Goal: Task Accomplishment & Management: Manage account settings

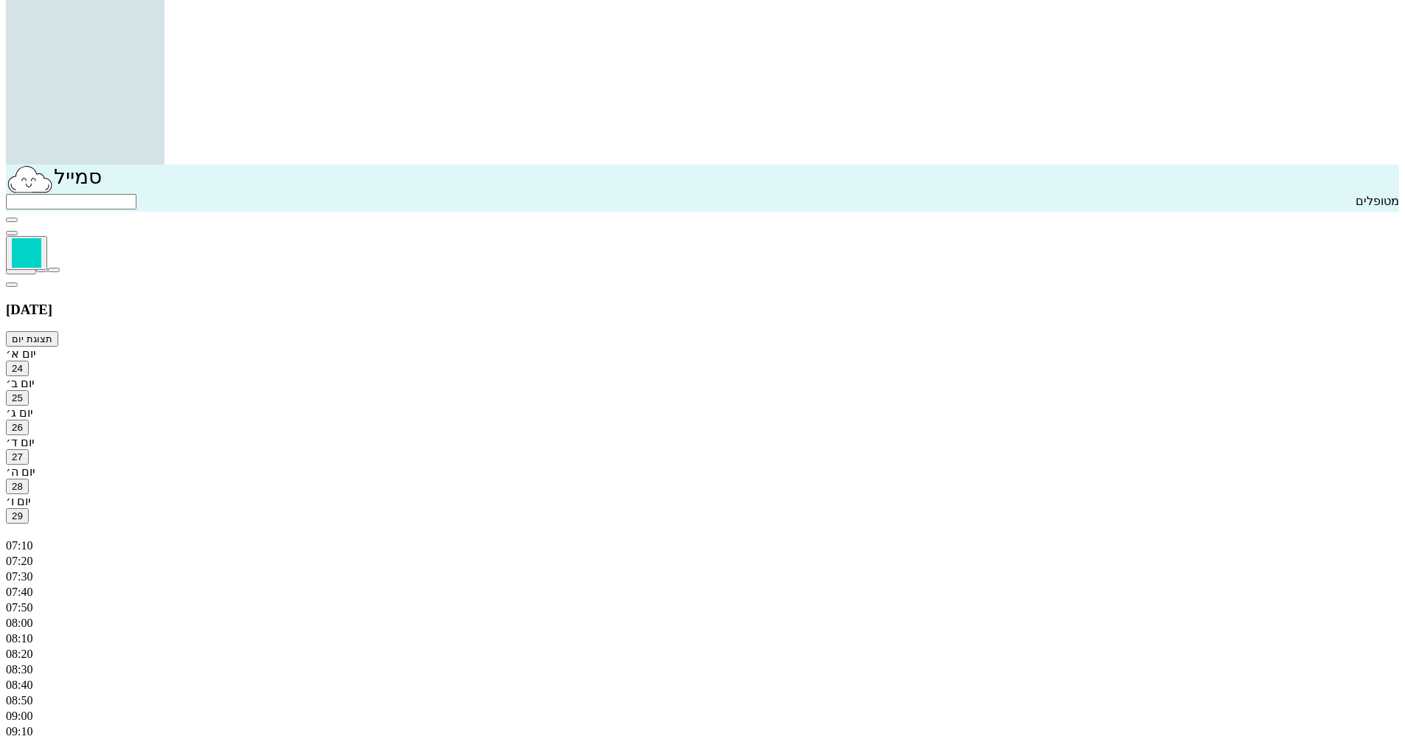
scroll to position [590, 0]
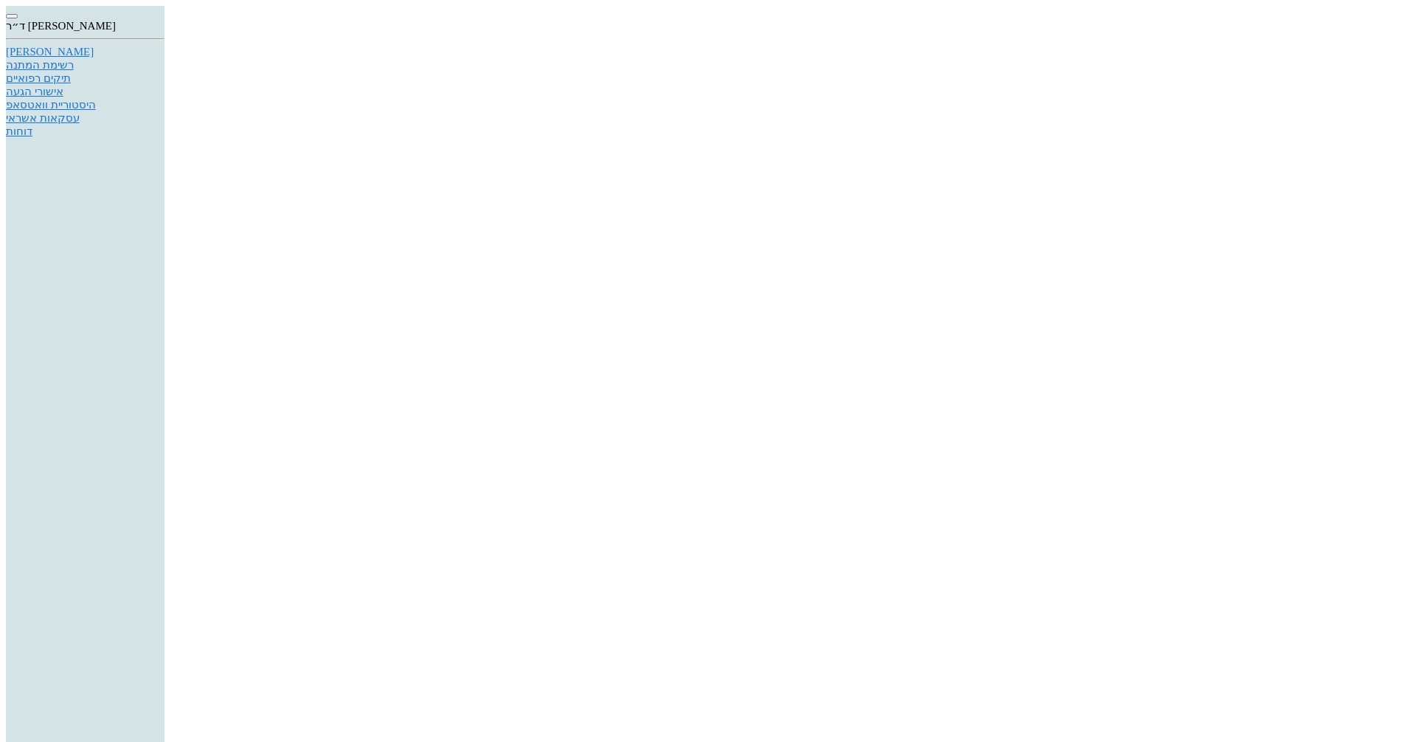
click at [164, 58] on div "[PERSON_NAME]" at bounding box center [85, 52] width 159 height 13
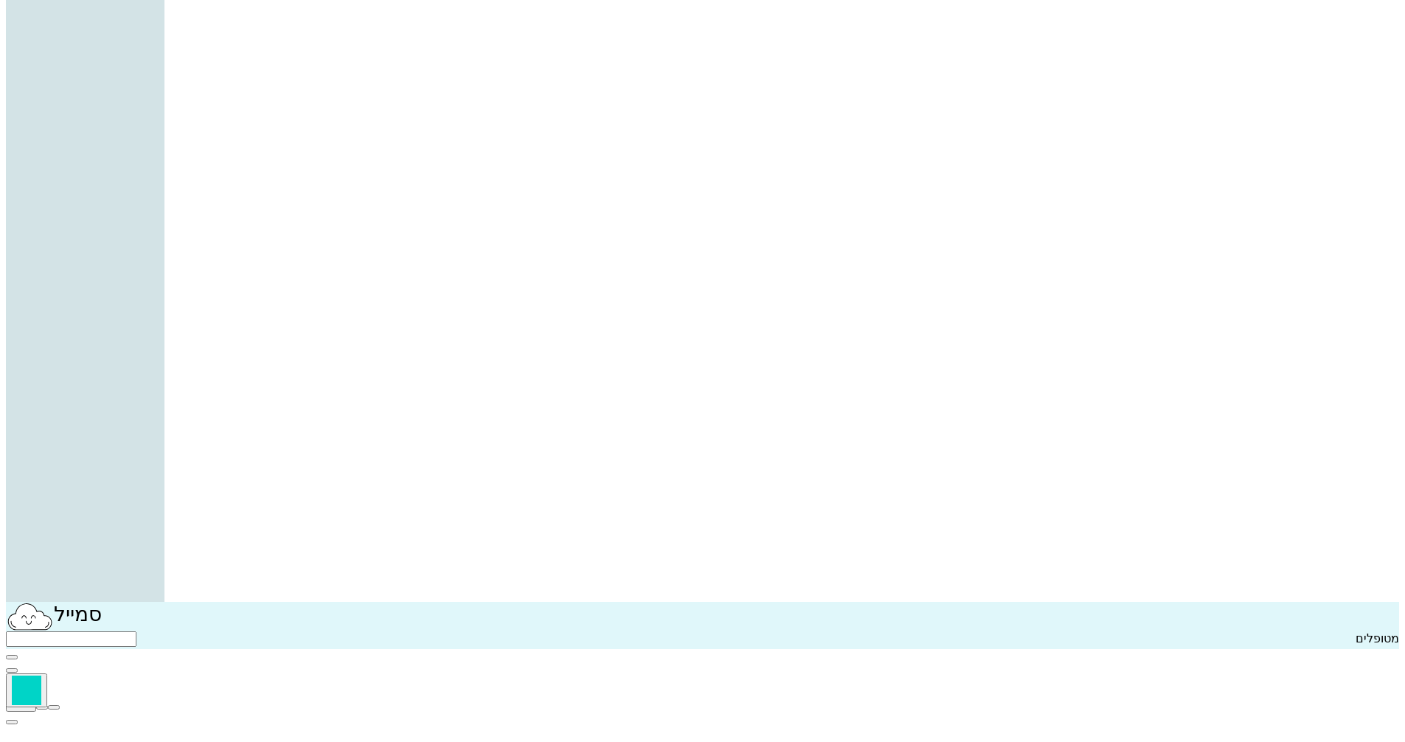
scroll to position [369, 0]
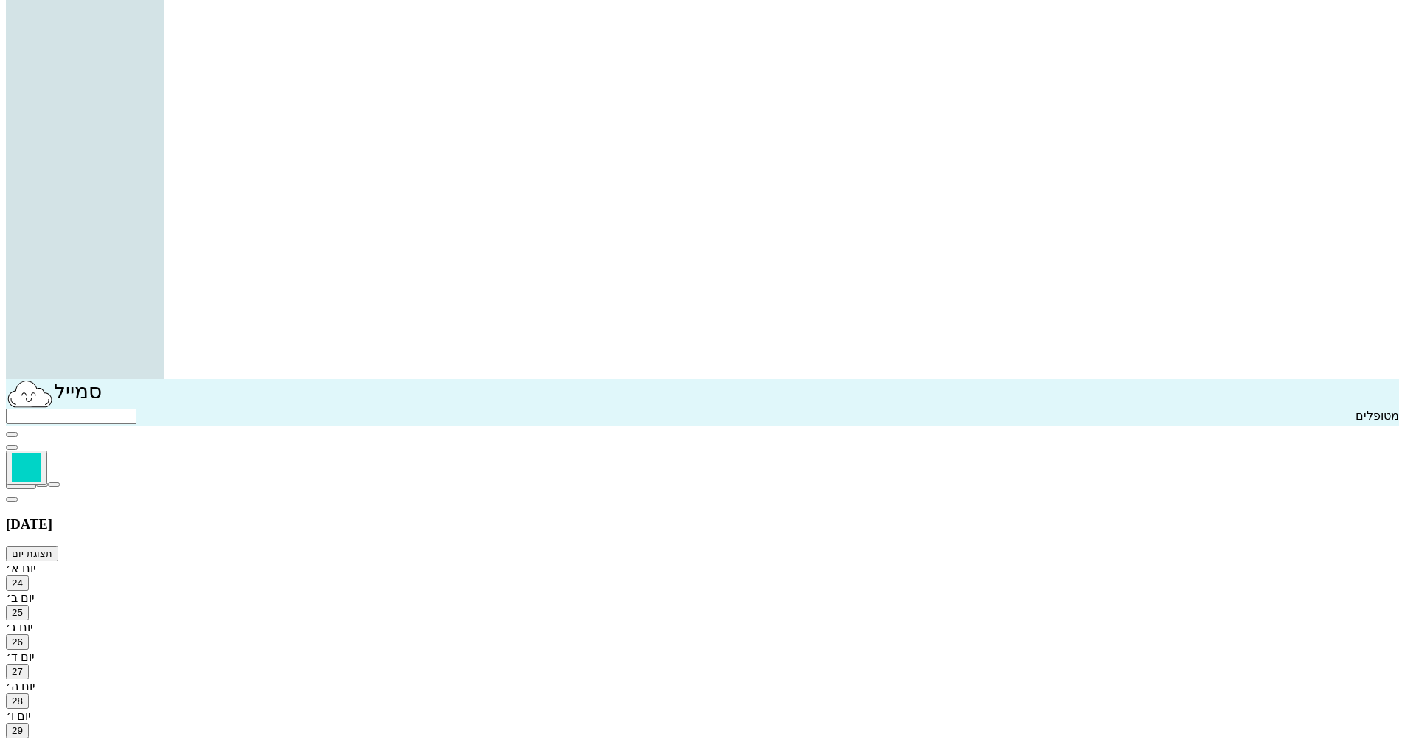
click at [12, 499] on icon "button" at bounding box center [12, 499] width 0 height 0
type input "10"
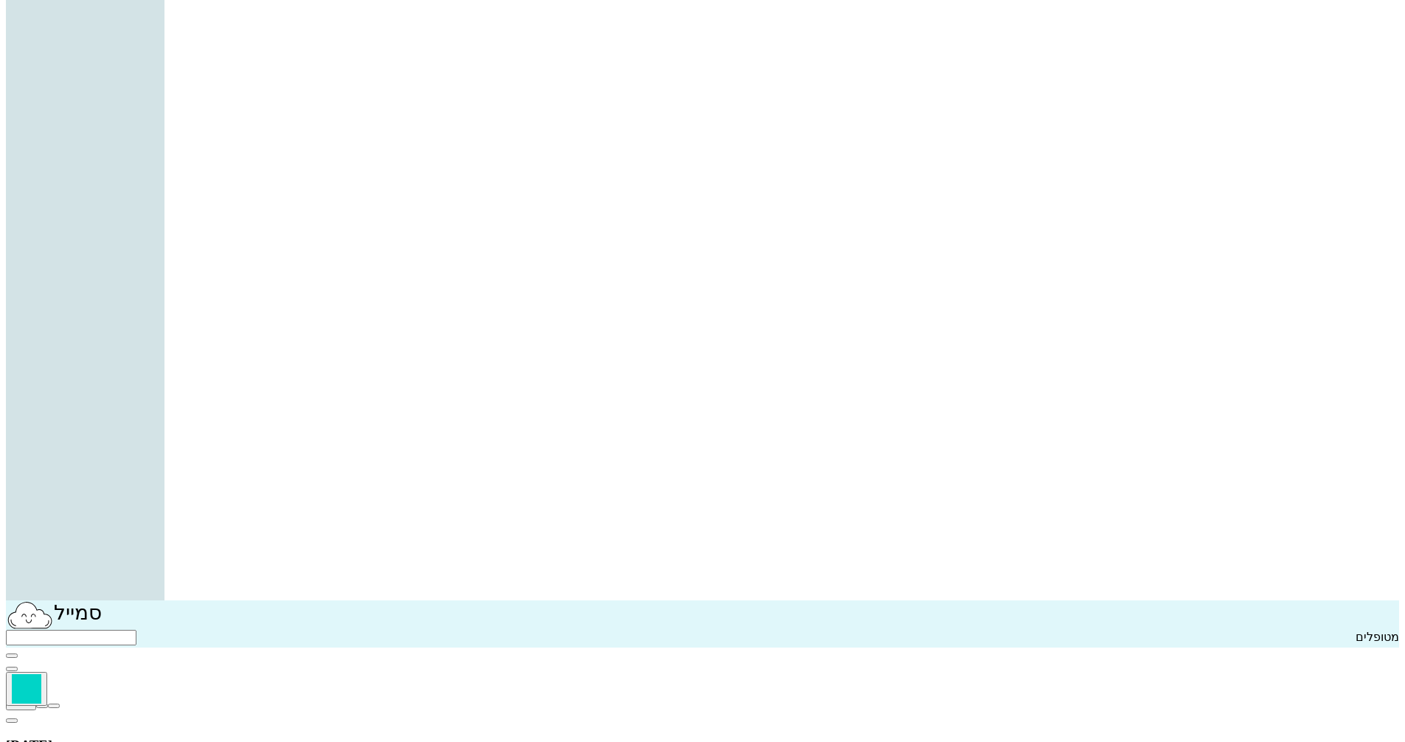
checkbox input "true"
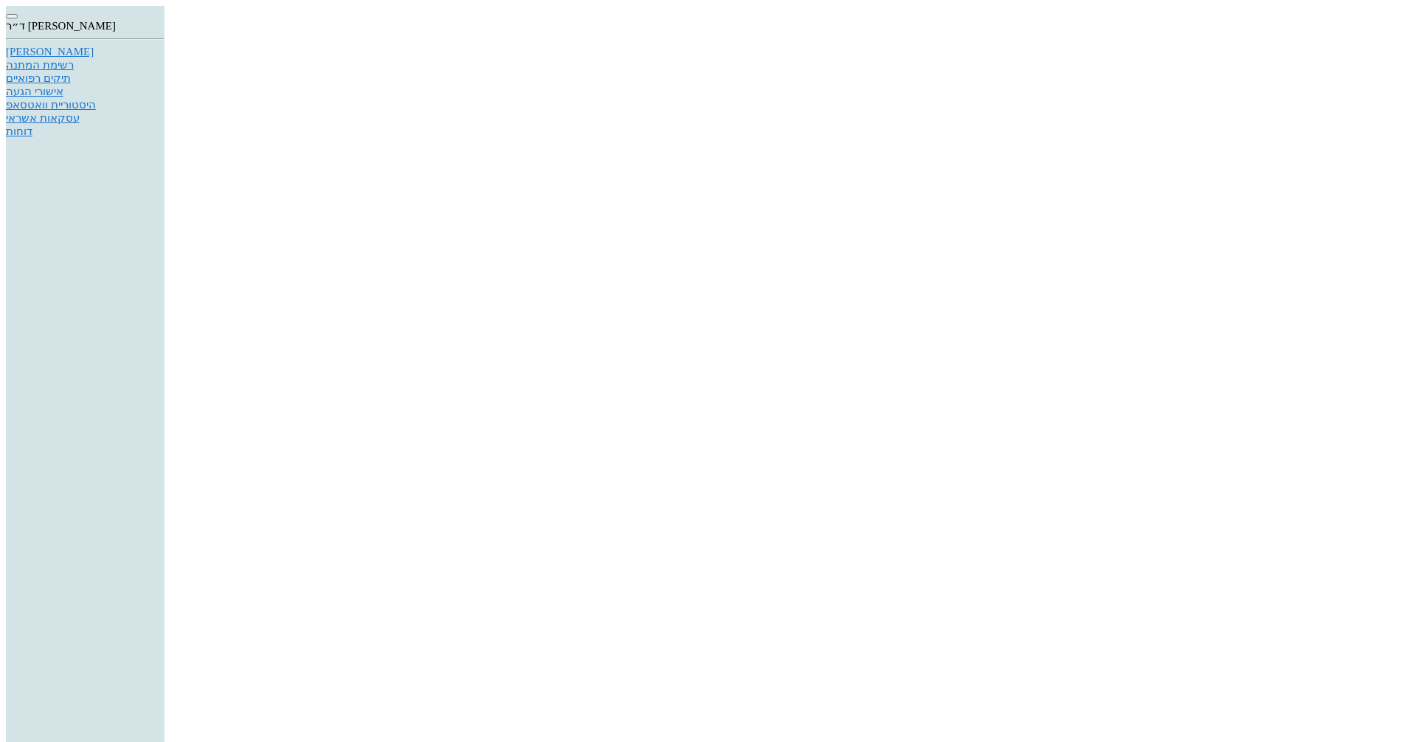
click at [164, 58] on div "[PERSON_NAME]" at bounding box center [85, 52] width 159 height 13
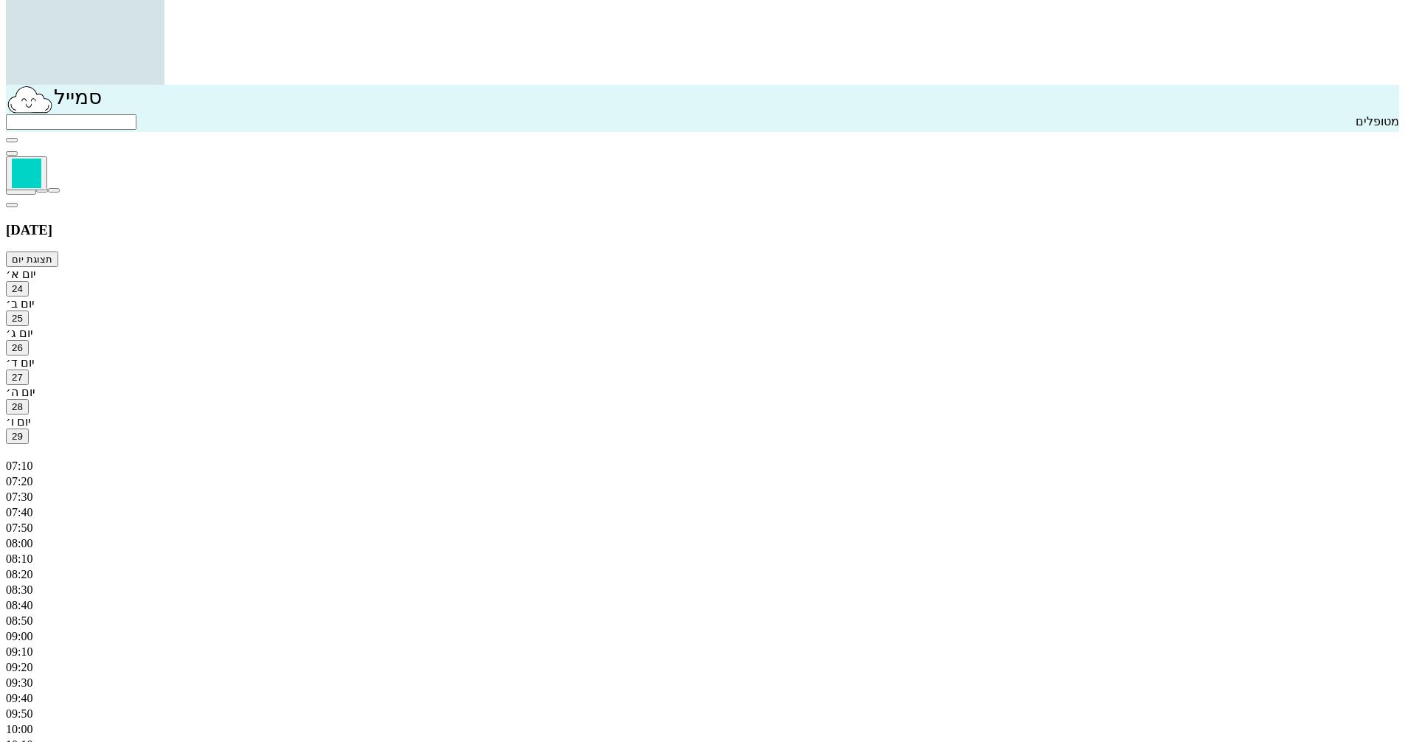
scroll to position [664, 0]
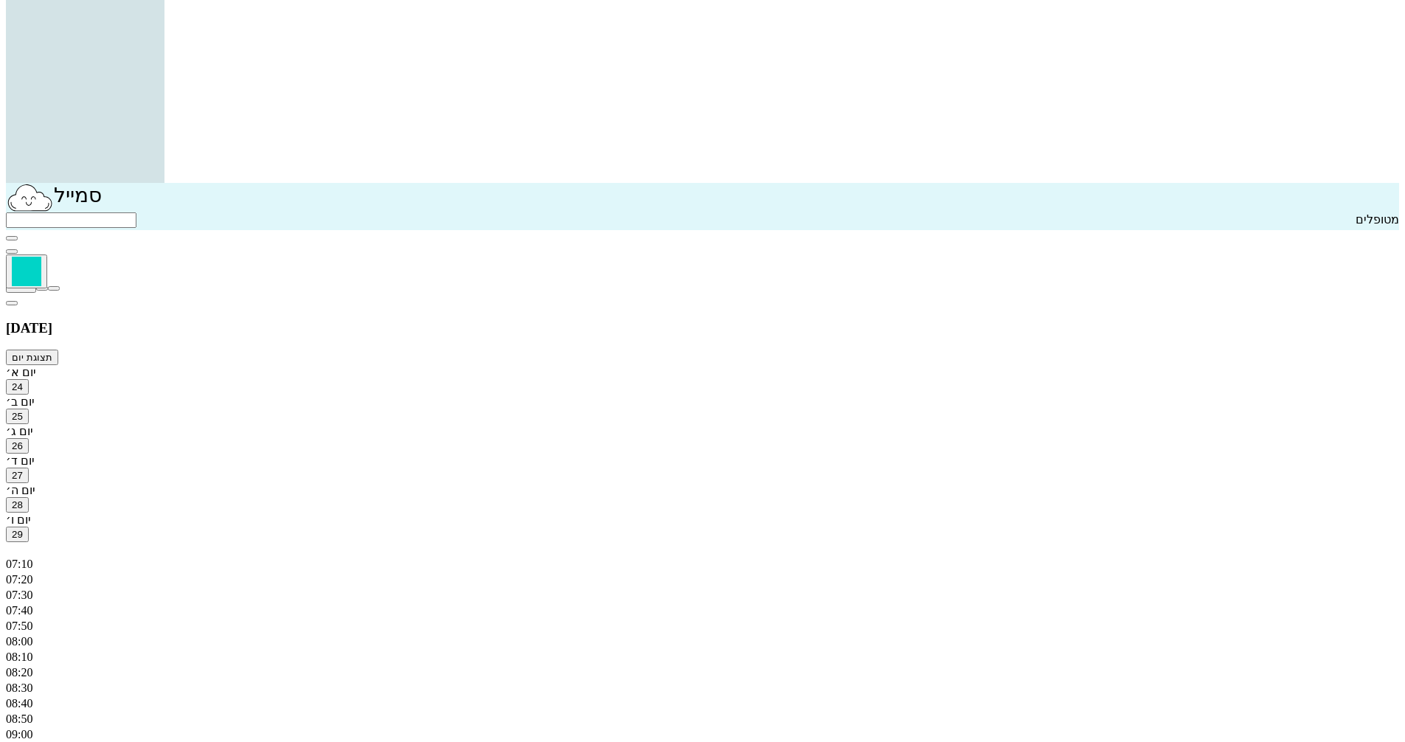
scroll to position [590, 0]
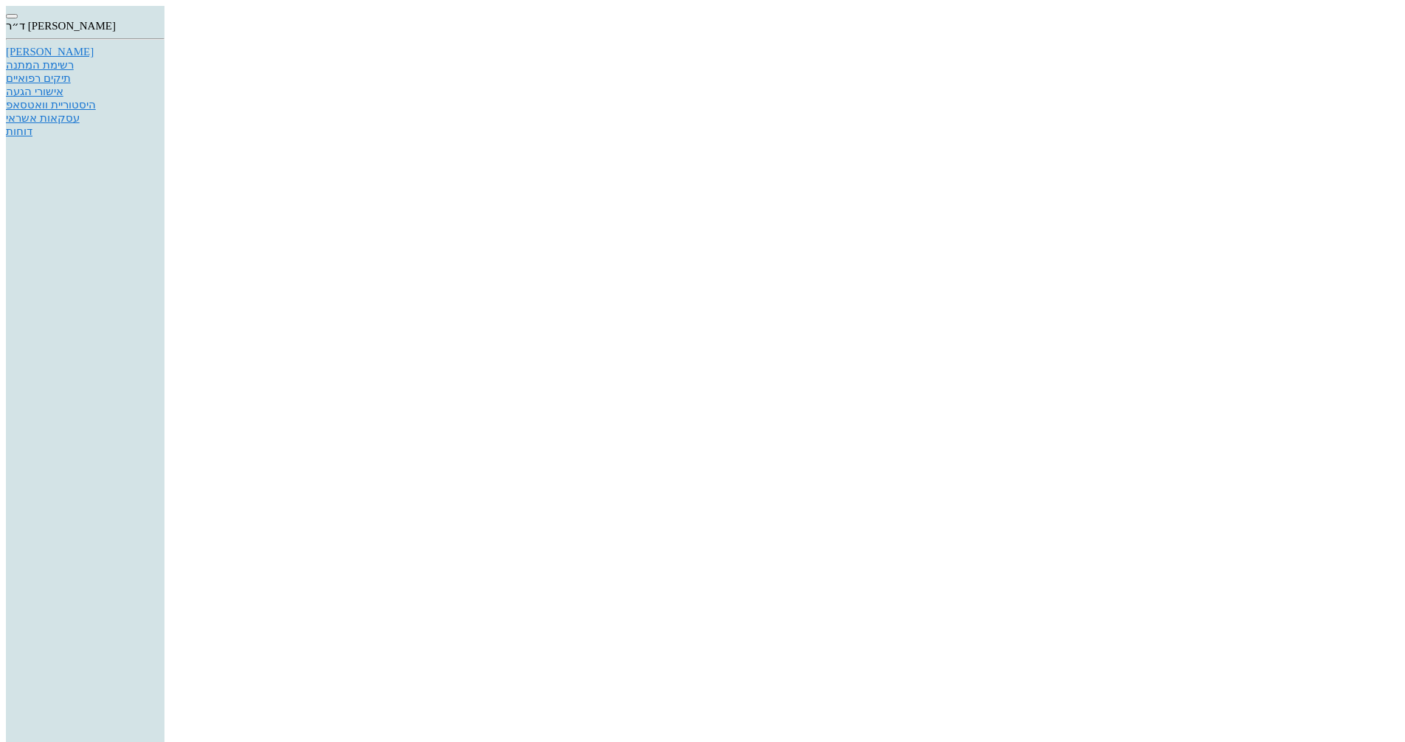
type input "31/08/2025"
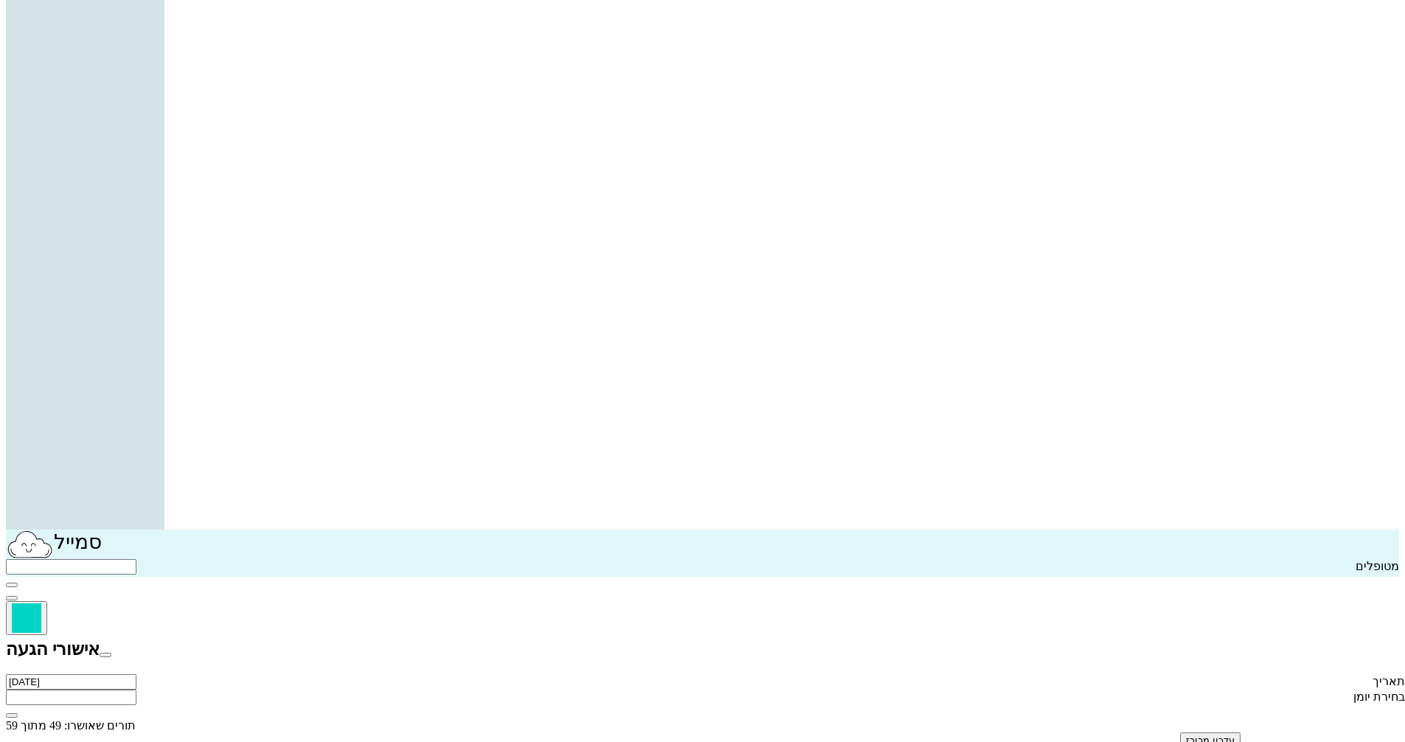
scroll to position [221, 0]
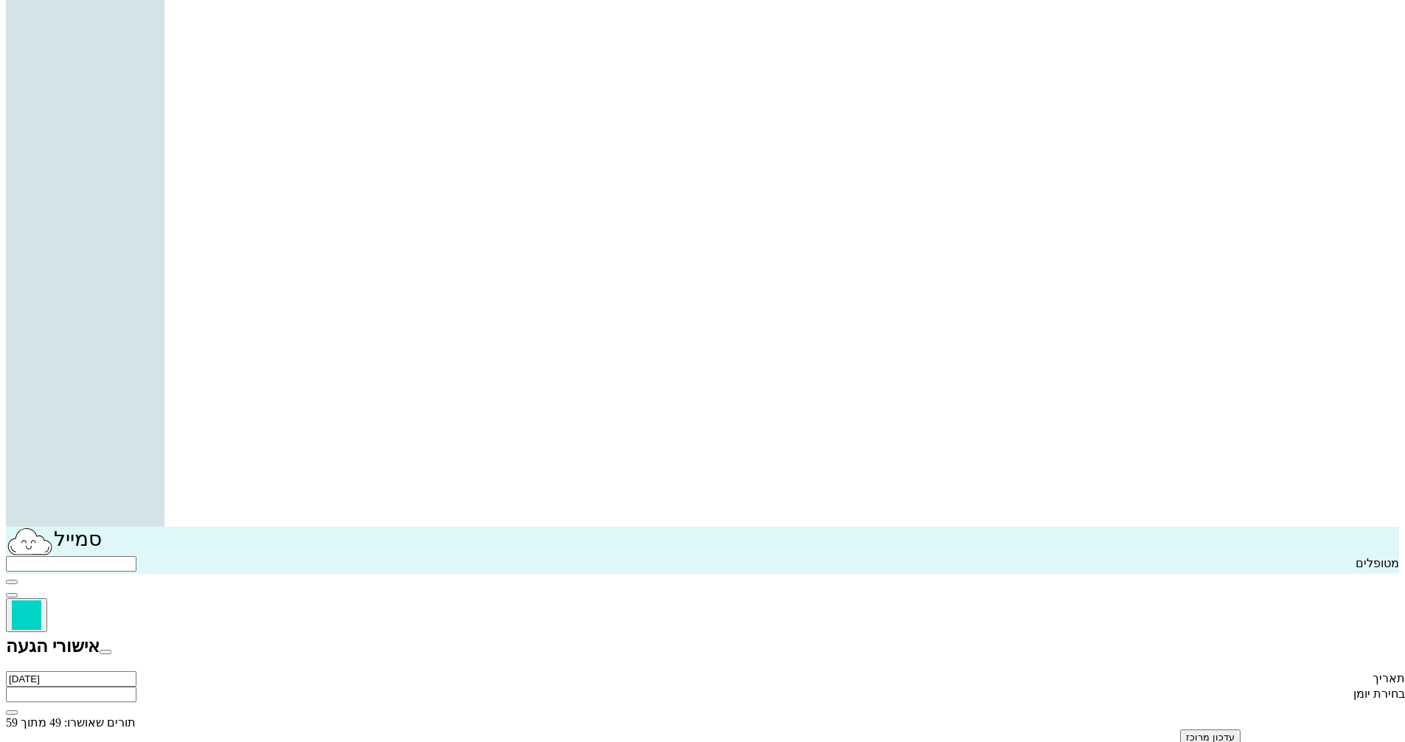
scroll to position [777, 0]
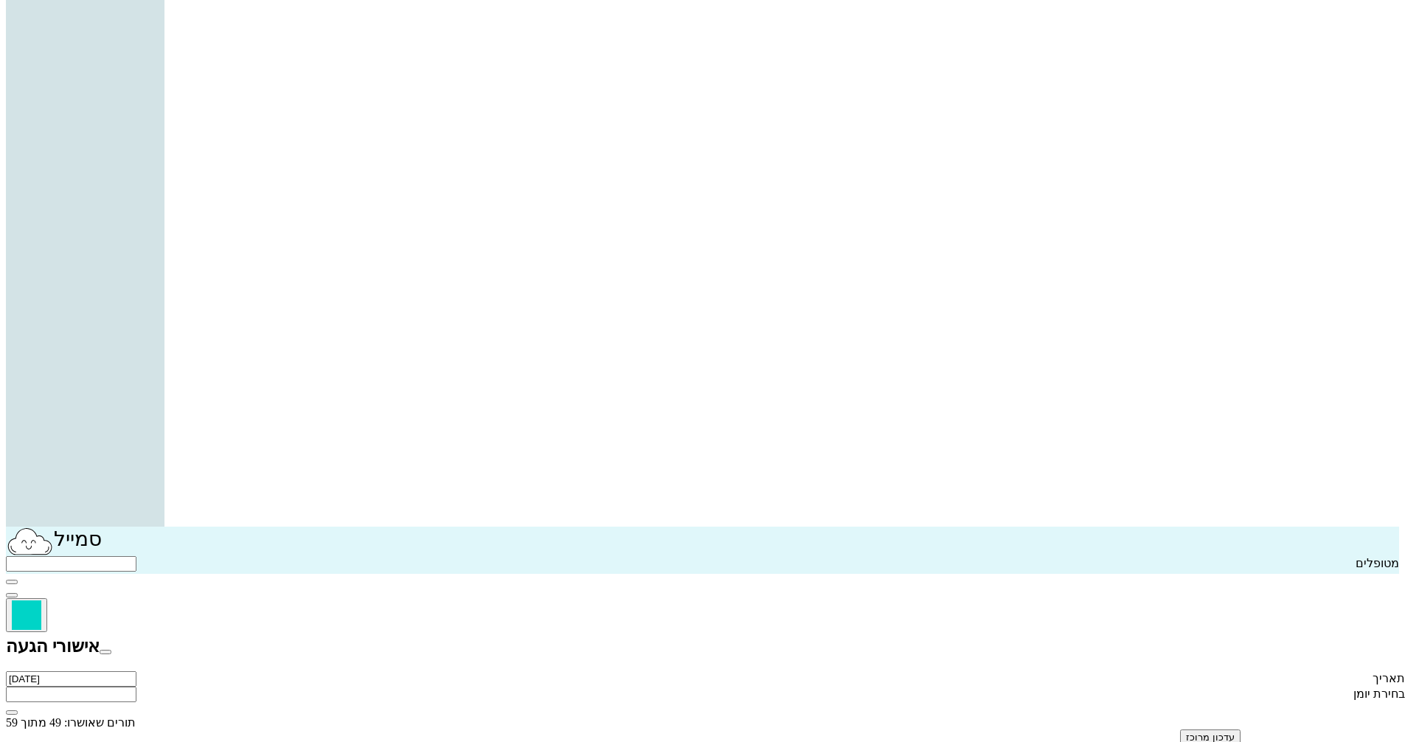
type textarea "מאחר ואין אישור הגעה התור מבוטל"
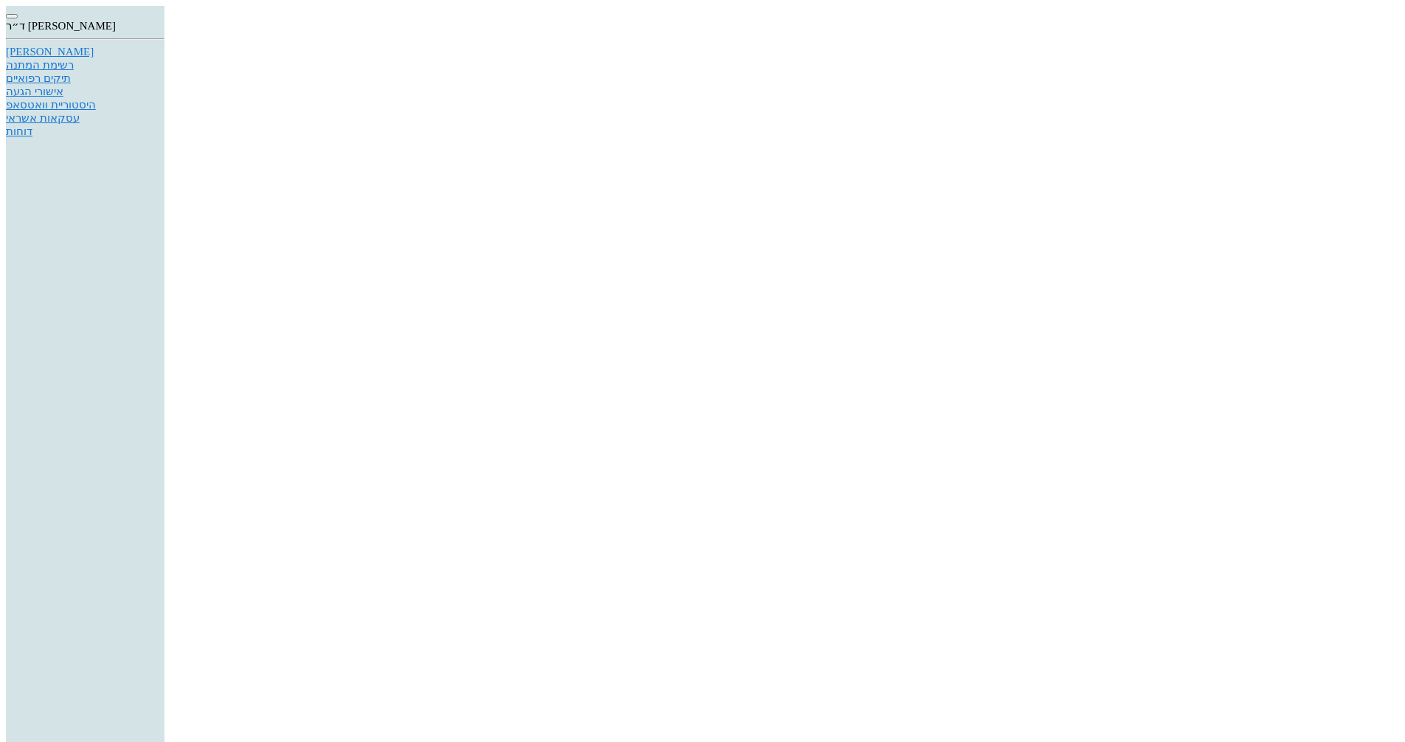
click at [164, 58] on div "[PERSON_NAME]" at bounding box center [85, 52] width 159 height 13
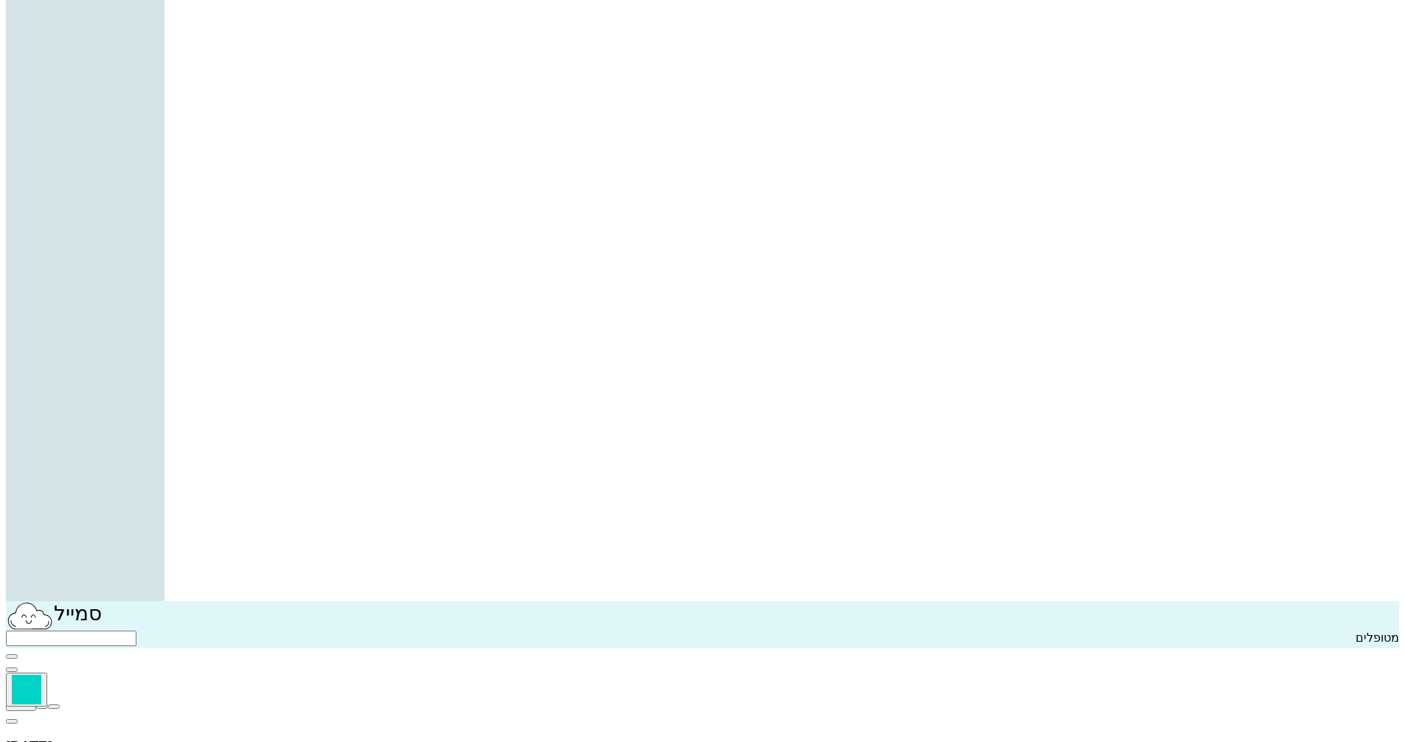
scroll to position [148, 0]
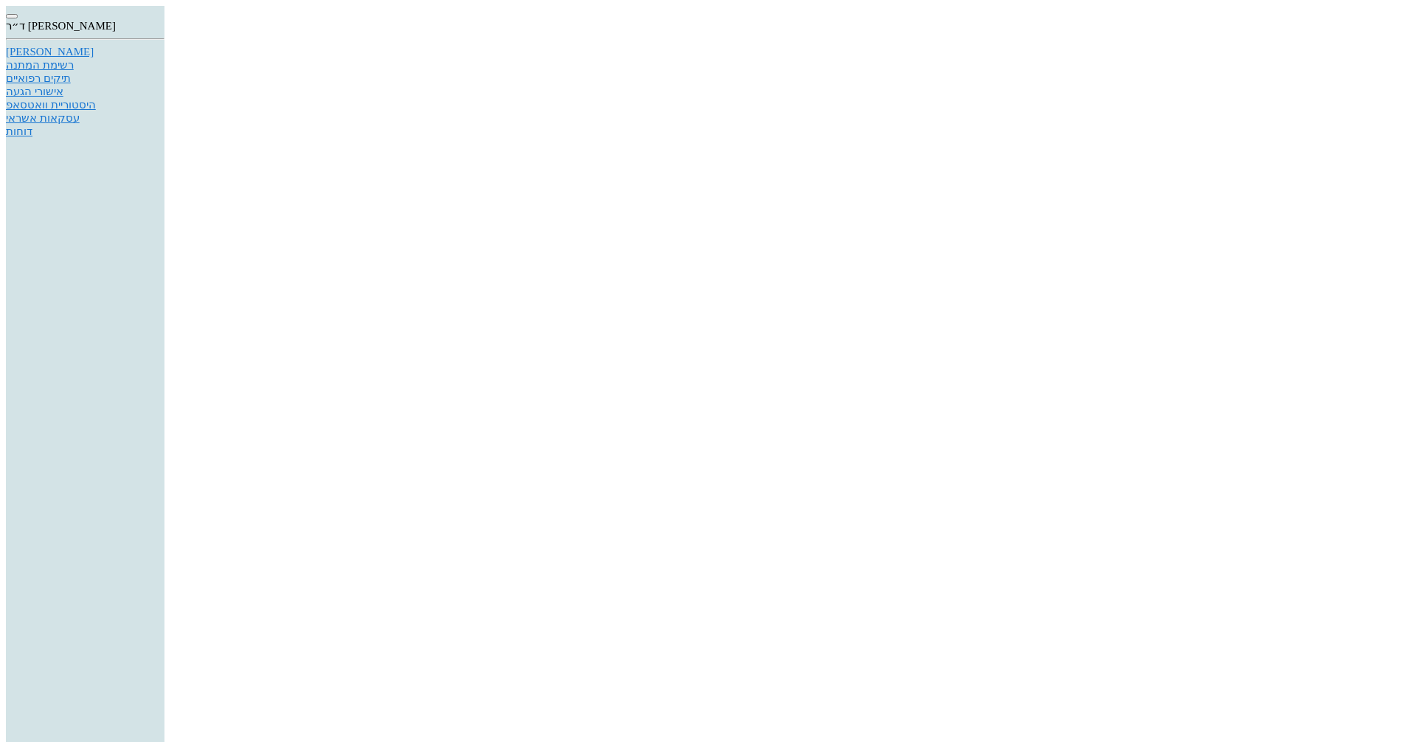
click at [164, 58] on div "[PERSON_NAME]" at bounding box center [85, 52] width 159 height 13
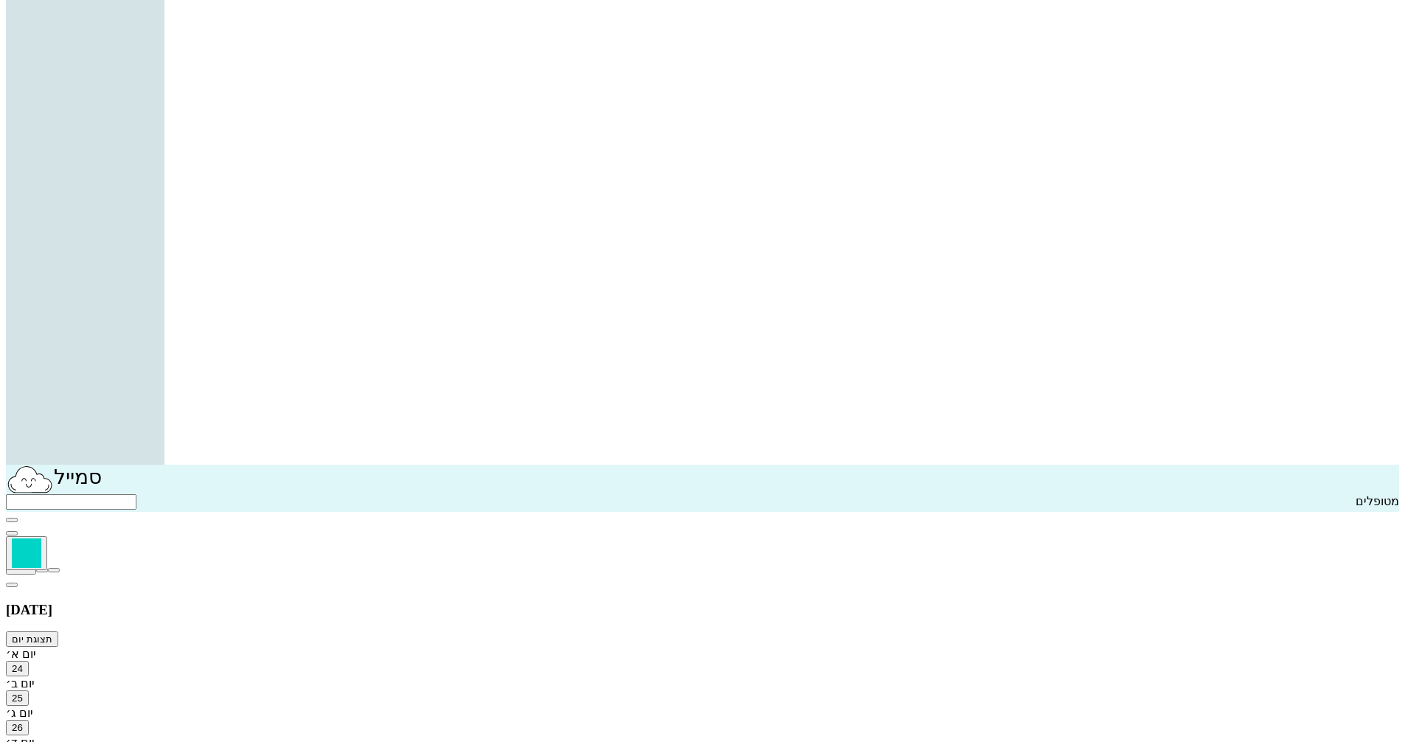
scroll to position [295, 0]
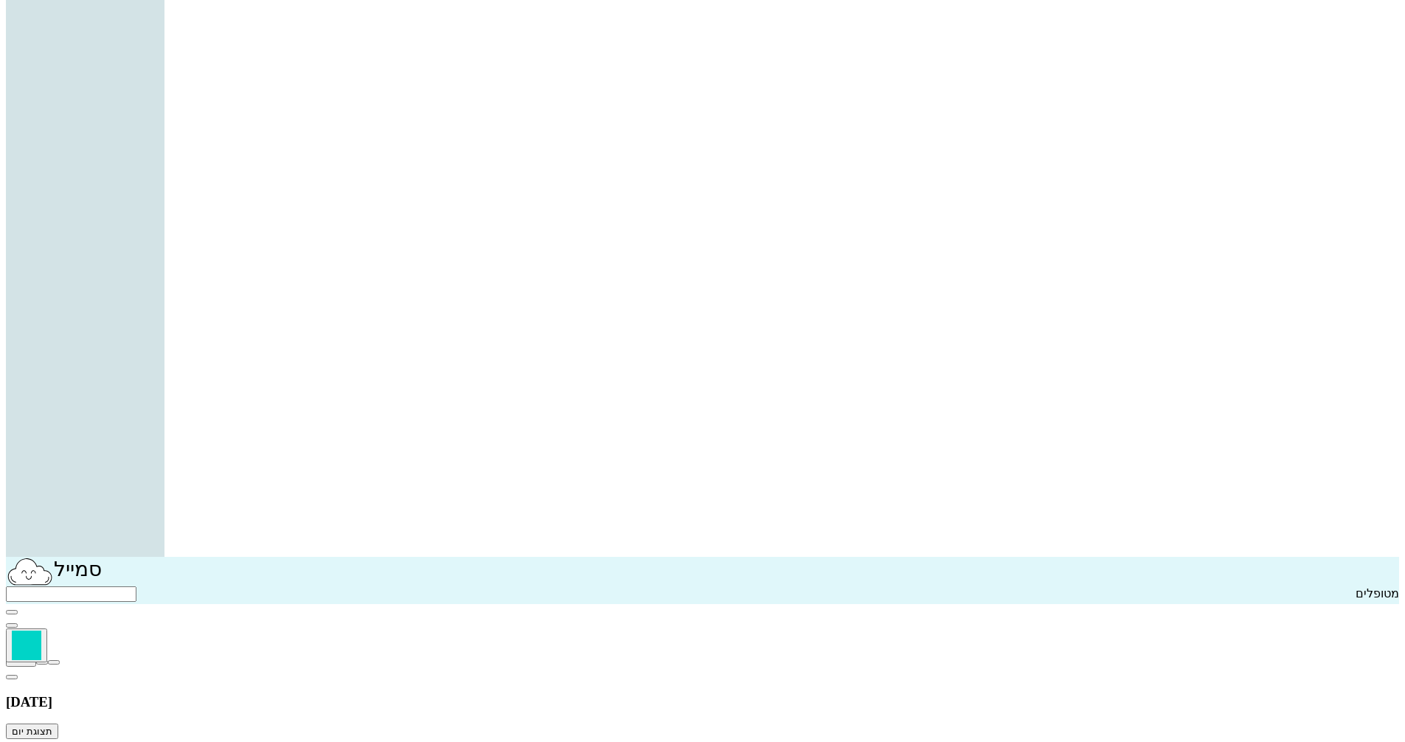
scroll to position [0, 0]
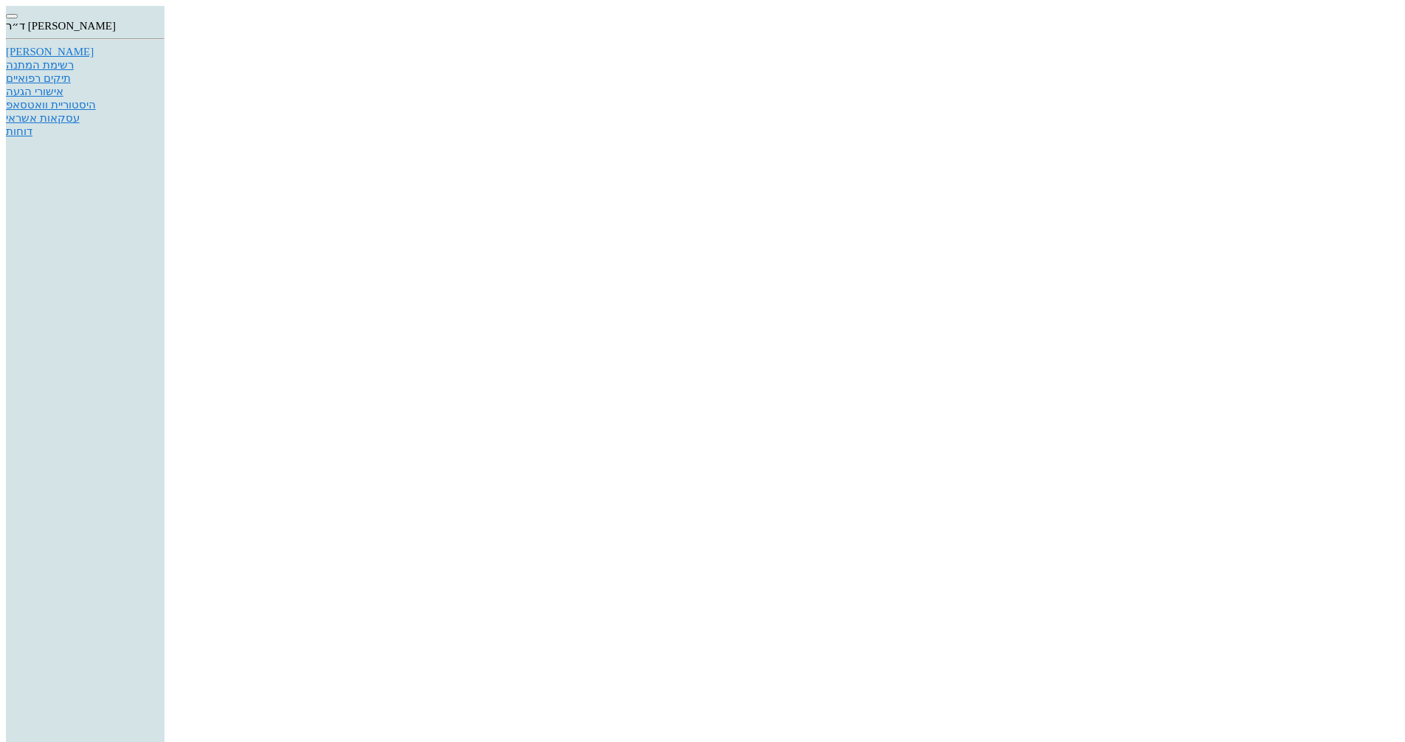
click at [164, 72] on div "רשימת המתנה" at bounding box center [85, 64] width 159 height 13
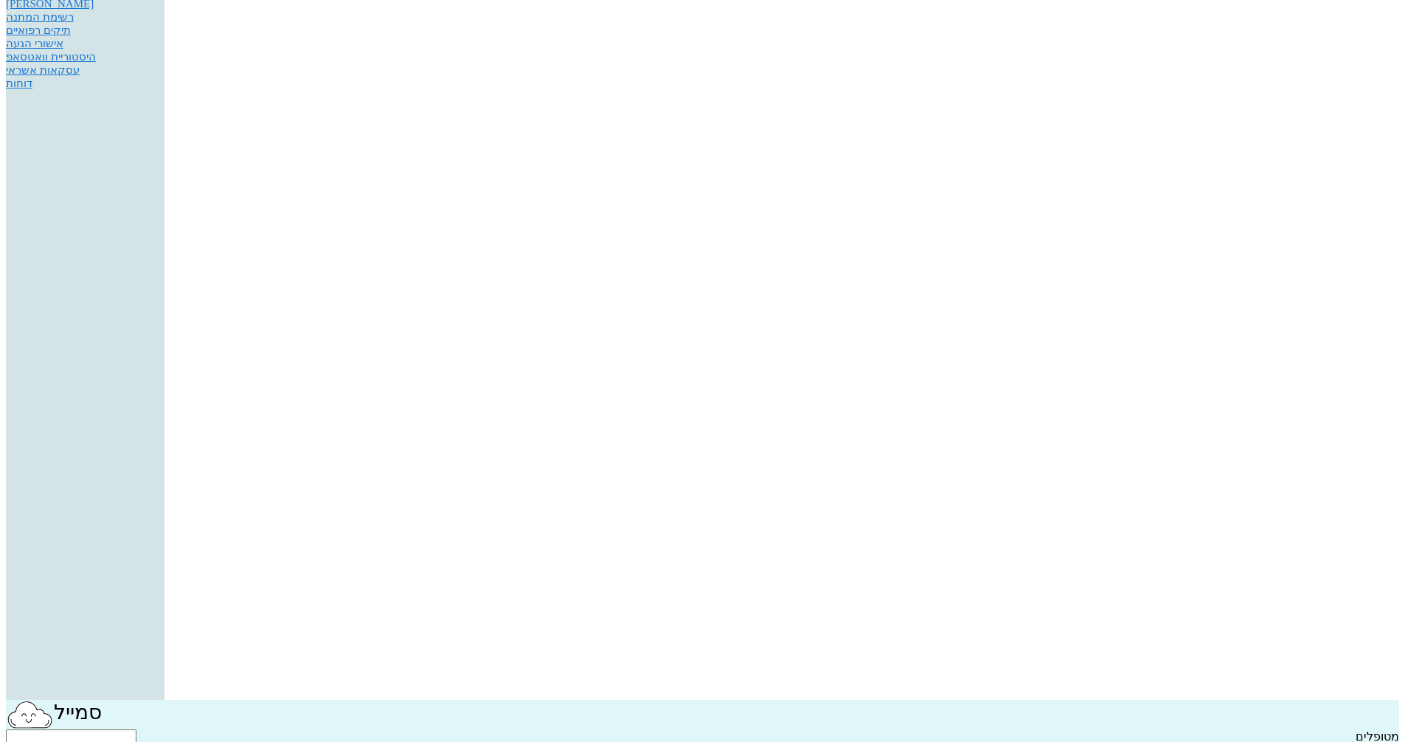
scroll to position [74, 0]
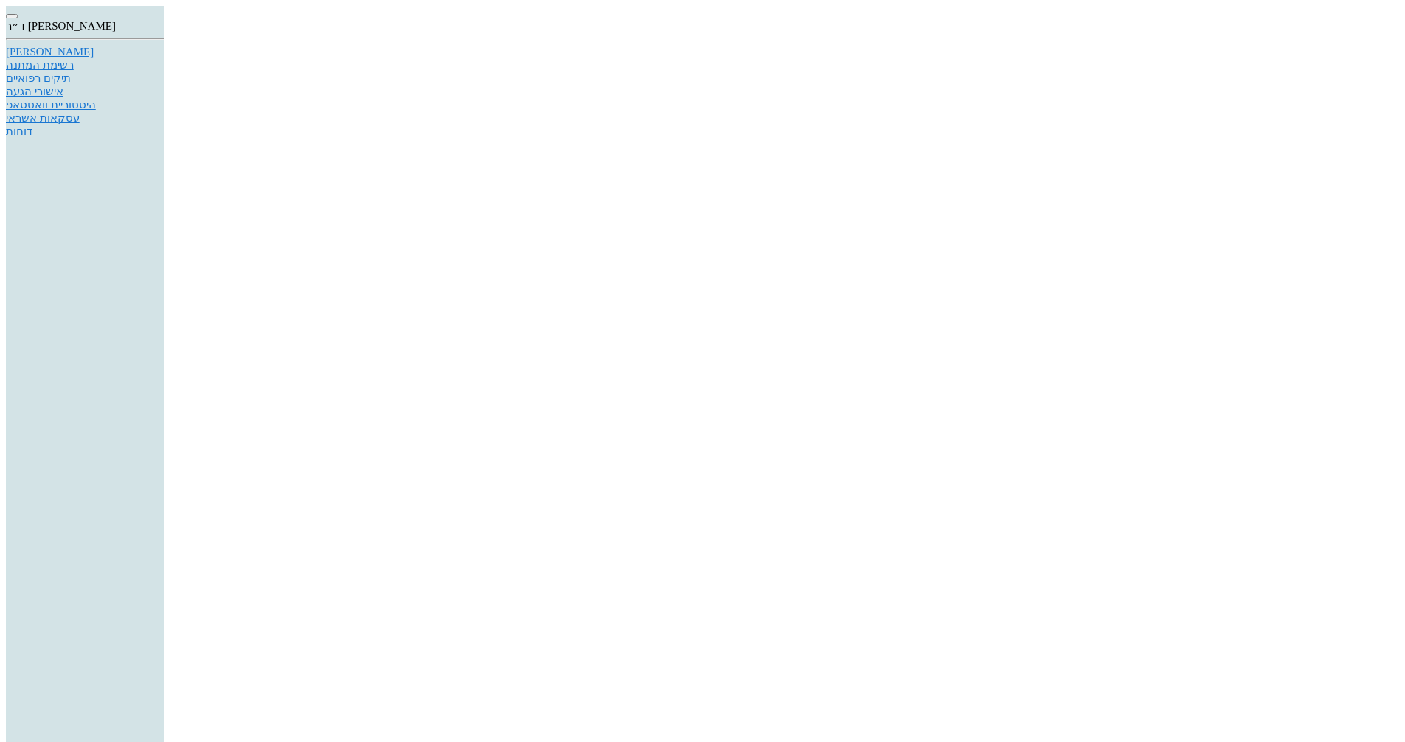
type textarea "התפנה תור לשיננית יום שישי 29/8 בשעה 10:15"
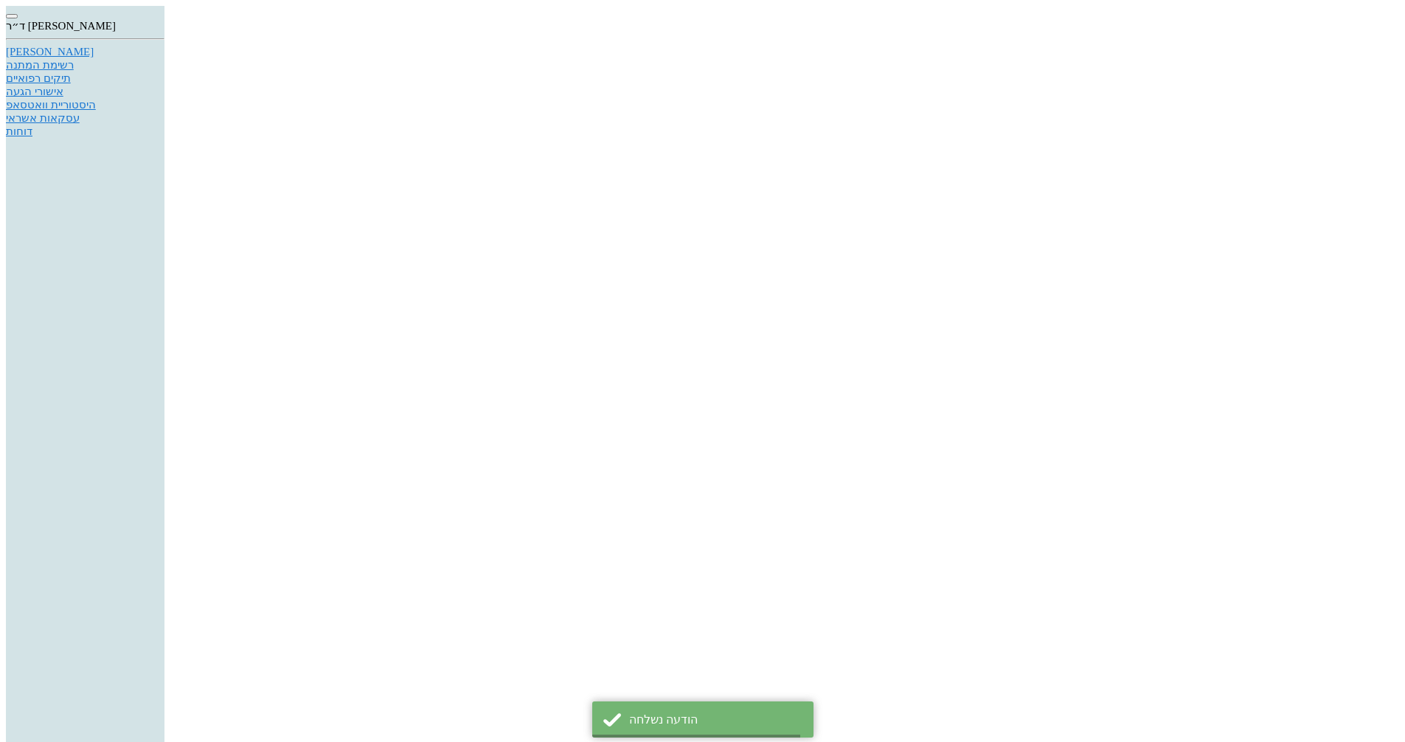
scroll to position [3555, 0]
click at [164, 111] on div "היסטוריית וואטסאפ" at bounding box center [85, 104] width 159 height 13
click at [164, 58] on div "[PERSON_NAME]" at bounding box center [85, 52] width 159 height 13
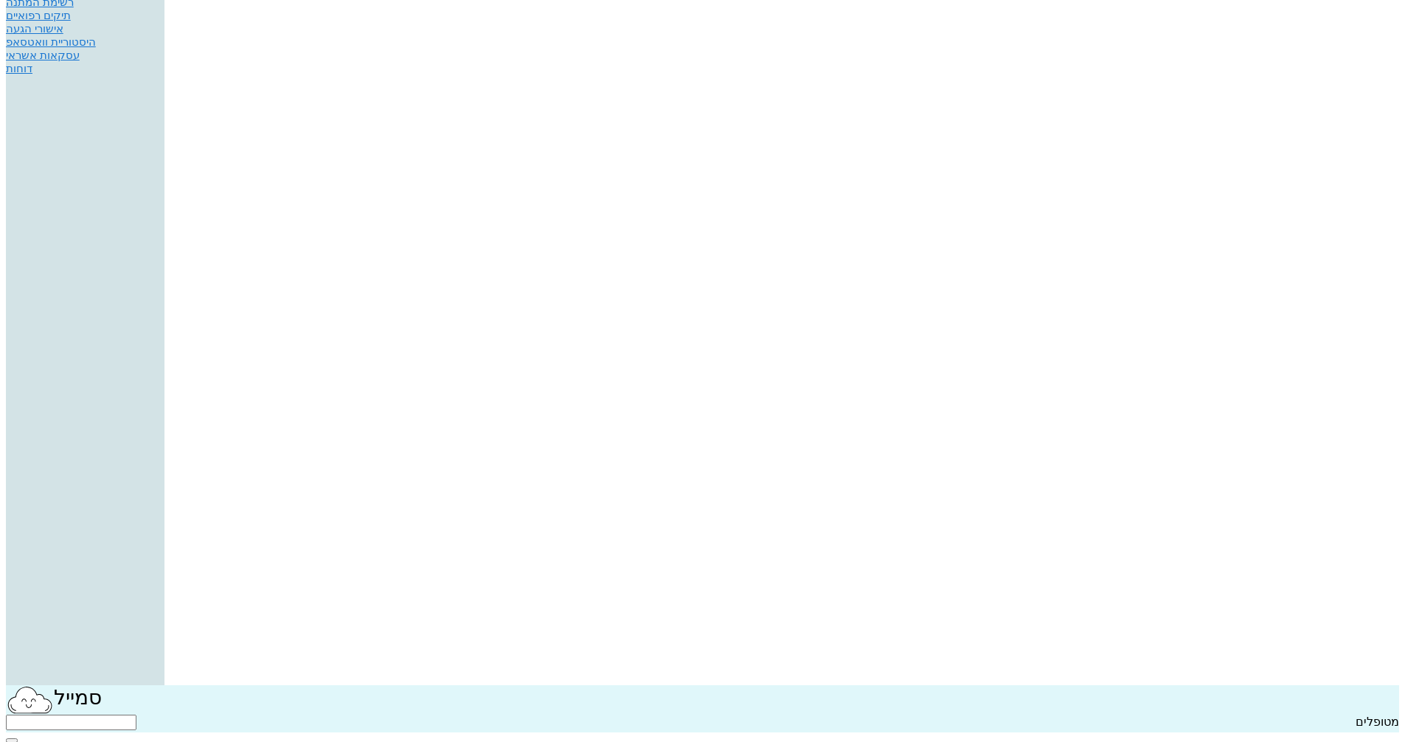
scroll to position [221, 0]
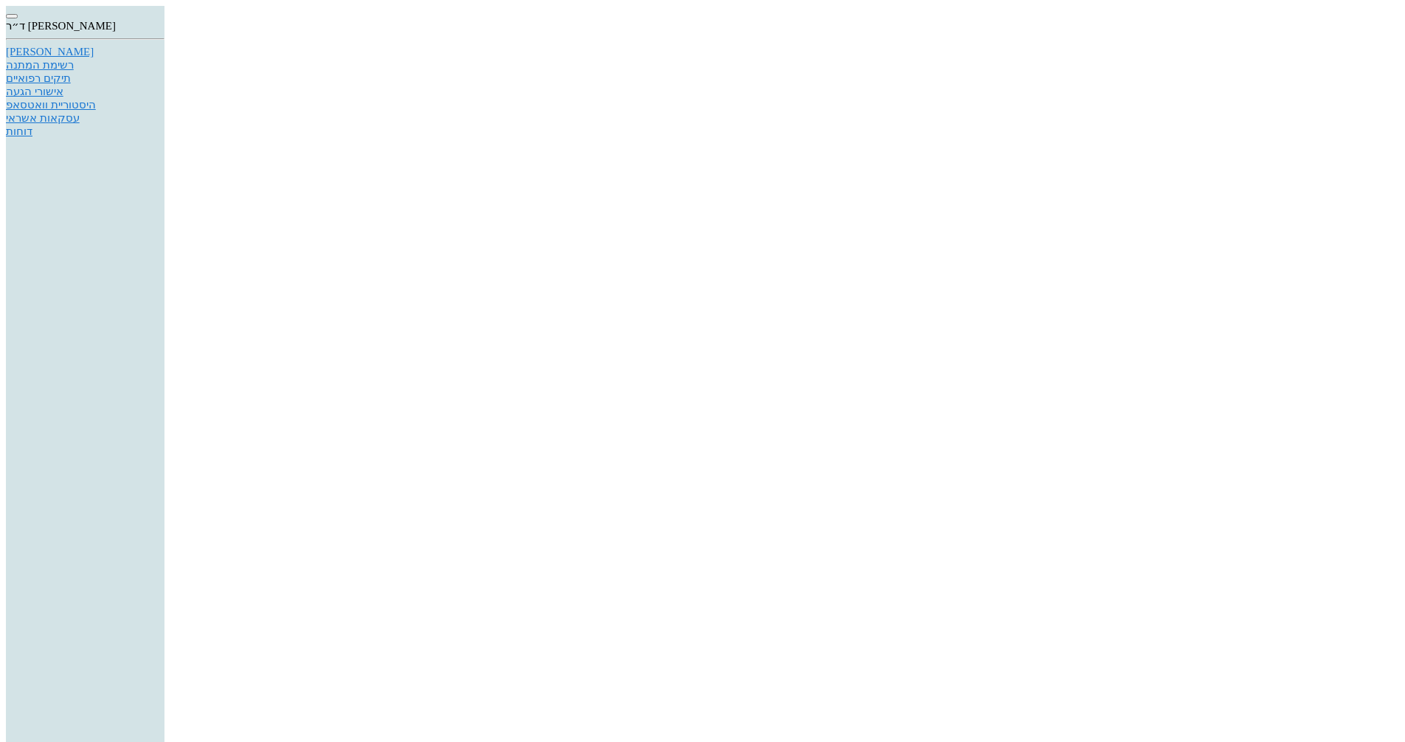
click at [164, 58] on div "[PERSON_NAME]" at bounding box center [85, 52] width 159 height 13
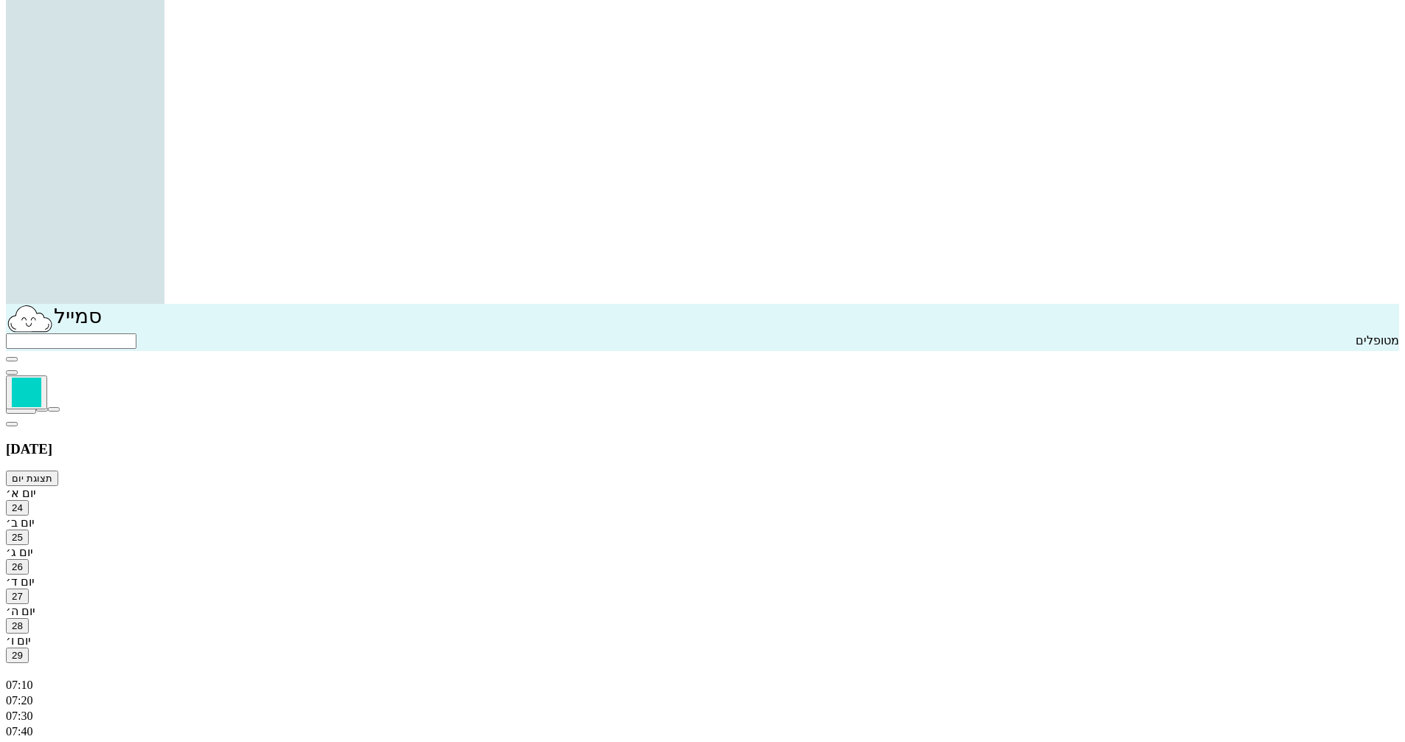
scroll to position [477, 0]
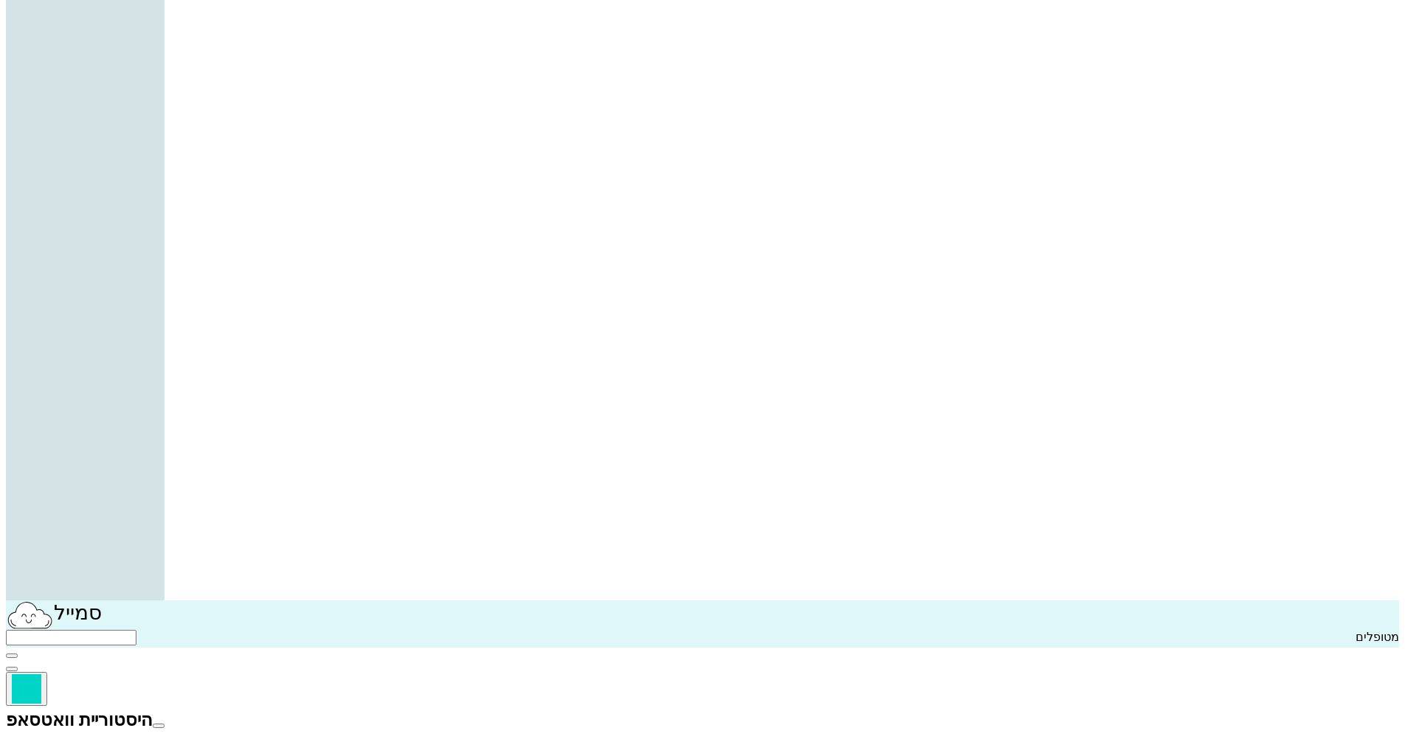
scroll to position [494, 0]
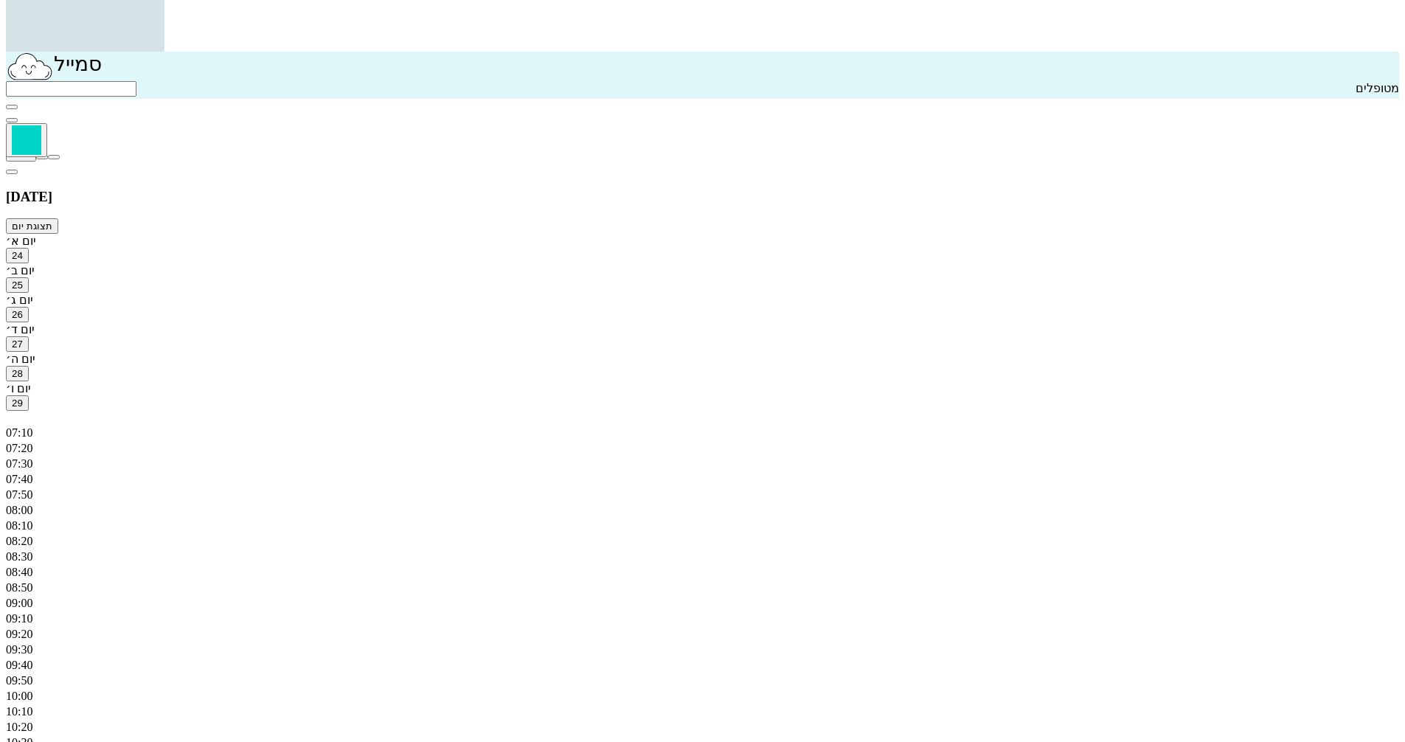
scroll to position [698, 0]
type input "זויה ש"
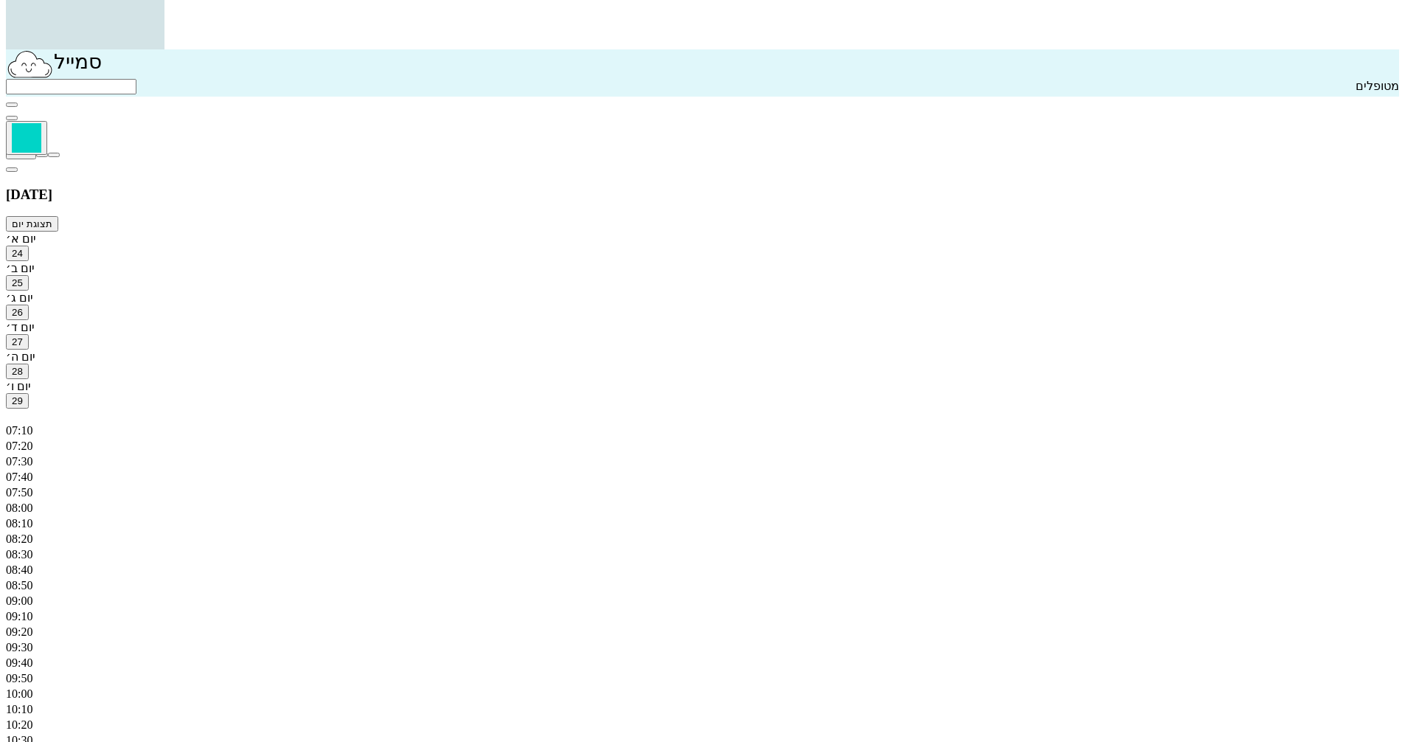
type textarea "פלטה לא יושבת טוב עזרה ראשונה"
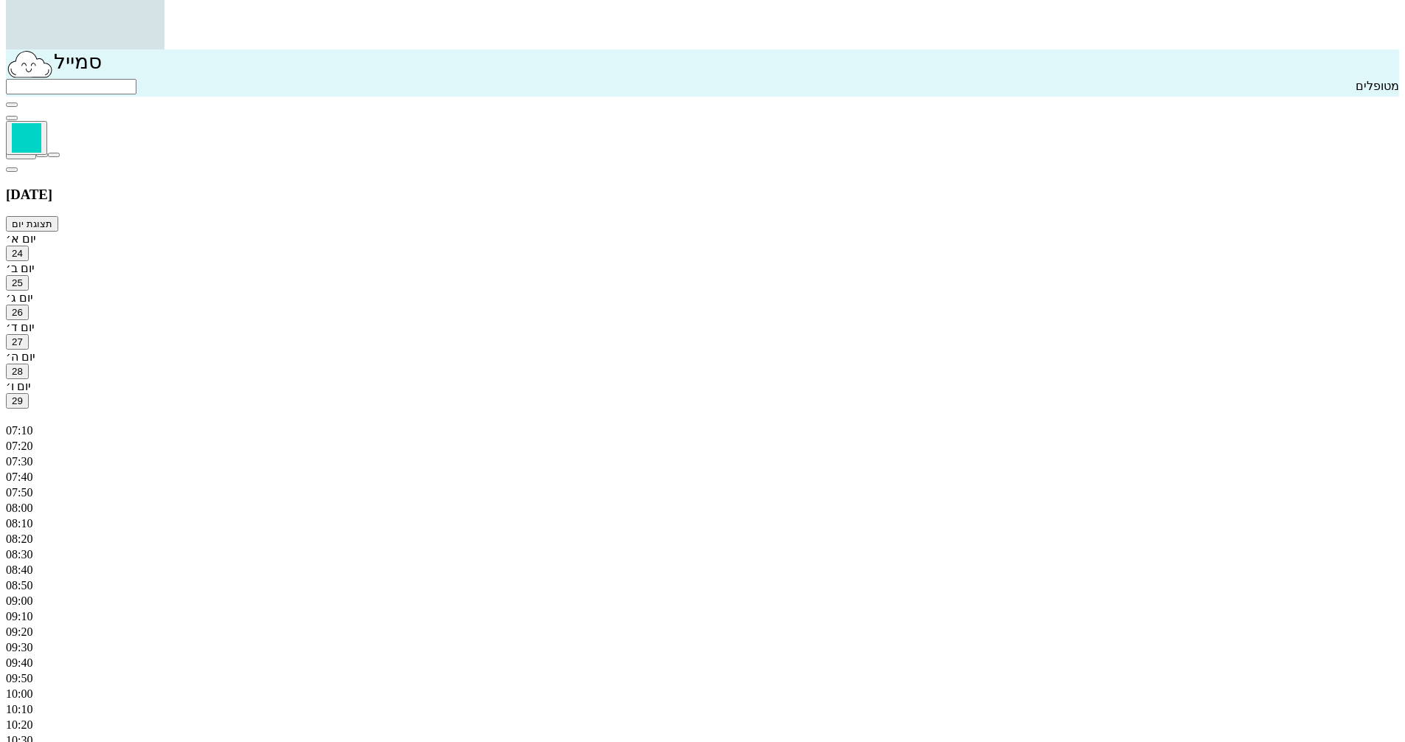
checkbox input "true"
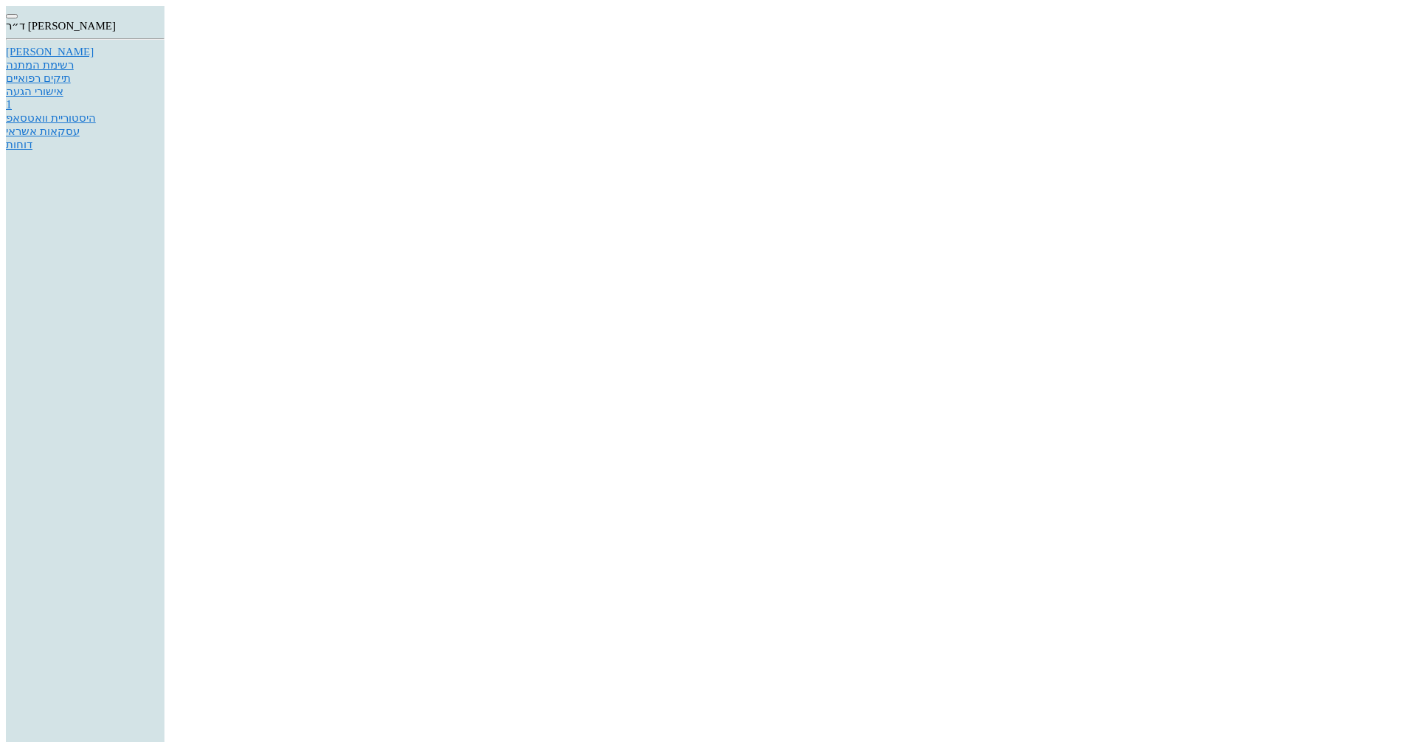
click at [164, 58] on div "[PERSON_NAME]" at bounding box center [85, 52] width 159 height 13
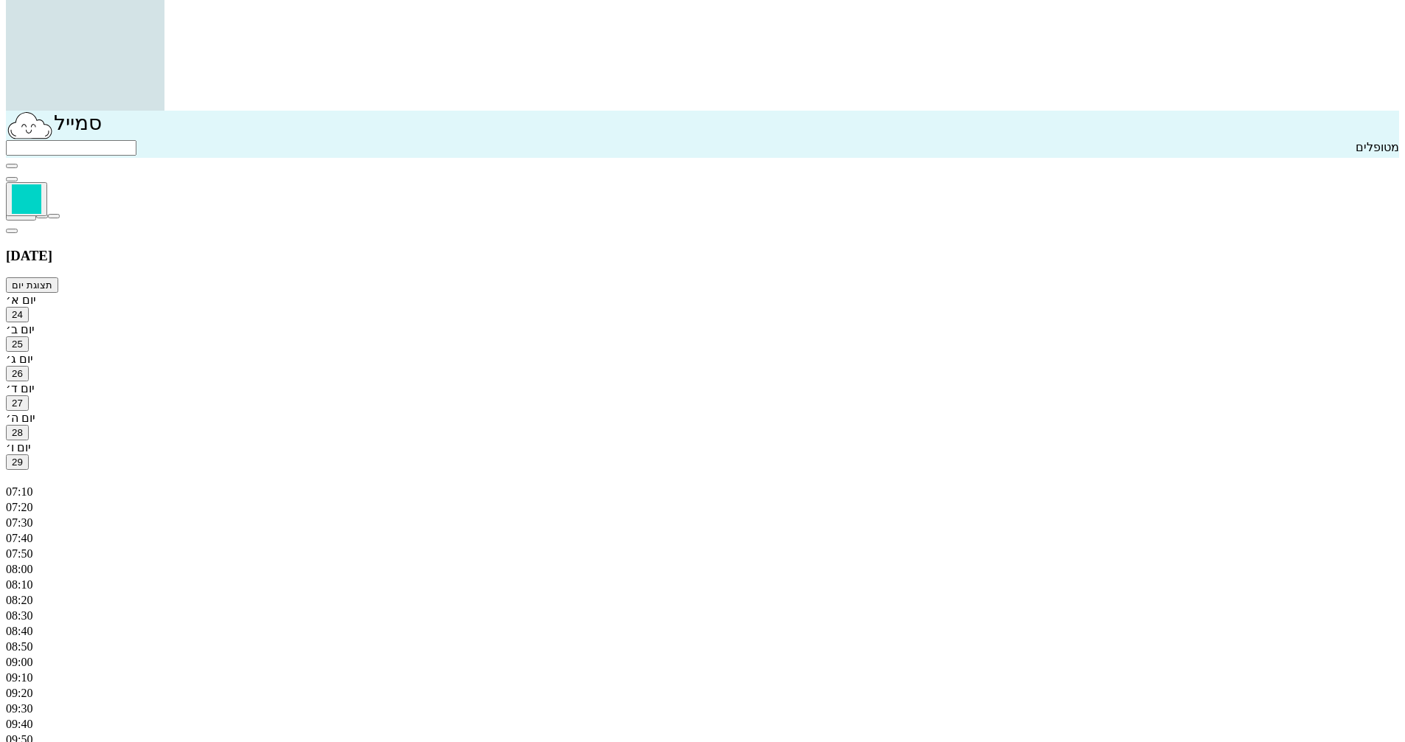
scroll to position [664, 0]
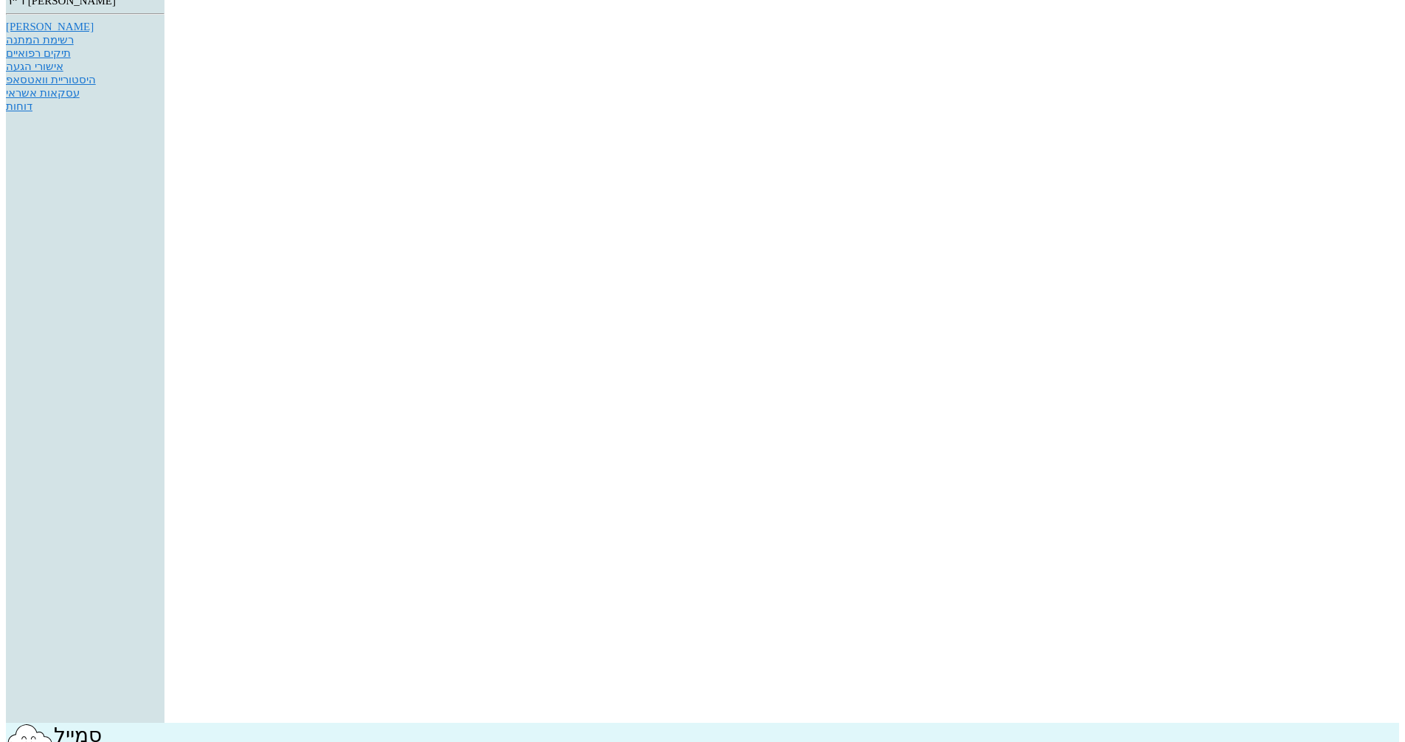
scroll to position [39, 0]
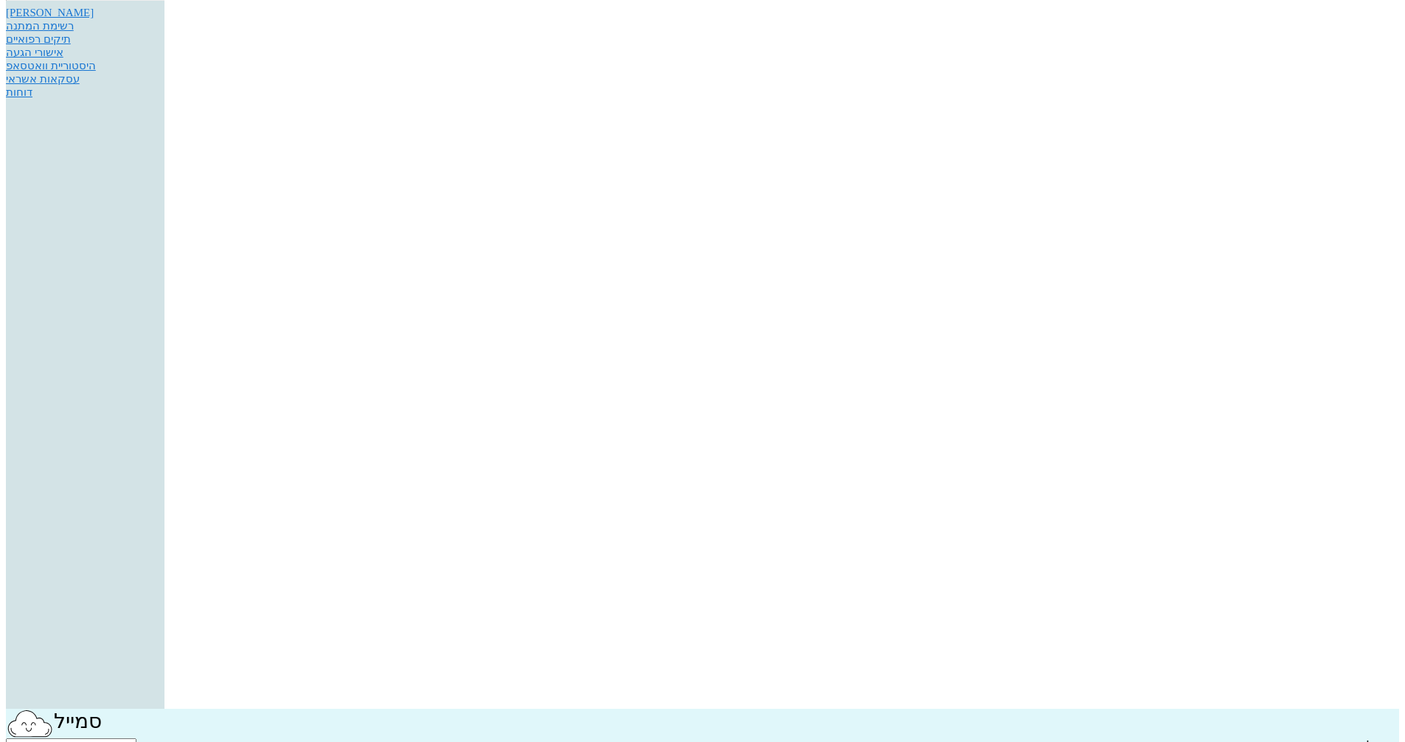
click at [164, 19] on div "[PERSON_NAME]" at bounding box center [85, 13] width 159 height 13
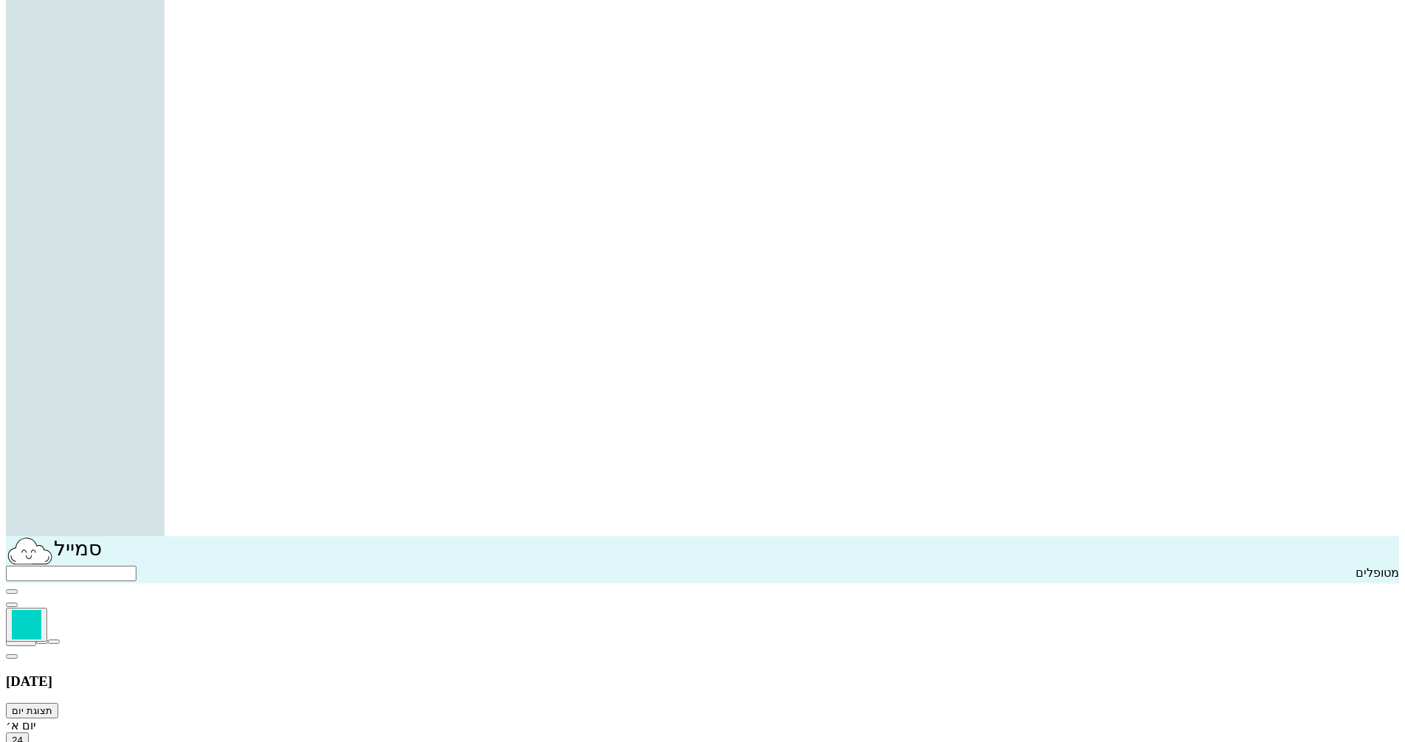
scroll to position [369, 0]
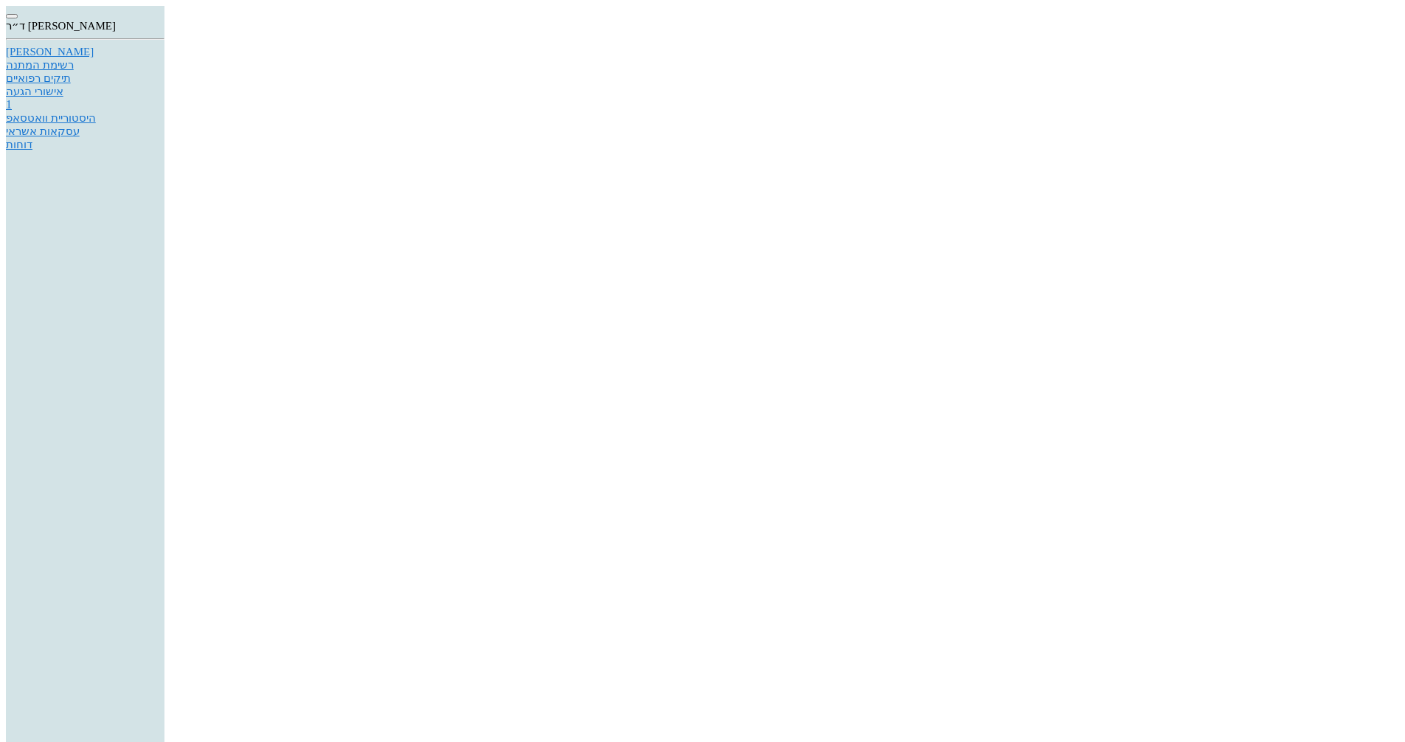
drag, startPoint x: 630, startPoint y: 598, endPoint x: 673, endPoint y: 596, distance: 42.8
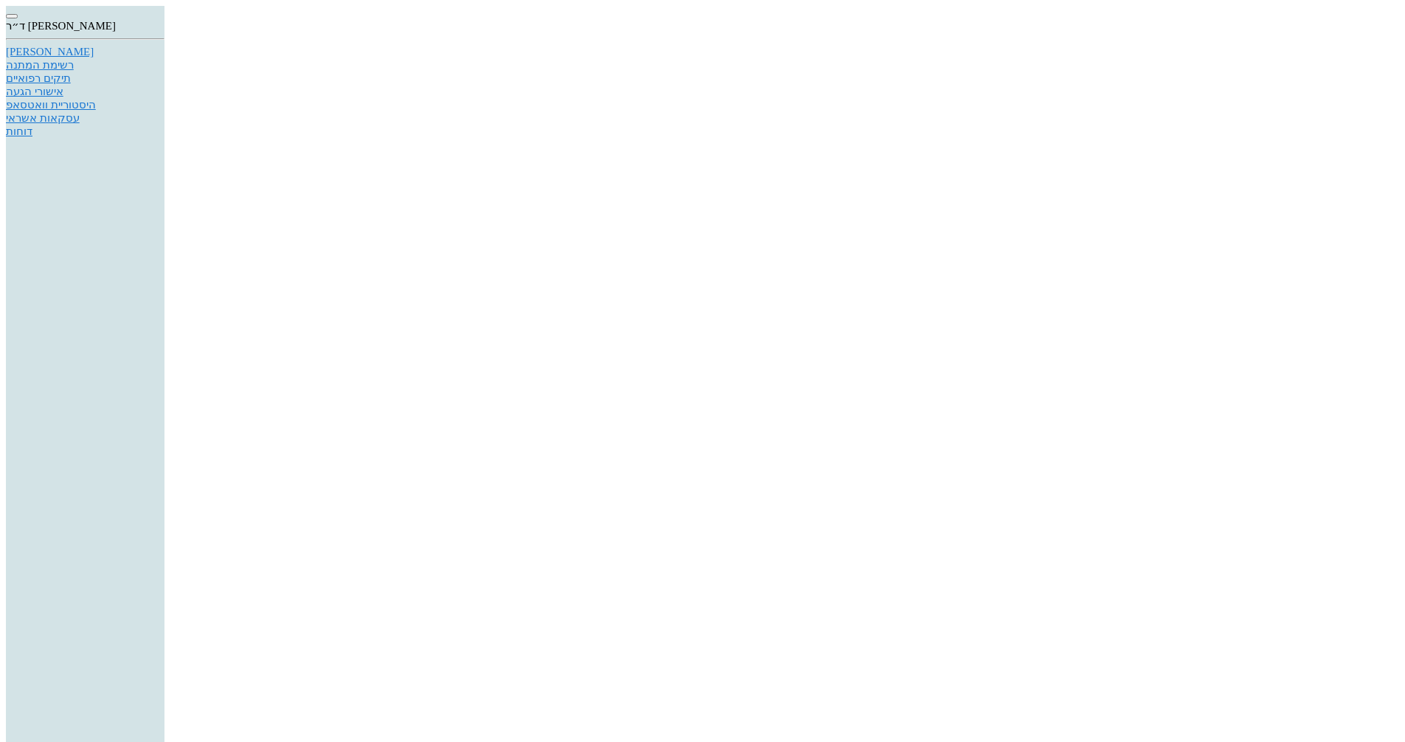
type textarea "נמתין לעידכון..."
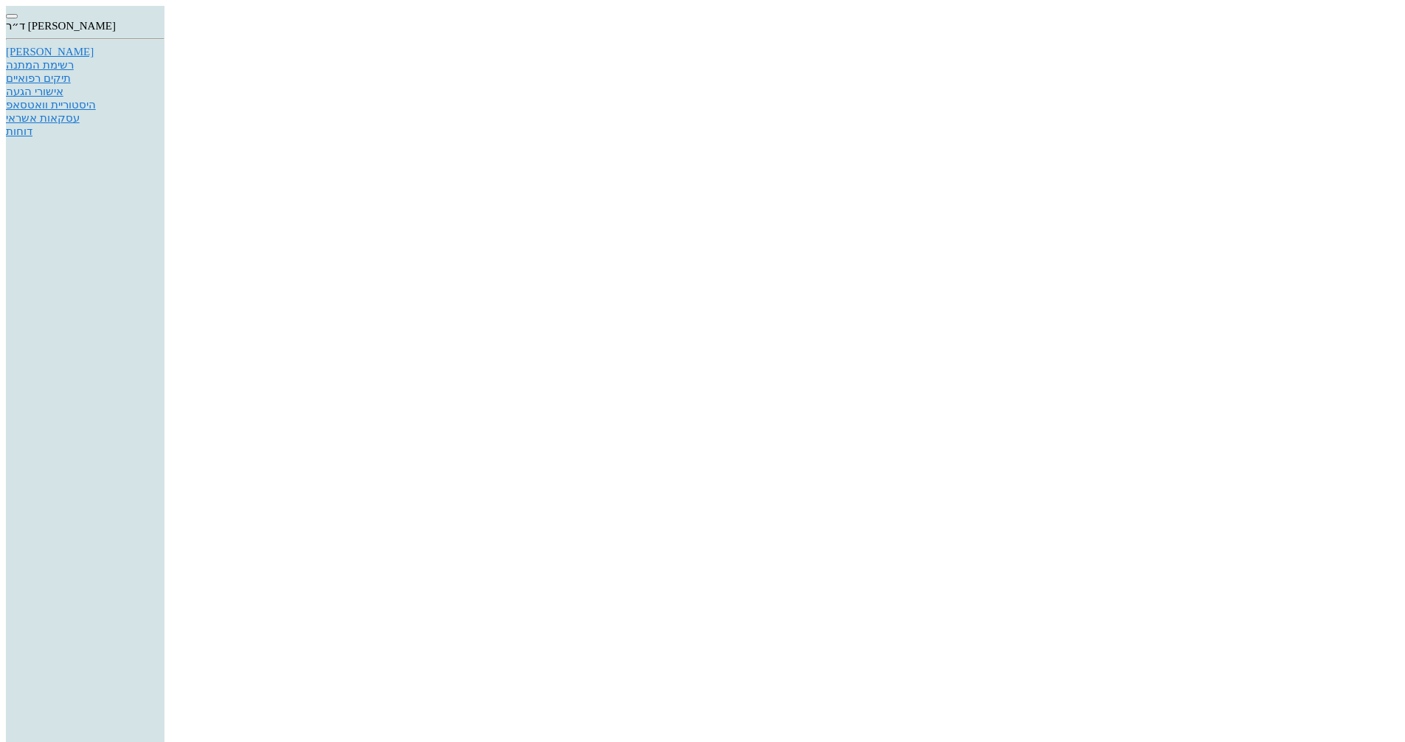
click at [164, 58] on div "[PERSON_NAME]" at bounding box center [85, 52] width 159 height 13
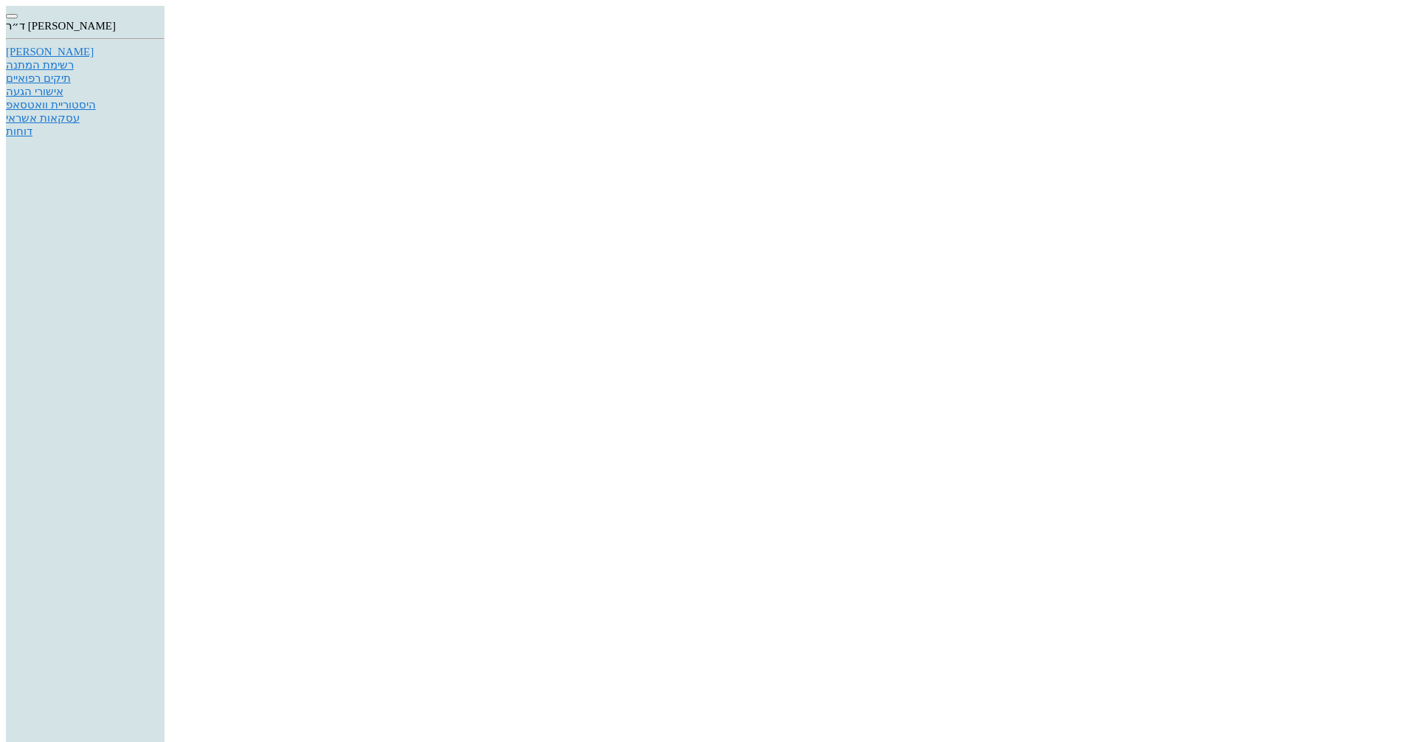
click at [164, 111] on div "היסטוריית וואטסאפ" at bounding box center [85, 104] width 159 height 13
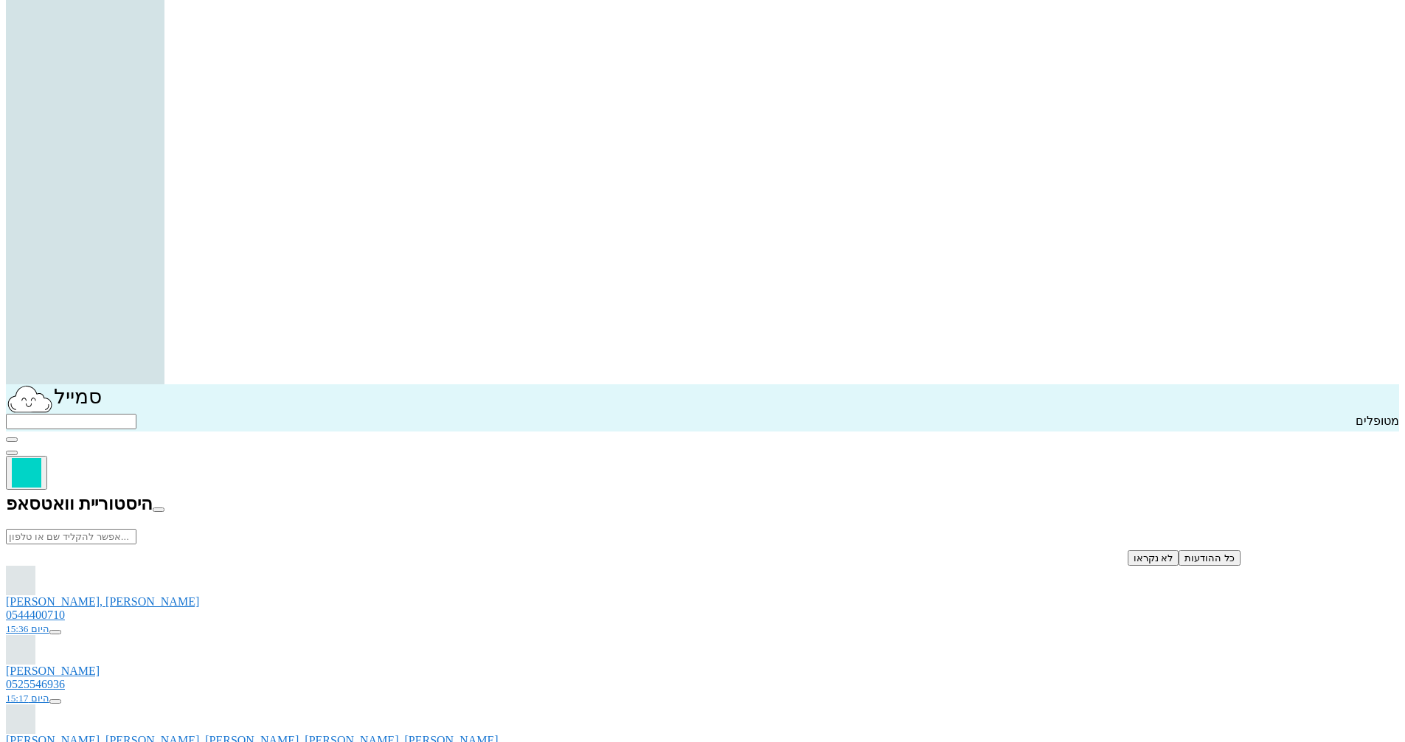
scroll to position [295, 0]
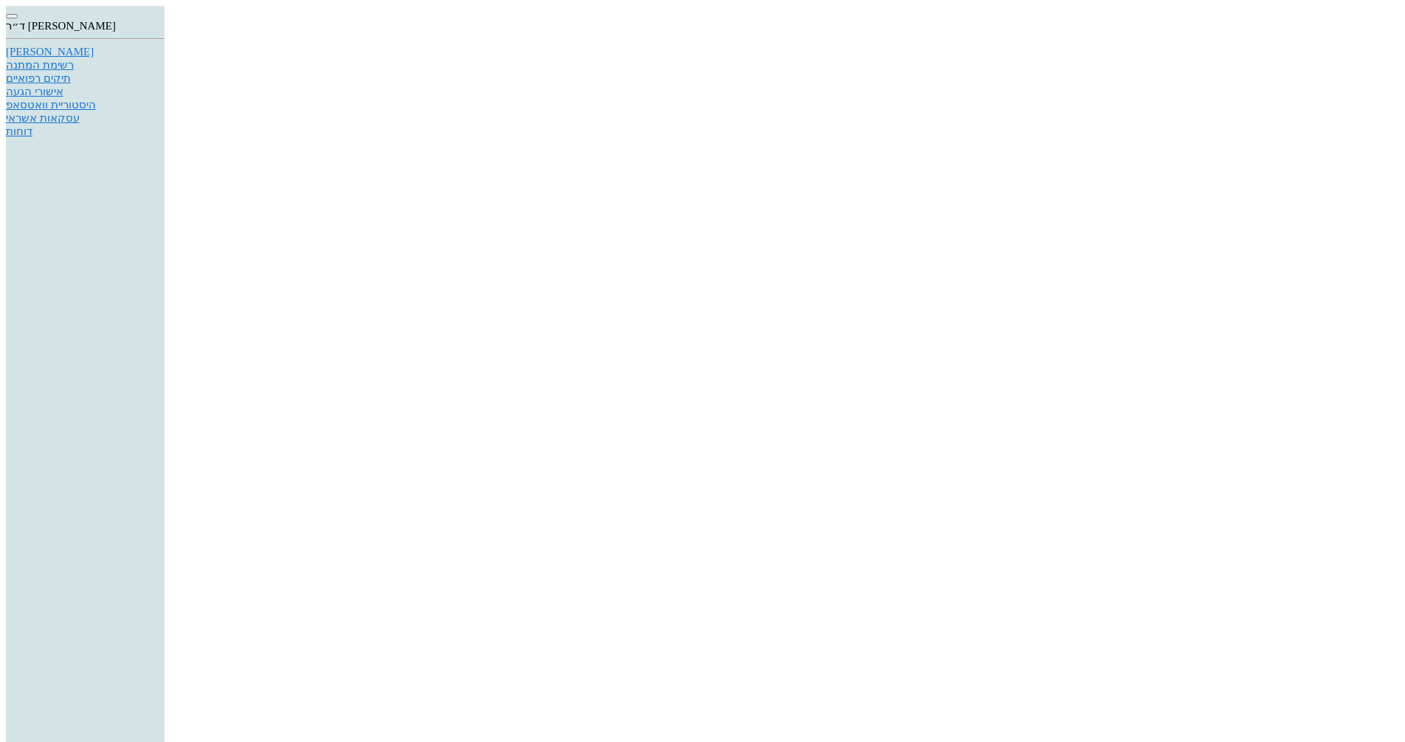
scroll to position [656, 0]
click at [164, 58] on div "[PERSON_NAME]" at bounding box center [85, 52] width 159 height 13
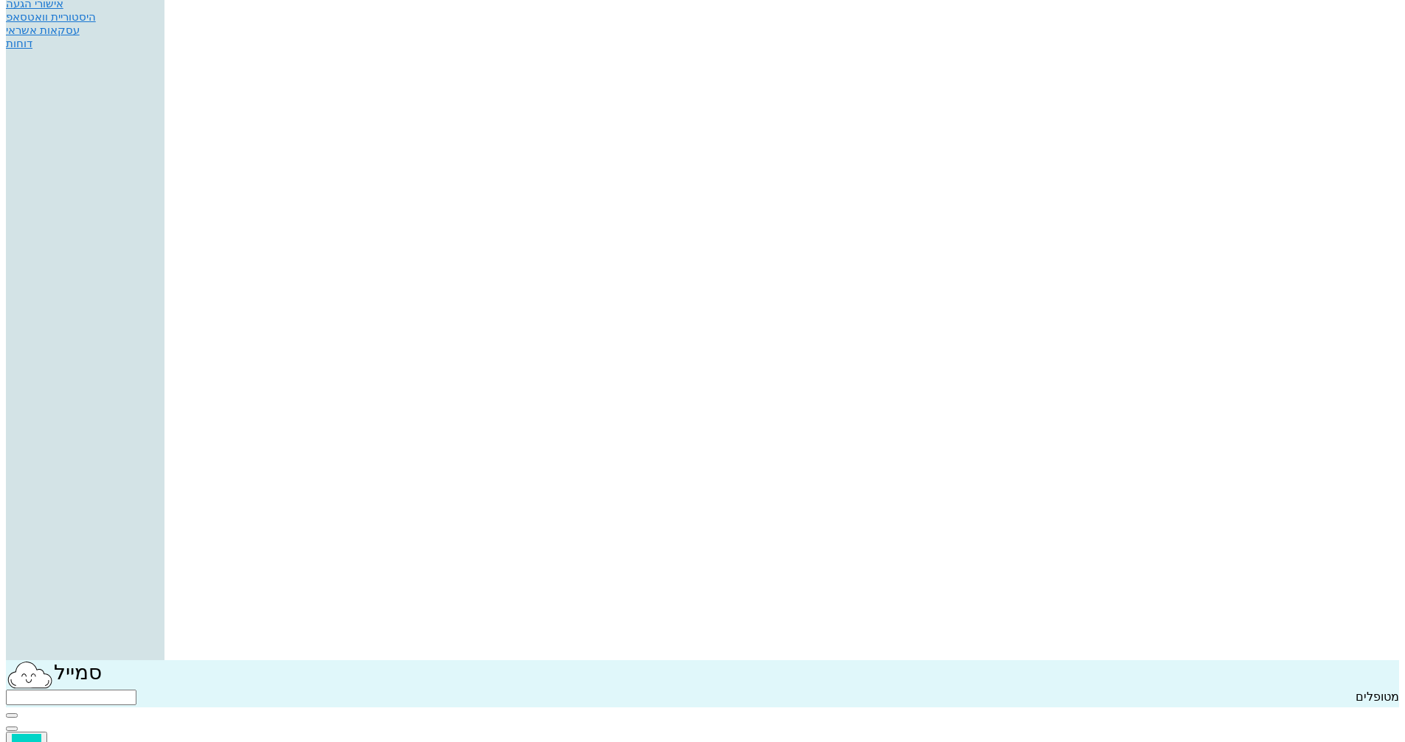
scroll to position [221, 0]
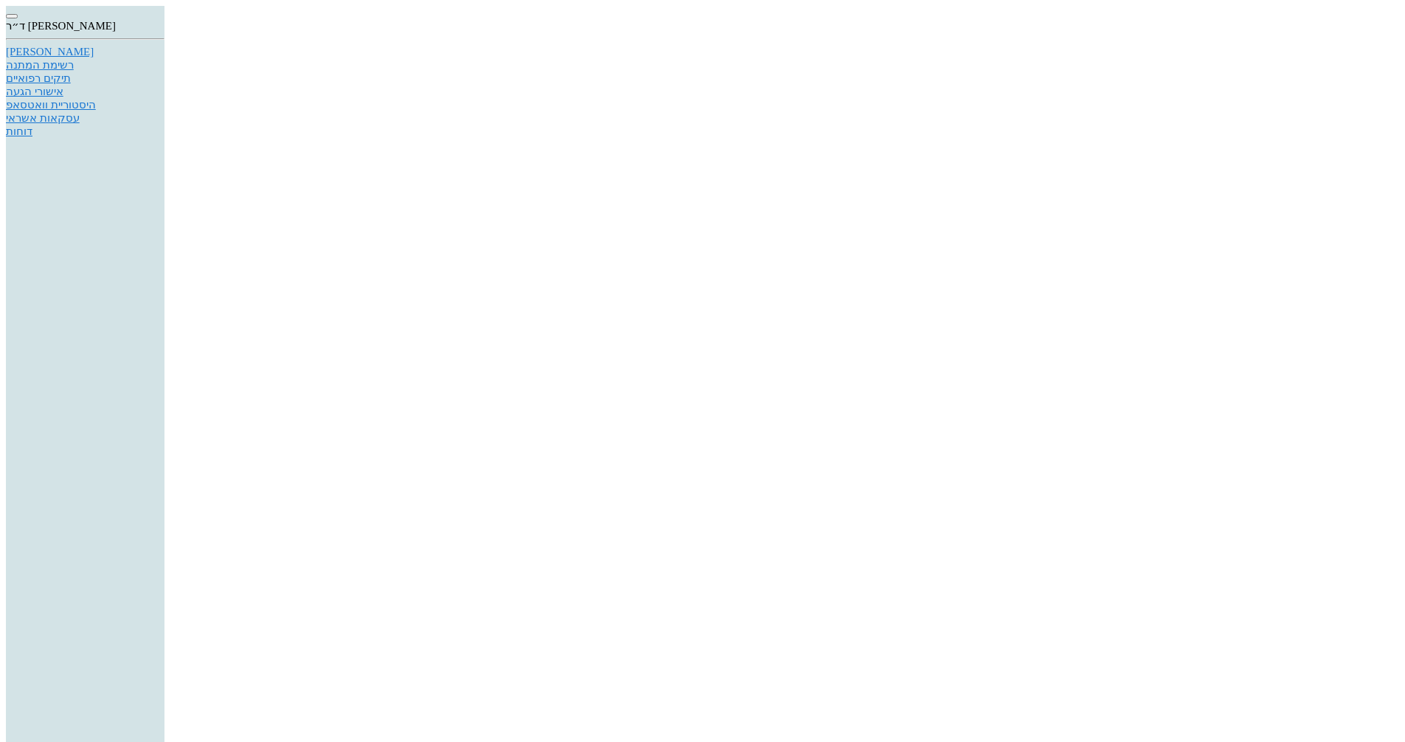
scroll to position [924, 0]
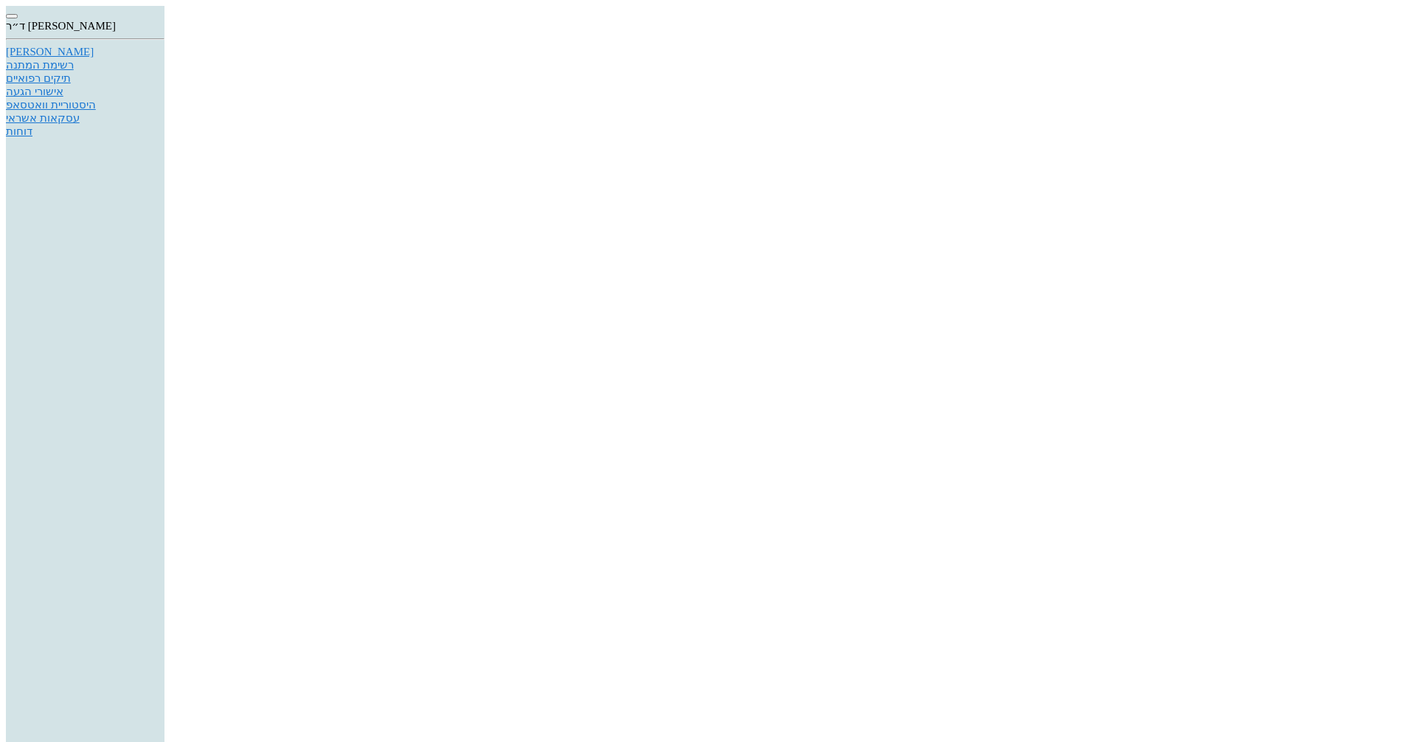
click at [164, 58] on div "[PERSON_NAME]" at bounding box center [85, 52] width 159 height 13
type input "שחם"
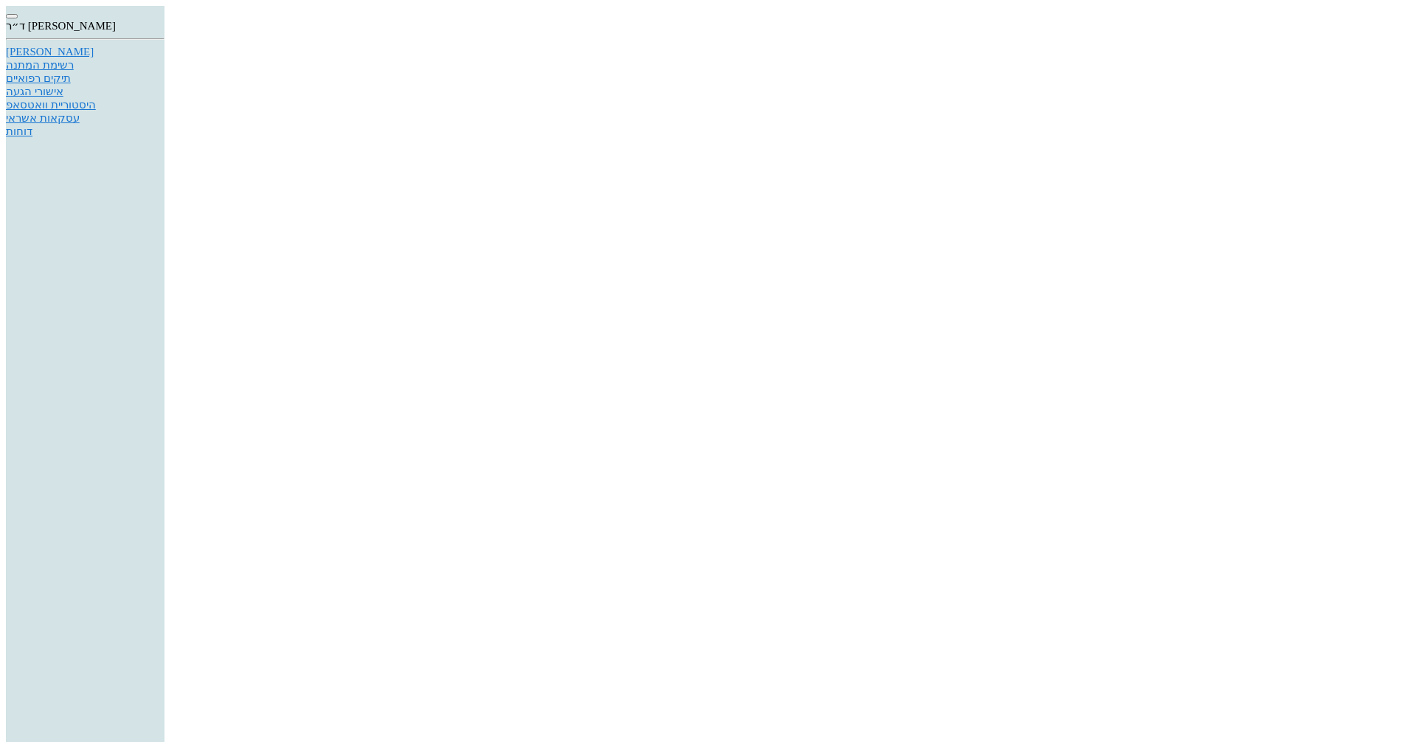
click at [164, 58] on div "[PERSON_NAME]" at bounding box center [85, 52] width 159 height 13
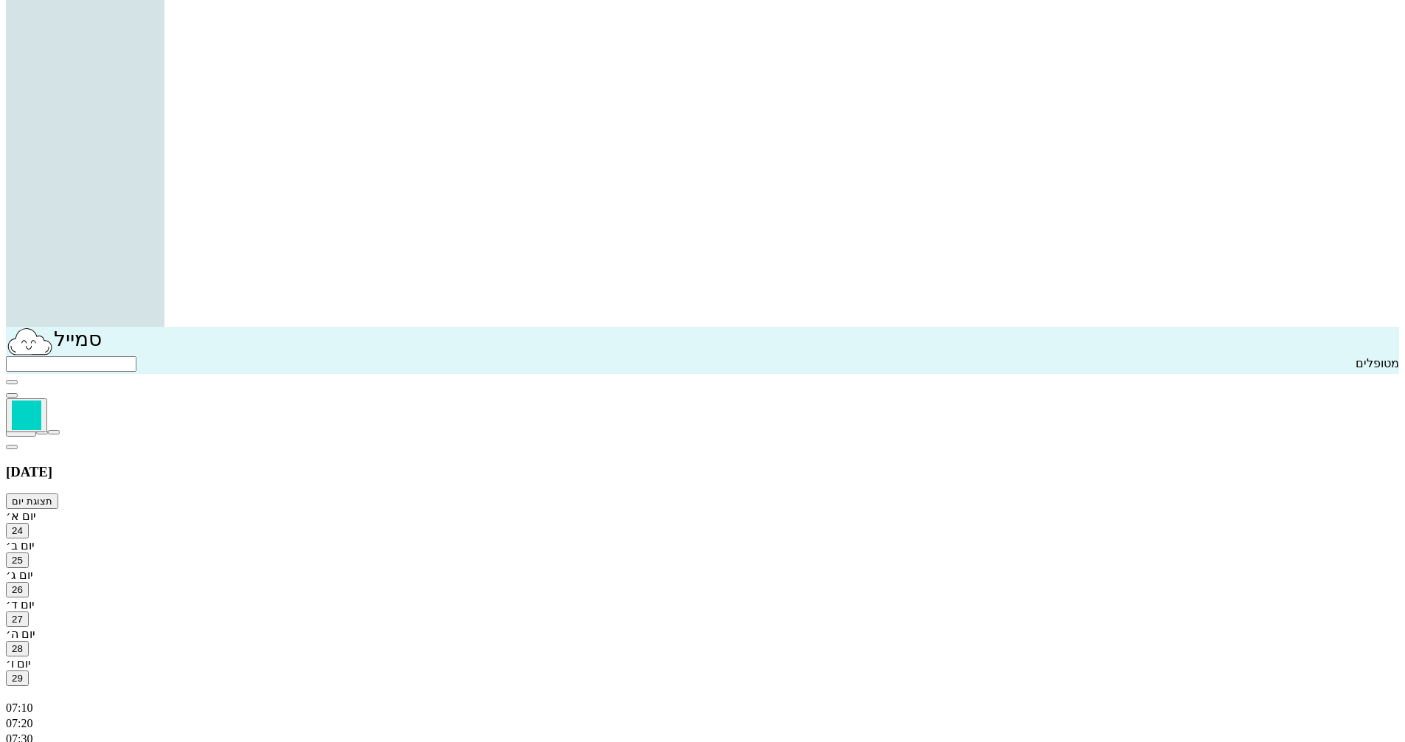
scroll to position [516, 0]
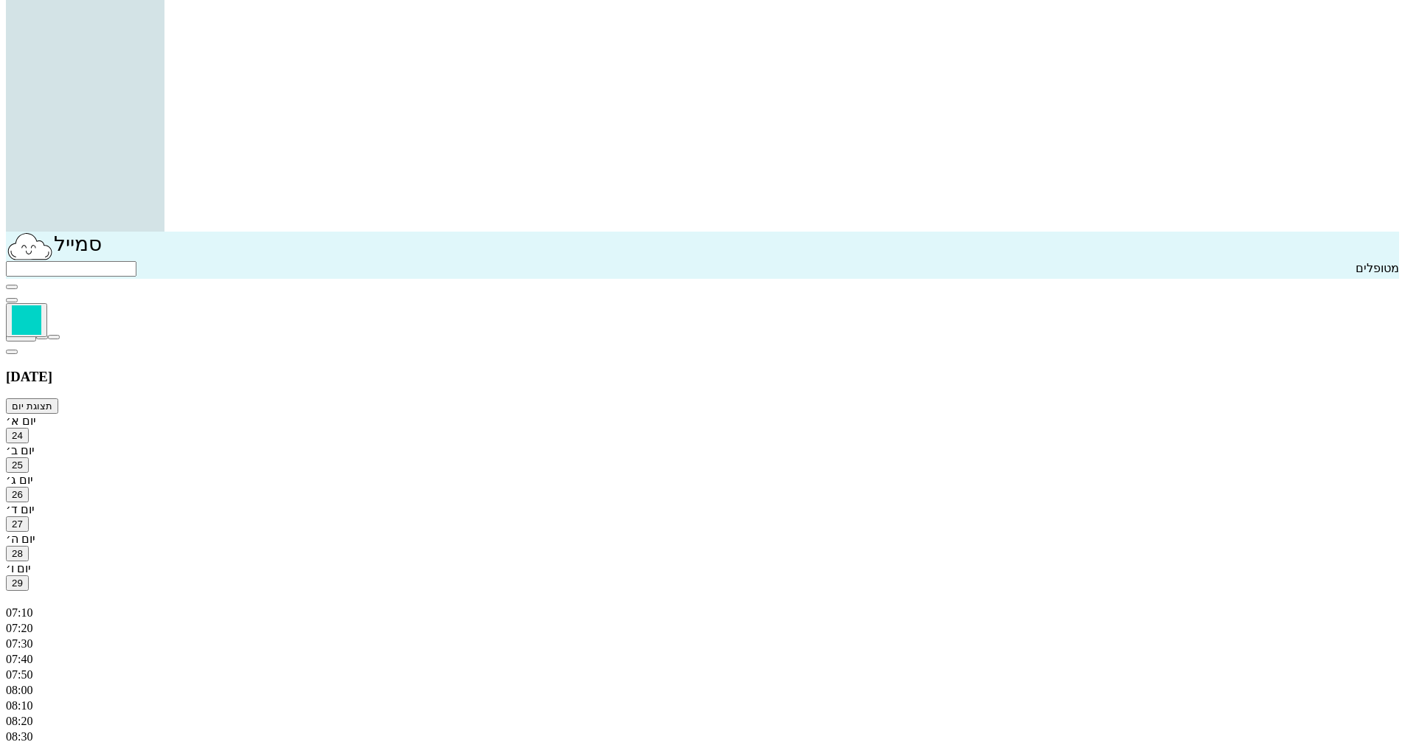
drag, startPoint x: 909, startPoint y: 777, endPoint x: 249, endPoint y: 605, distance: 681.4
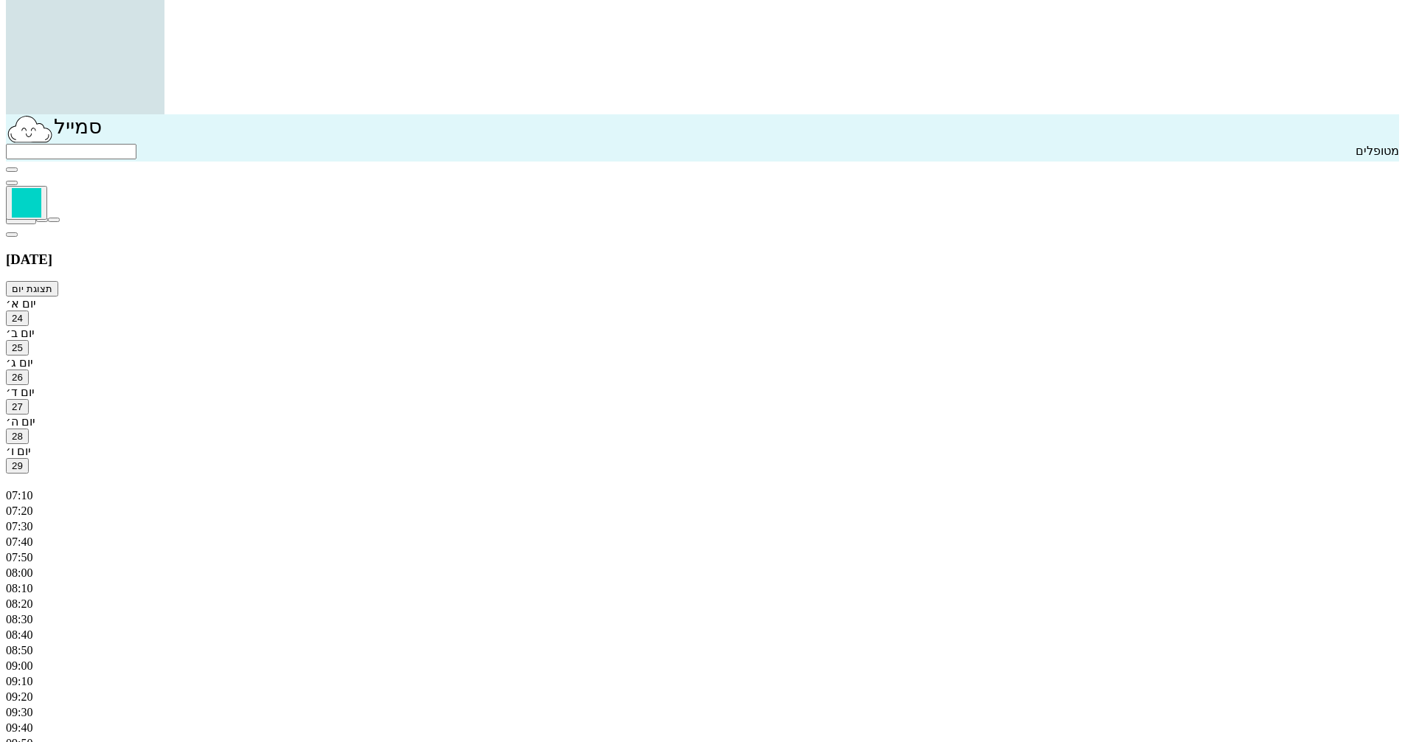
scroll to position [664, 0]
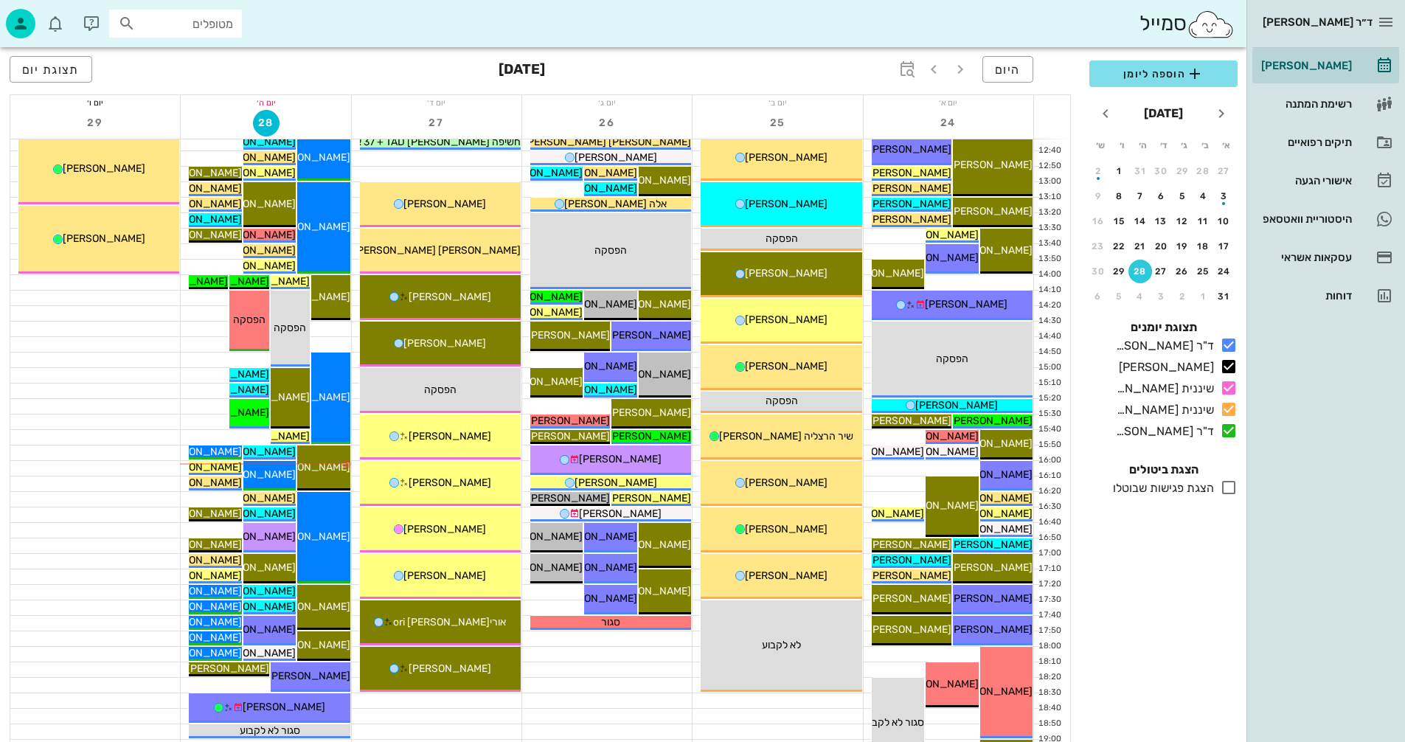
scroll to position [516, 0]
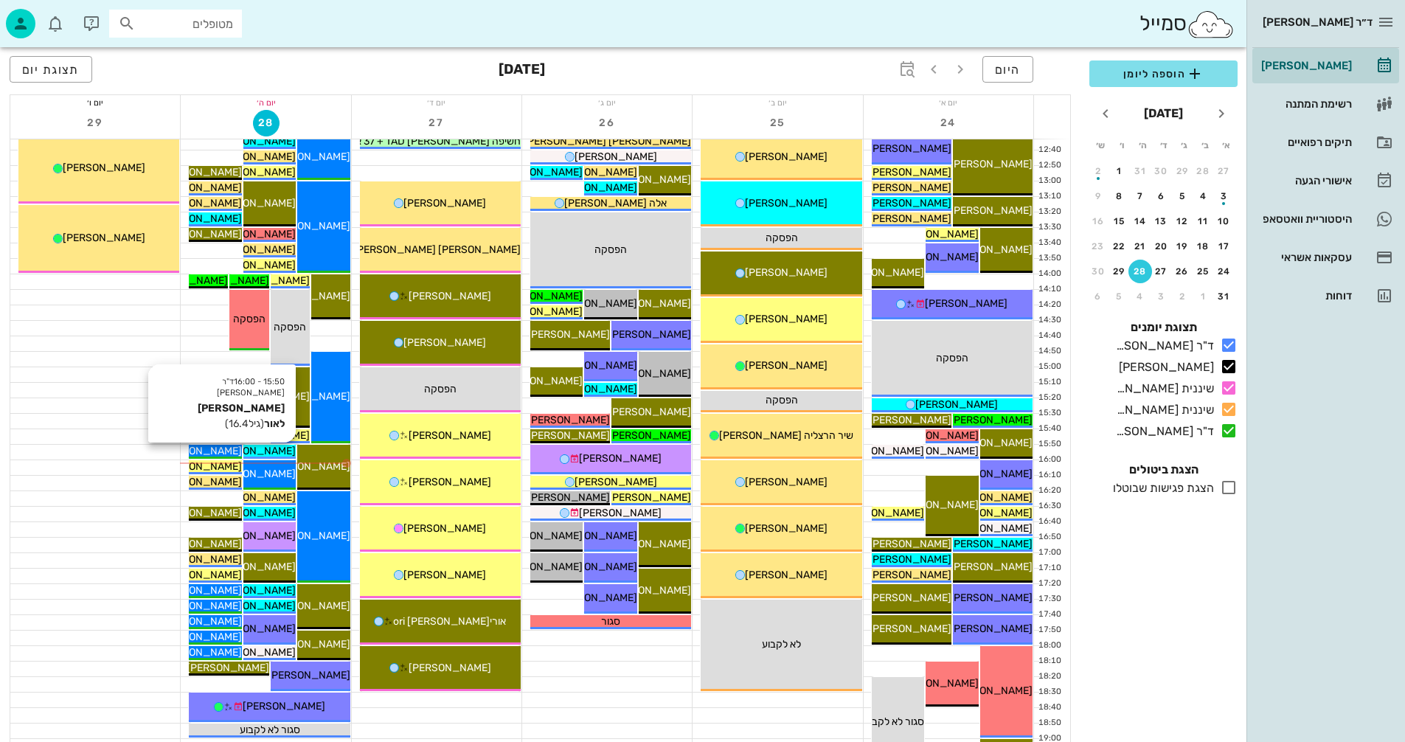
click at [268, 452] on span "[PERSON_NAME] לאור" at bounding box center [244, 451] width 104 height 13
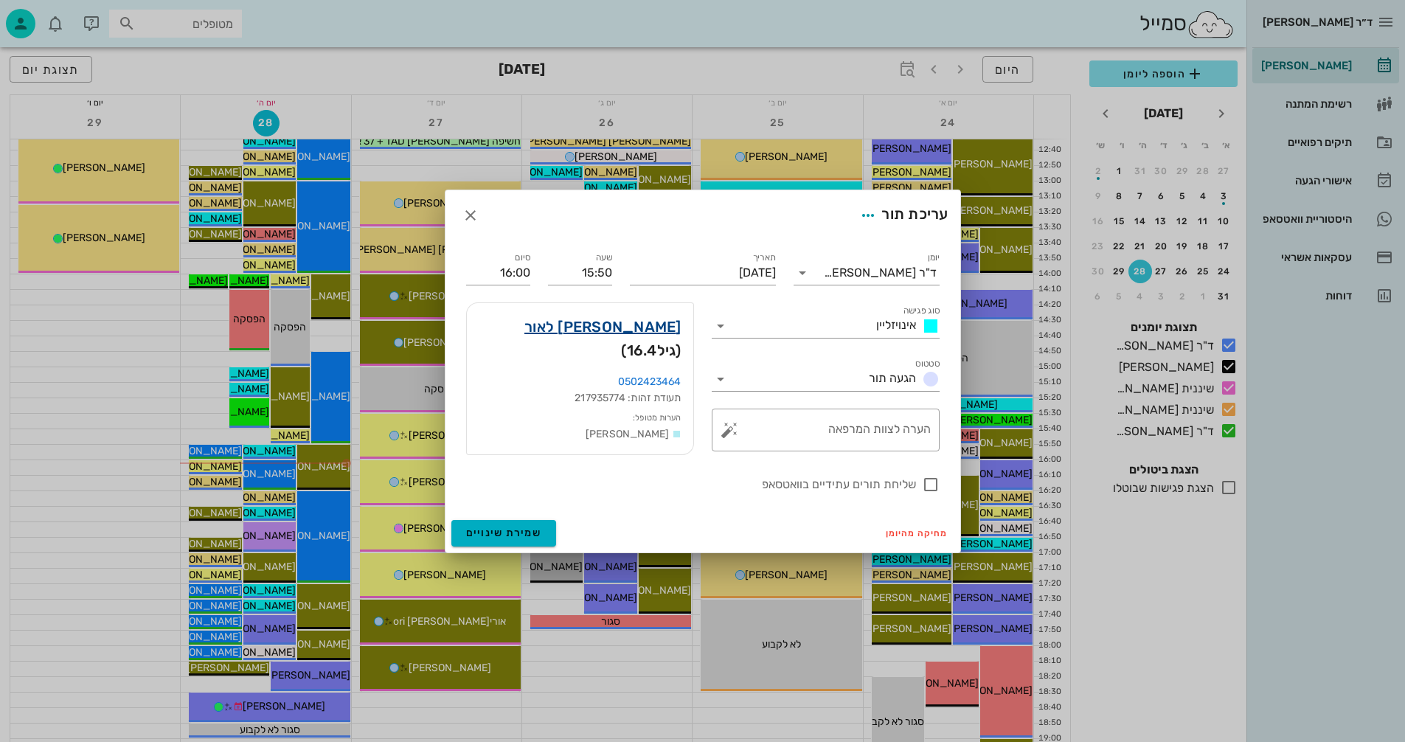
click at [651, 327] on link "[PERSON_NAME] לאור" at bounding box center [602, 327] width 157 height 24
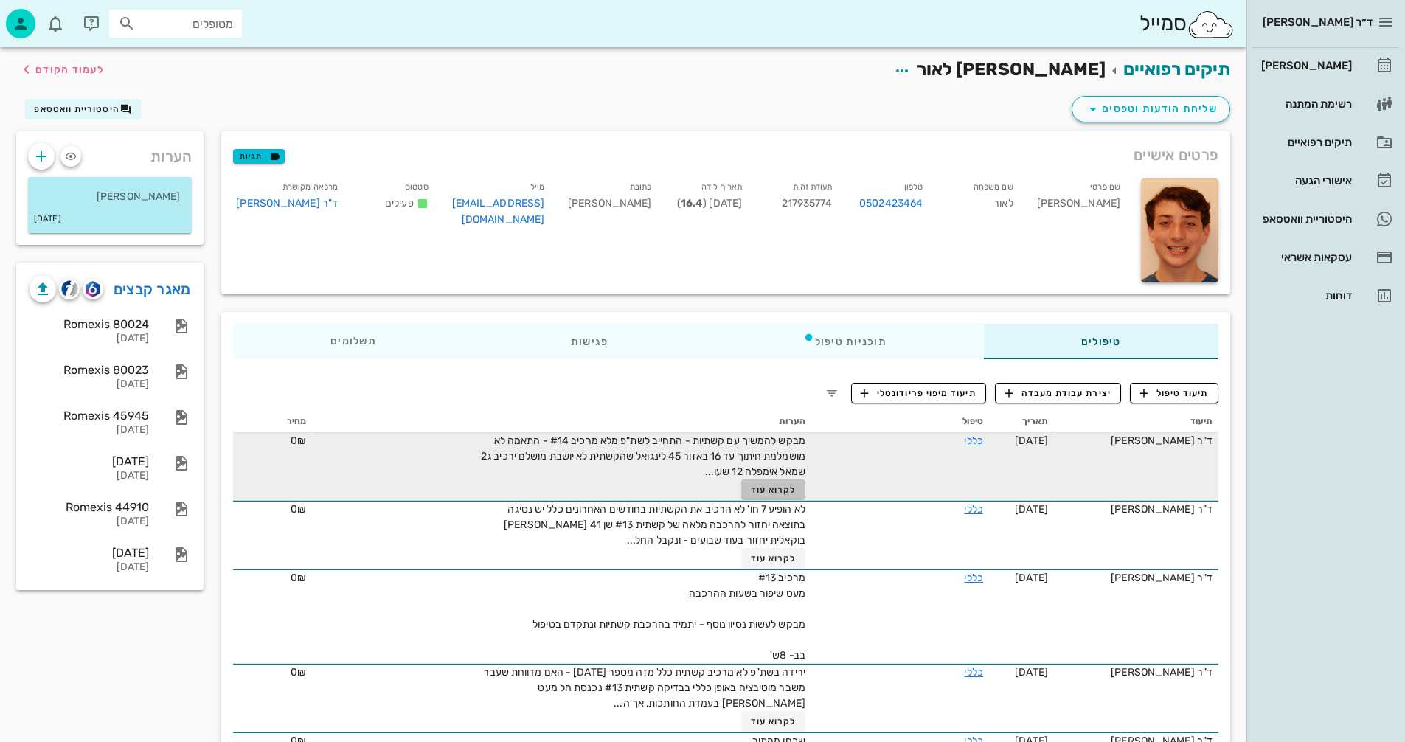
click at [771, 485] on span "לקרוא עוד" at bounding box center [774, 490] width 46 height 10
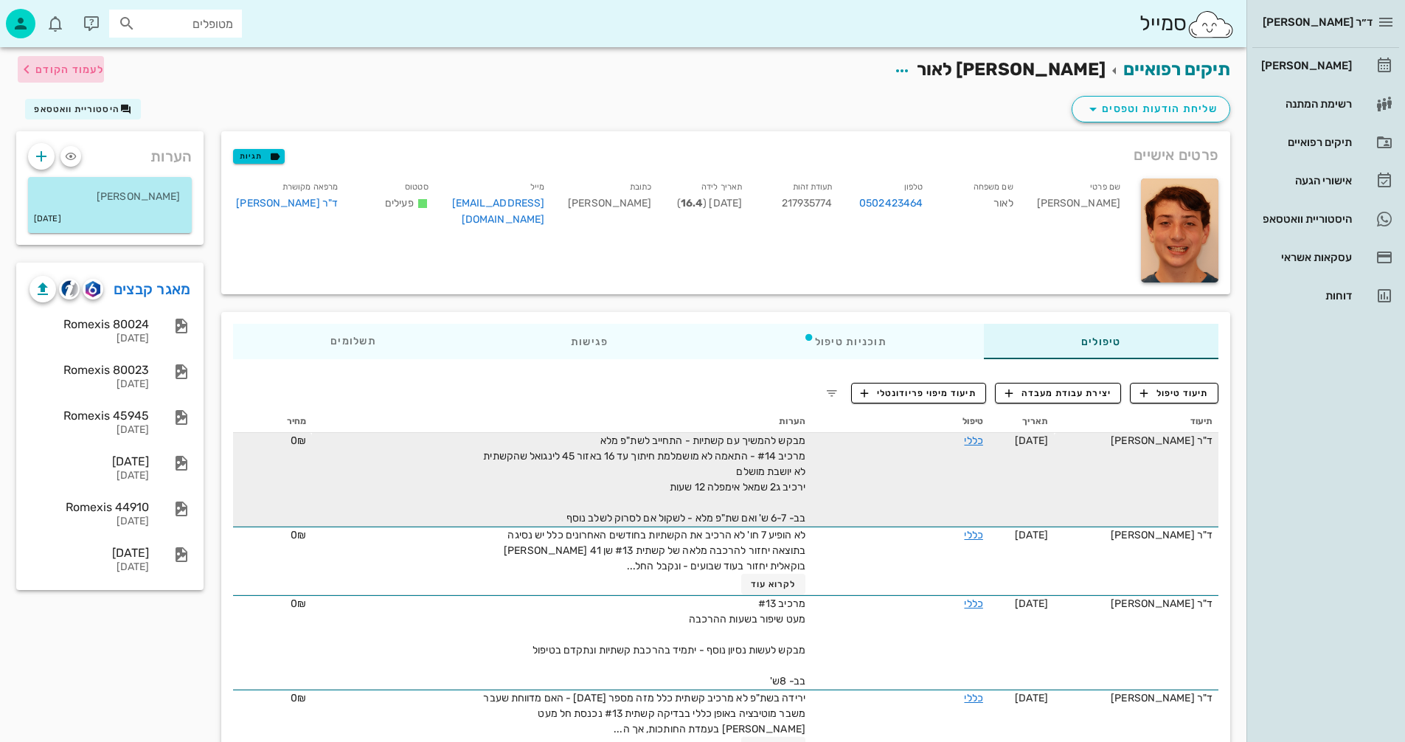
click at [67, 67] on span "לעמוד הקודם" at bounding box center [69, 69] width 69 height 13
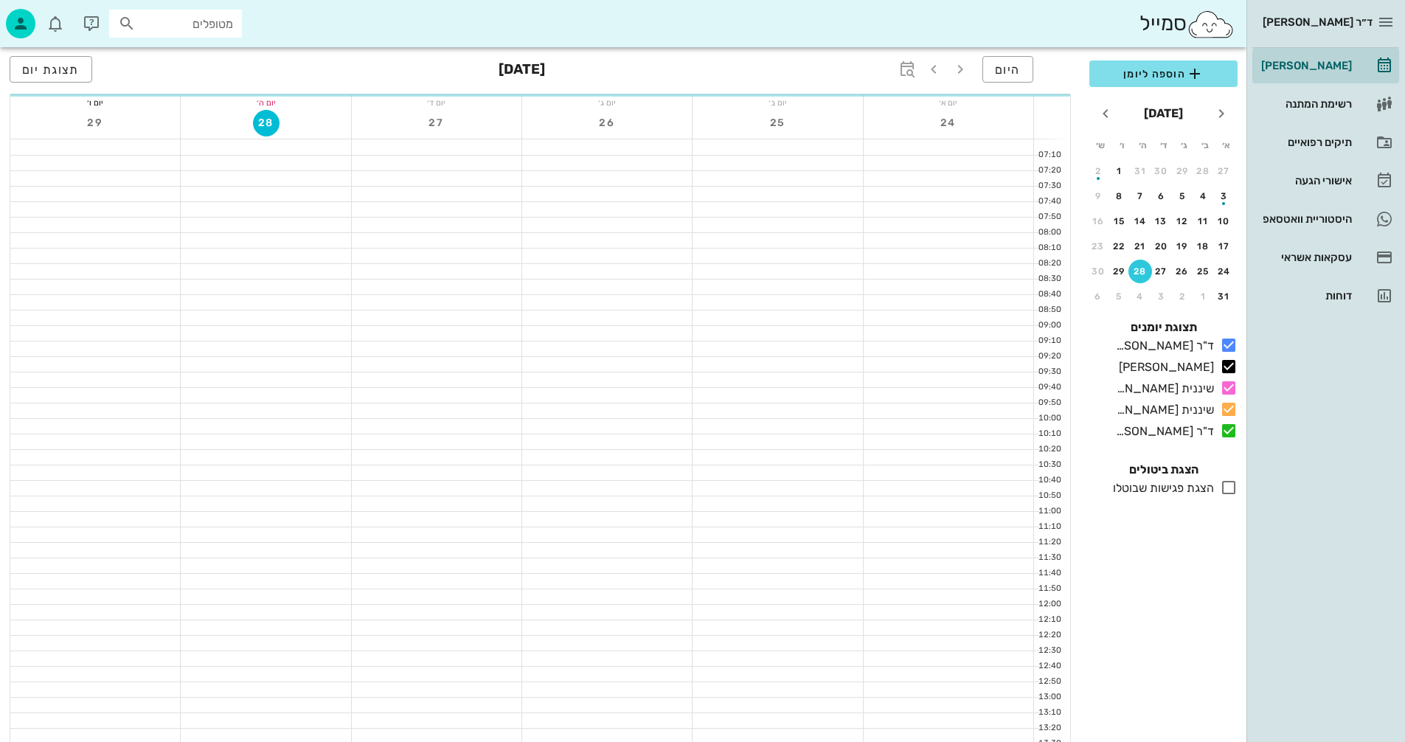
scroll to position [516, 0]
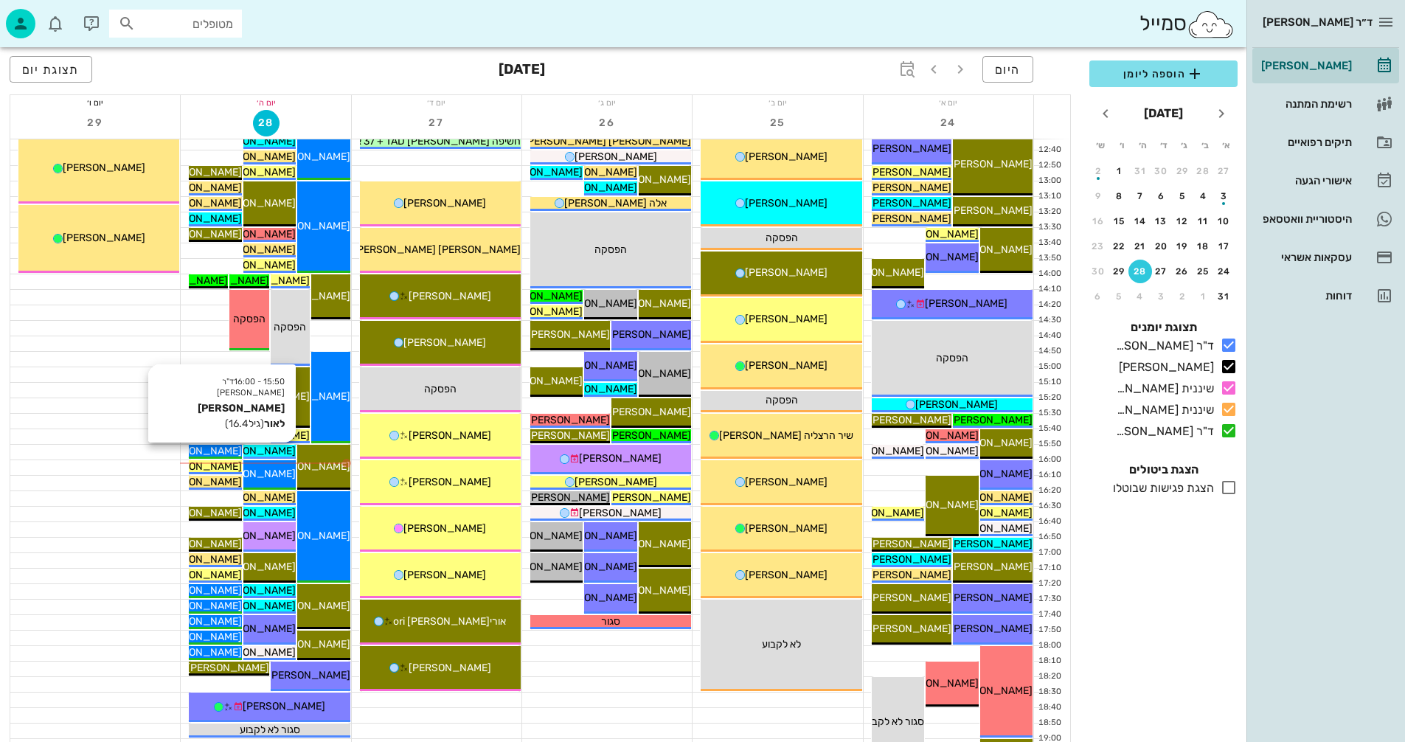
click at [278, 448] on span "[PERSON_NAME] לאור" at bounding box center [244, 451] width 104 height 13
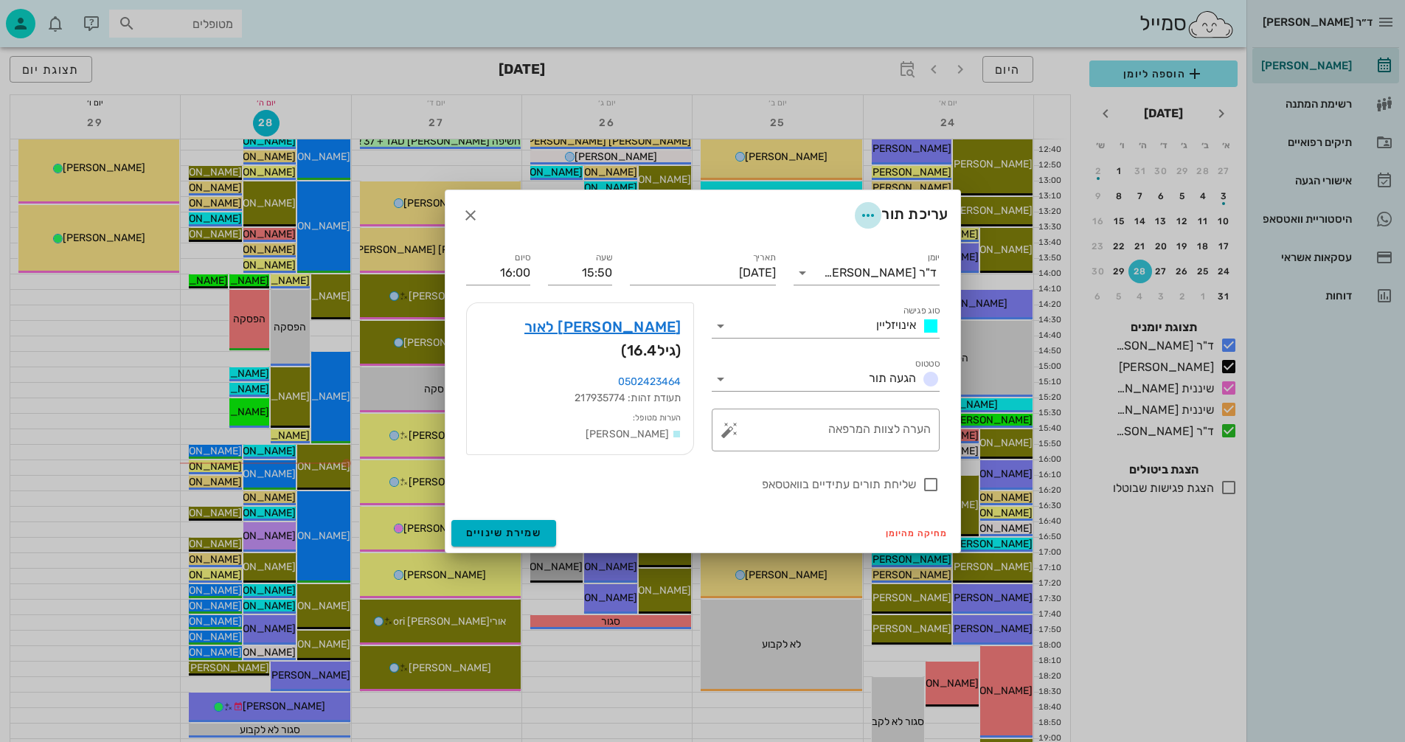
click at [864, 218] on icon "button" at bounding box center [868, 216] width 18 height 18
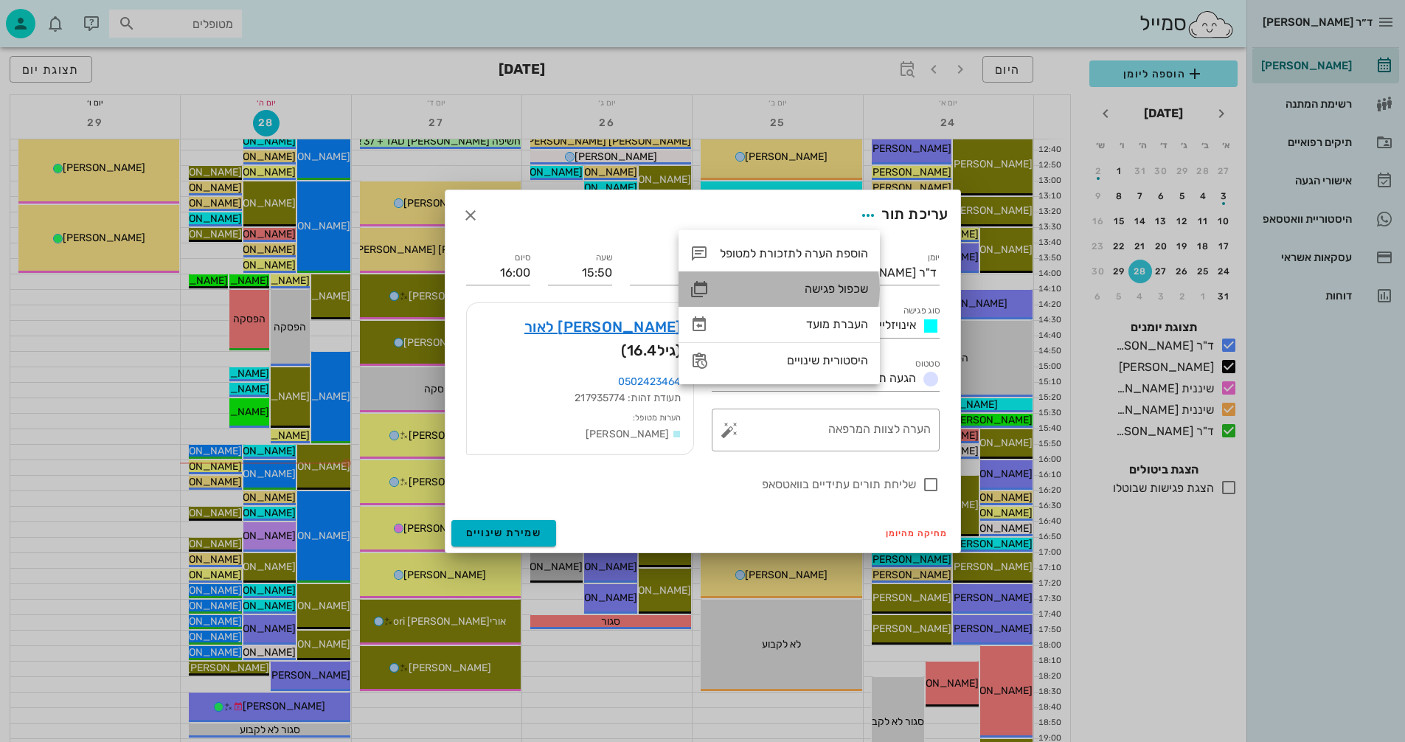
click at [840, 282] on div "שכפול פגישה" at bounding box center [794, 289] width 148 height 14
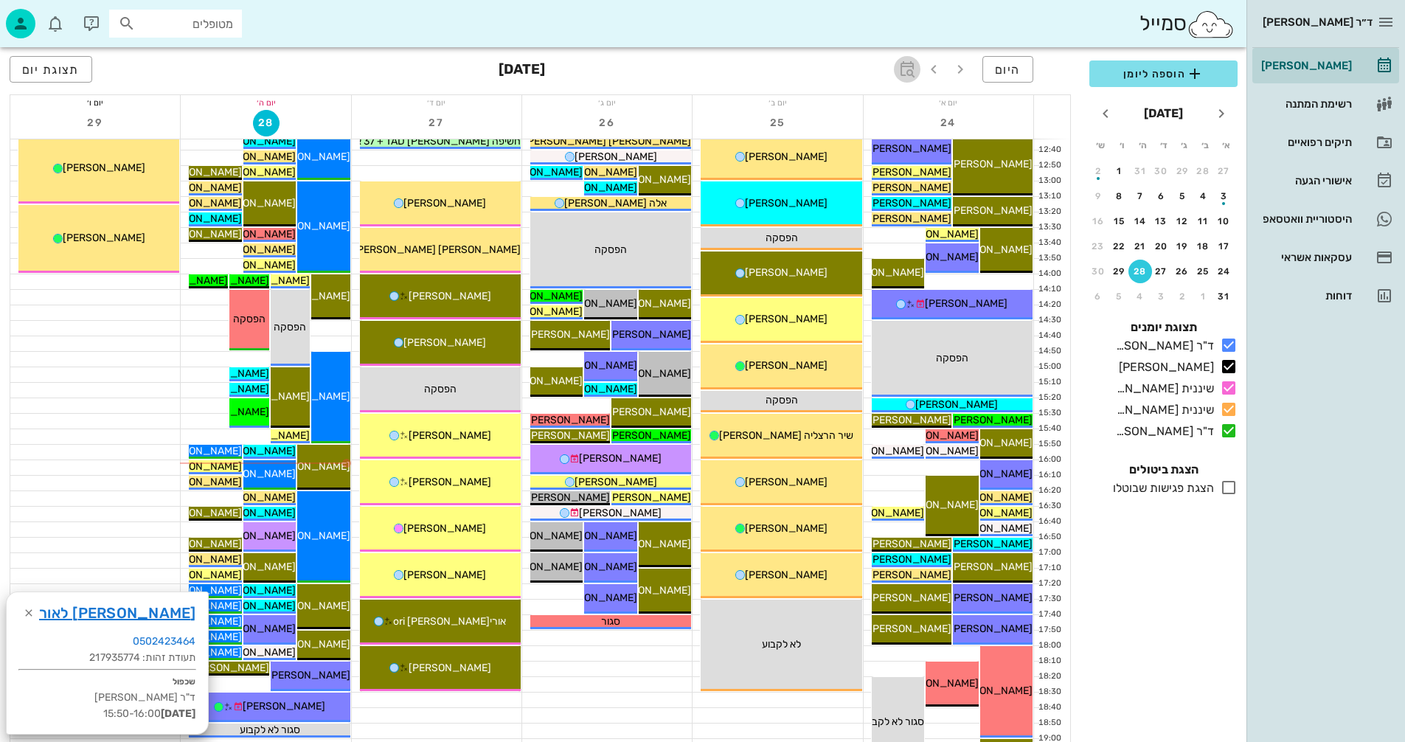
click at [909, 70] on icon "button" at bounding box center [907, 69] width 18 height 18
click at [895, 108] on input "text" at bounding box center [891, 110] width 18 height 24
type input "6"
click at [860, 150] on span "קפיצה לתאריך" at bounding box center [839, 153] width 120 height 10
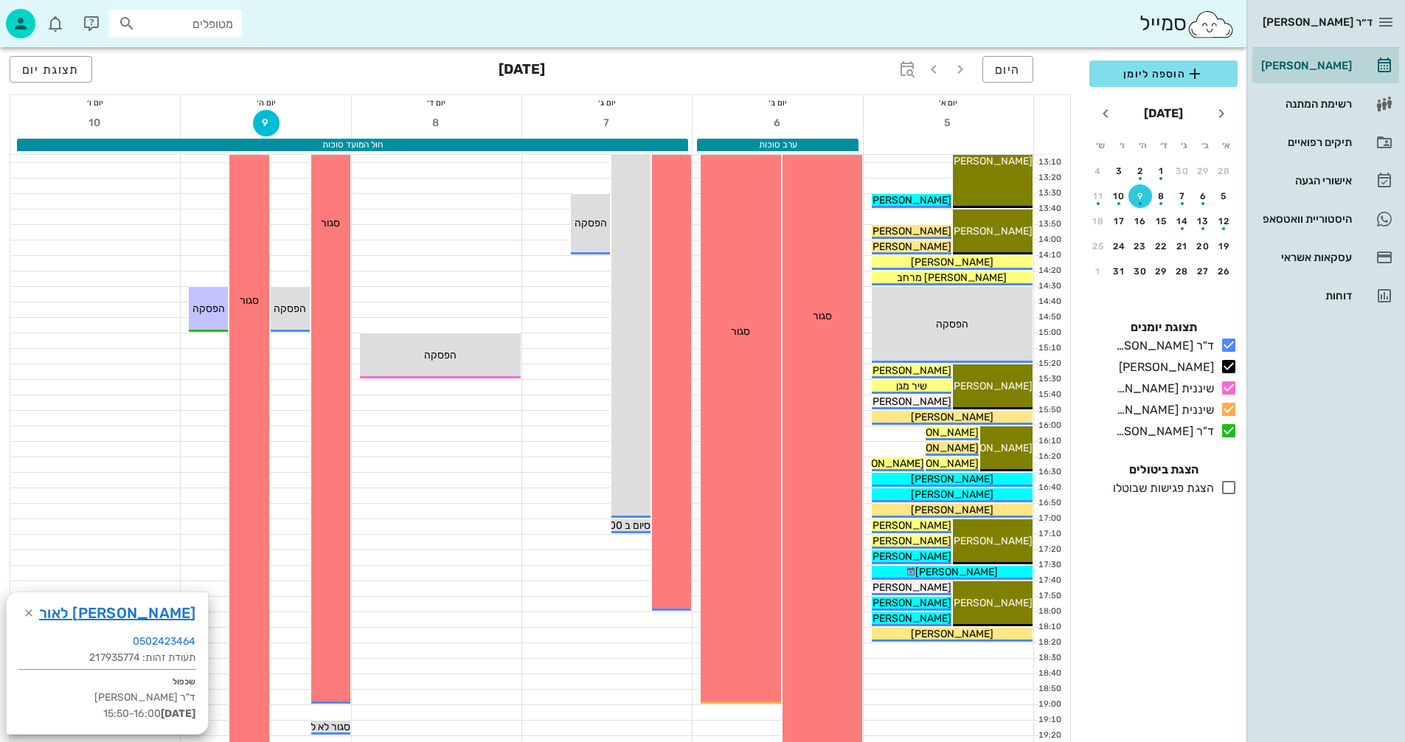
scroll to position [516, 0]
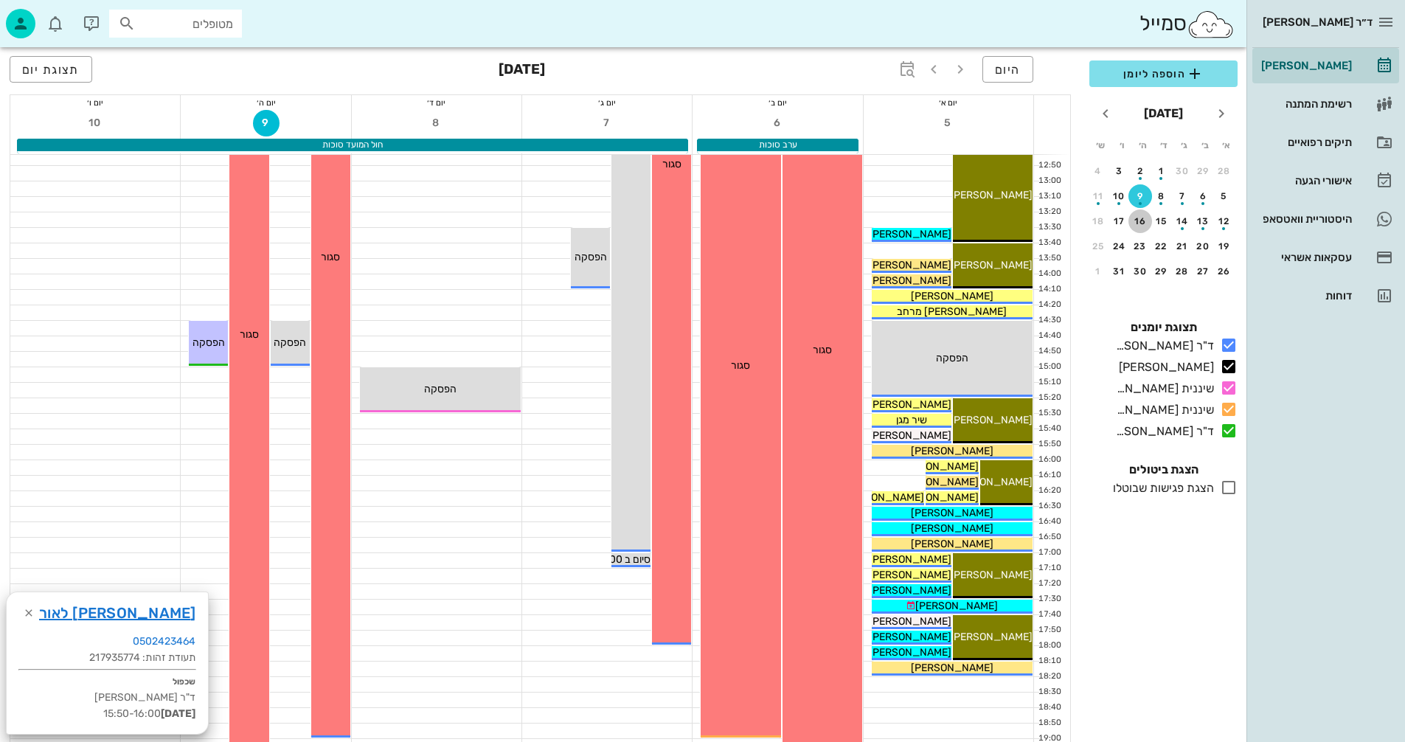
click at [1137, 221] on div "16" at bounding box center [1140, 221] width 24 height 10
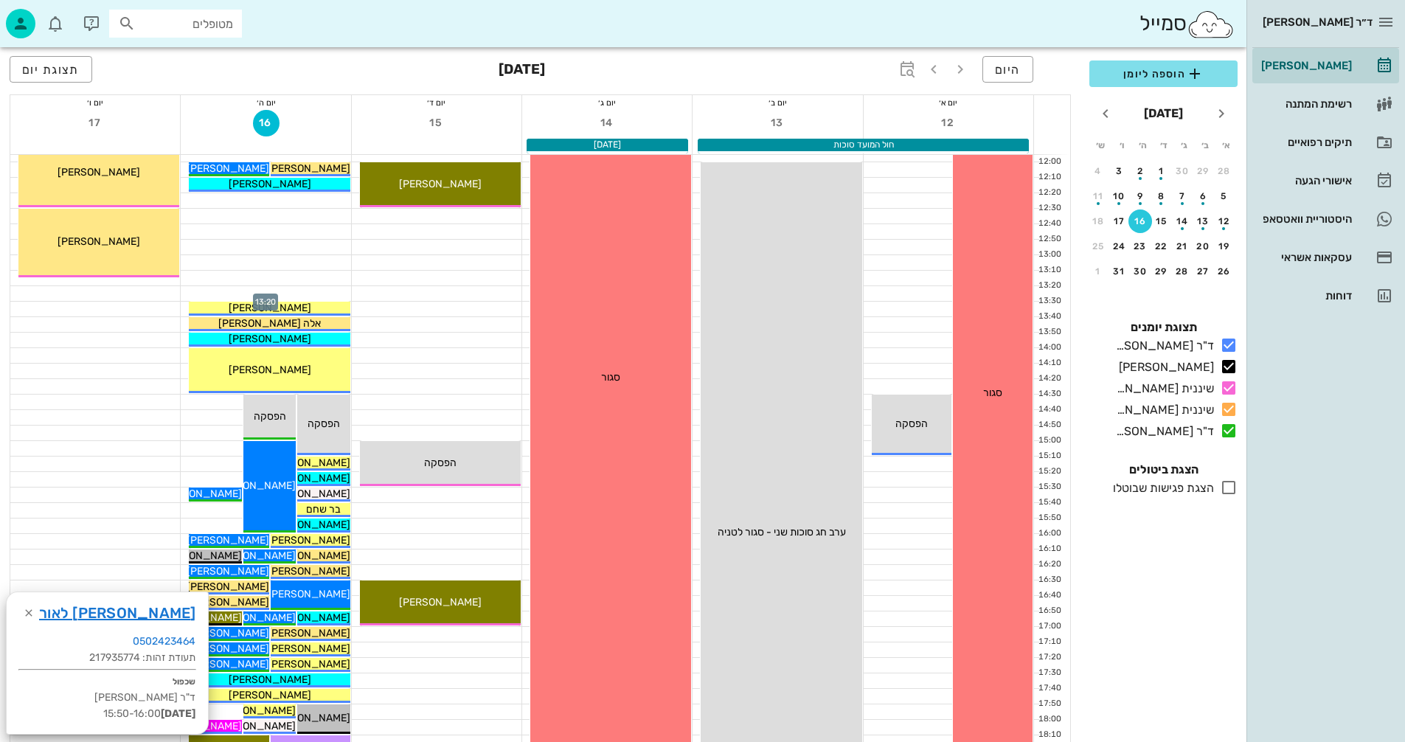
scroll to position [369, 0]
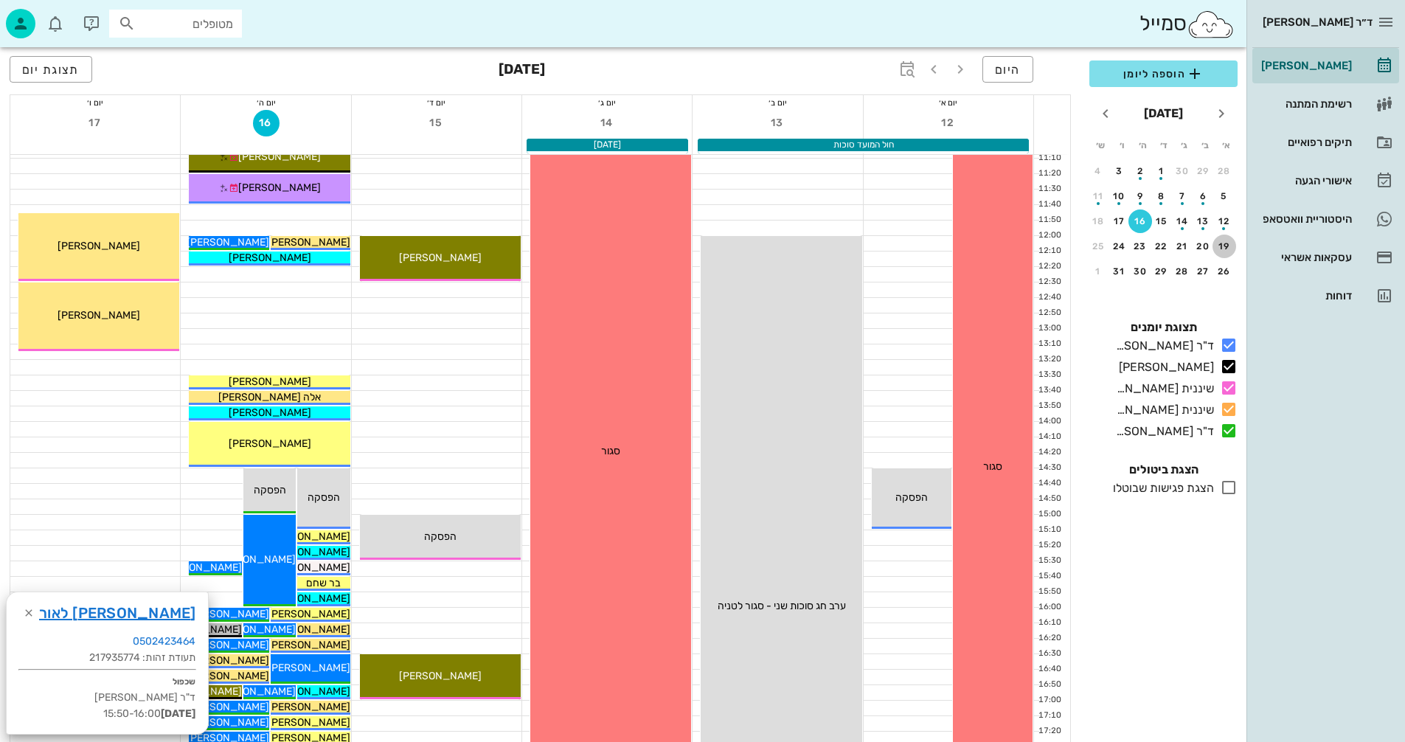
click at [1224, 244] on div "19" at bounding box center [1225, 246] width 24 height 10
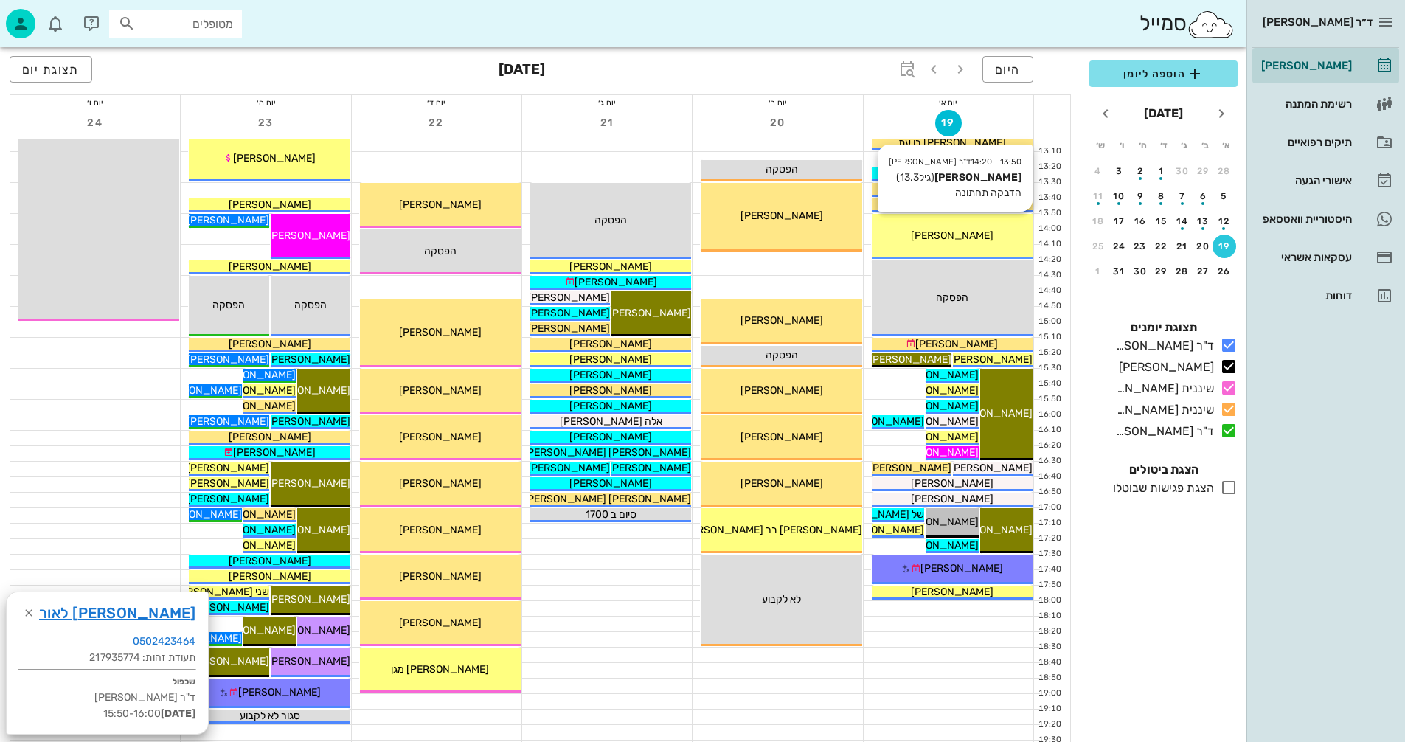
scroll to position [590, 0]
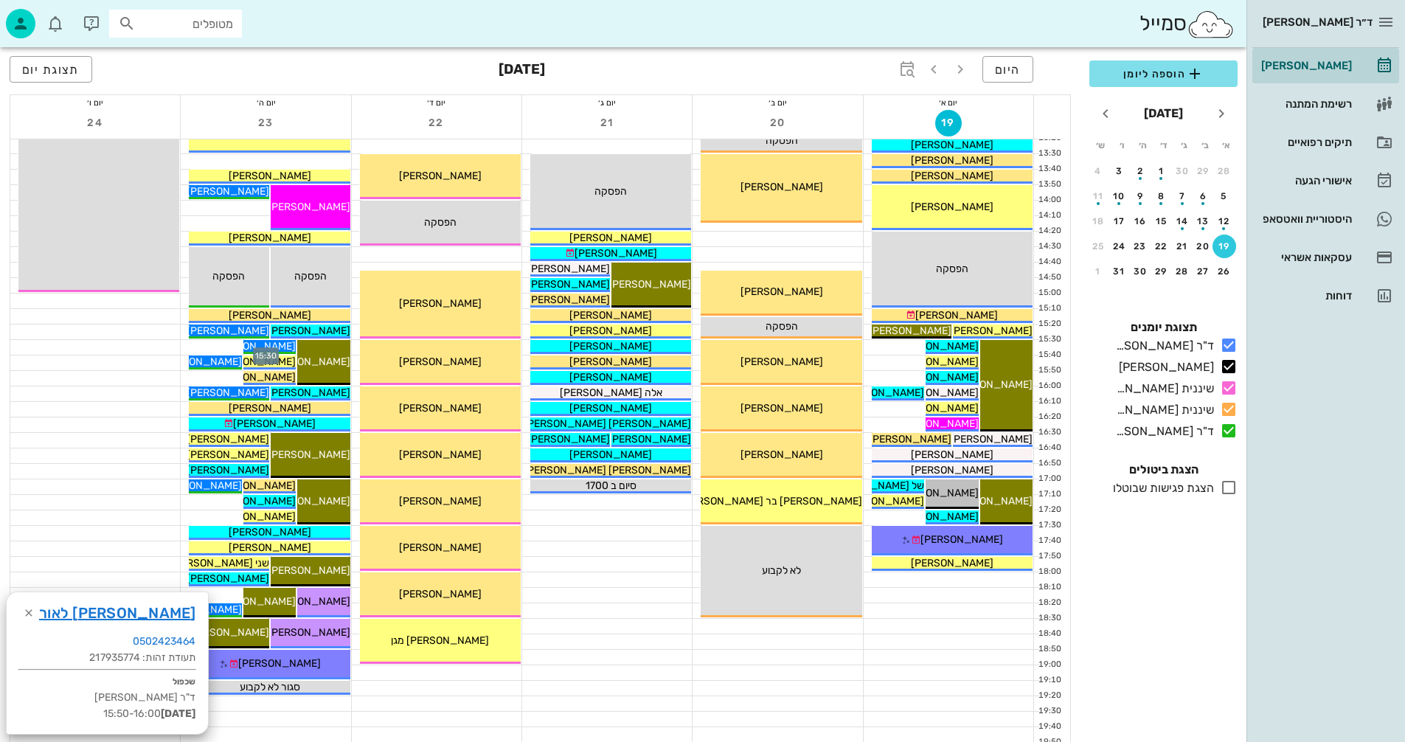
click at [215, 345] on div at bounding box center [266, 347] width 170 height 15
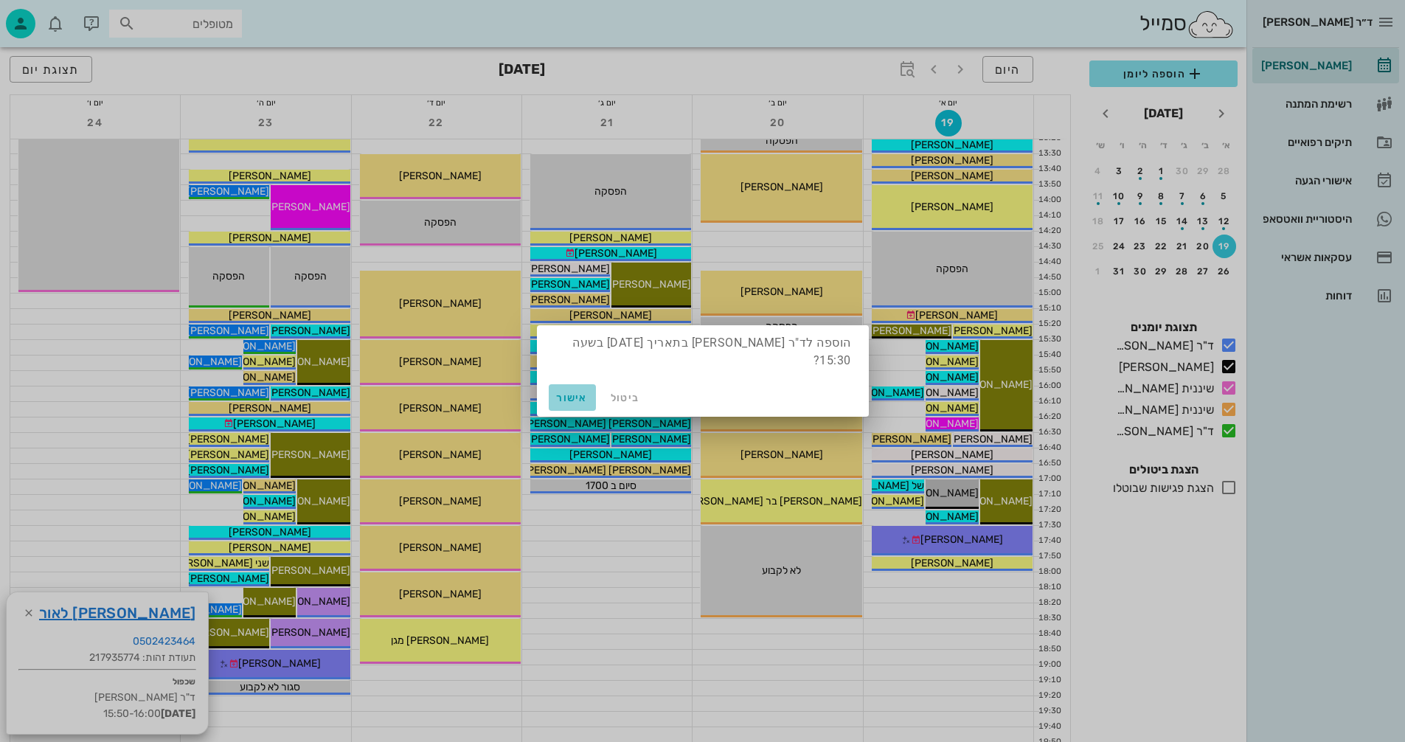
click at [574, 398] on span "אישור" at bounding box center [572, 398] width 35 height 13
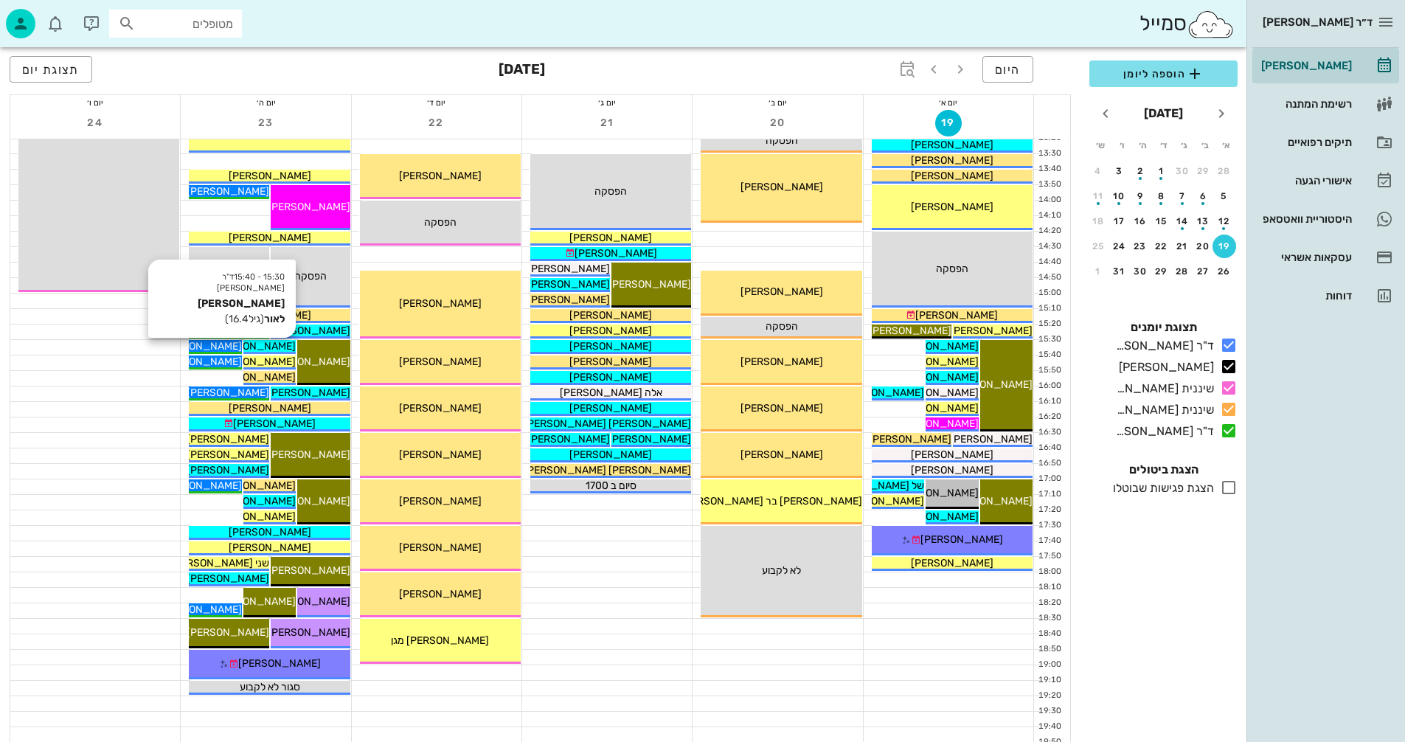
click at [280, 345] on span "[PERSON_NAME] לאור" at bounding box center [244, 346] width 104 height 13
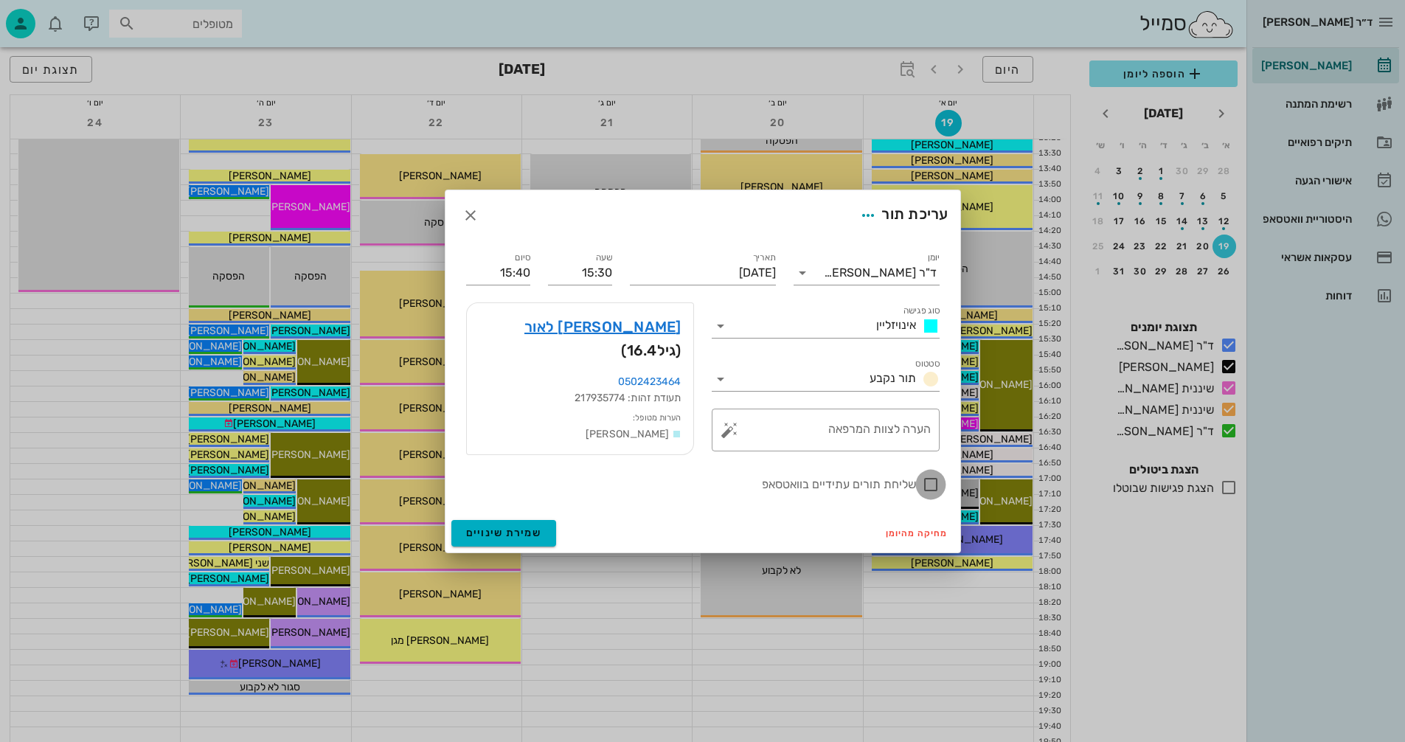
click at [926, 478] on div at bounding box center [930, 484] width 25 height 25
checkbox input "true"
click at [527, 527] on span "שמירת שינויים" at bounding box center [504, 533] width 76 height 13
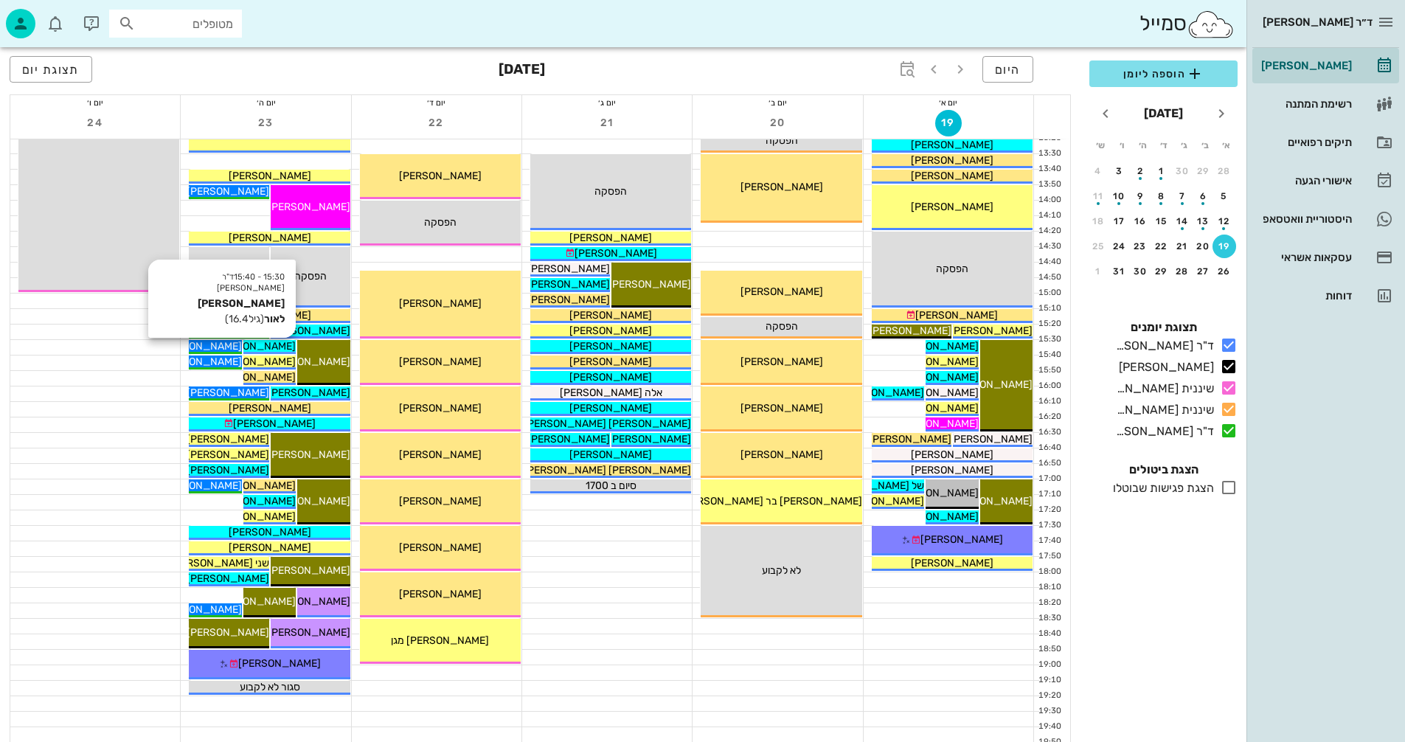
click at [269, 346] on span "[PERSON_NAME] לאור" at bounding box center [244, 346] width 104 height 13
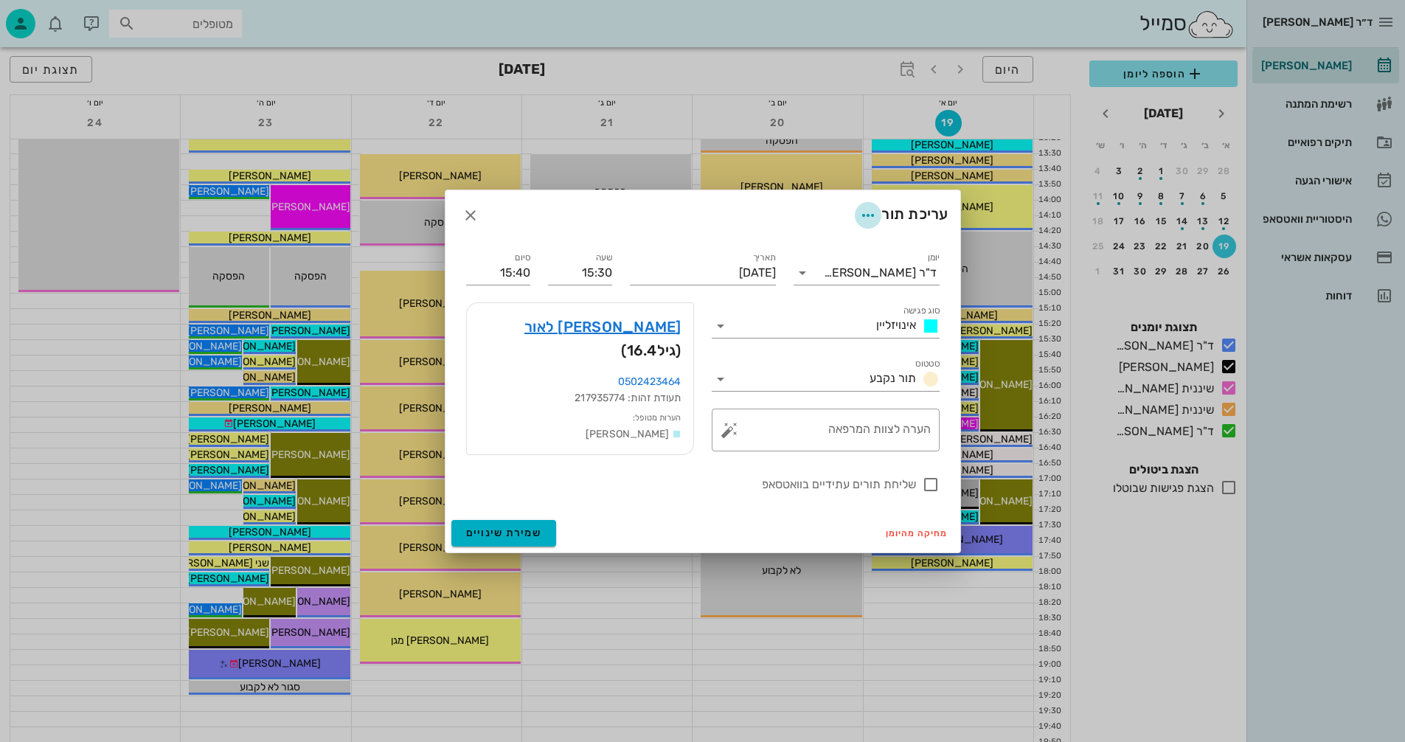
click at [866, 216] on icon "button" at bounding box center [868, 216] width 18 height 18
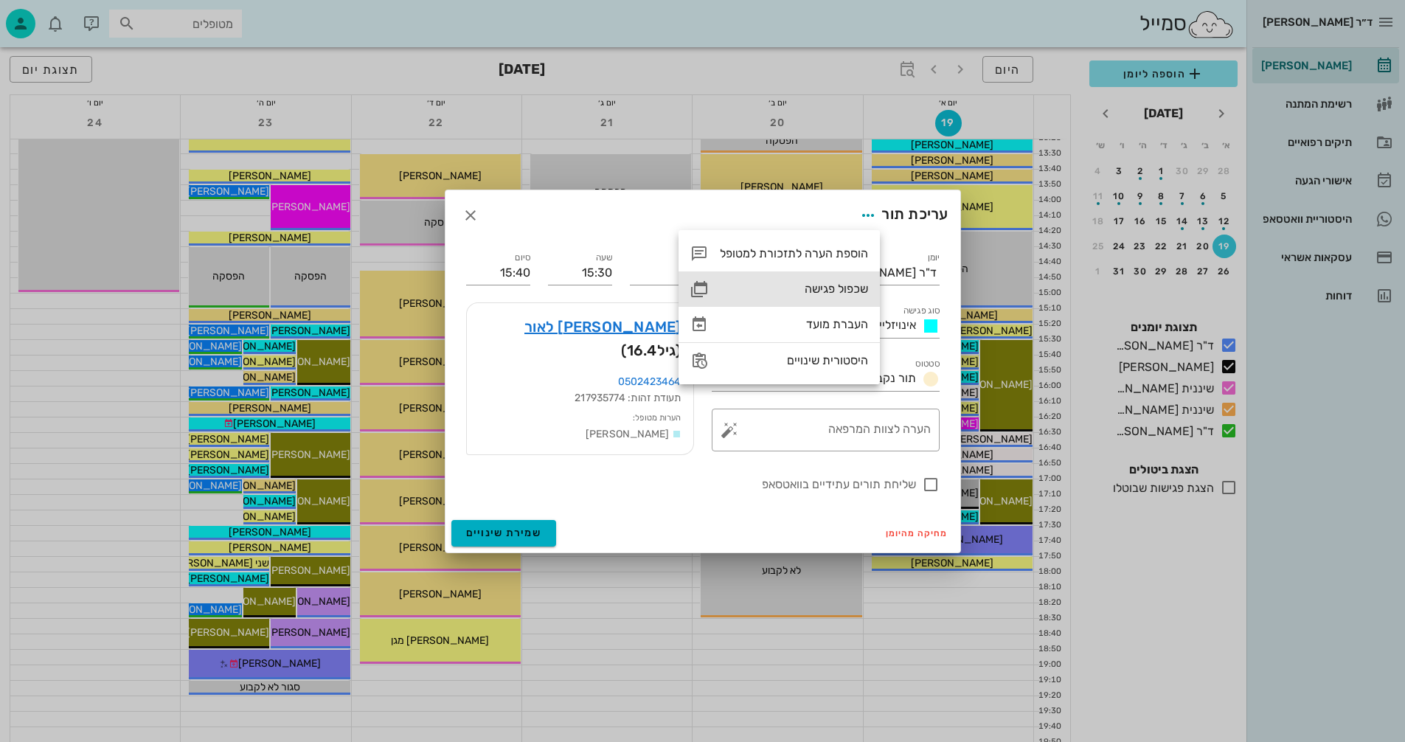
click at [836, 288] on div "שכפול פגישה" at bounding box center [794, 289] width 148 height 14
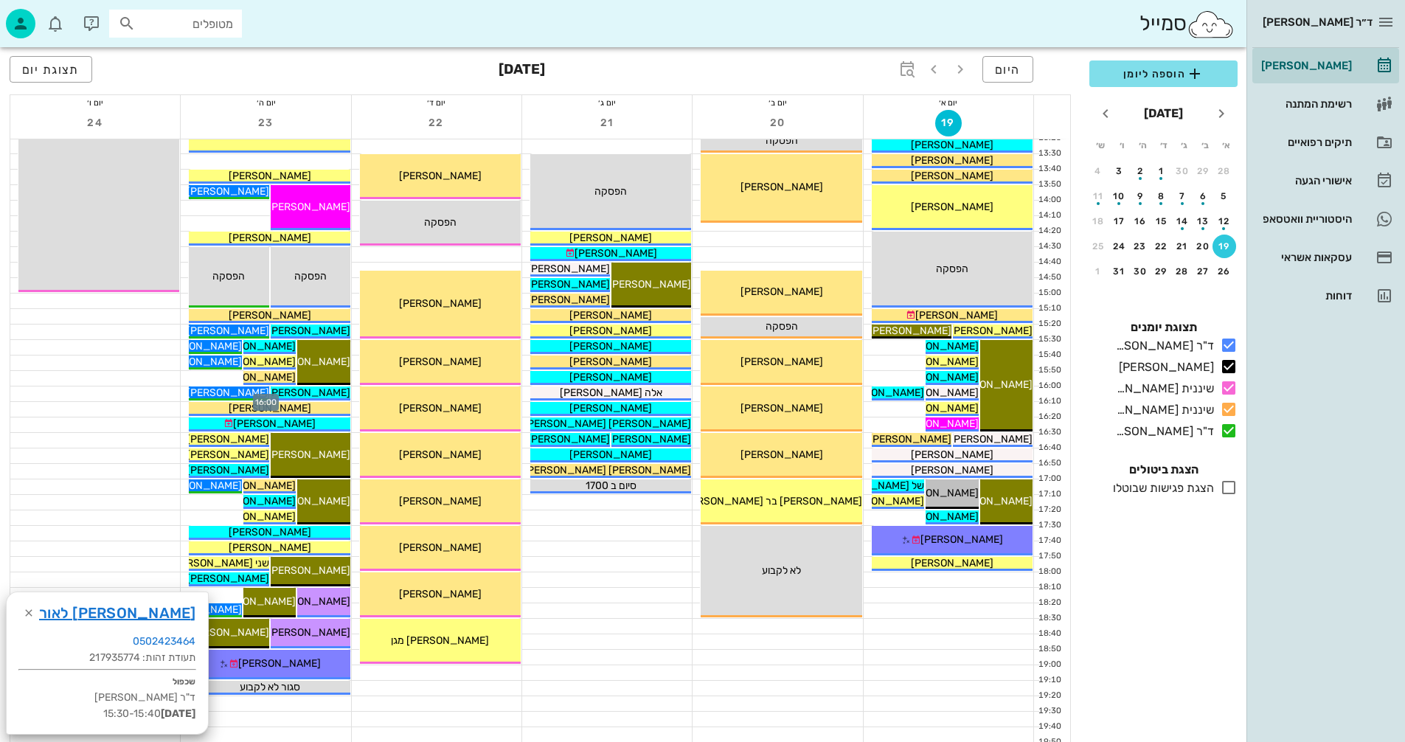
click at [184, 392] on div at bounding box center [266, 393] width 170 height 15
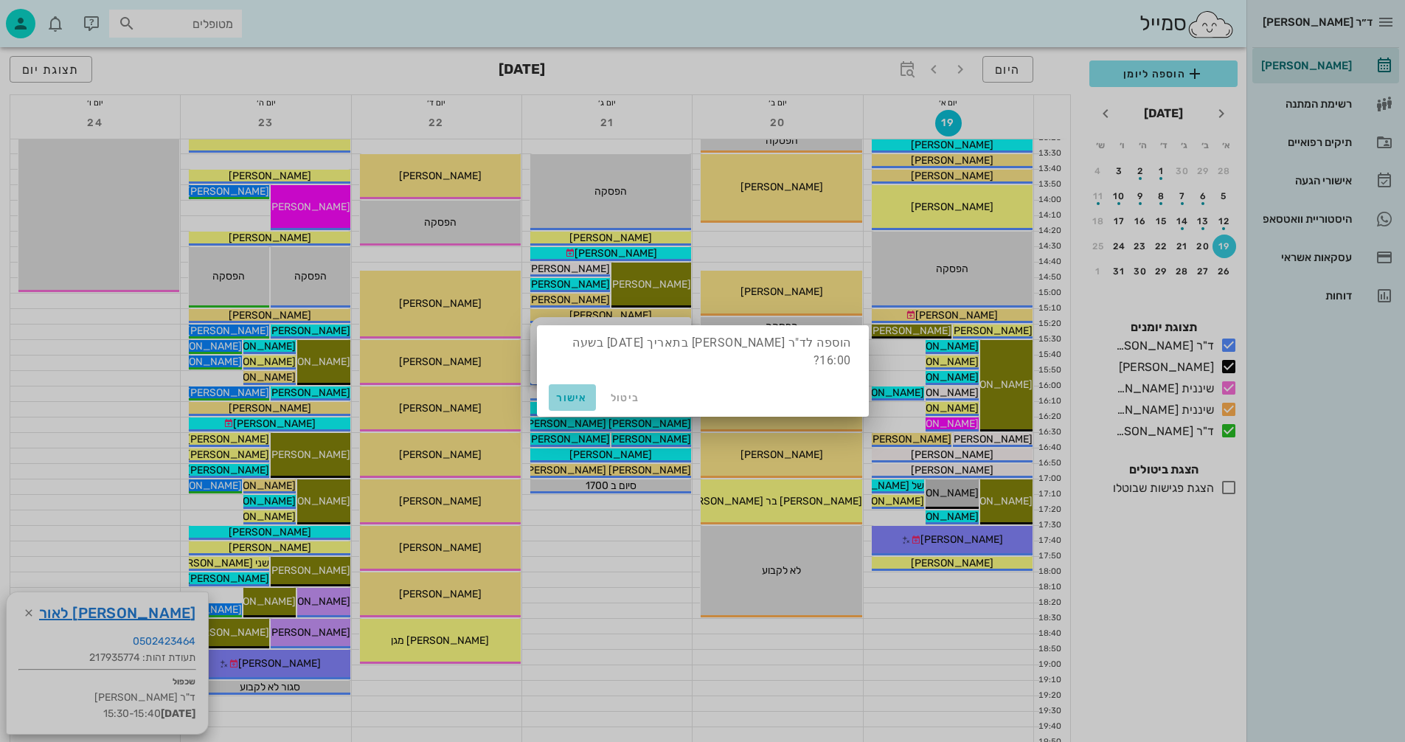
click at [577, 398] on span "אישור" at bounding box center [572, 398] width 35 height 13
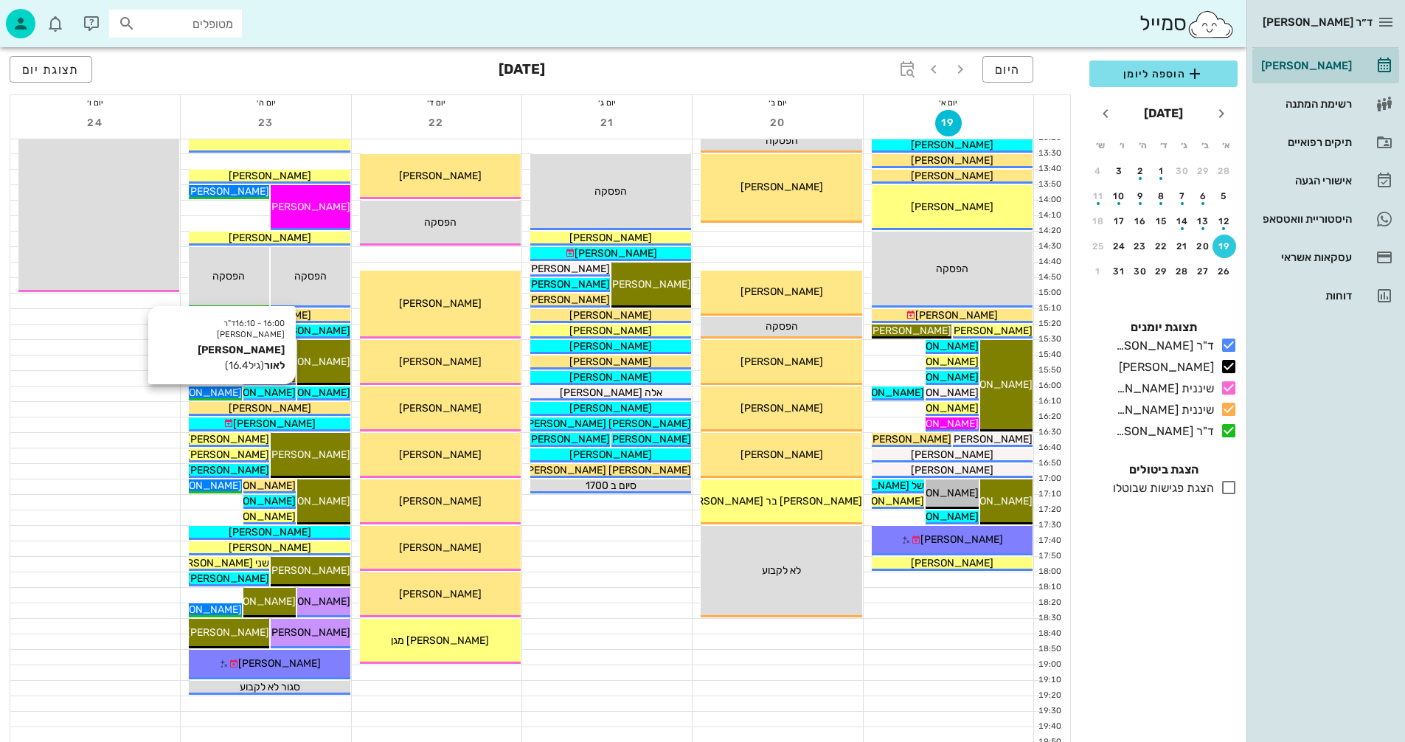
click at [273, 392] on span "[PERSON_NAME] לאור" at bounding box center [244, 392] width 104 height 13
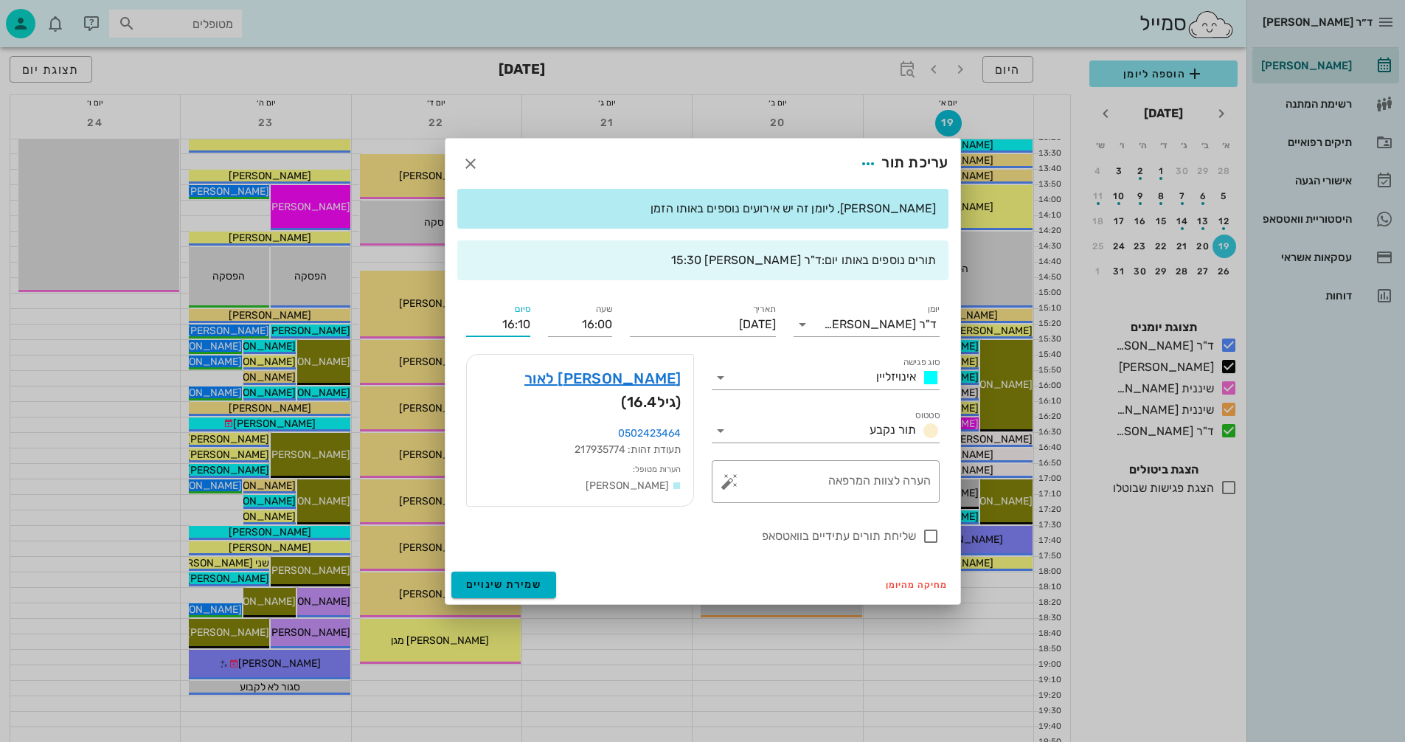
drag, startPoint x: 517, startPoint y: 326, endPoint x: 541, endPoint y: 325, distance: 23.6
click at [541, 325] on div "יומן ד"ר [PERSON_NAME] סוג פגישה אינויזליין סטטוס תור נקבע תאריך [DATE] שעה 16:…" at bounding box center [702, 423] width 491 height 262
type input "16:30"
click at [814, 480] on textarea "הערה לצוות המרפאה" at bounding box center [831, 485] width 198 height 35
type textarea "סריקה לשלב הבא"
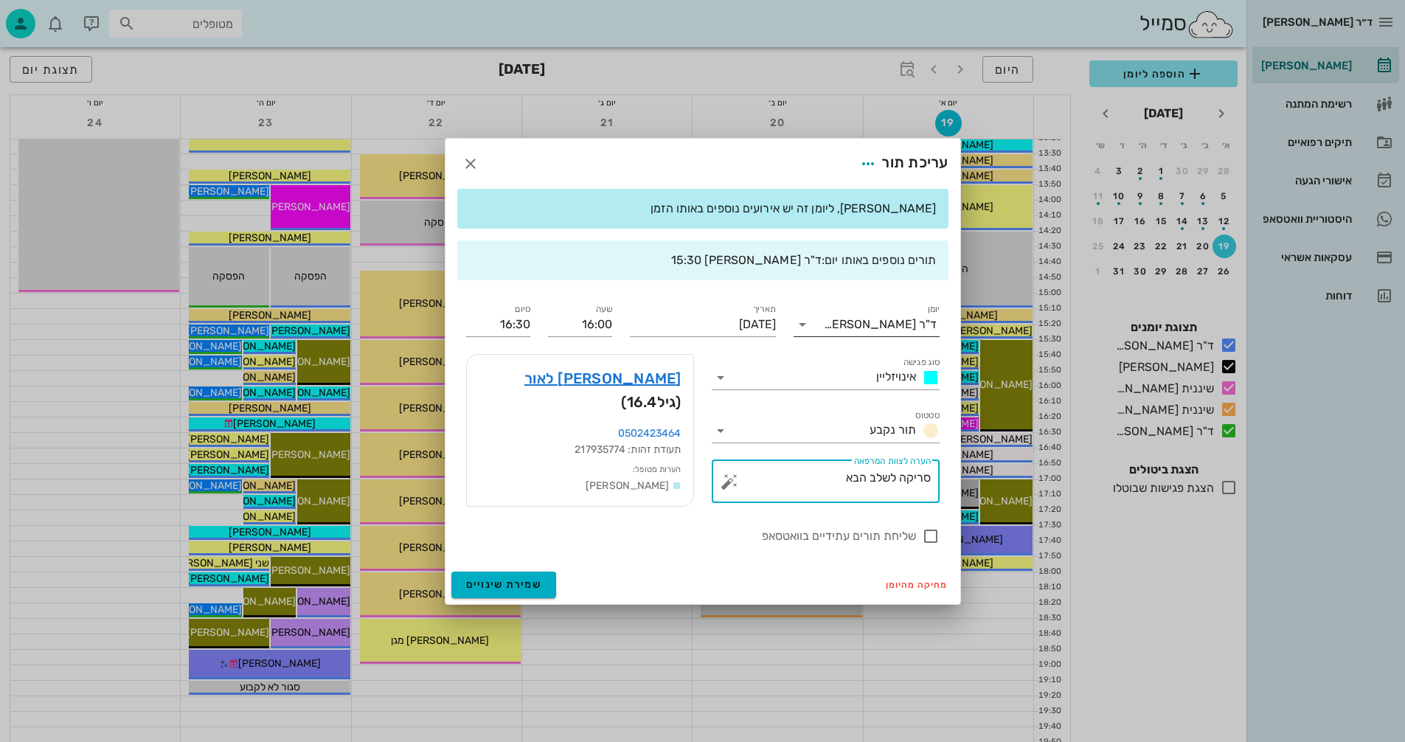
click at [797, 329] on icon at bounding box center [803, 325] width 18 height 18
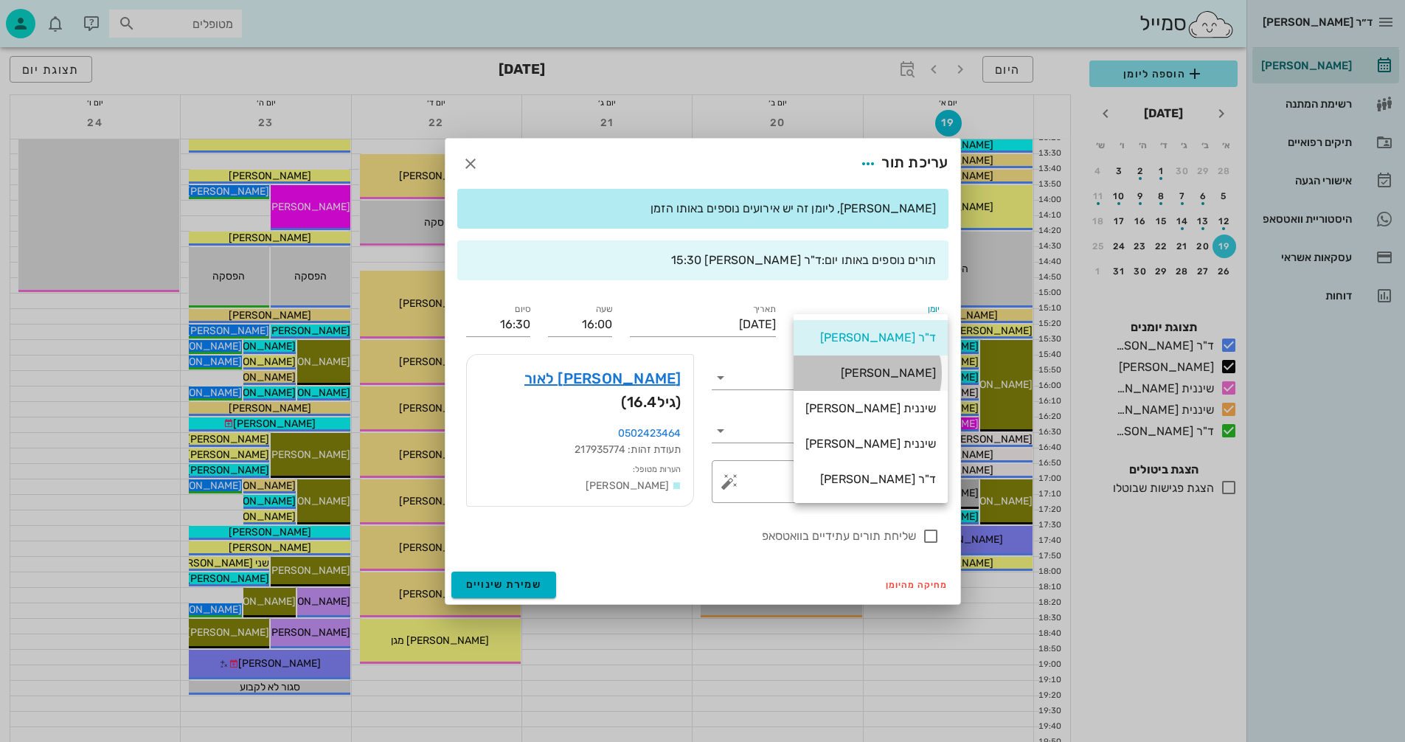
click at [889, 370] on div "[PERSON_NAME]" at bounding box center [870, 373] width 131 height 14
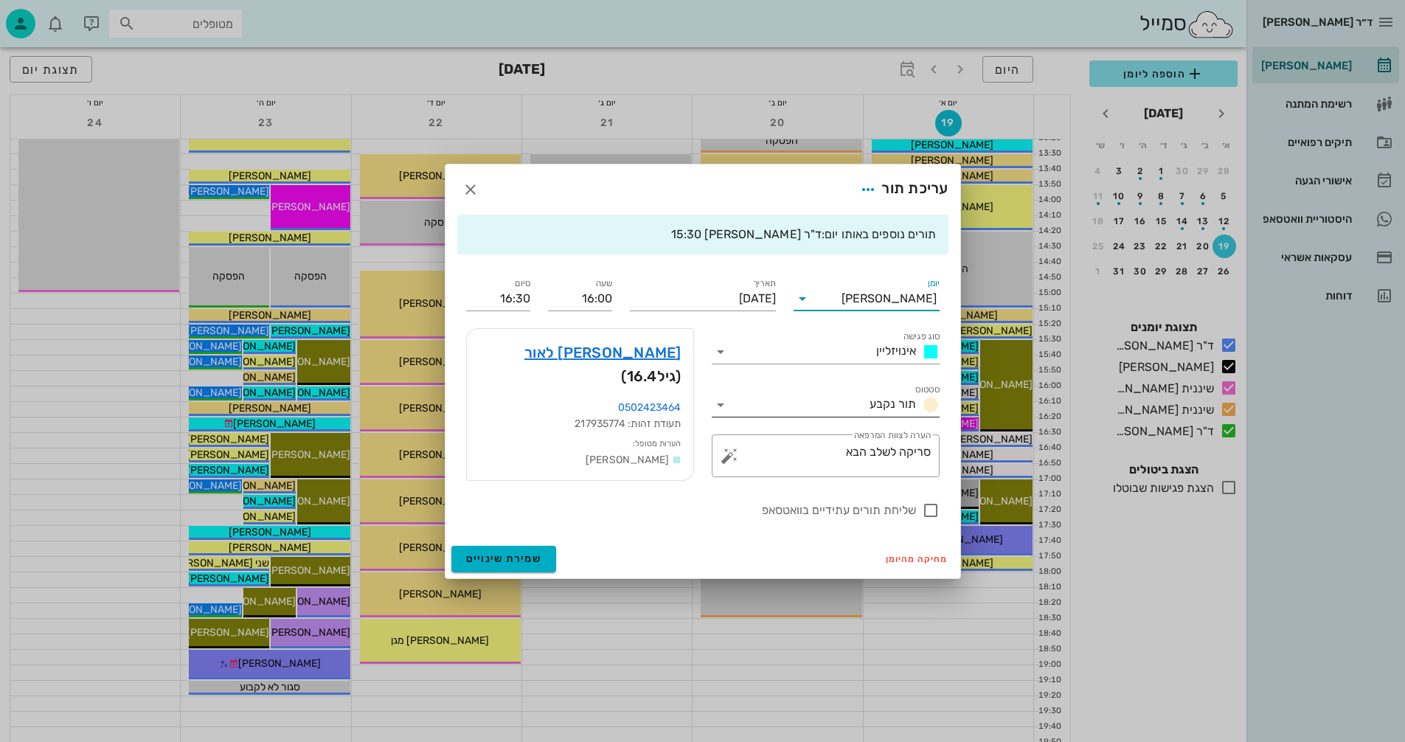
click at [723, 406] on icon at bounding box center [721, 405] width 18 height 18
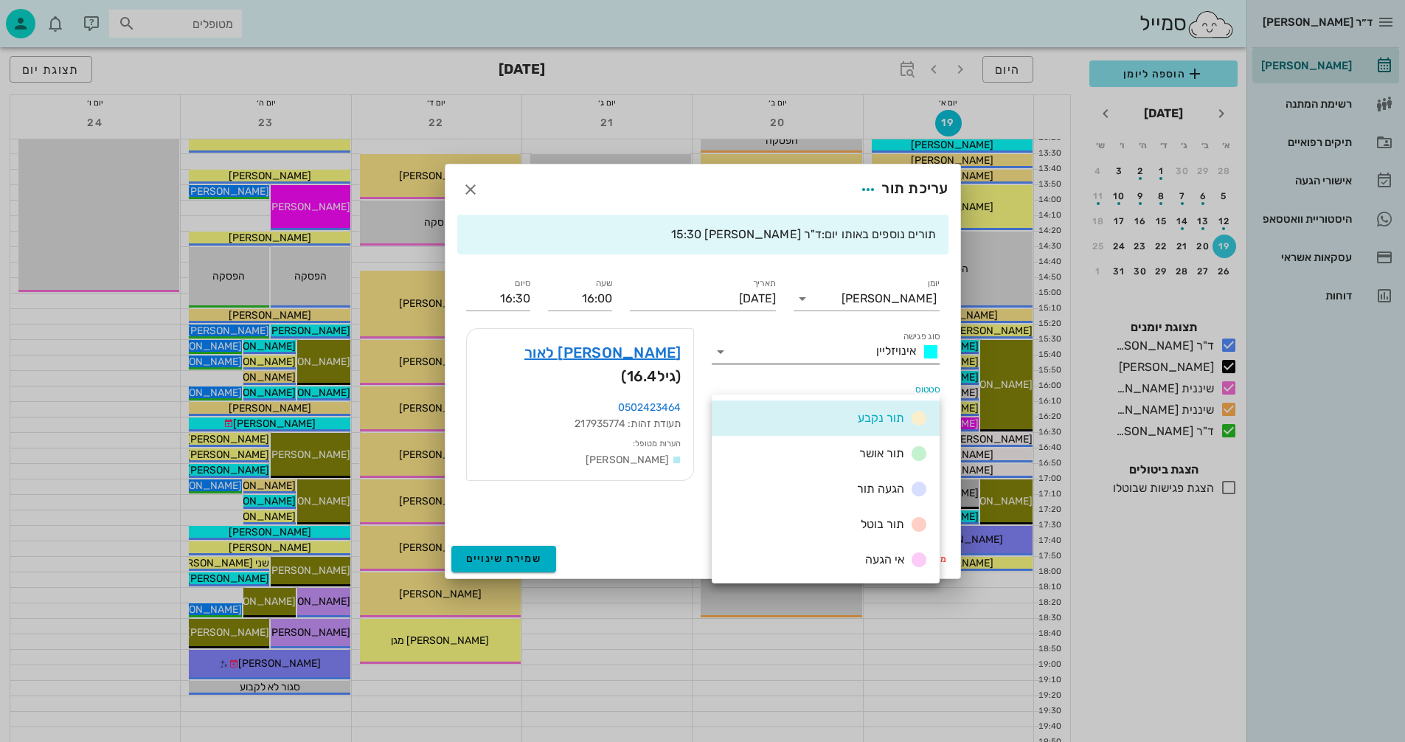
click at [838, 351] on input "סוג פגישה" at bounding box center [801, 352] width 138 height 24
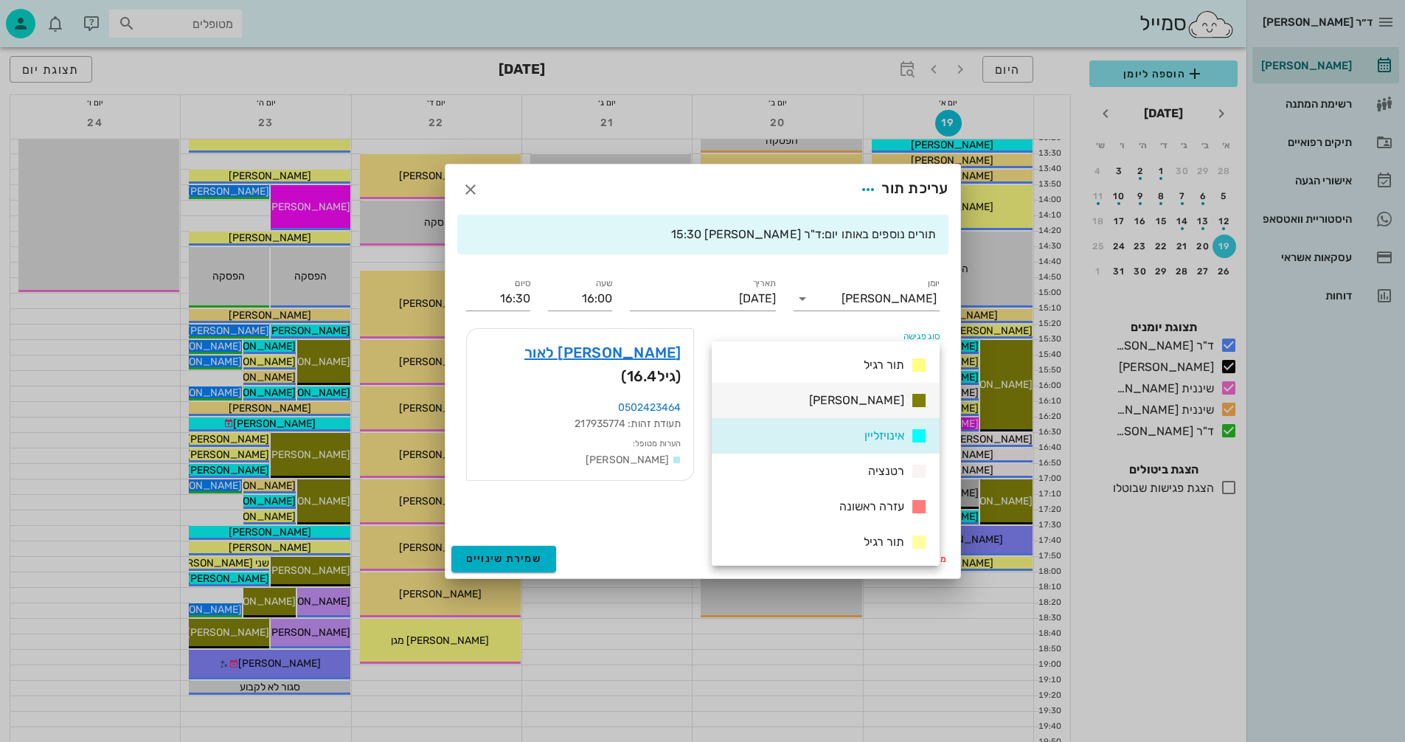
click at [873, 401] on span "[PERSON_NAME]" at bounding box center [856, 400] width 95 height 14
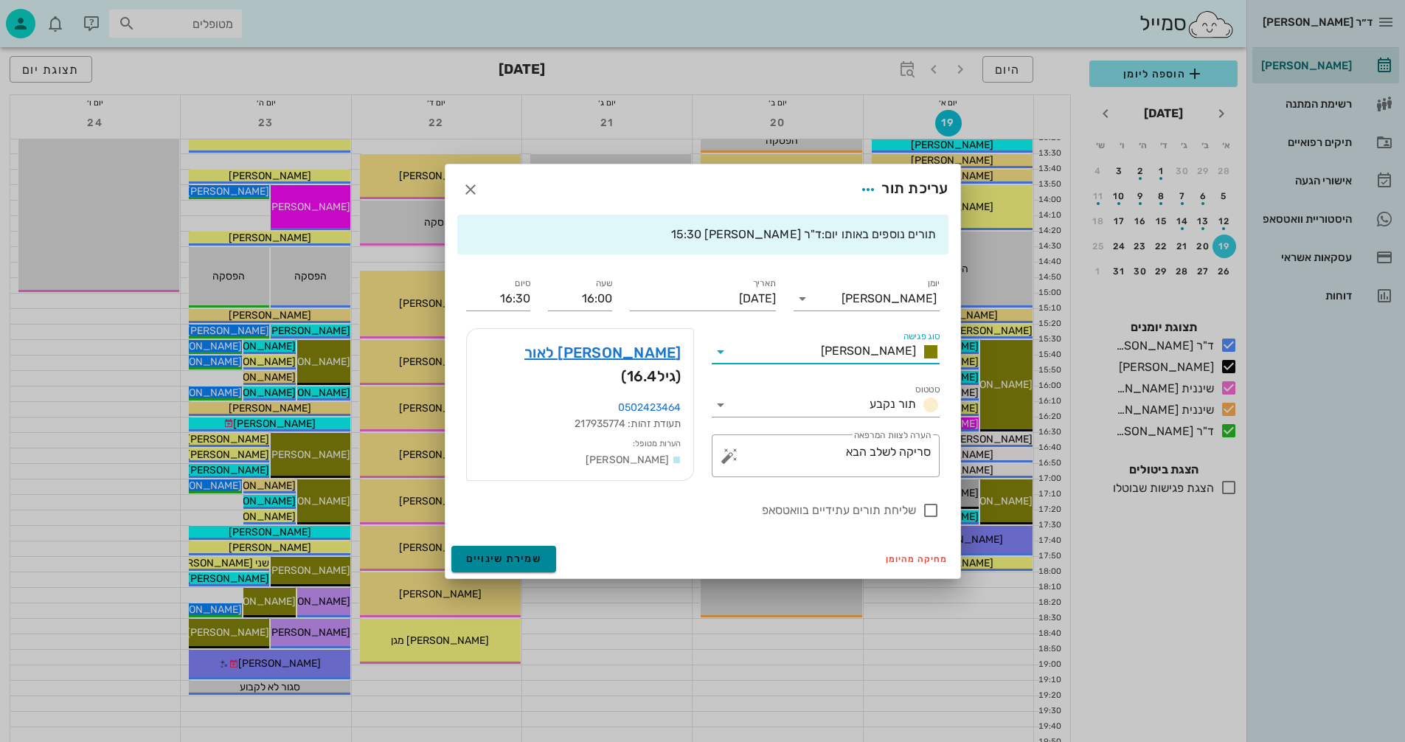
click at [493, 556] on span "שמירת שינויים" at bounding box center [504, 558] width 76 height 13
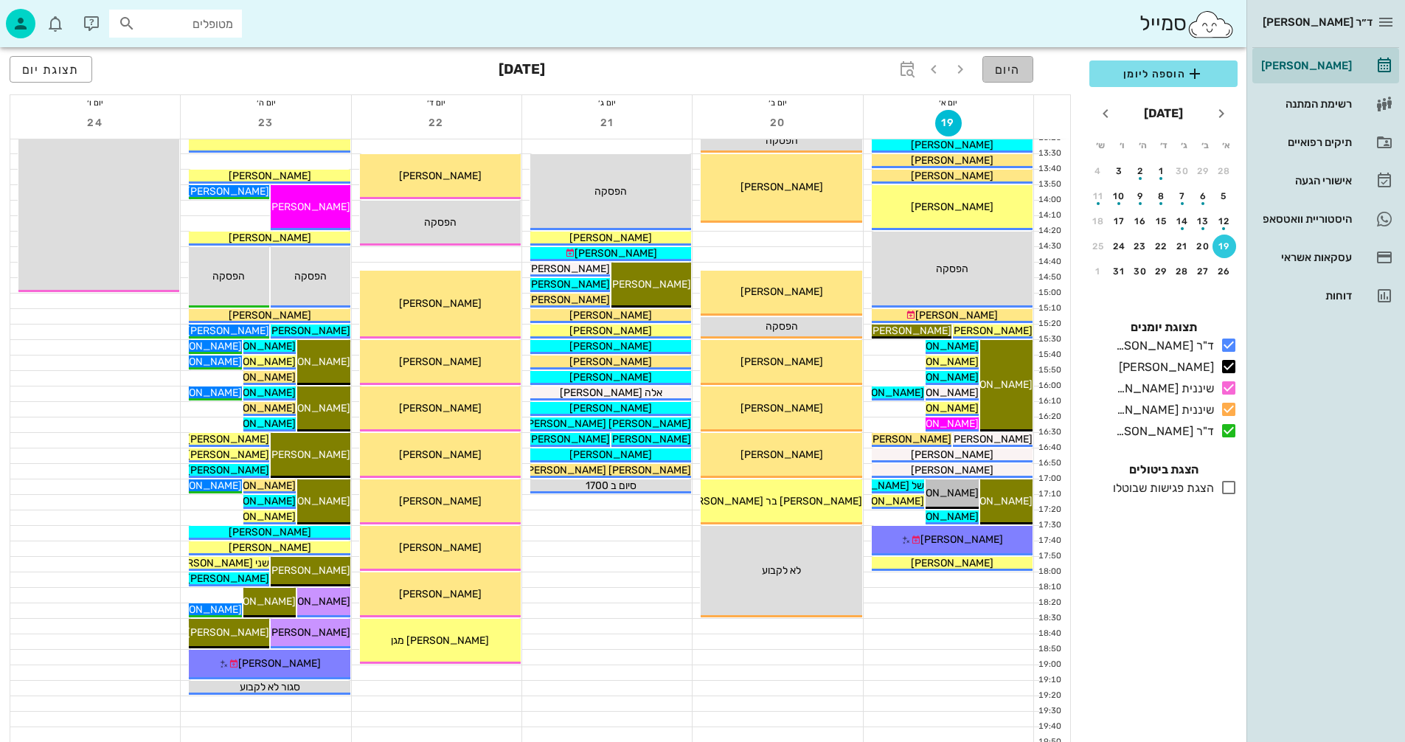
click at [1014, 63] on span "היום" at bounding box center [1008, 70] width 26 height 14
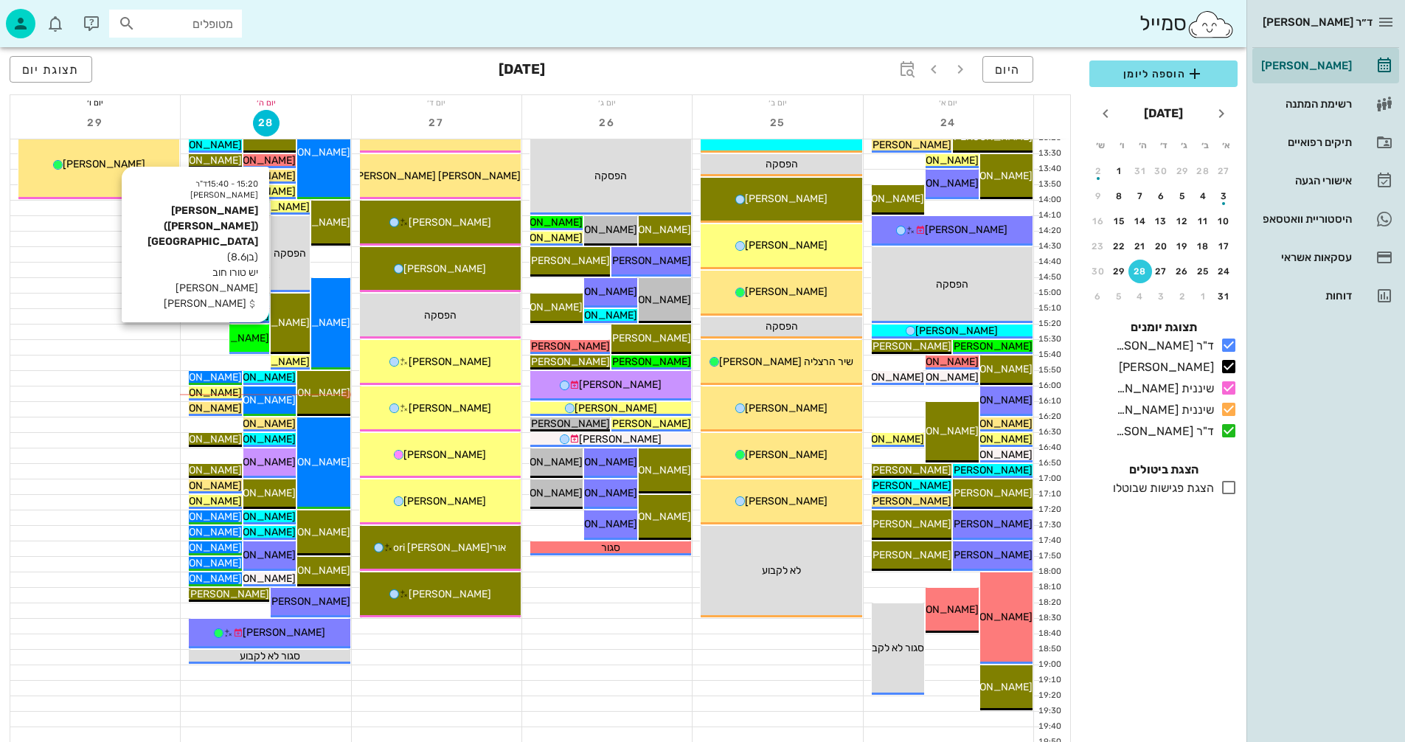
click at [258, 336] on span "[PERSON_NAME] ([PERSON_NAME]) [GEOGRAPHIC_DATA]" at bounding box center [128, 338] width 281 height 13
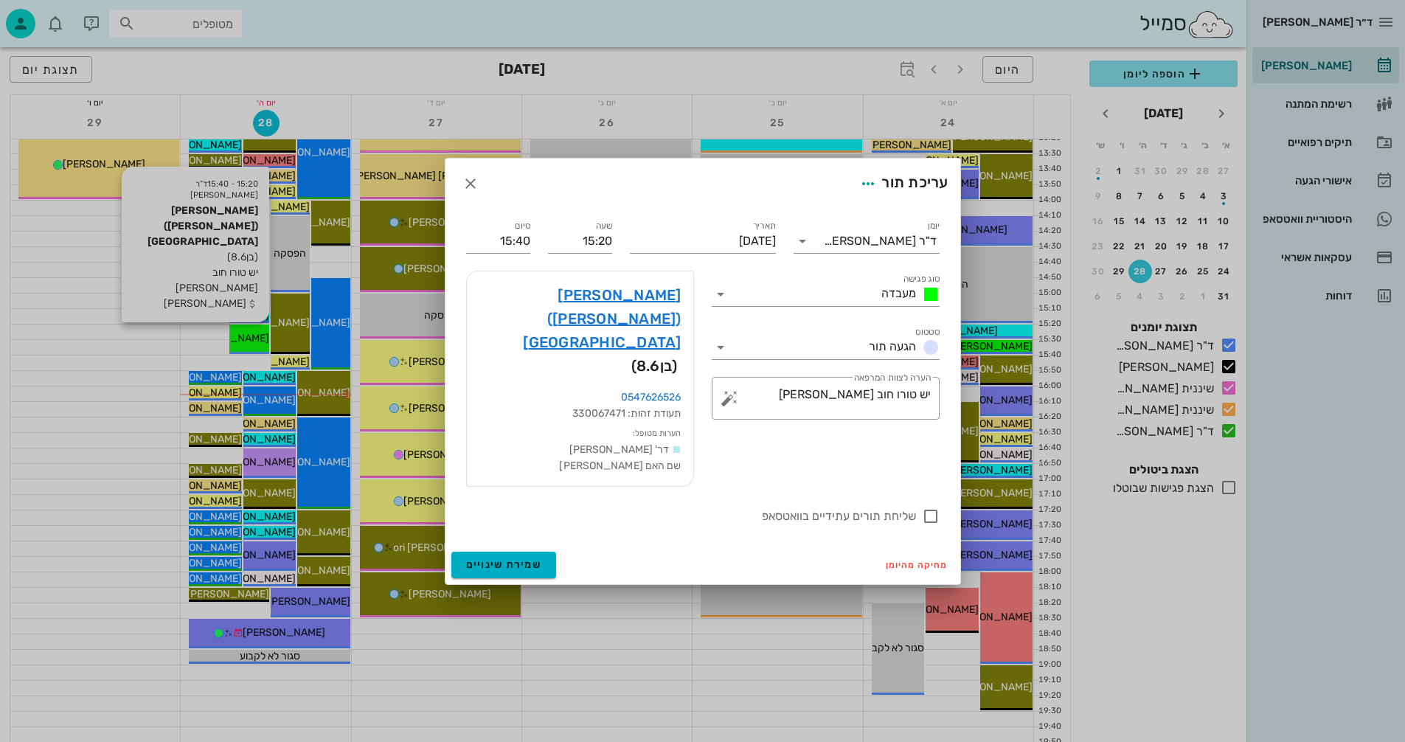
click at [258, 336] on div at bounding box center [702, 371] width 1405 height 742
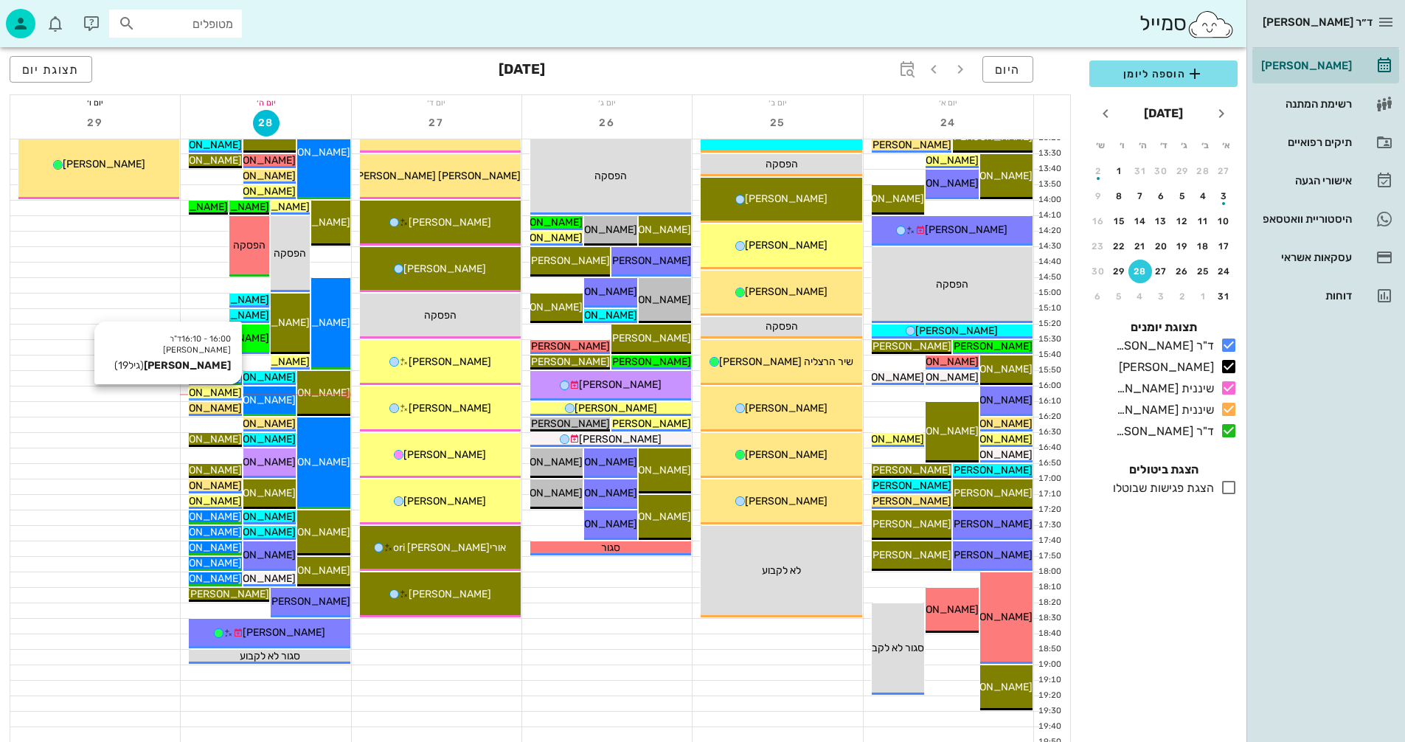
click at [228, 393] on span "[PERSON_NAME]" at bounding box center [200, 392] width 83 height 13
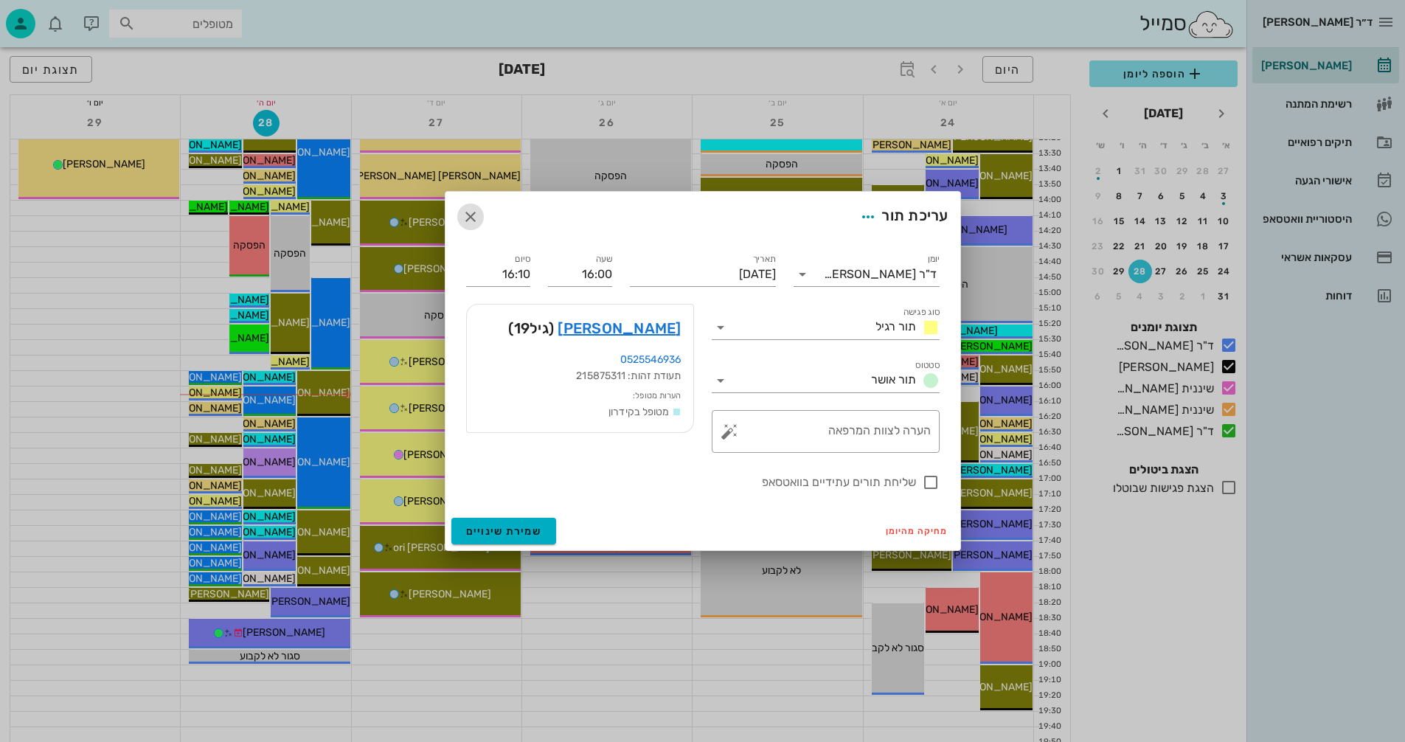
click at [471, 208] on icon "button" at bounding box center [471, 217] width 18 height 18
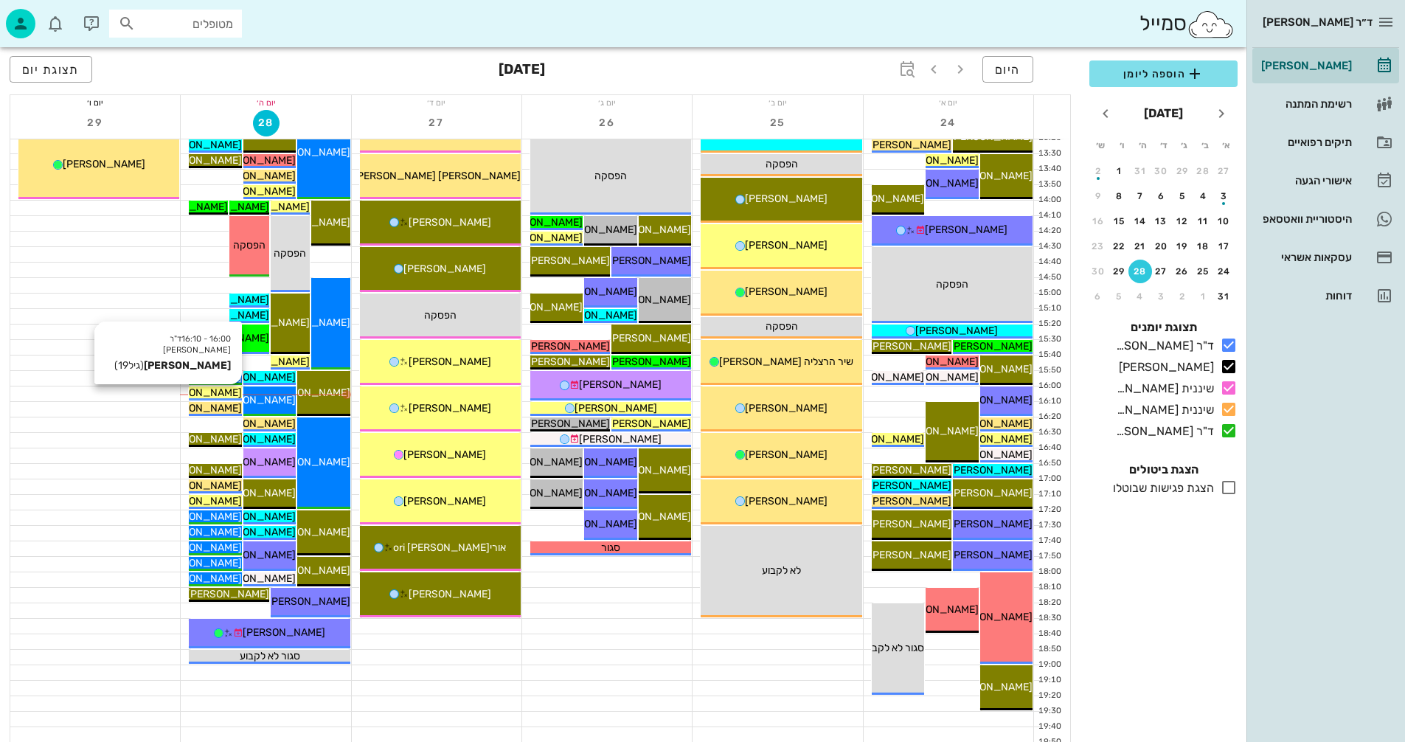
click at [228, 392] on span "[PERSON_NAME]" at bounding box center [200, 392] width 83 height 13
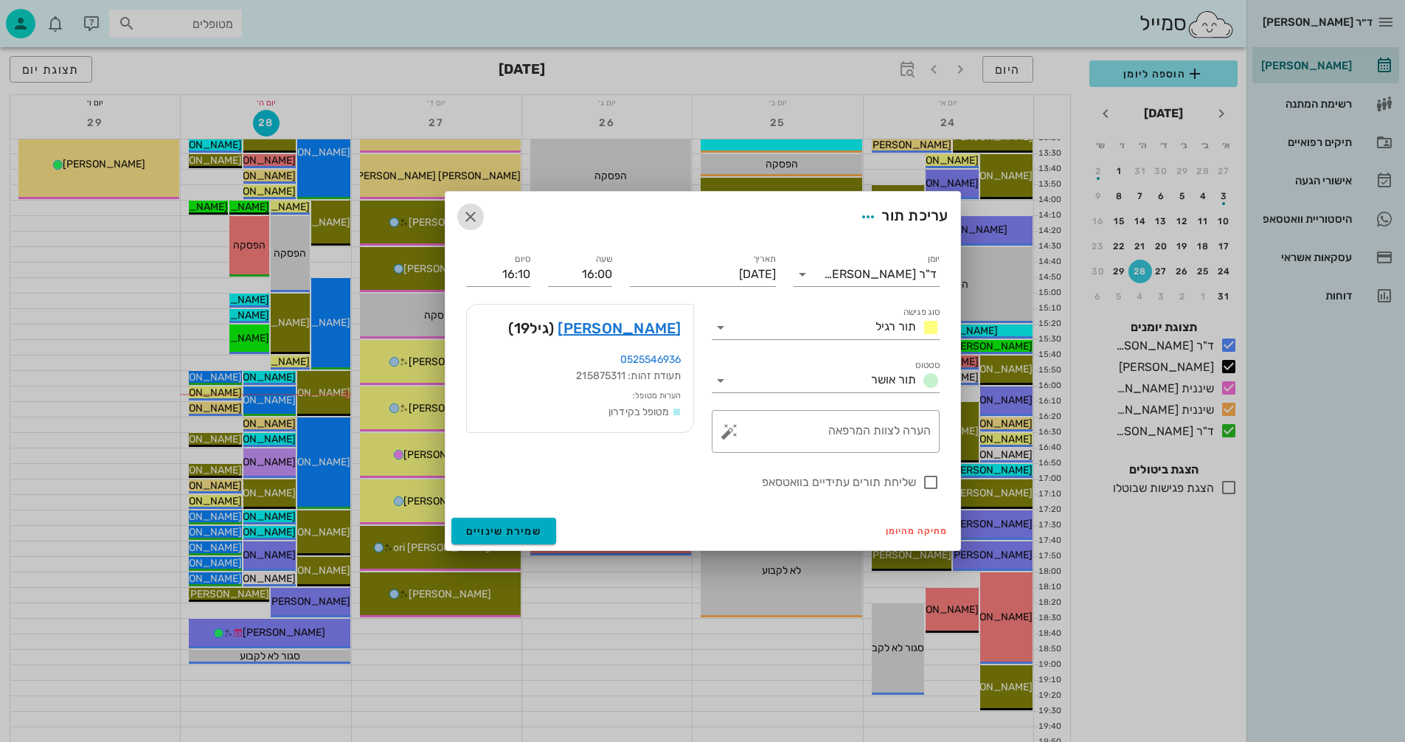
click at [471, 210] on icon "button" at bounding box center [471, 217] width 18 height 18
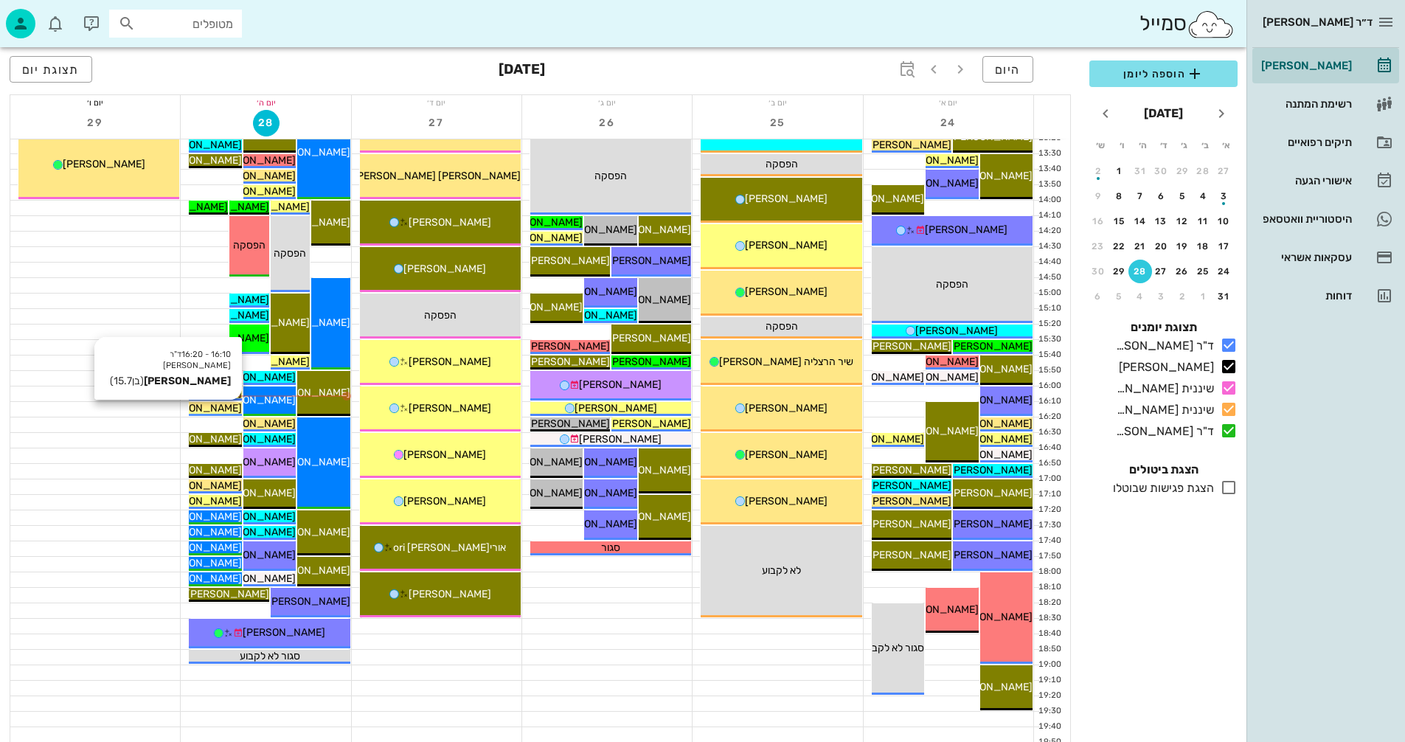
click at [215, 406] on span "[PERSON_NAME]" at bounding box center [200, 408] width 83 height 13
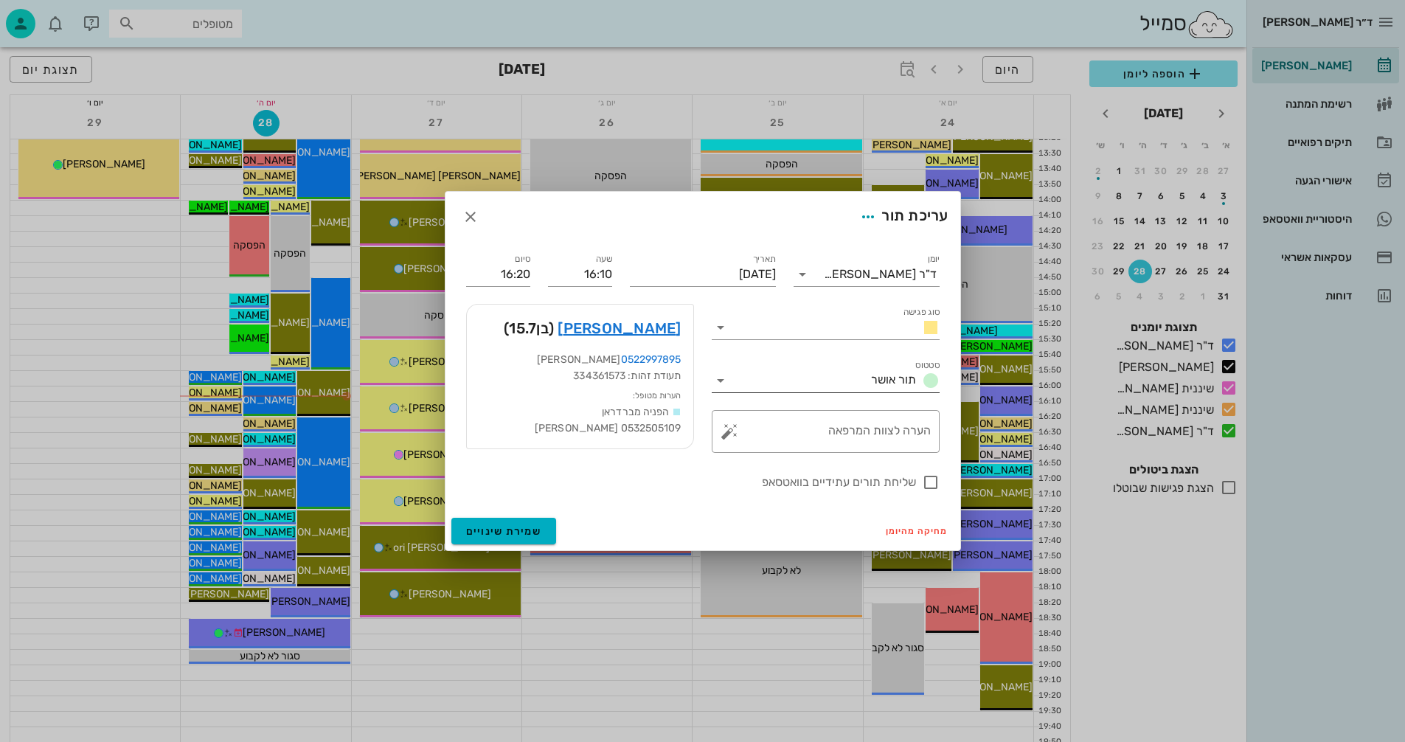
click at [721, 381] on icon at bounding box center [721, 381] width 18 height 18
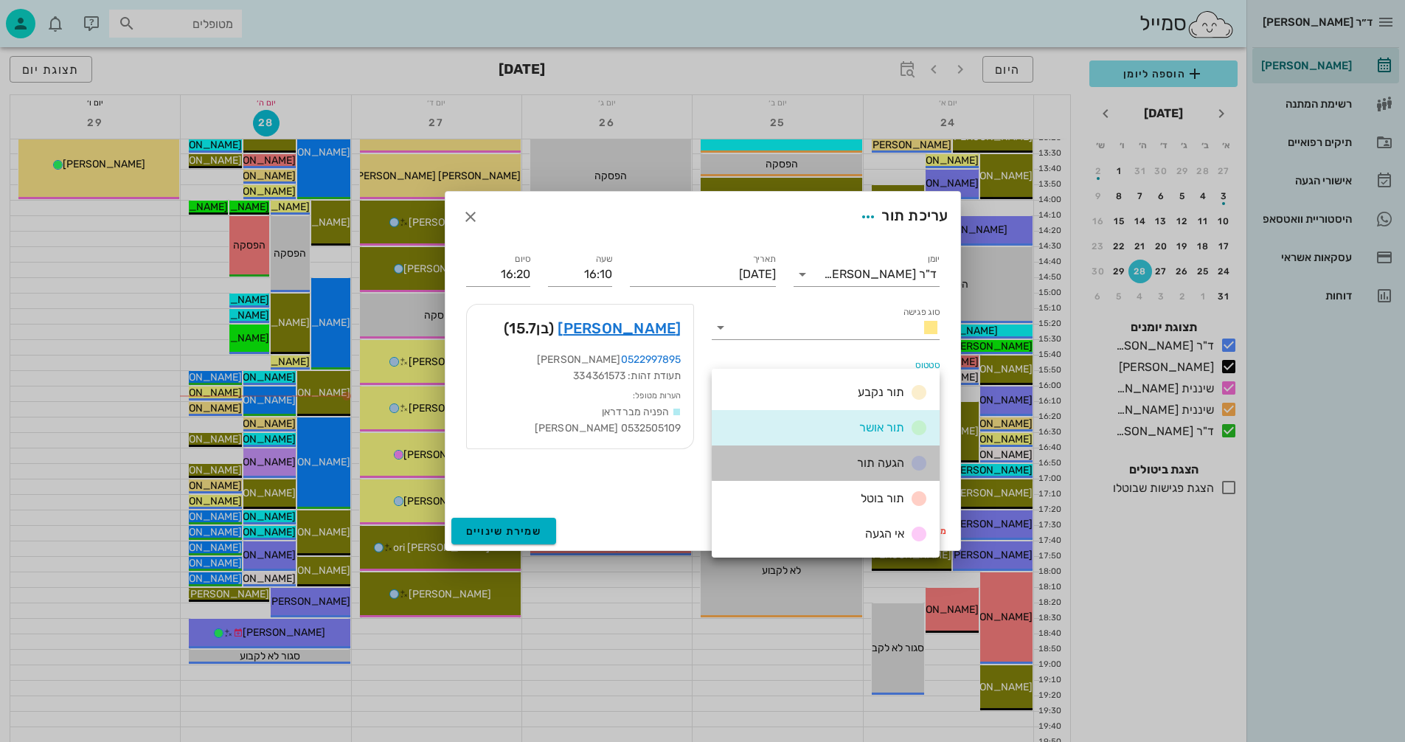
click at [881, 462] on span "הגעה תור" at bounding box center [880, 463] width 47 height 14
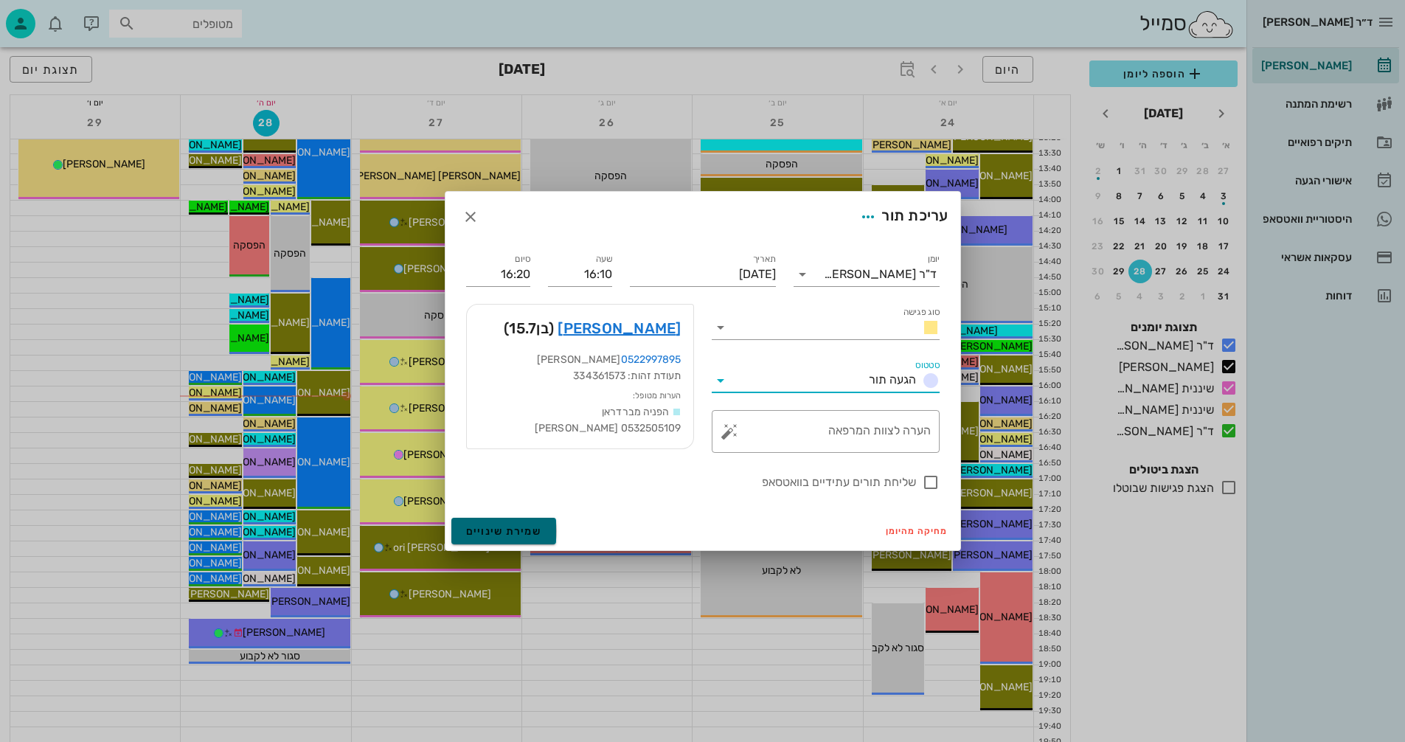
click at [493, 528] on span "שמירת שינויים" at bounding box center [504, 531] width 76 height 13
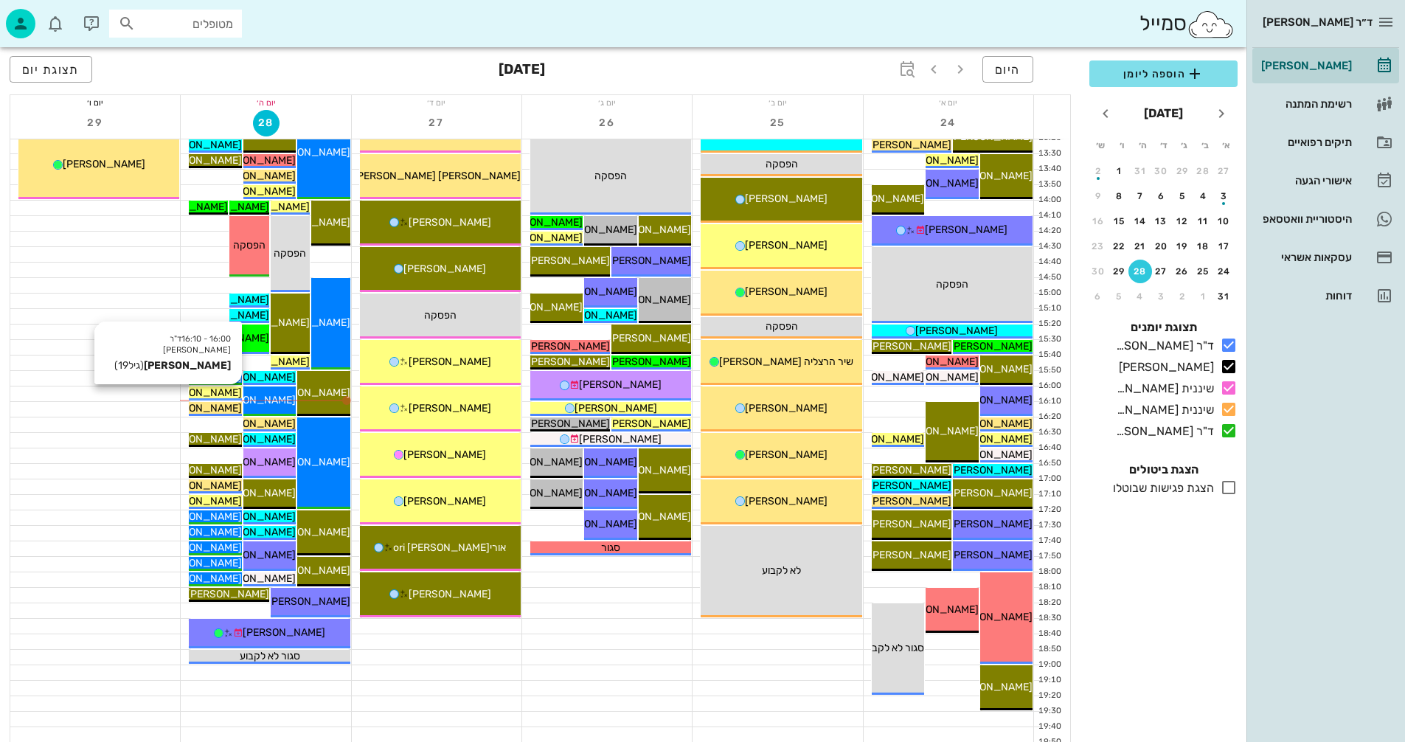
click at [223, 392] on span "[PERSON_NAME]" at bounding box center [200, 392] width 83 height 13
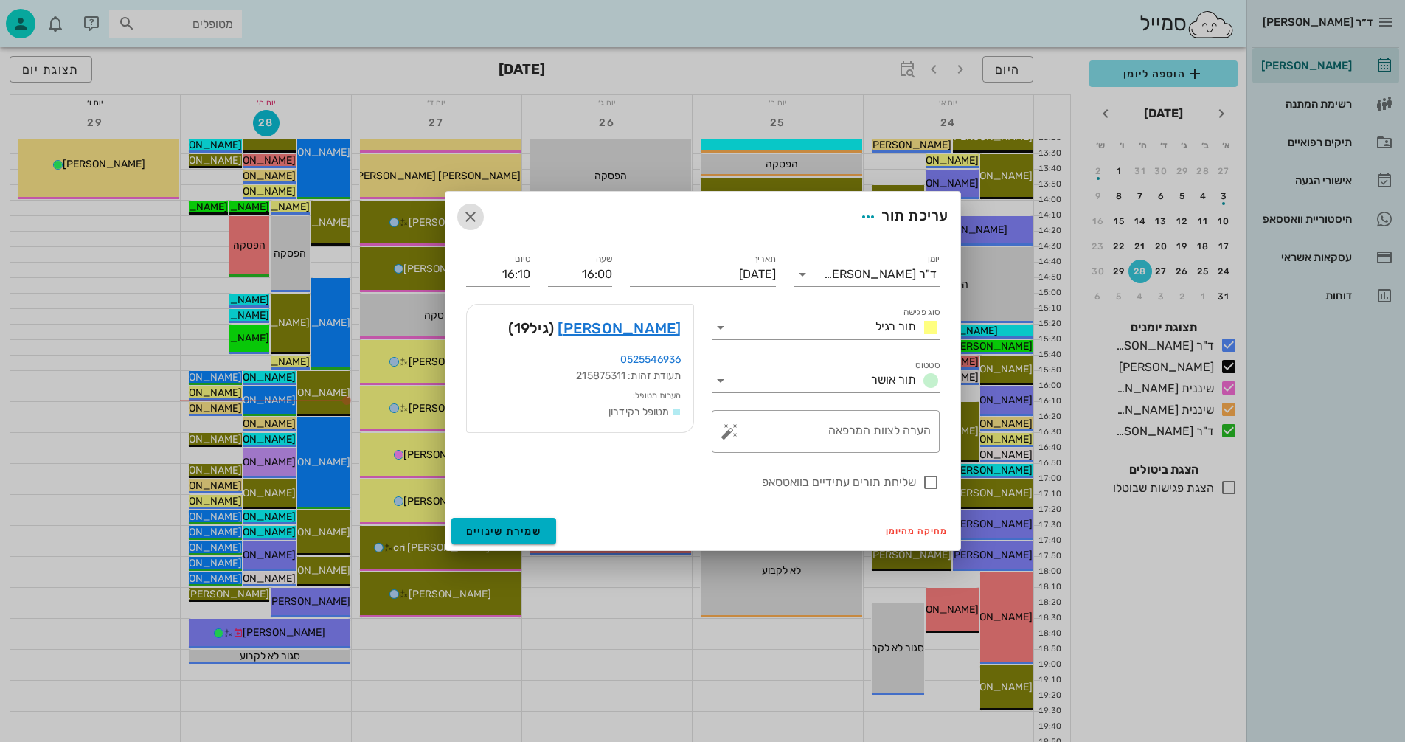
click at [472, 217] on icon "button" at bounding box center [471, 217] width 18 height 18
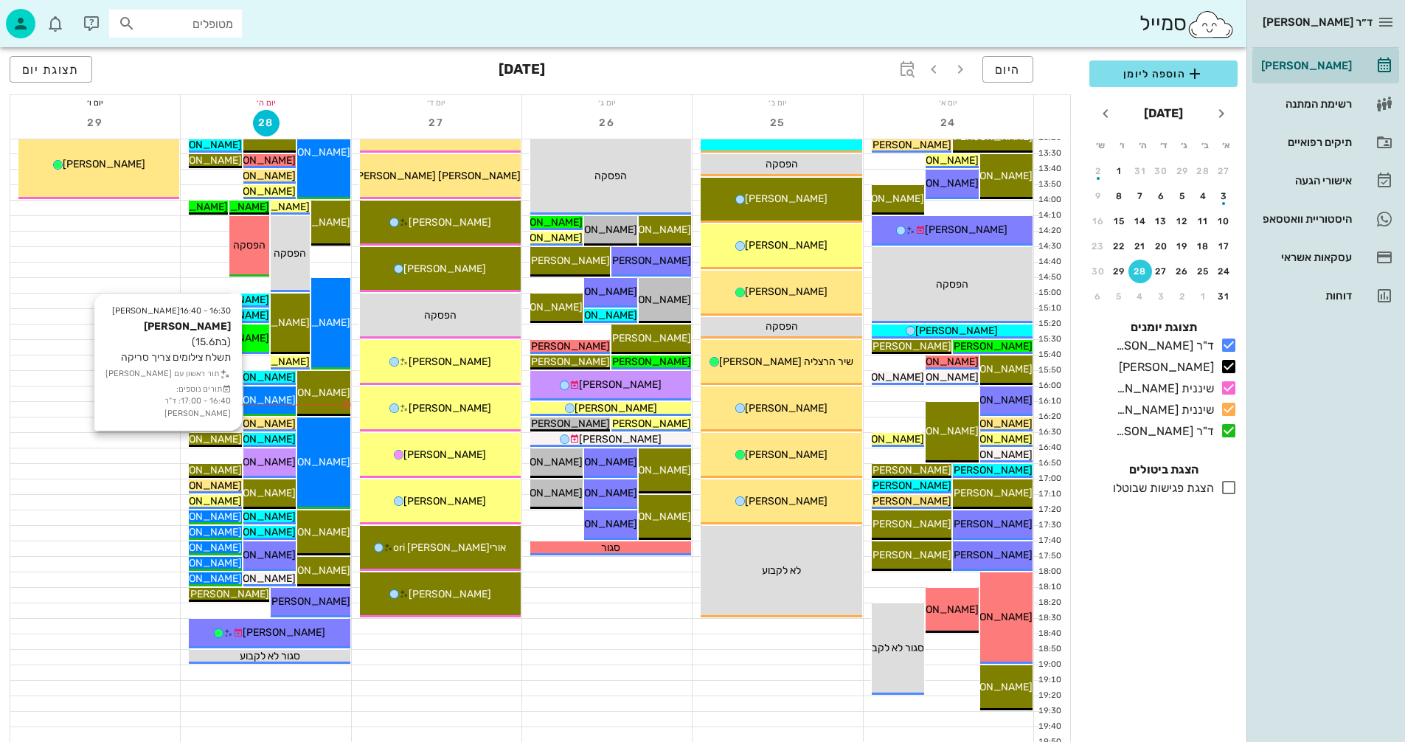
click at [229, 437] on span "[PERSON_NAME]" at bounding box center [200, 439] width 83 height 13
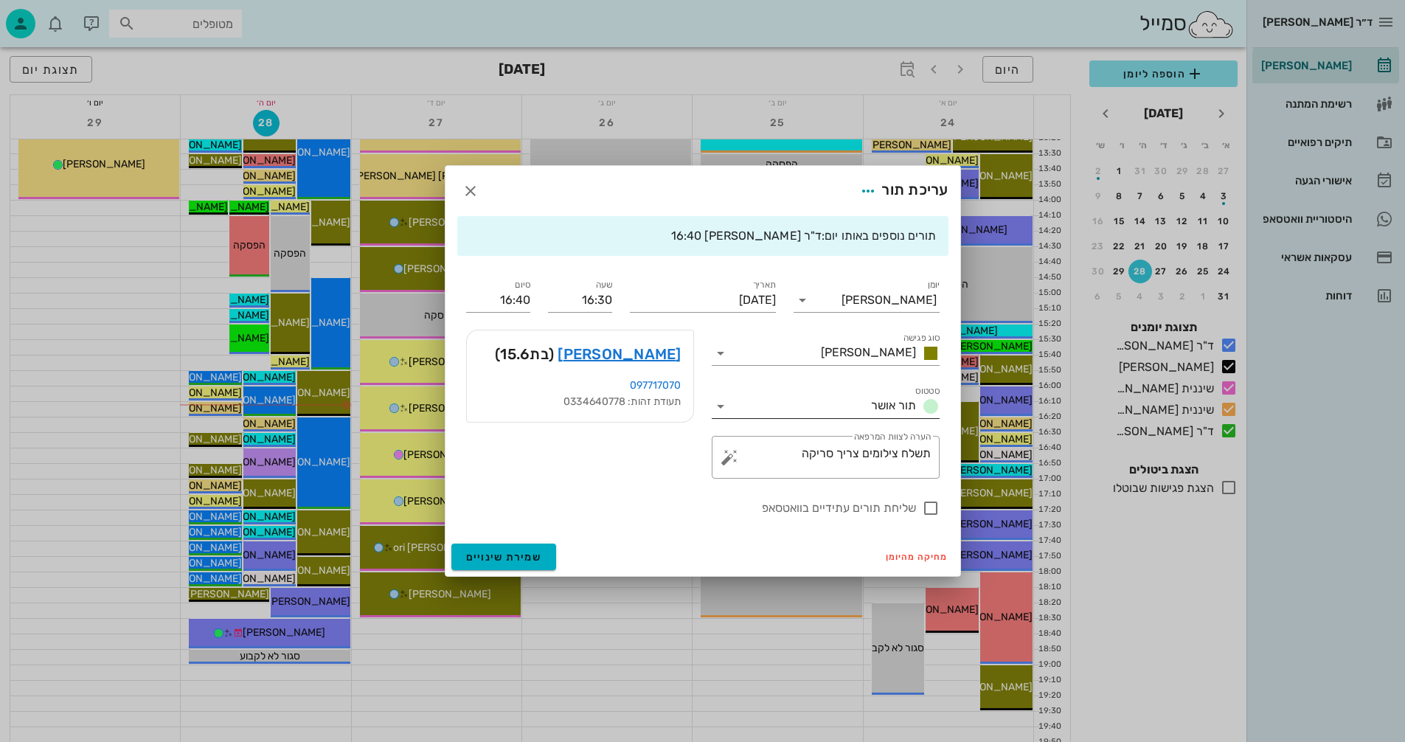
click at [719, 406] on icon at bounding box center [721, 407] width 18 height 18
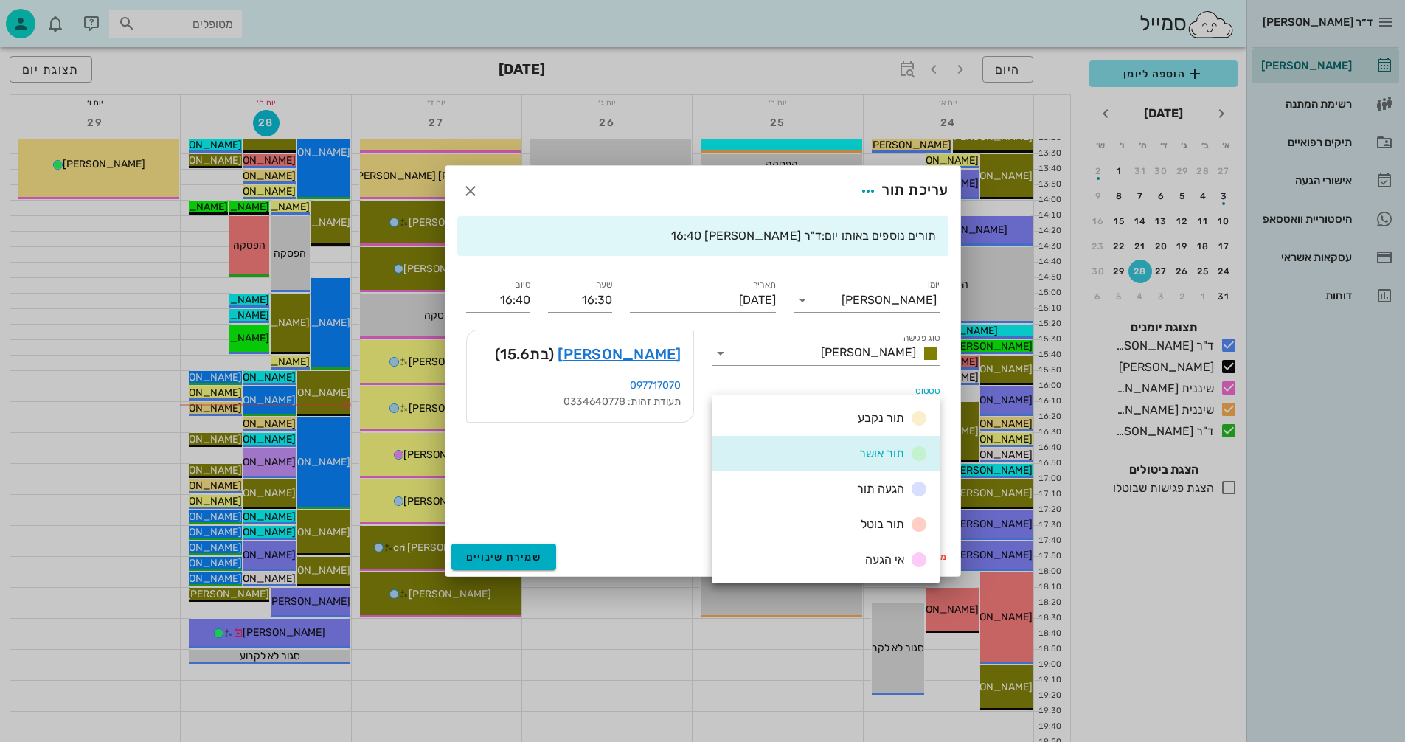
click at [882, 484] on span "הגעה תור" at bounding box center [880, 489] width 47 height 14
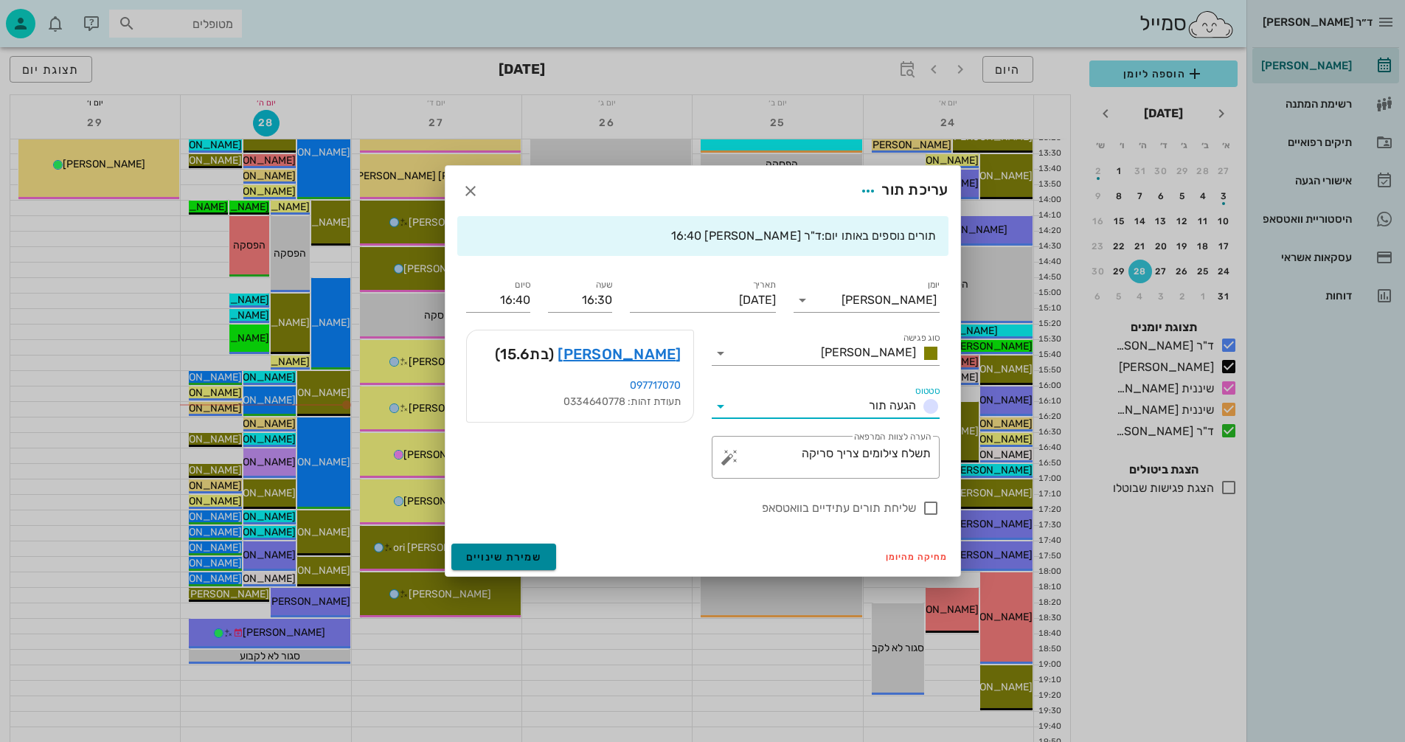
click at [498, 554] on span "שמירת שינויים" at bounding box center [504, 557] width 76 height 13
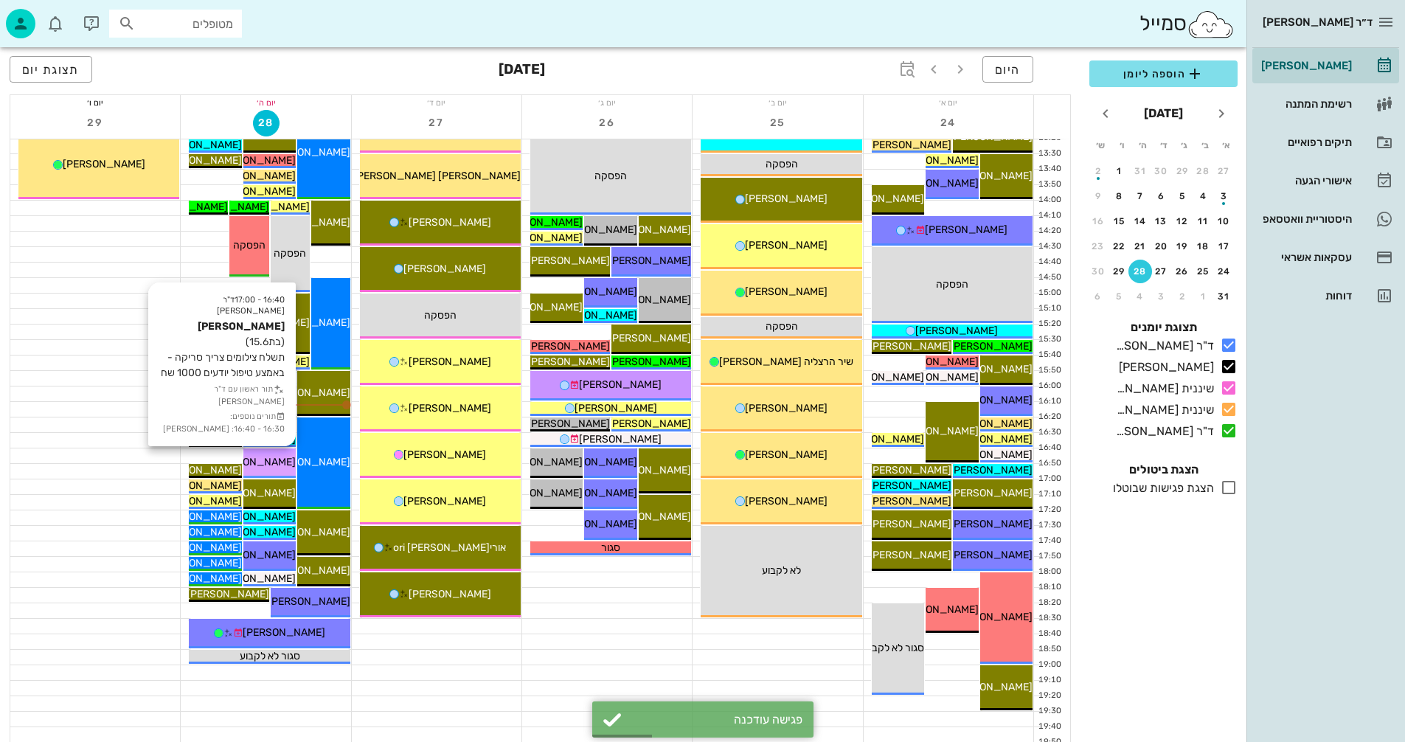
click at [274, 466] on span "[PERSON_NAME]" at bounding box center [254, 462] width 83 height 13
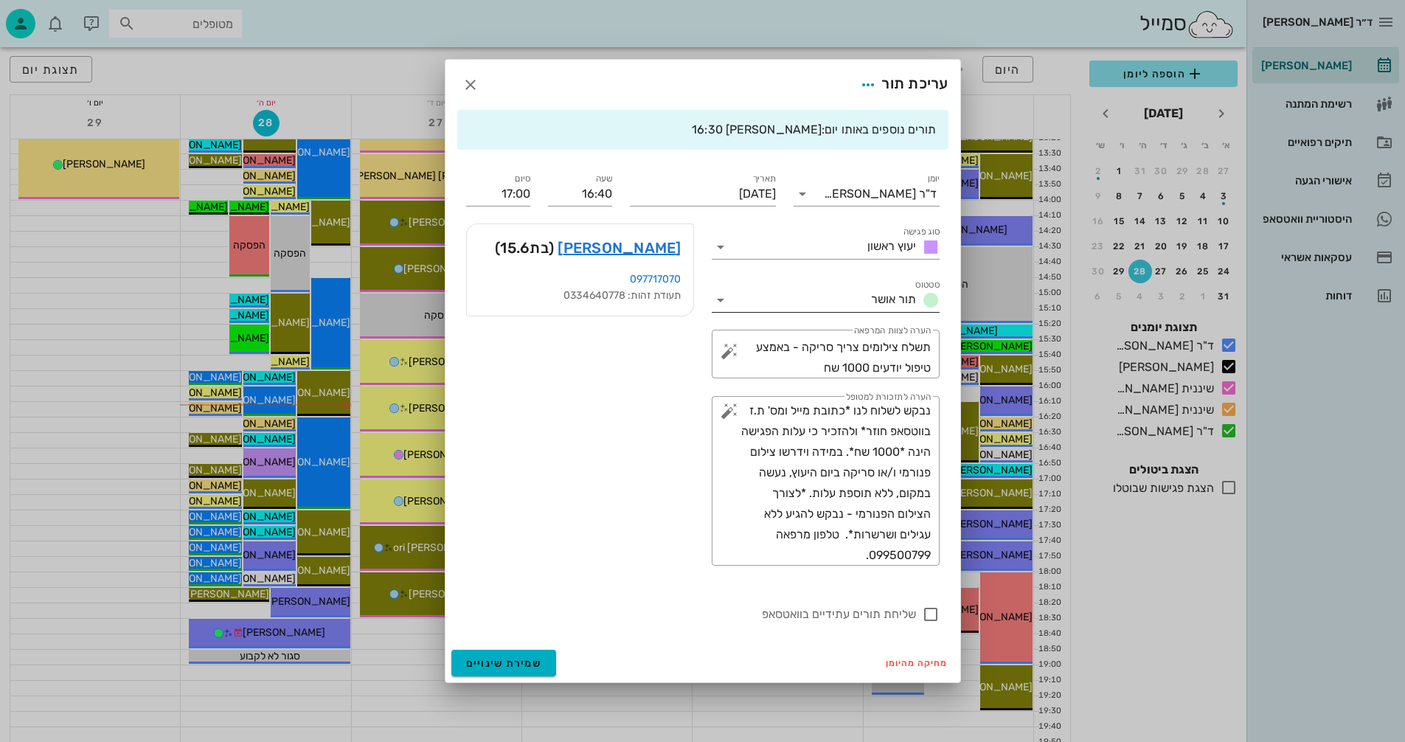
click at [724, 297] on icon at bounding box center [721, 300] width 18 height 18
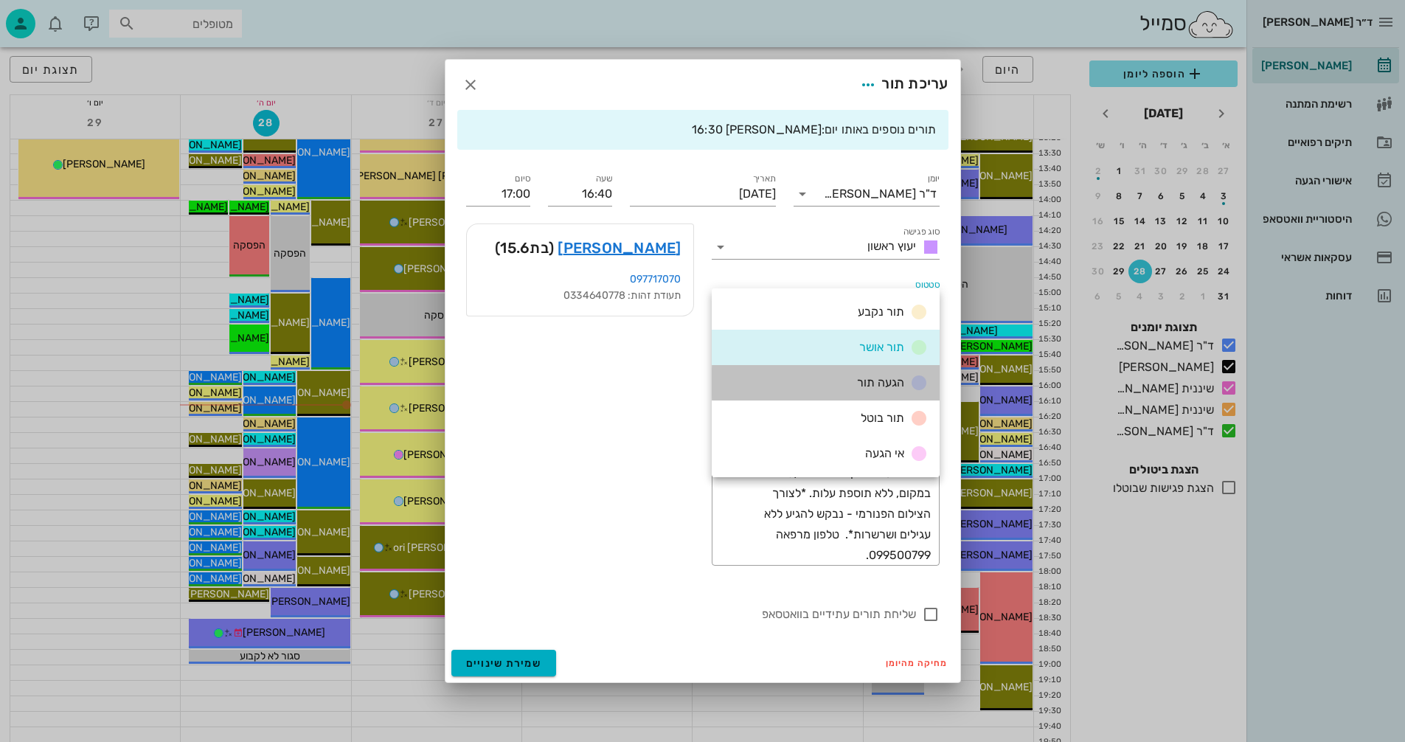
click at [865, 377] on span "הגעה תור" at bounding box center [880, 382] width 47 height 14
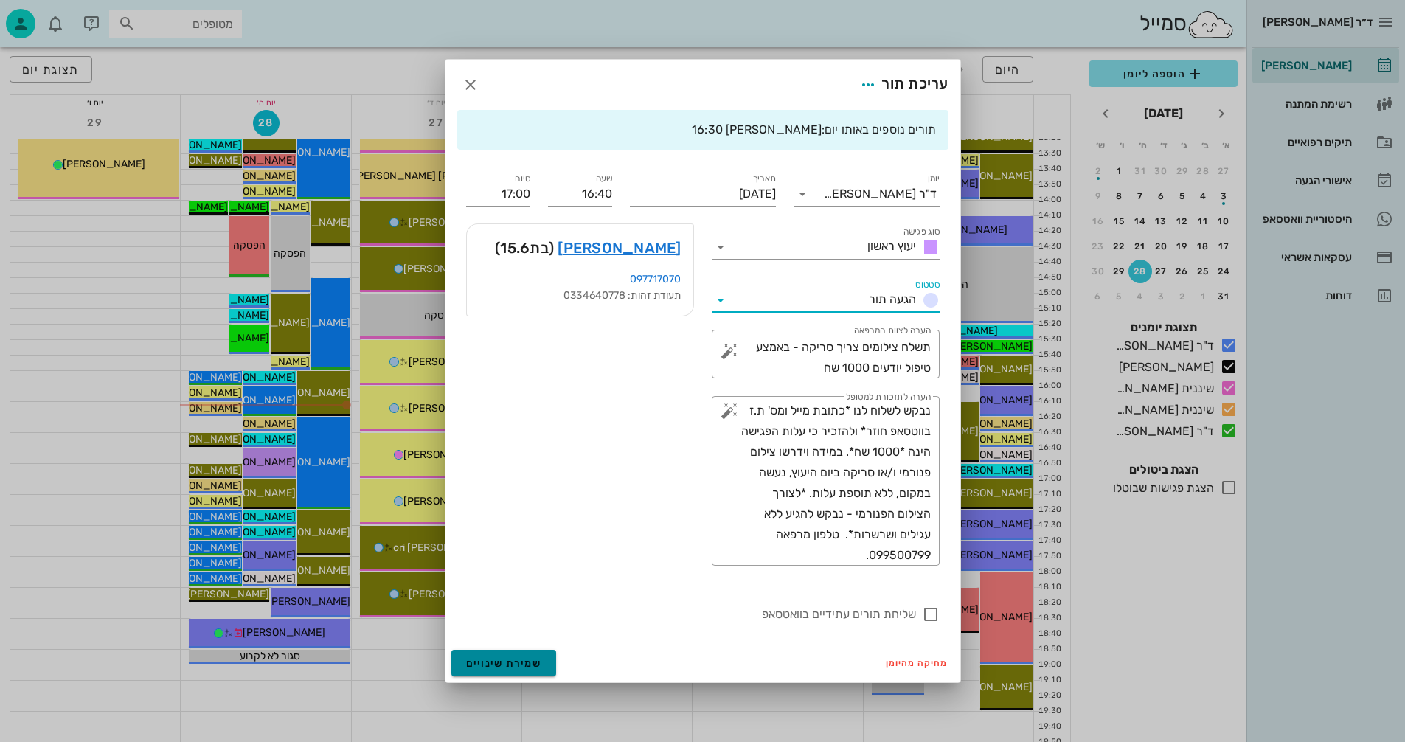
click at [482, 659] on span "שמירת שינויים" at bounding box center [504, 663] width 76 height 13
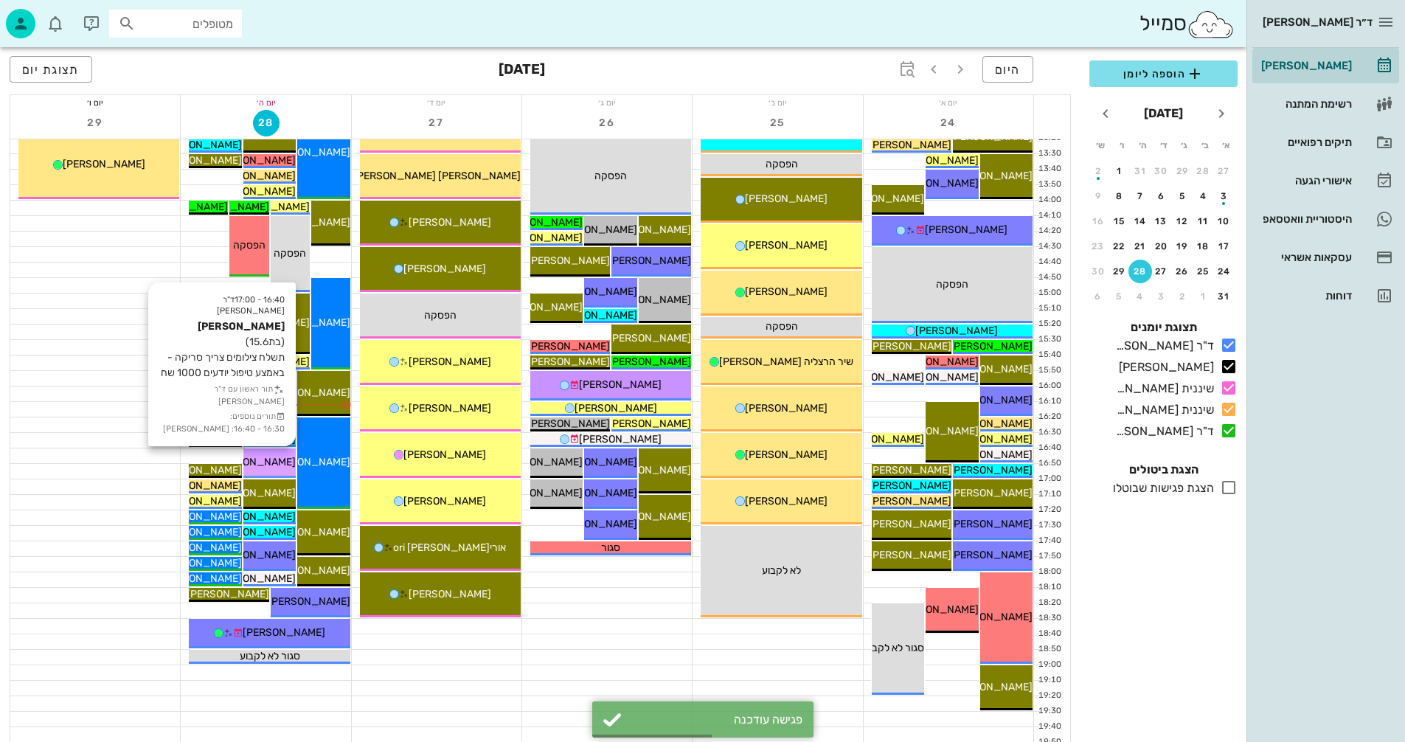
click at [264, 463] on span "[PERSON_NAME]" at bounding box center [254, 462] width 83 height 13
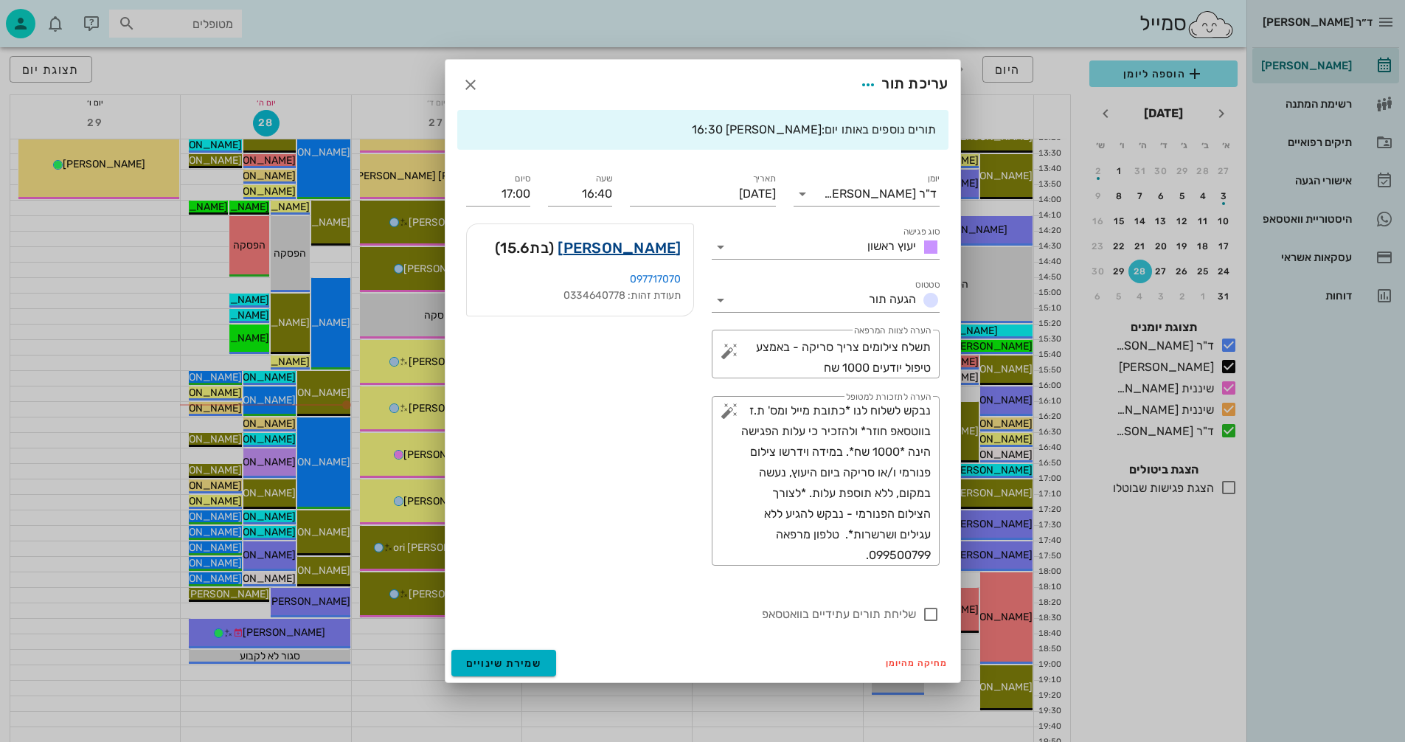
click at [663, 248] on link "[PERSON_NAME]" at bounding box center [619, 248] width 123 height 24
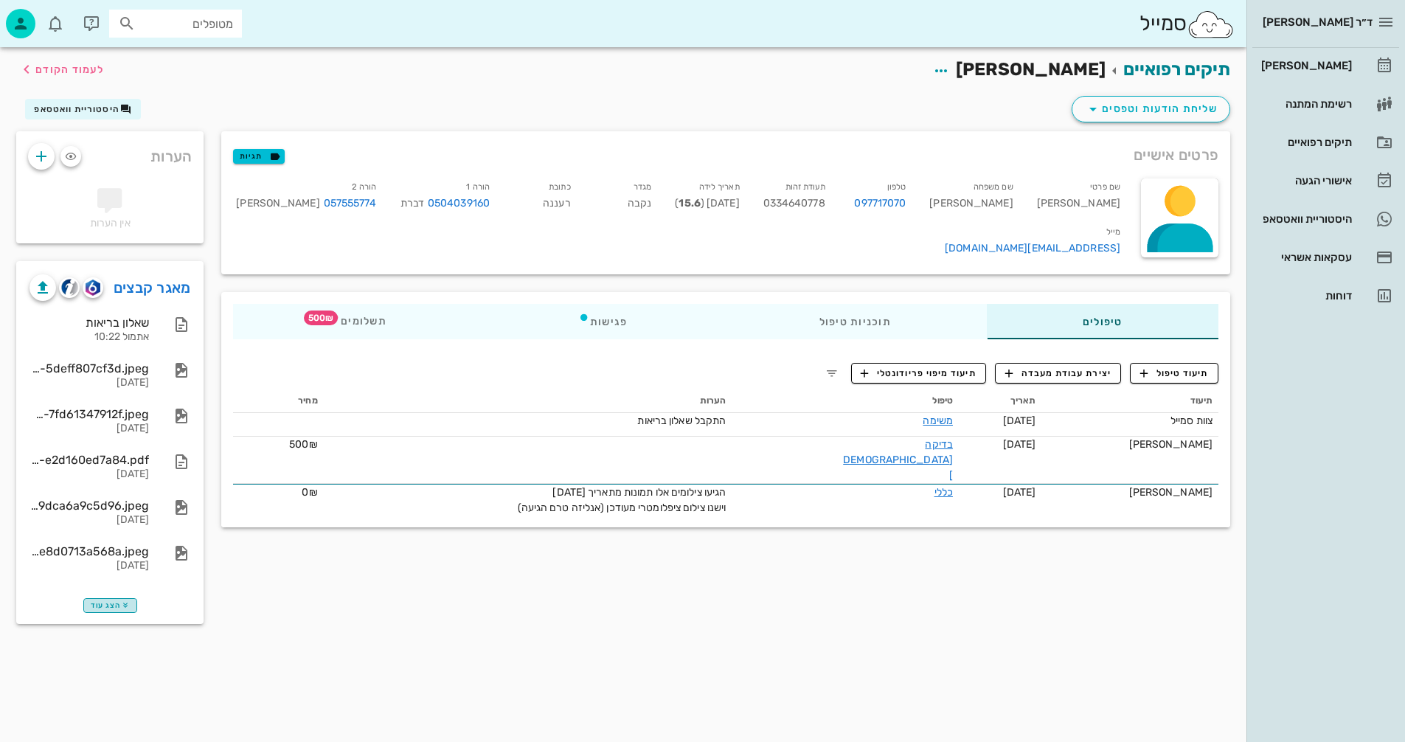
click at [111, 606] on span "הצג עוד" at bounding box center [110, 605] width 39 height 9
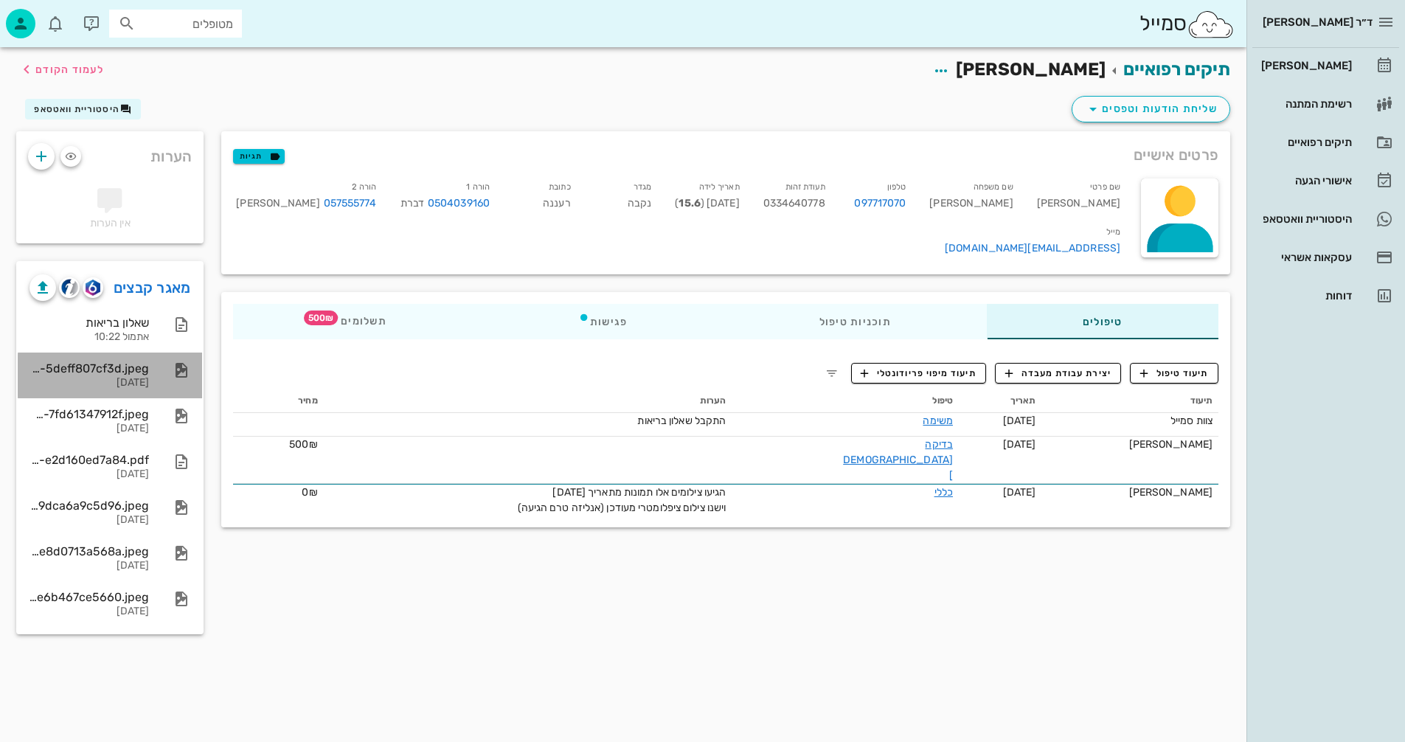
click at [91, 369] on div "344dd53d-e7e3-4df6-86cc-5deff807cf3d.jpeg" at bounding box center [89, 368] width 119 height 14
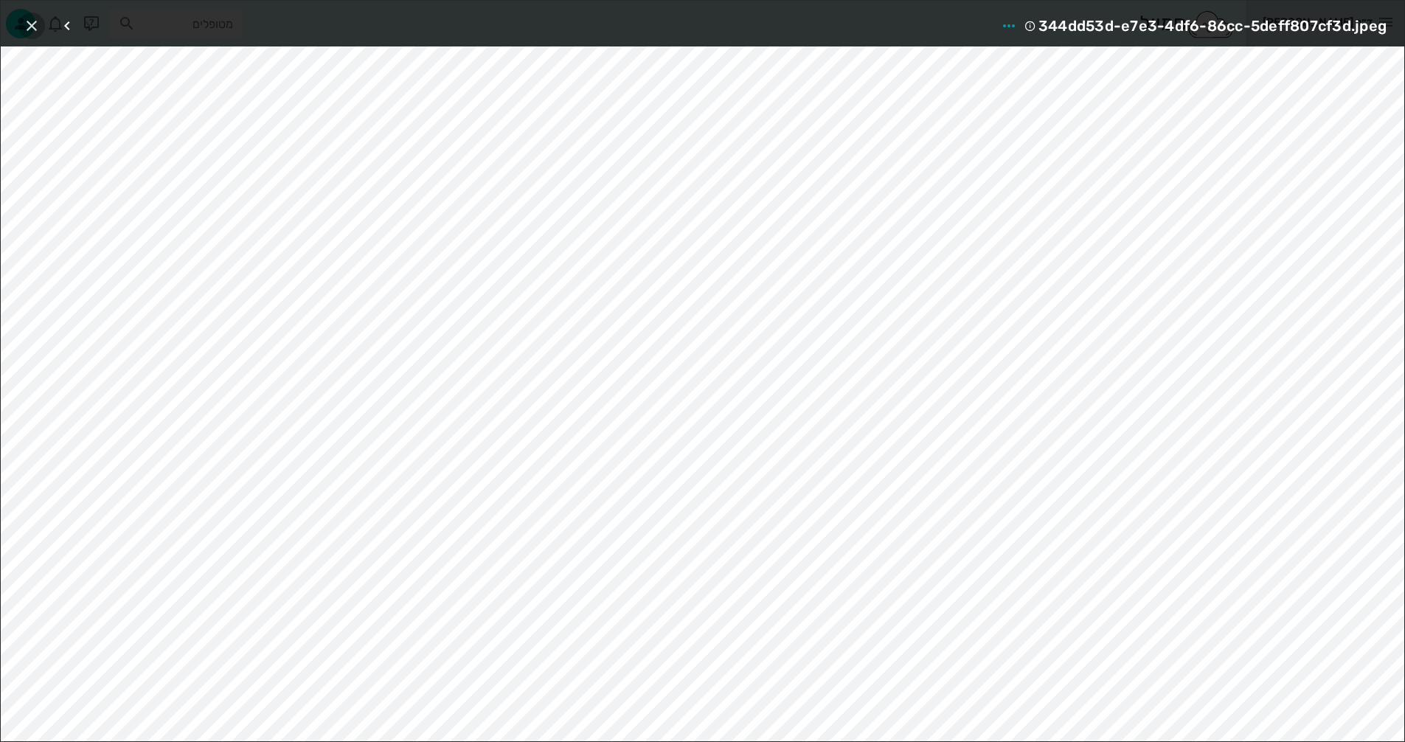
click at [24, 25] on icon "button" at bounding box center [32, 26] width 18 height 18
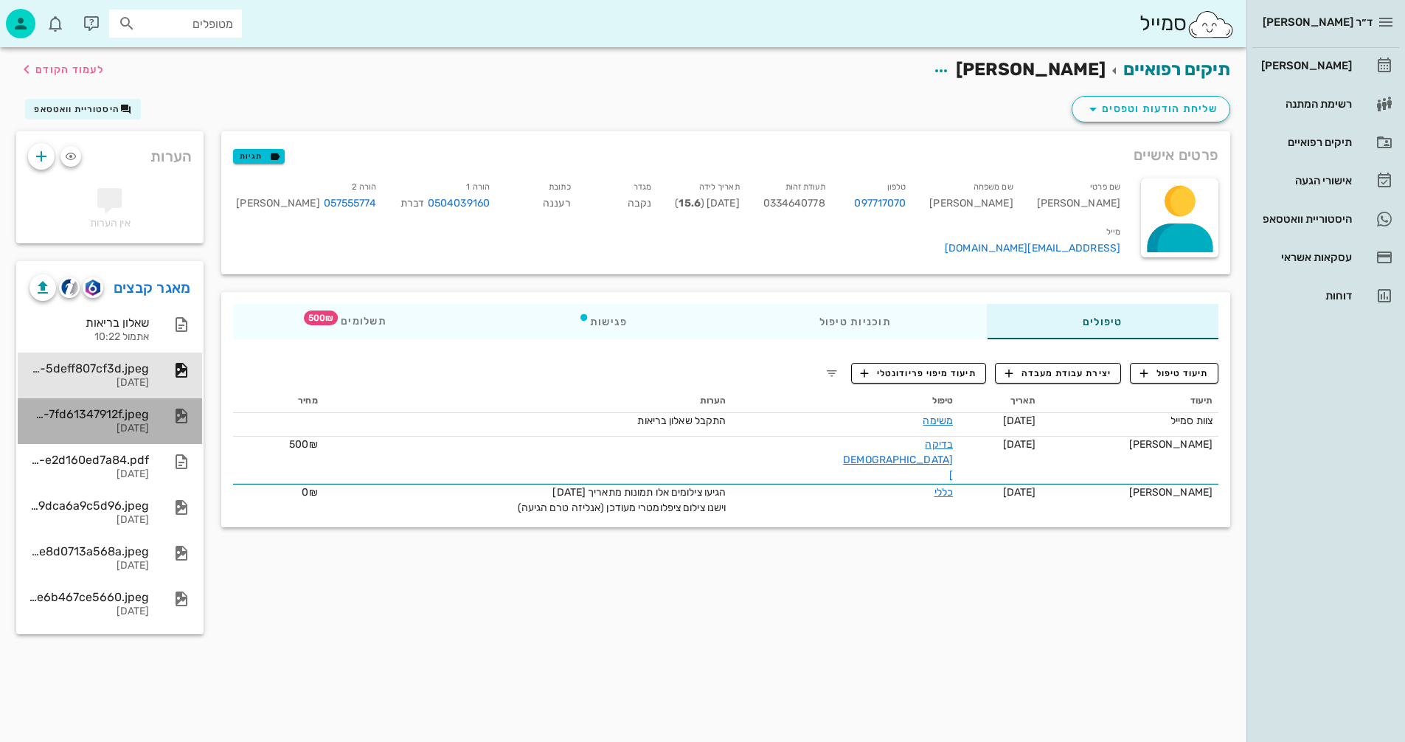
click at [136, 423] on div "[DATE]" at bounding box center [89, 429] width 119 height 13
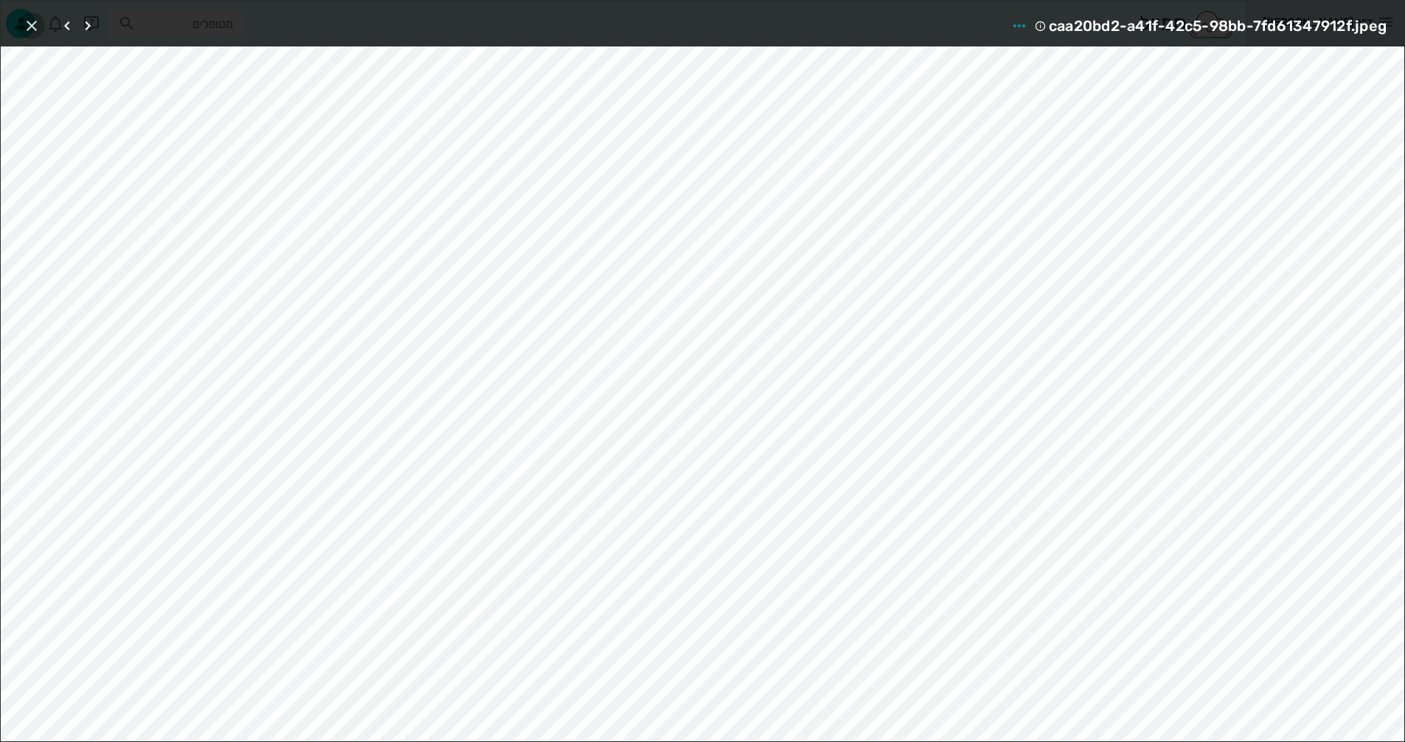
click at [27, 23] on icon "button" at bounding box center [32, 26] width 18 height 18
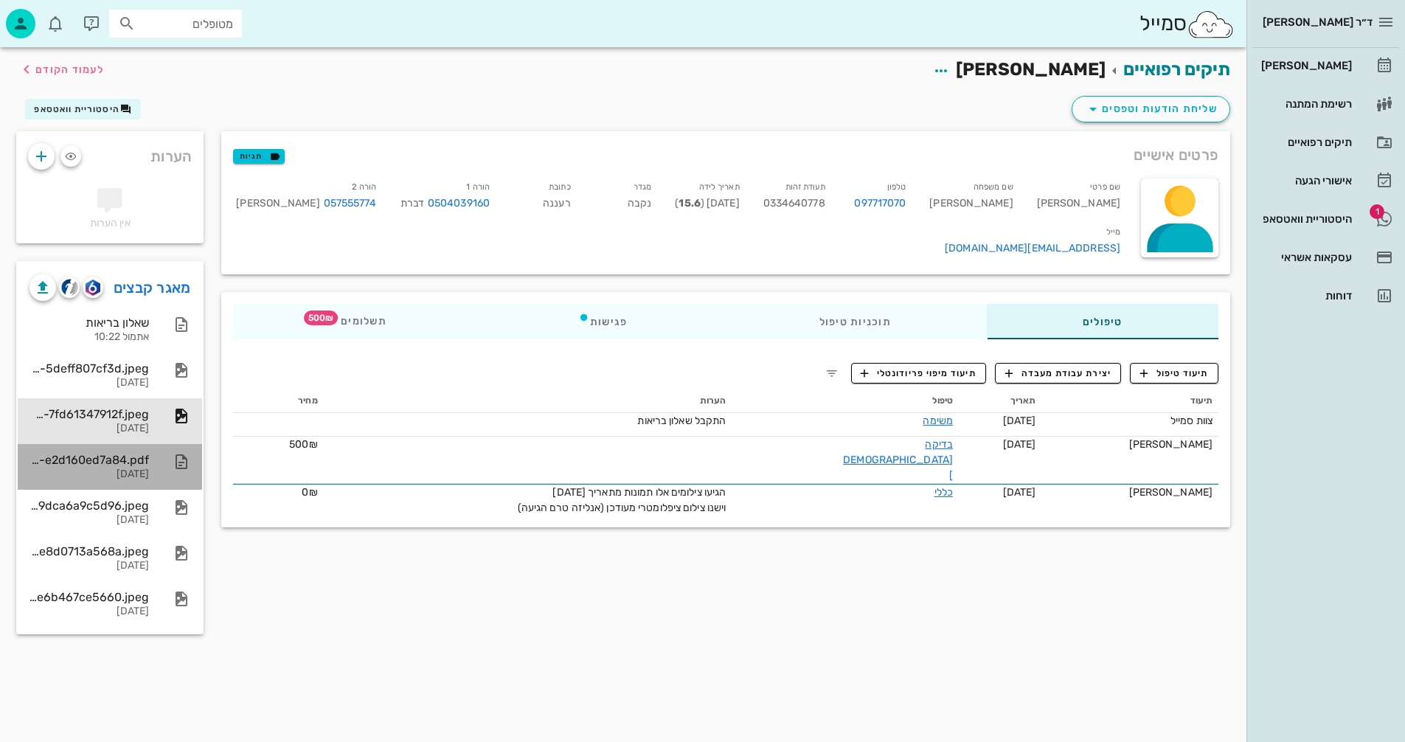
click at [83, 465] on div "a0a53c60-60bd-4e05-8afd-e2d160ed7a84.pdf" at bounding box center [89, 460] width 119 height 14
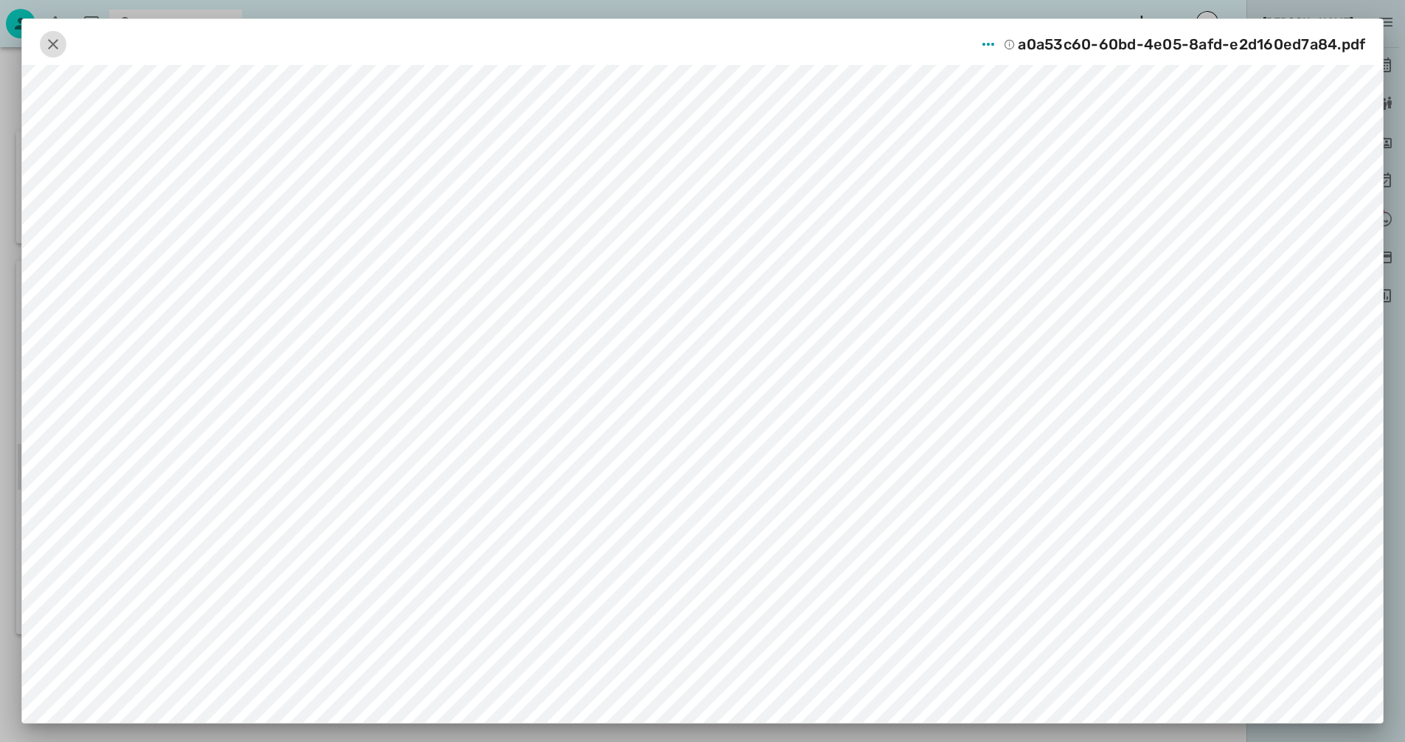
click at [56, 38] on icon "button" at bounding box center [53, 44] width 18 height 18
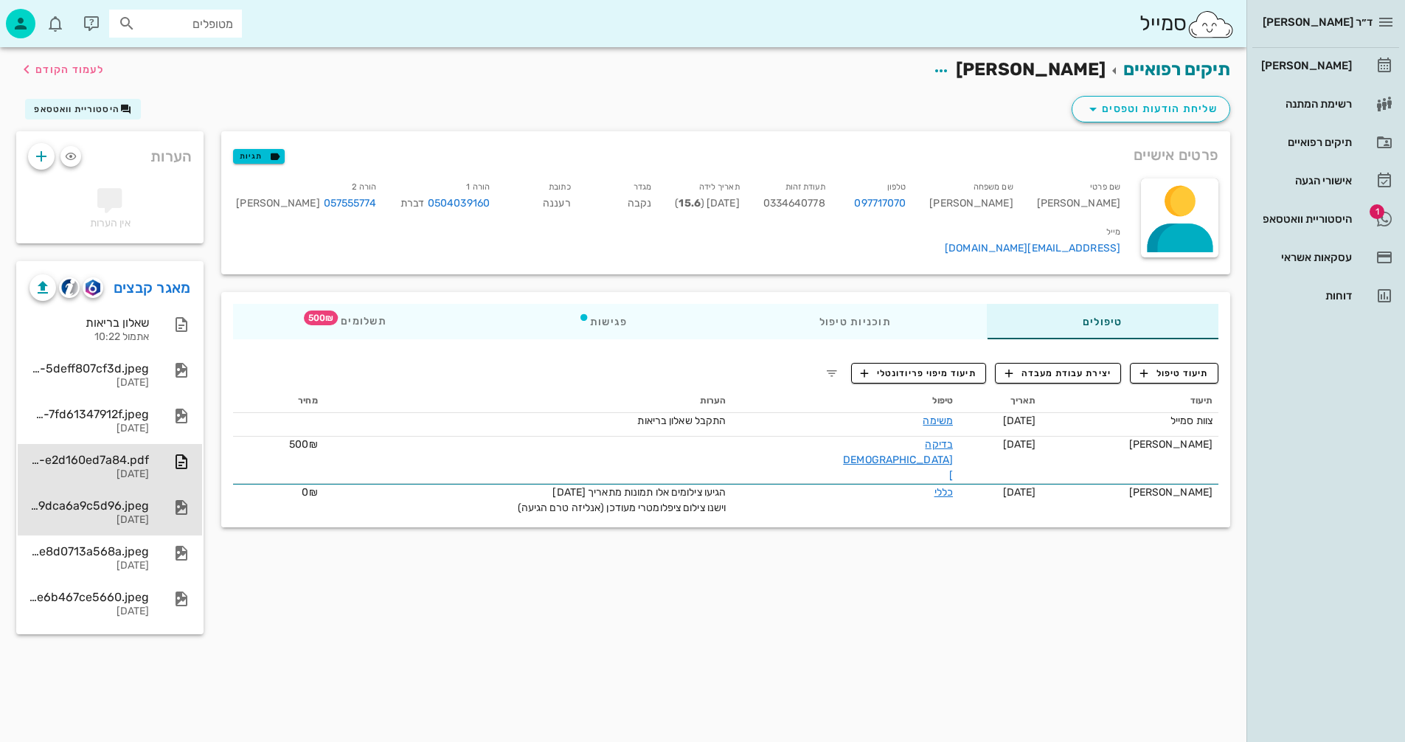
click at [108, 514] on div "[DATE]" at bounding box center [89, 520] width 119 height 13
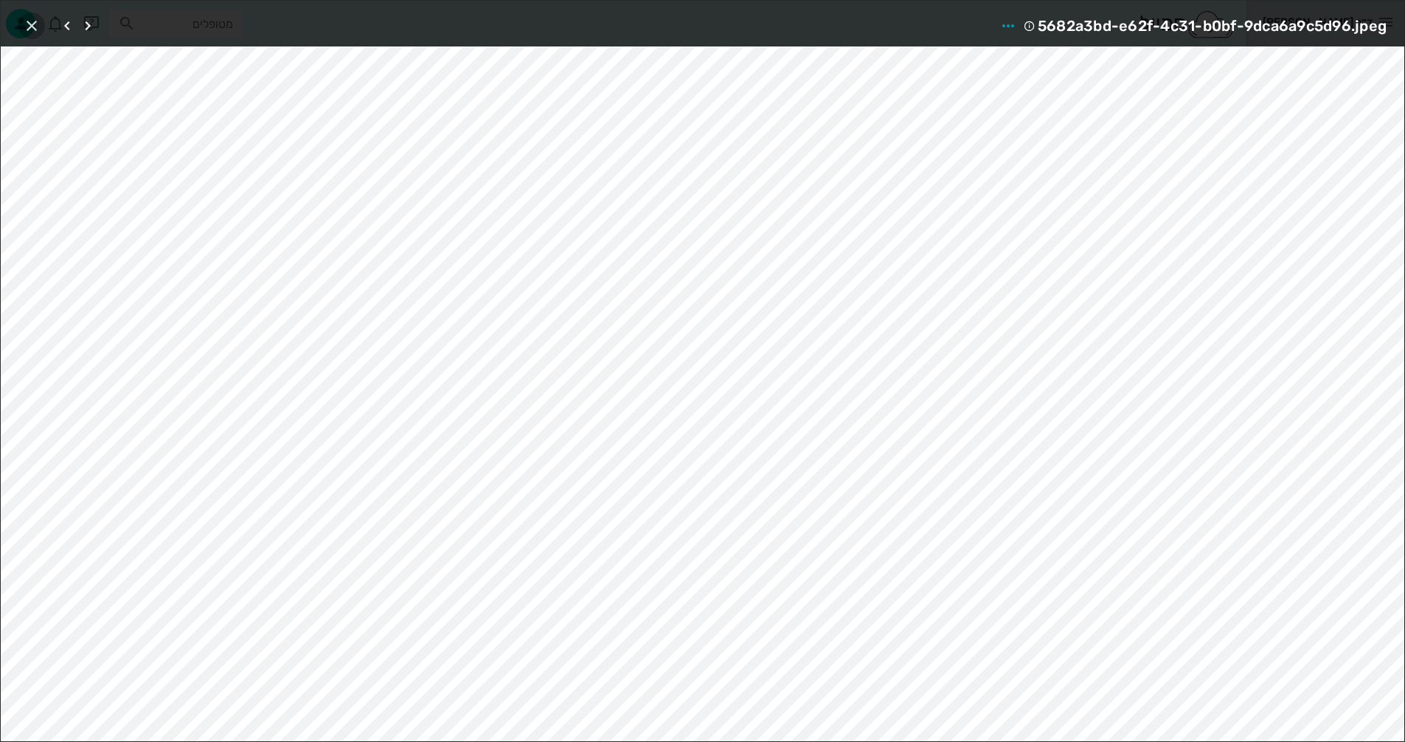
click at [31, 25] on icon "button" at bounding box center [32, 26] width 18 height 18
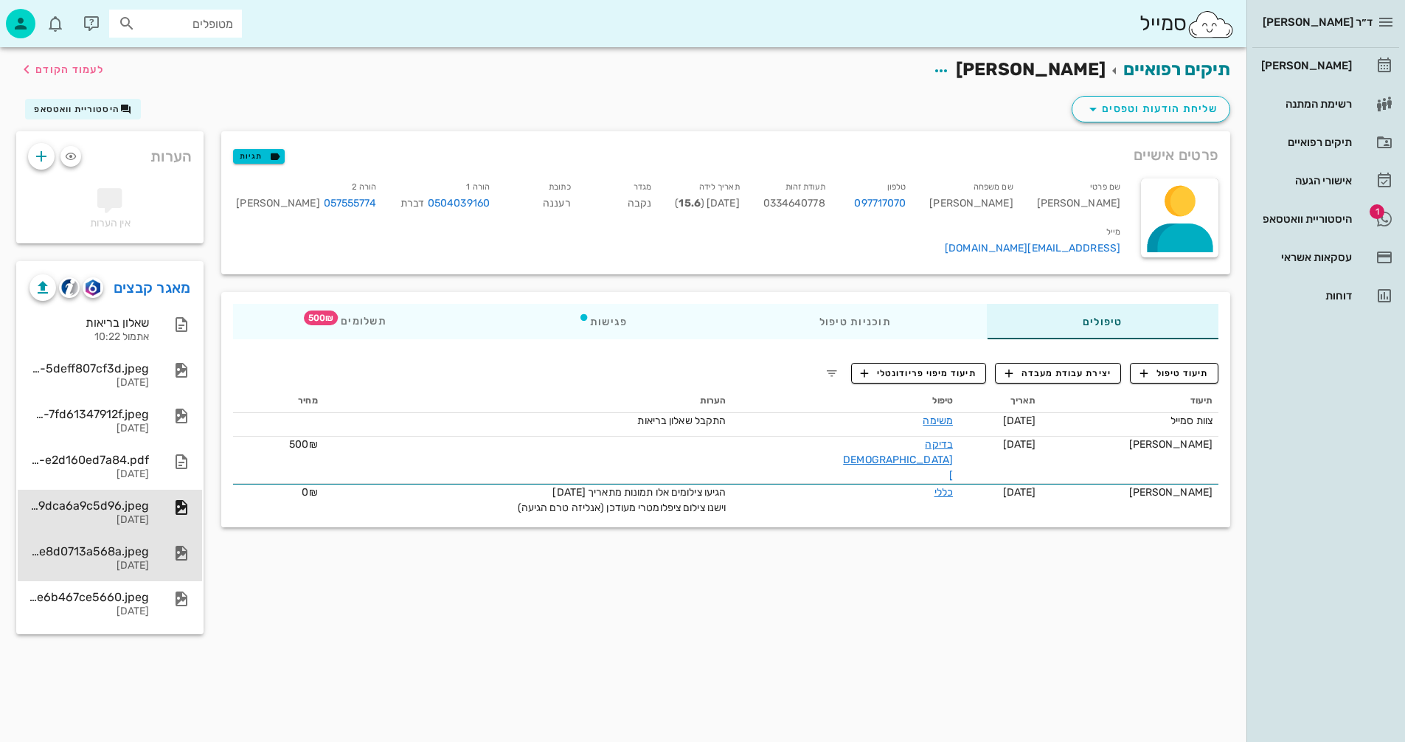
click at [128, 554] on div "61554064-6f2e-49fd-8ddf-e8d0713a568a.jpeg" at bounding box center [89, 551] width 119 height 14
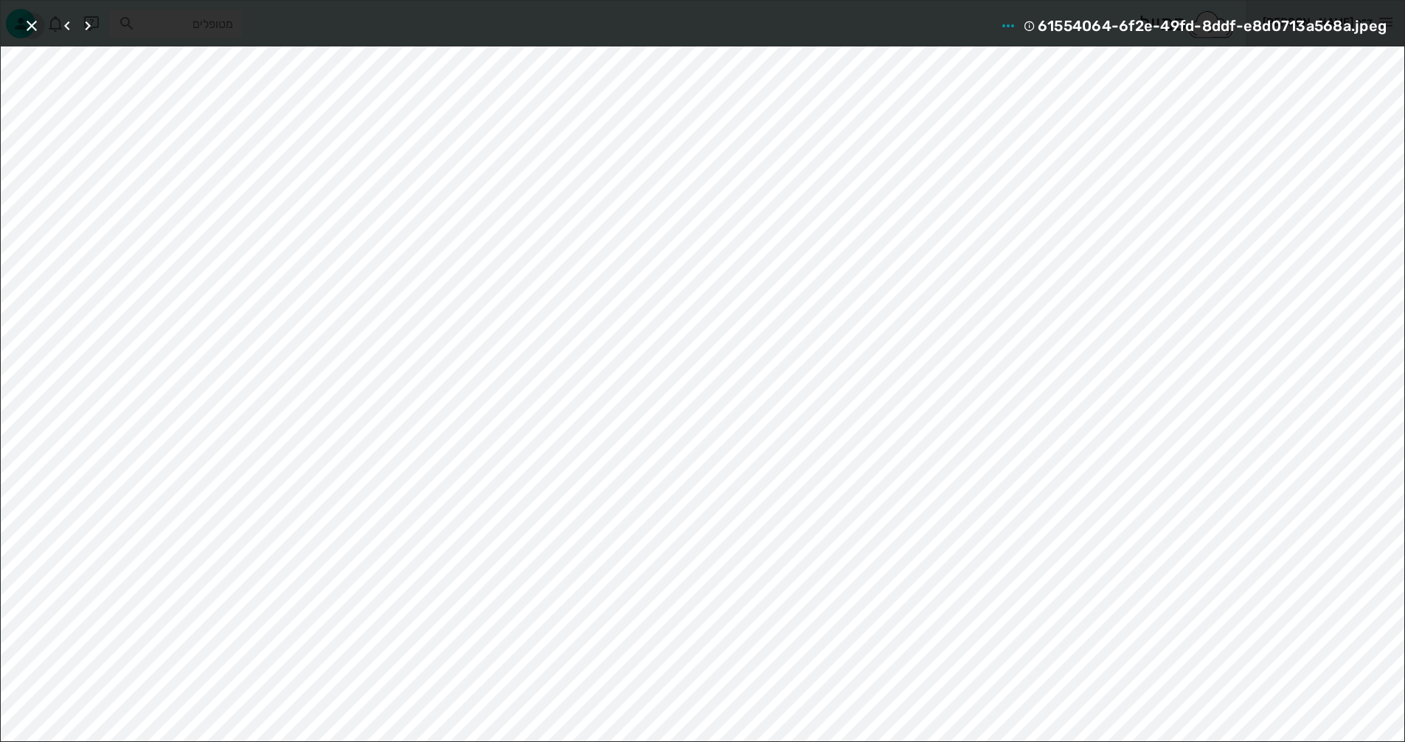
click at [34, 24] on icon "button" at bounding box center [32, 26] width 18 height 18
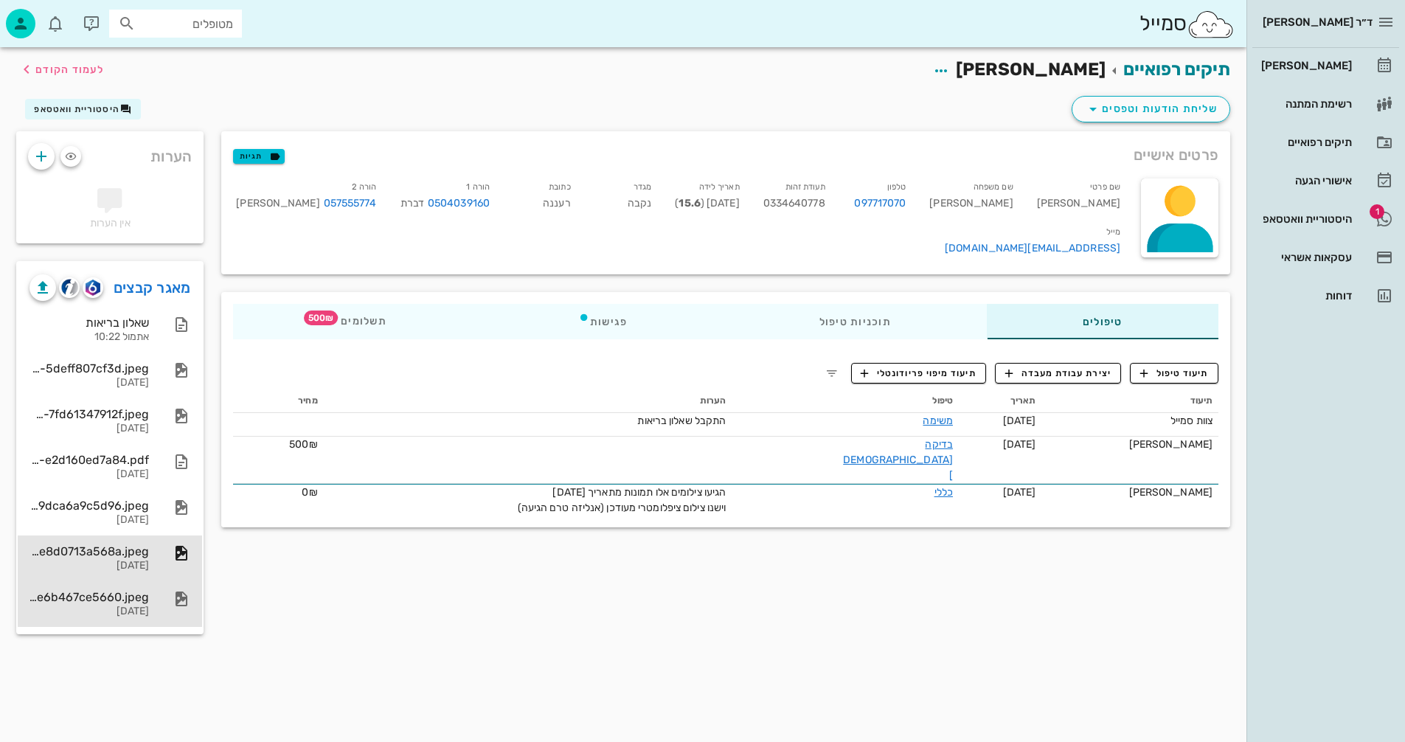
click at [105, 603] on div "c1301bec-7113-476d-8f13-e6b467ce5660.jpeg" at bounding box center [89, 597] width 119 height 14
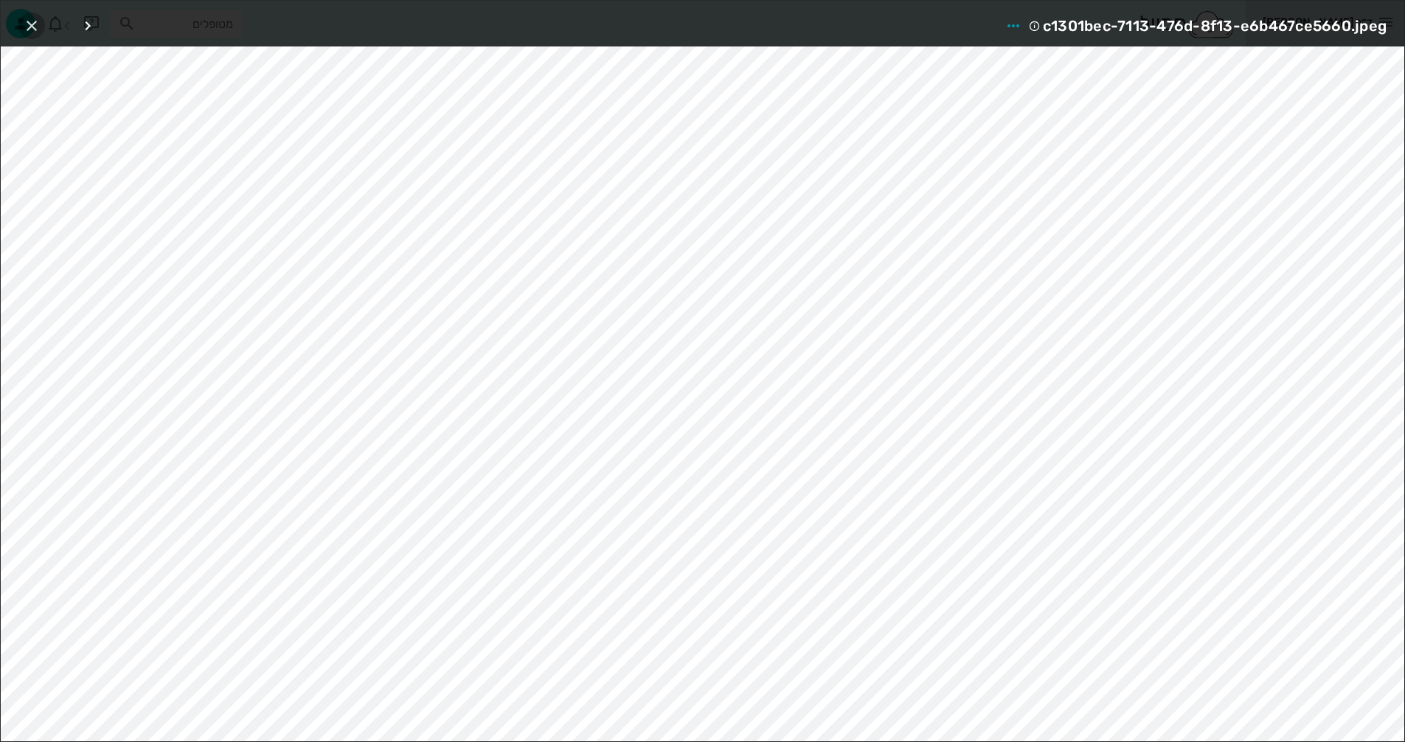
click at [32, 30] on icon "button" at bounding box center [32, 26] width 18 height 18
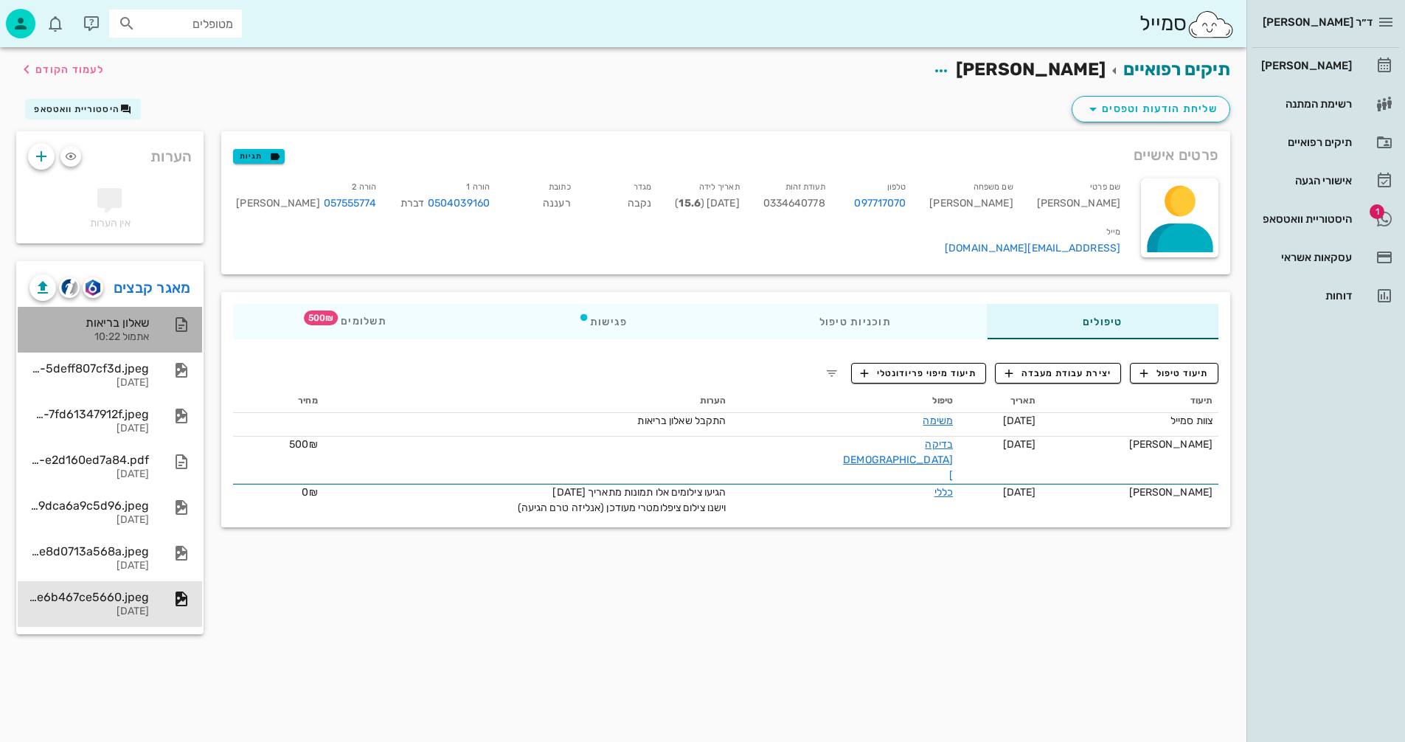
click at [124, 321] on div "שאלון בריאות" at bounding box center [89, 323] width 119 height 14
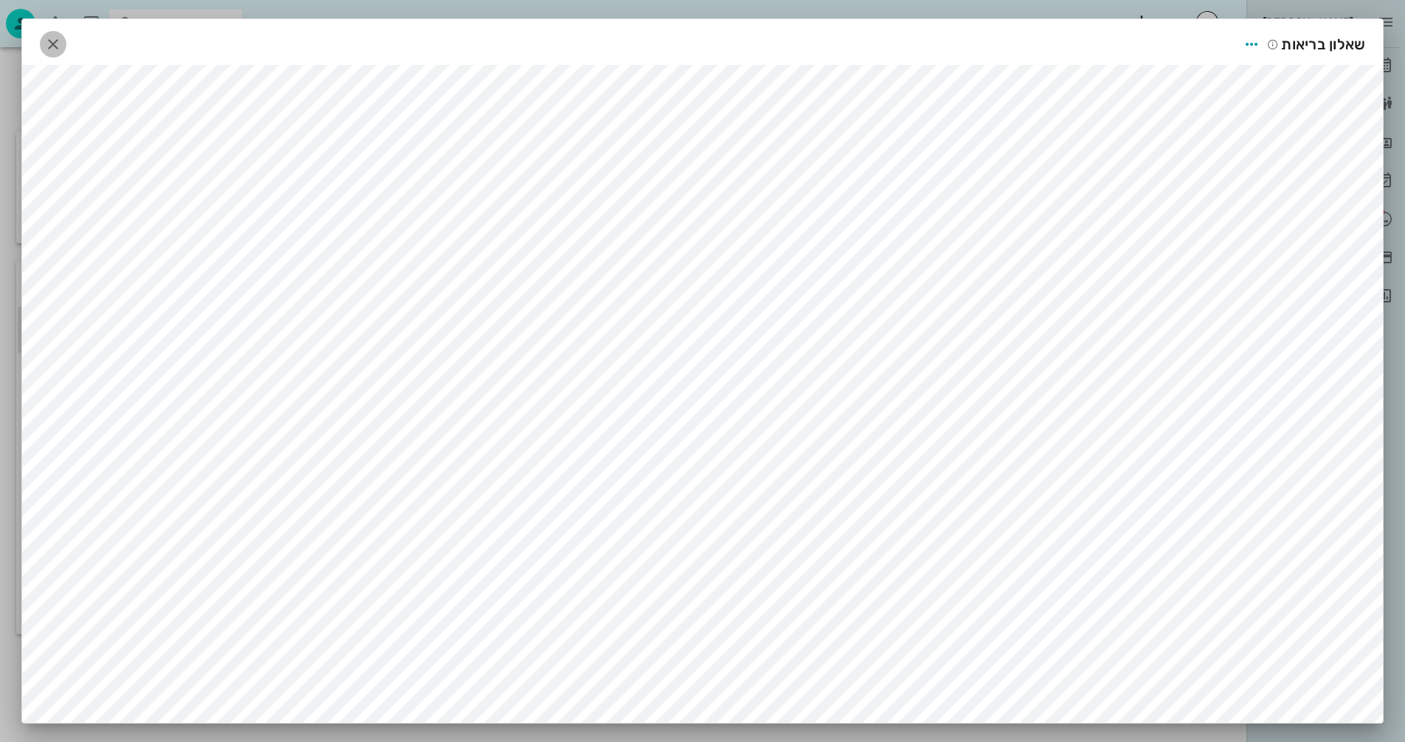
click at [51, 46] on icon "button" at bounding box center [53, 44] width 18 height 18
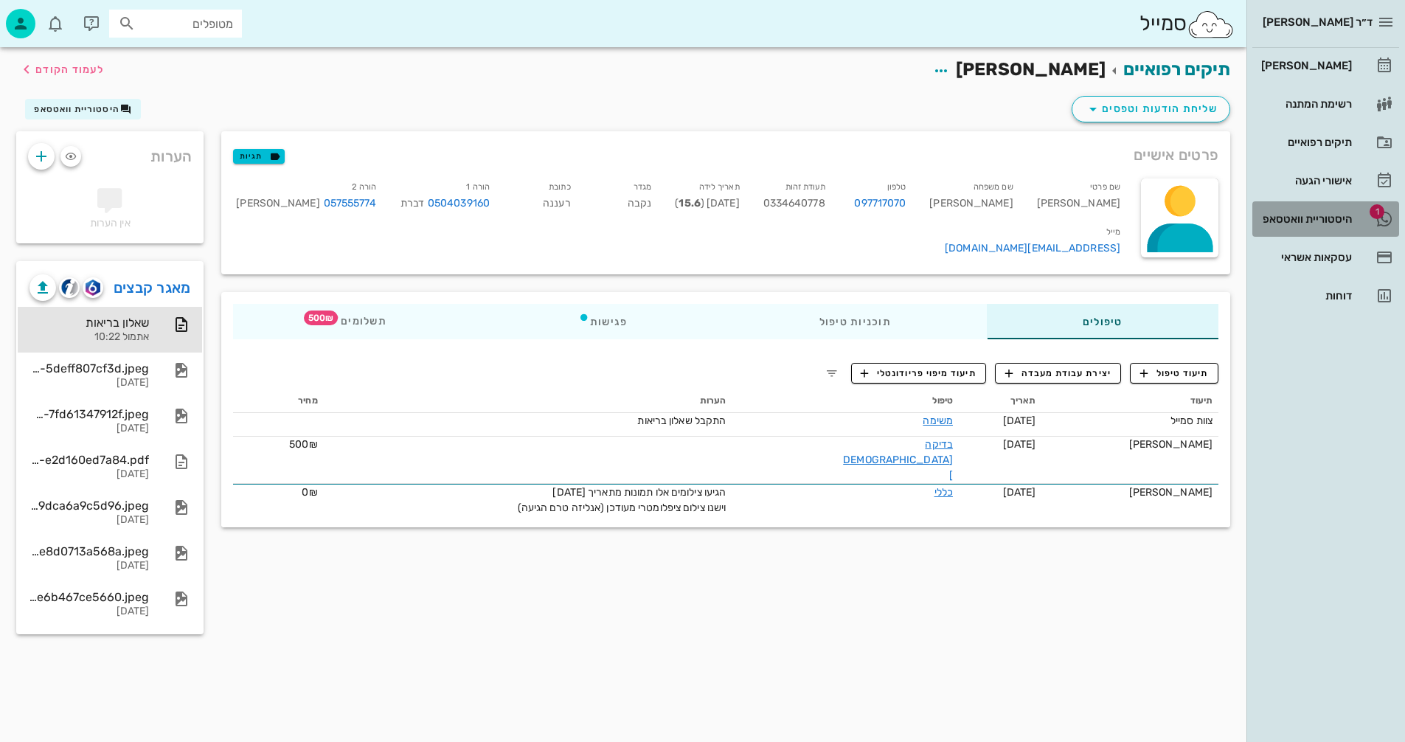
click at [1314, 212] on div "היסטוריית וואטסאפ" at bounding box center [1305, 219] width 94 height 24
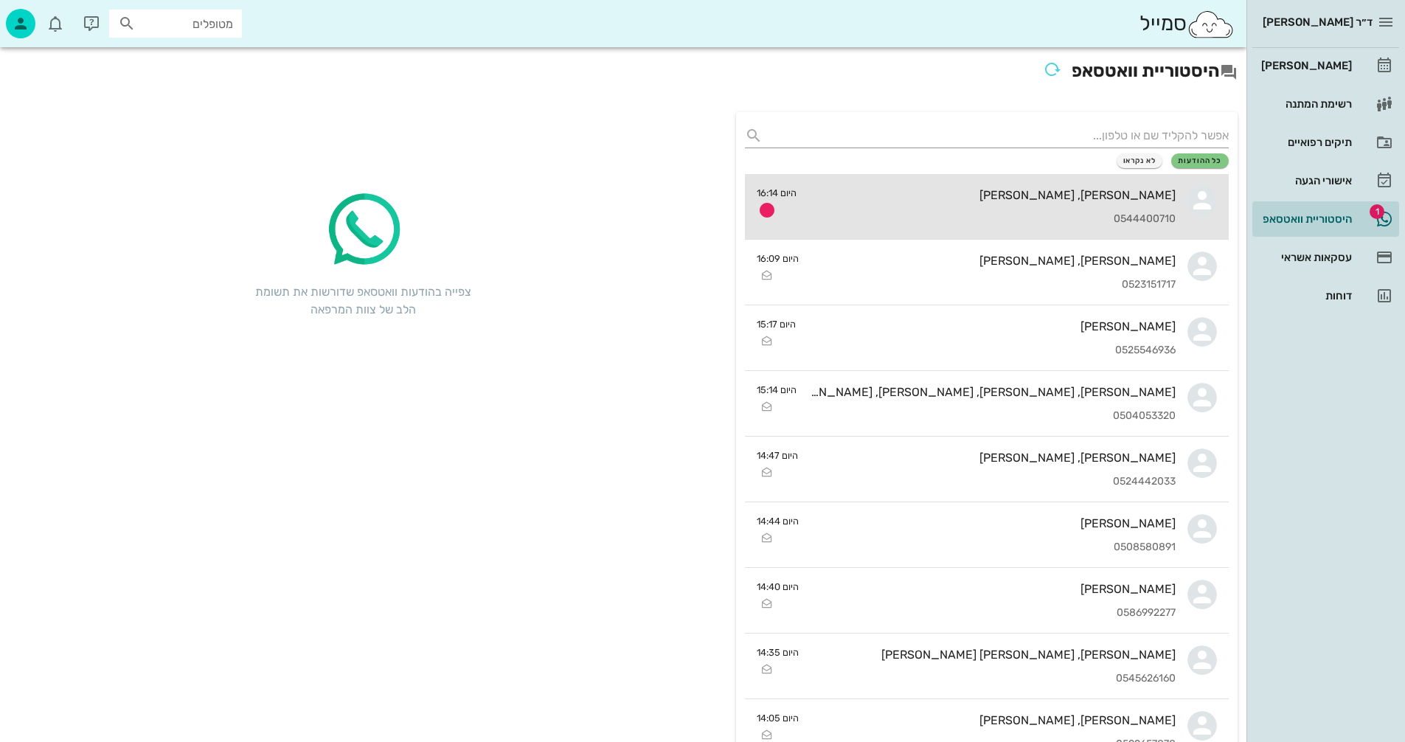
click at [943, 198] on div "[PERSON_NAME], [PERSON_NAME]" at bounding box center [991, 195] width 367 height 14
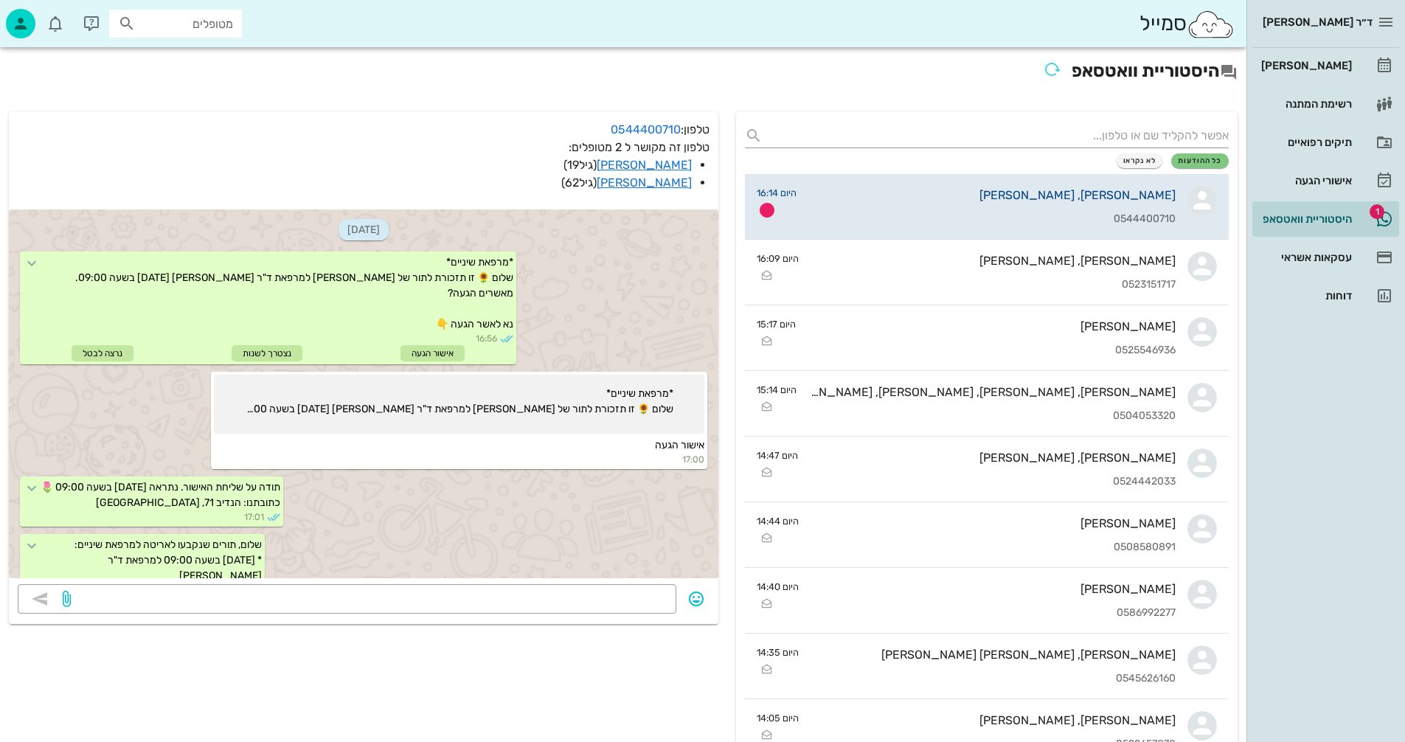
scroll to position [3382, 0]
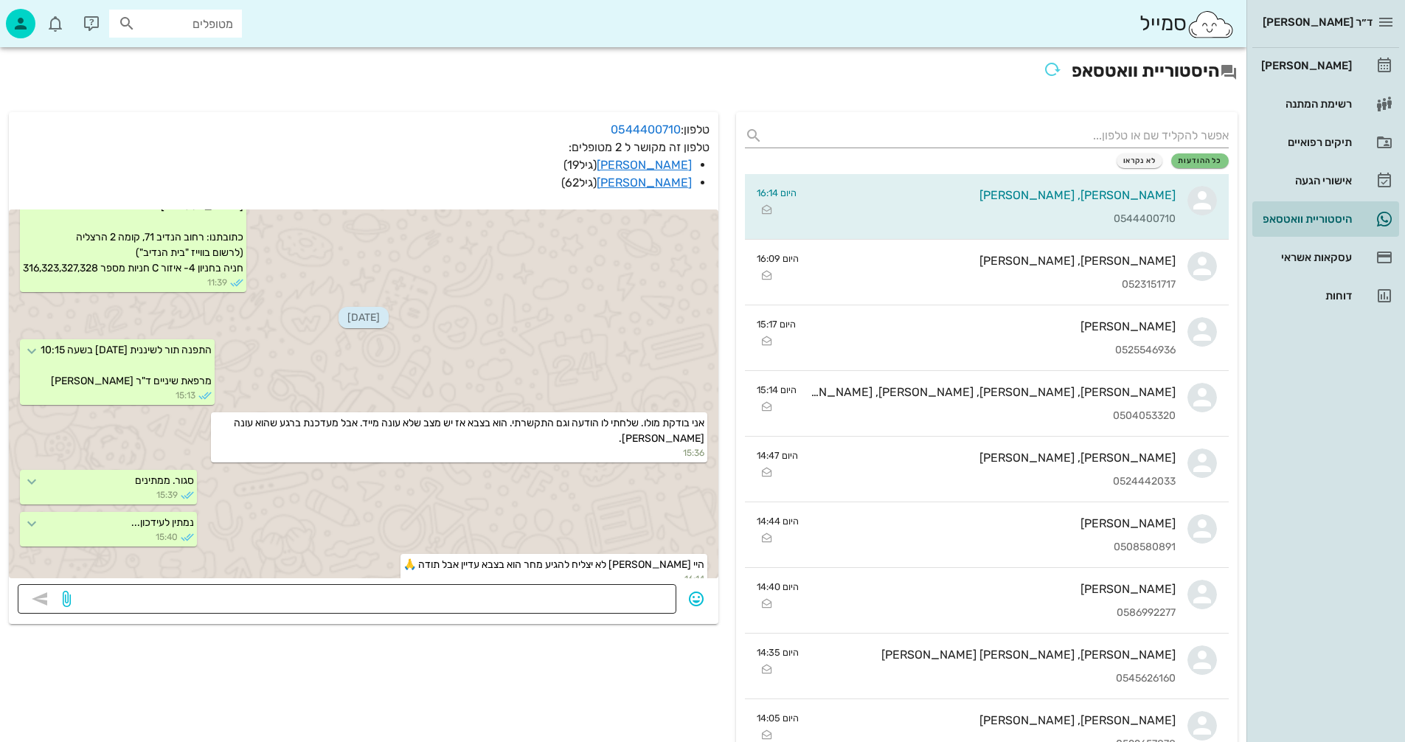
click at [604, 601] on textarea at bounding box center [371, 601] width 594 height 24
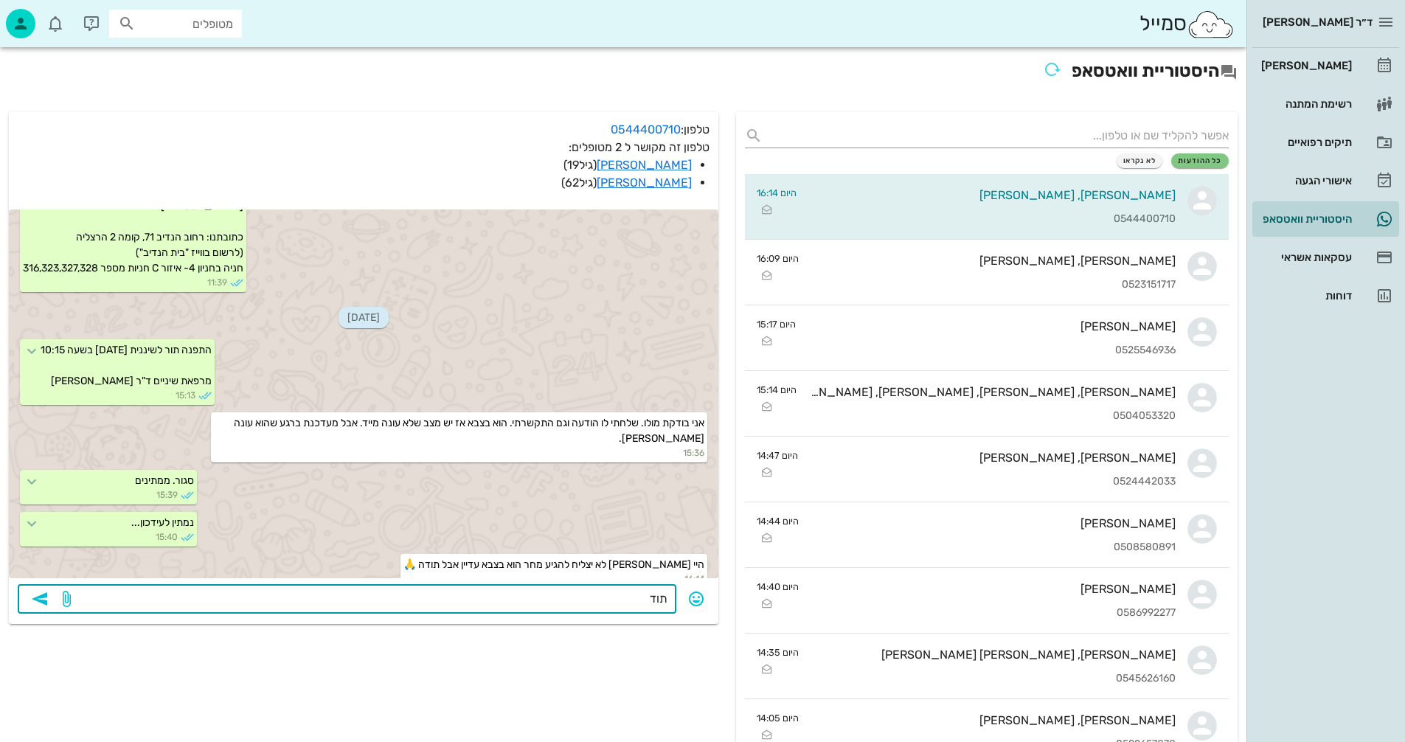
type textarea "תודה"
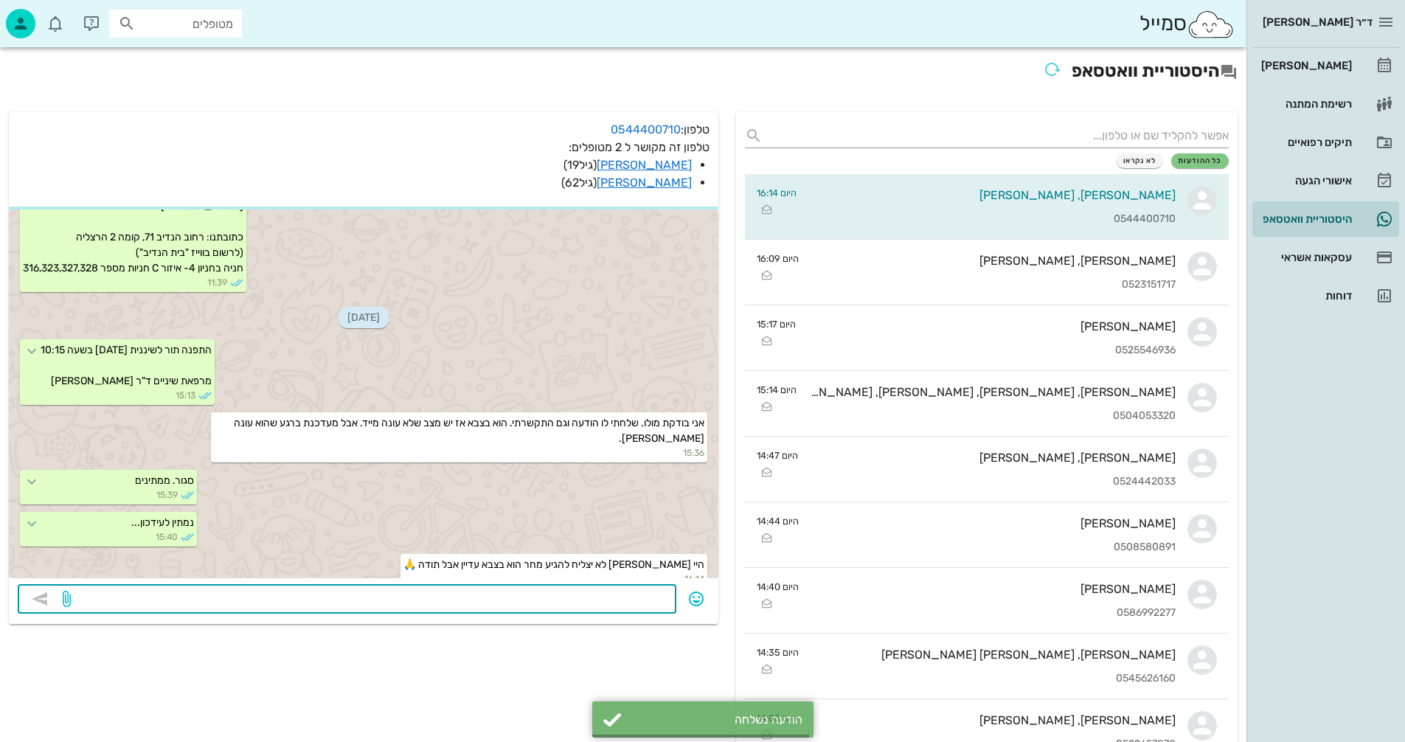
scroll to position [3424, 0]
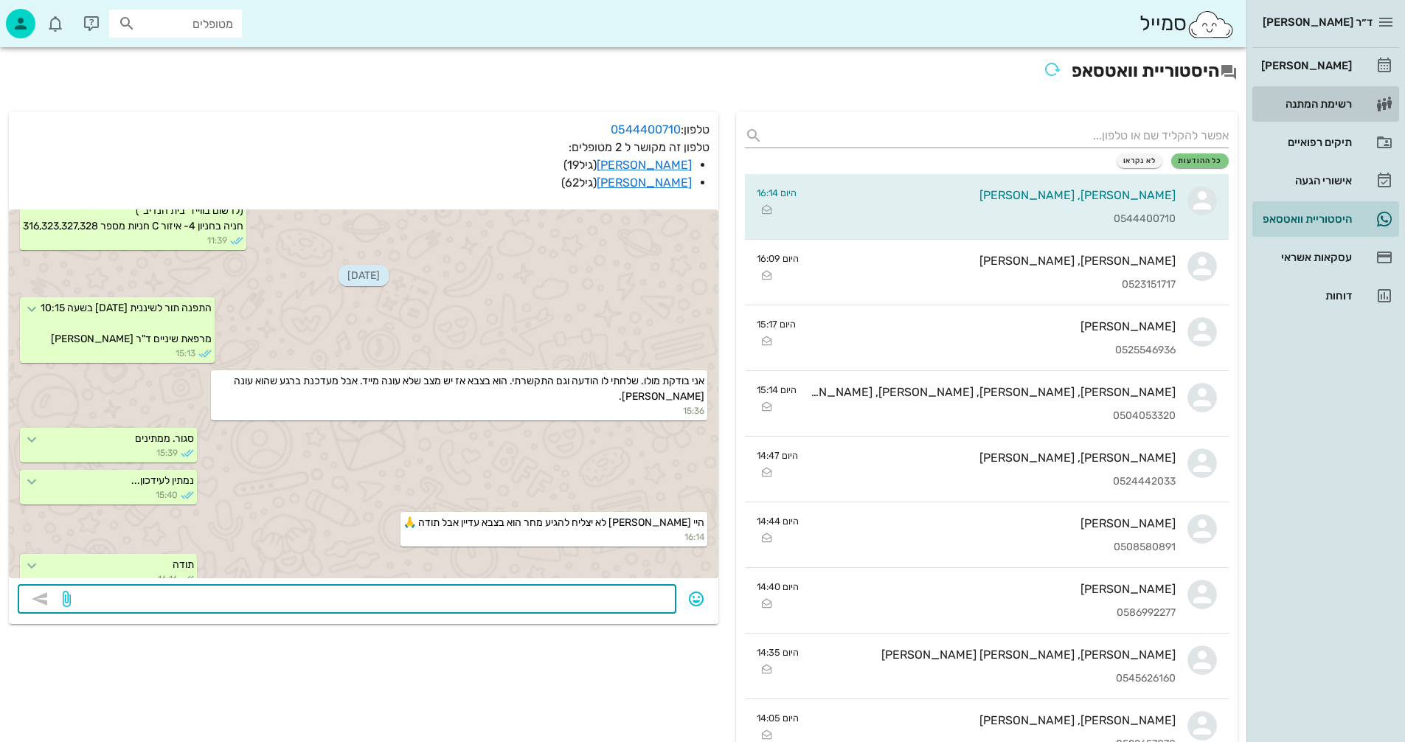
click at [1308, 97] on div "רשימת המתנה" at bounding box center [1305, 104] width 94 height 24
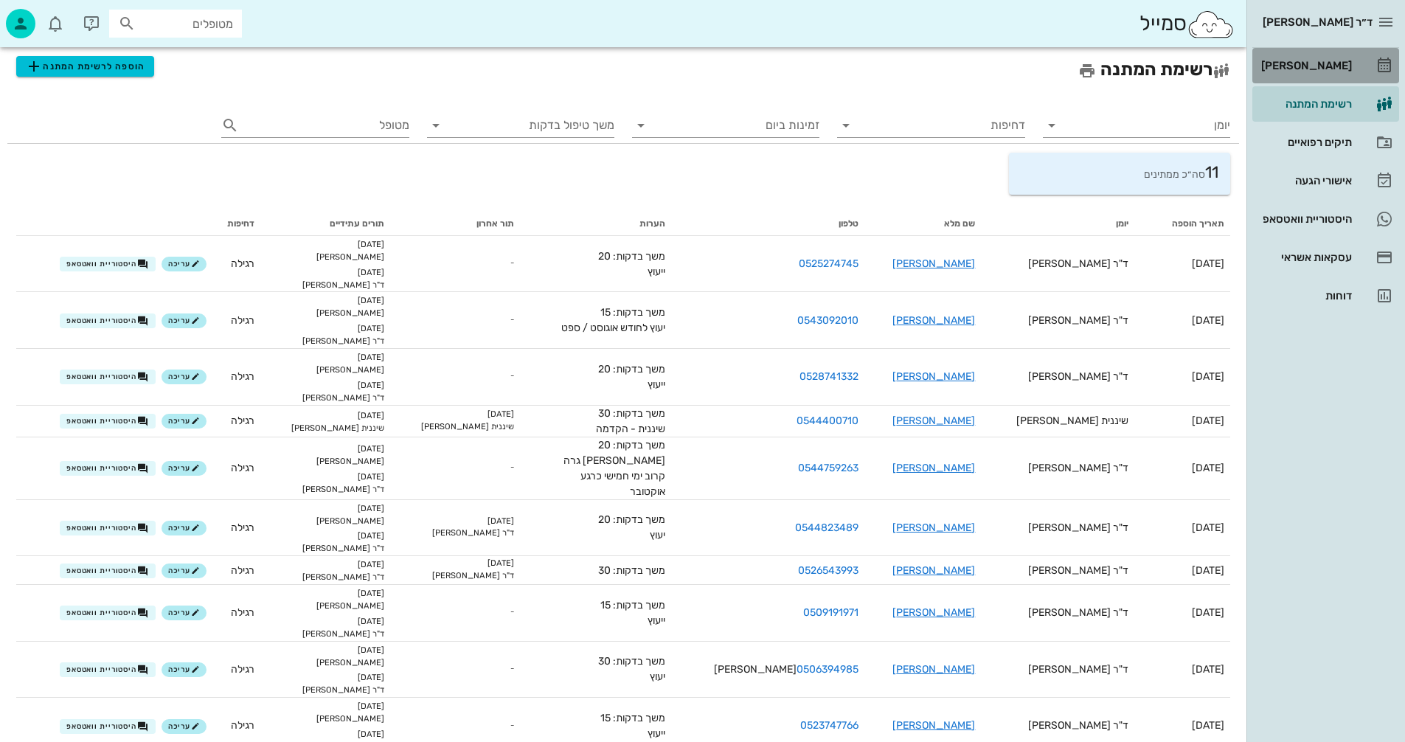
click at [1317, 63] on div "[PERSON_NAME]" at bounding box center [1305, 66] width 94 height 12
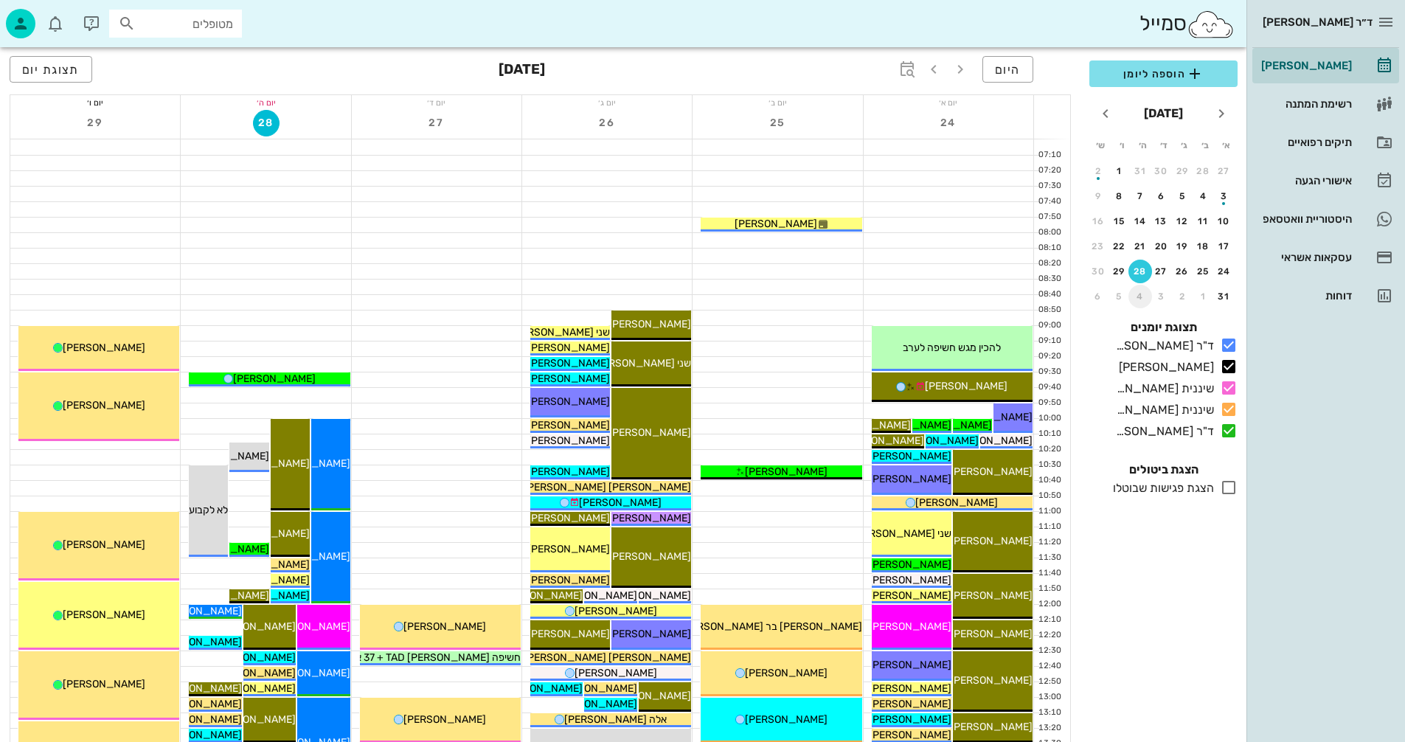
click at [1141, 297] on div "4" at bounding box center [1140, 296] width 24 height 10
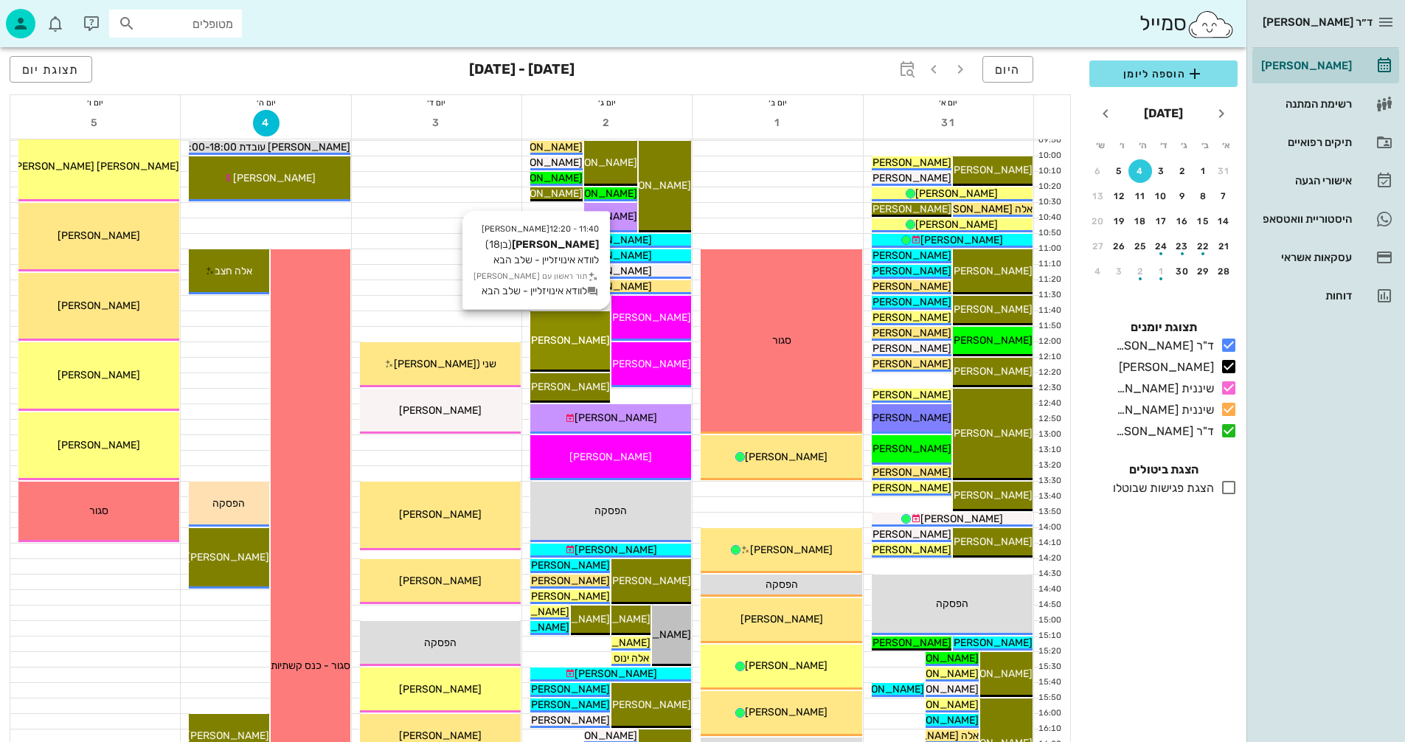
scroll to position [443, 0]
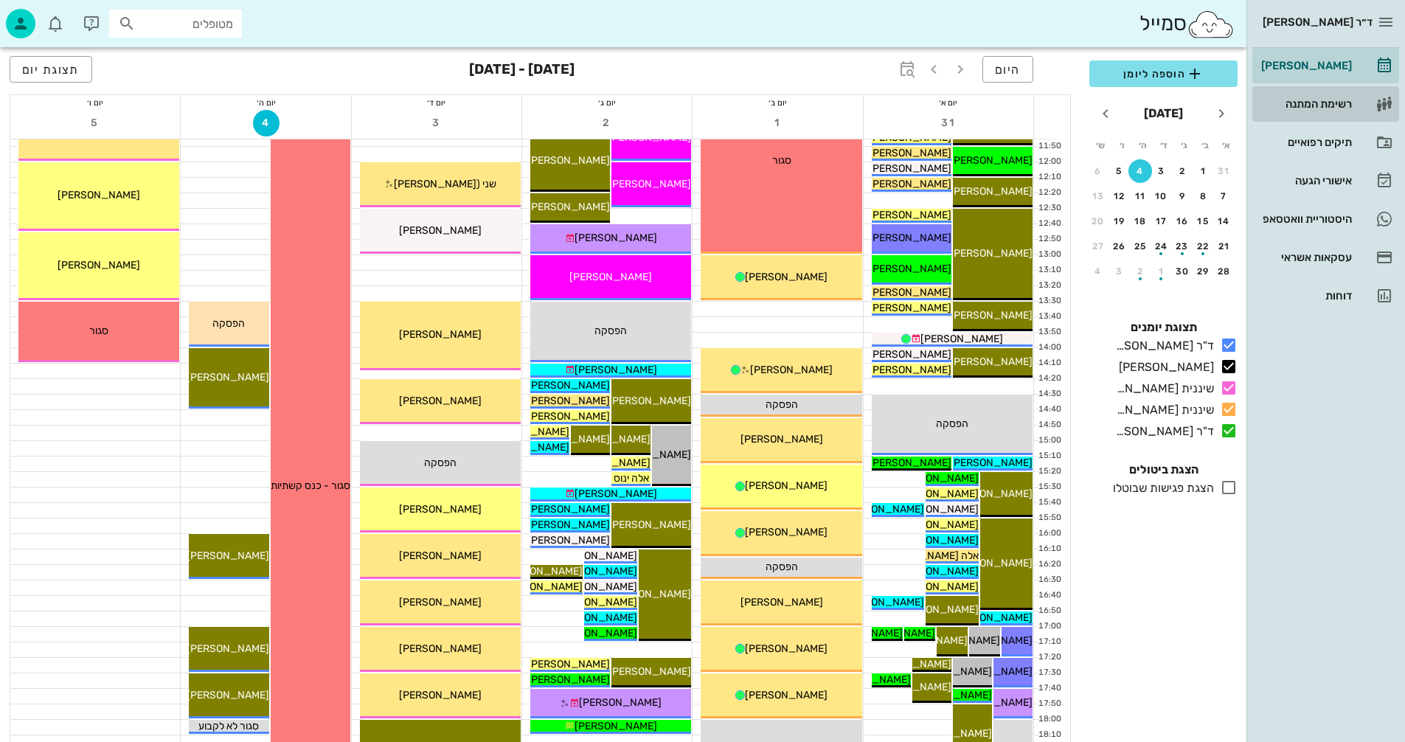
click at [1305, 104] on div "רשימת המתנה" at bounding box center [1305, 104] width 94 height 12
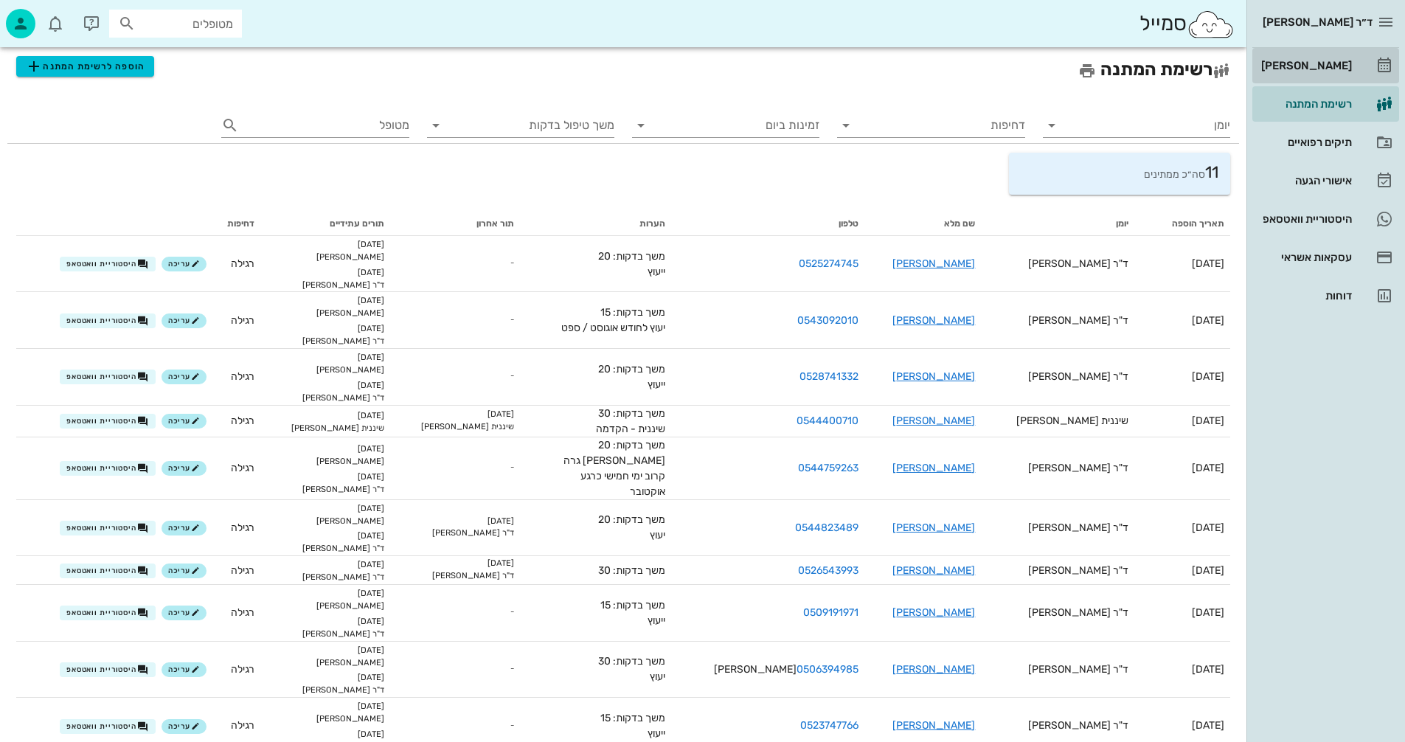
click at [1314, 65] on div "[PERSON_NAME]" at bounding box center [1305, 66] width 94 height 12
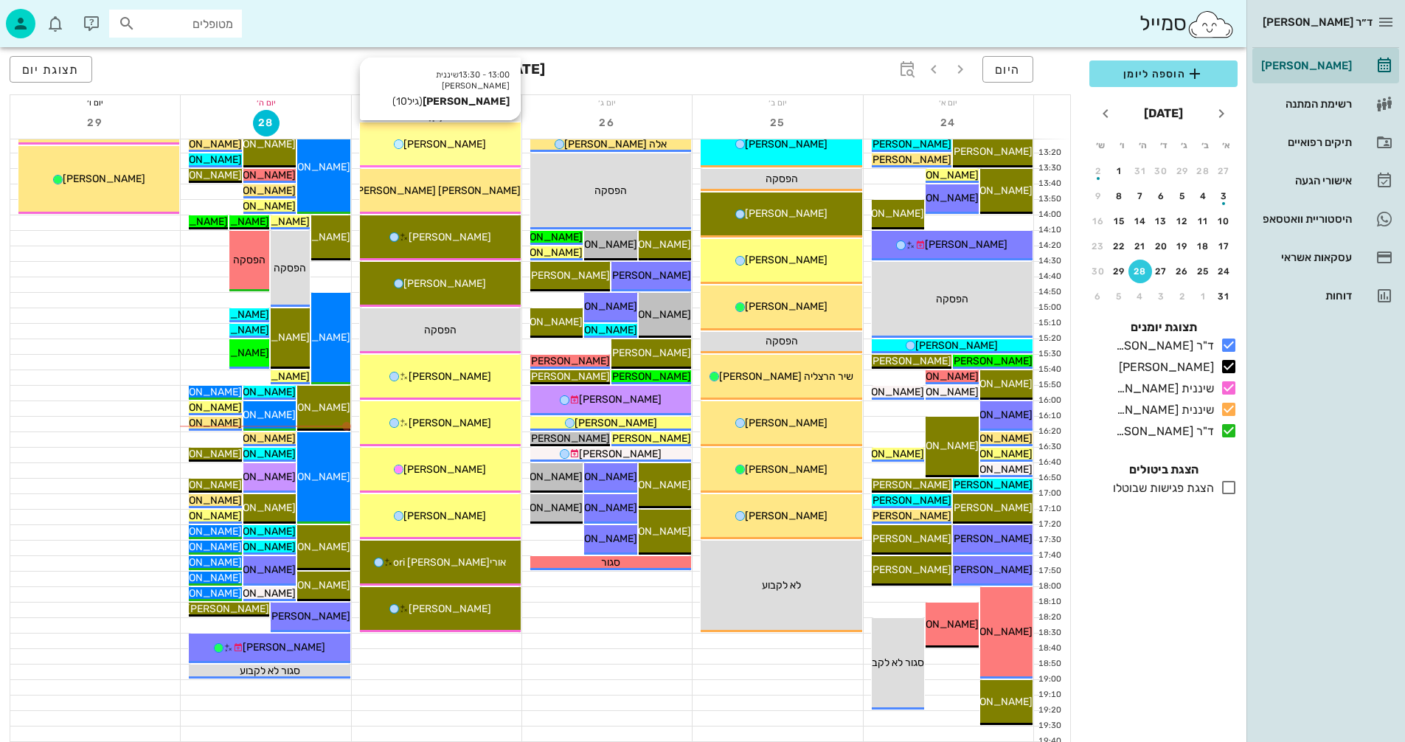
scroll to position [590, 0]
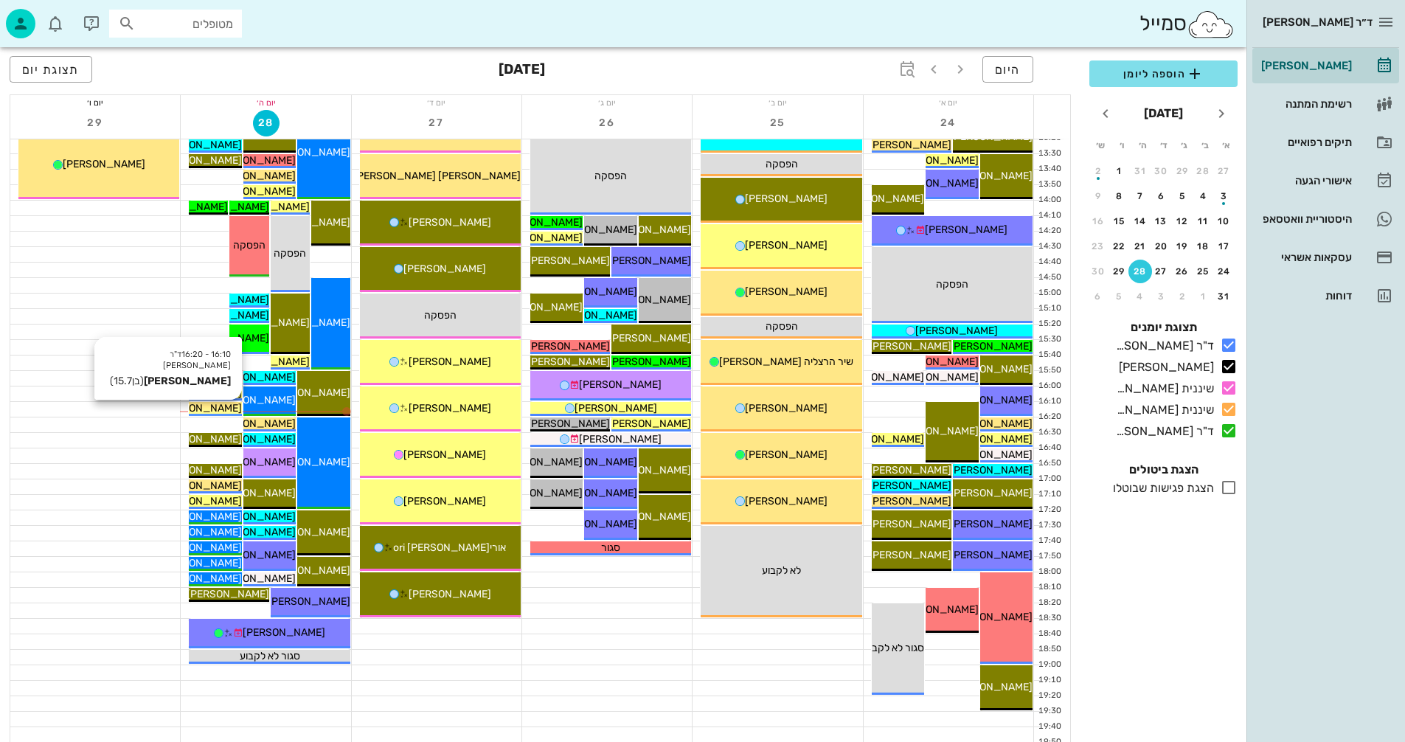
click at [235, 406] on span "[PERSON_NAME]" at bounding box center [200, 408] width 83 height 13
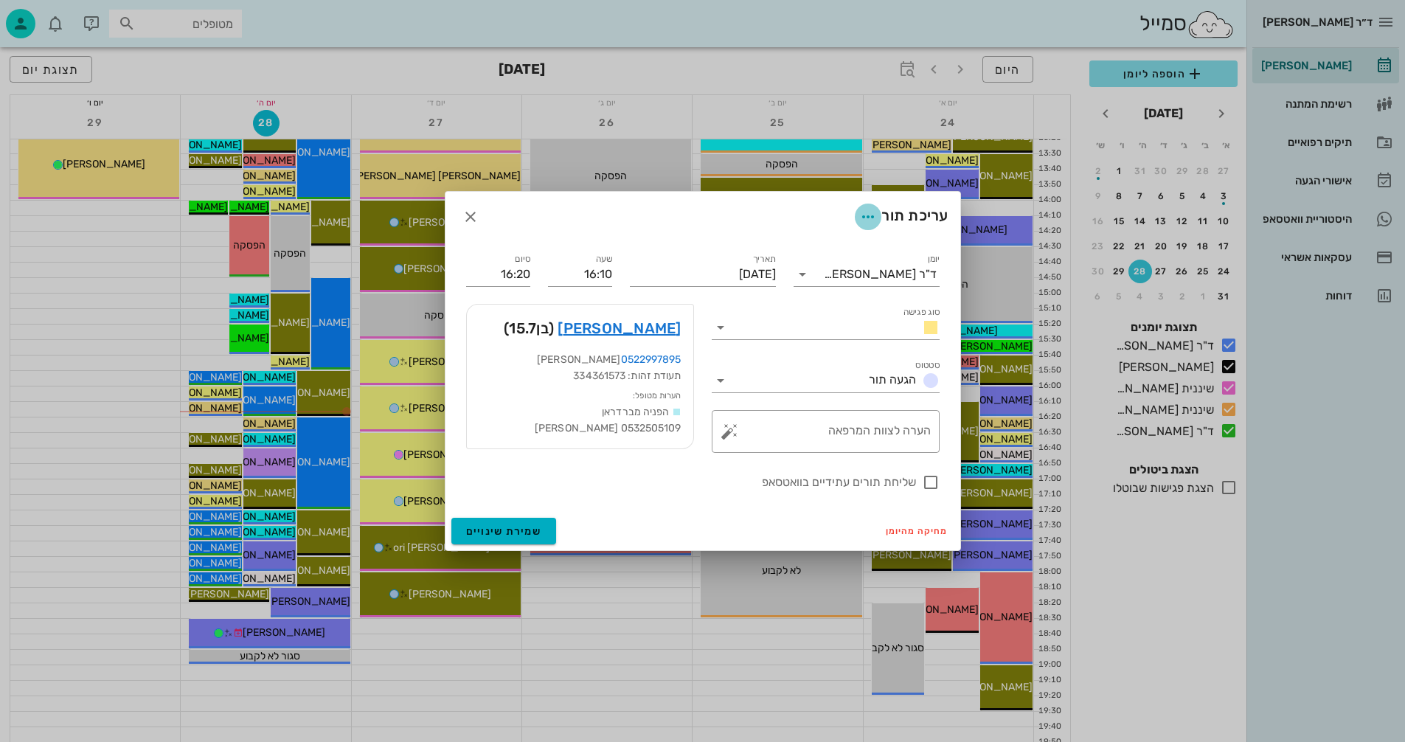
click at [865, 215] on icon "button" at bounding box center [868, 217] width 18 height 18
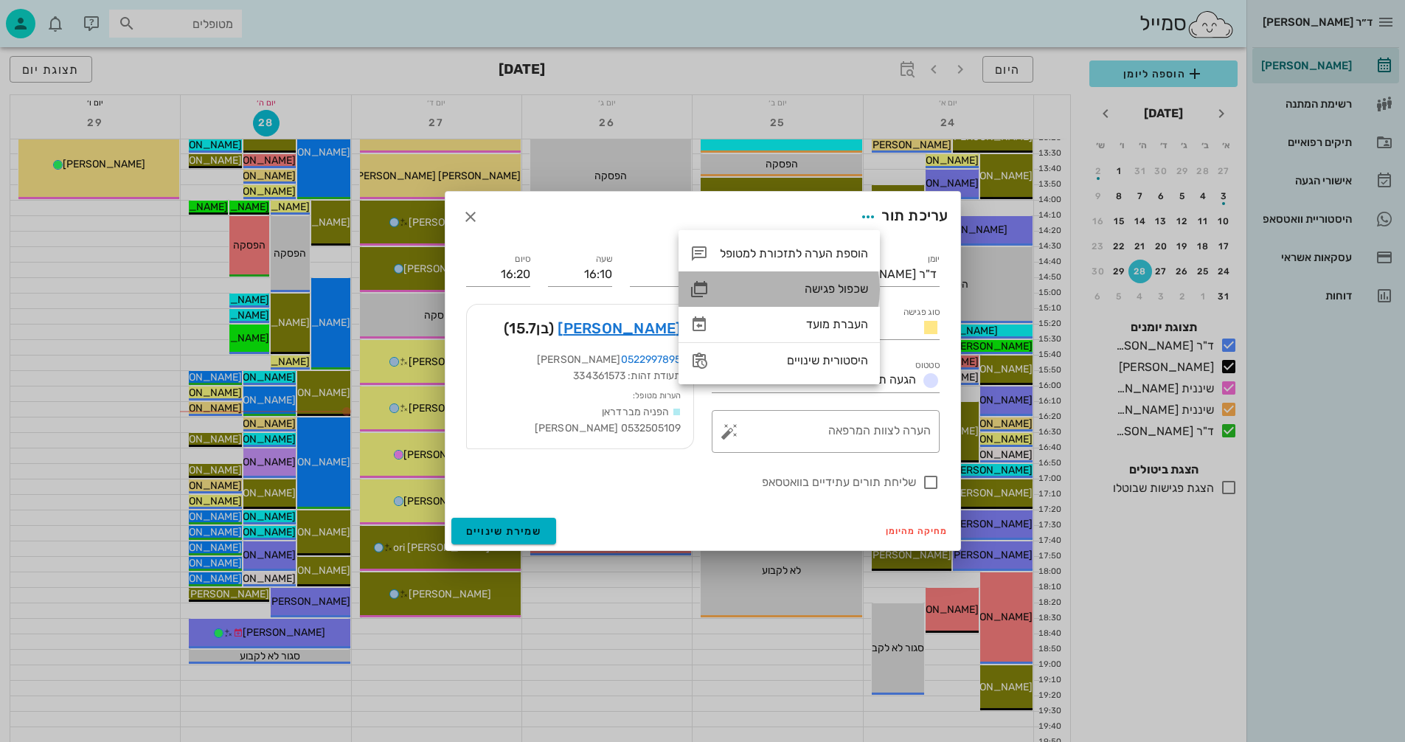
click at [840, 287] on div "שכפול פגישה" at bounding box center [794, 289] width 148 height 14
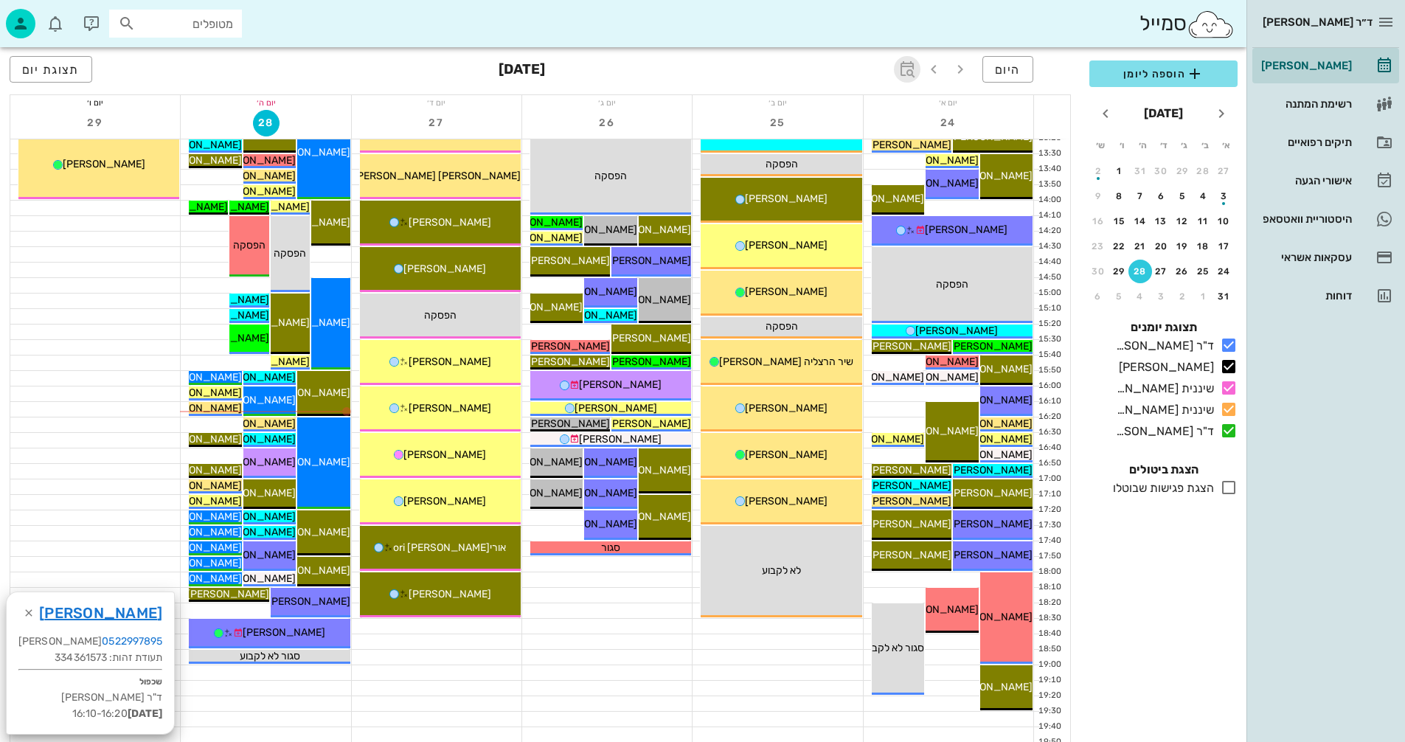
click at [912, 71] on icon "button" at bounding box center [907, 69] width 18 height 18
click at [901, 116] on div "​" at bounding box center [890, 110] width 35 height 30
type input "2"
click at [788, 109] on icon at bounding box center [788, 109] width 18 height 18
click at [839, 170] on div "חודשים" at bounding box center [818, 174] width 72 height 12
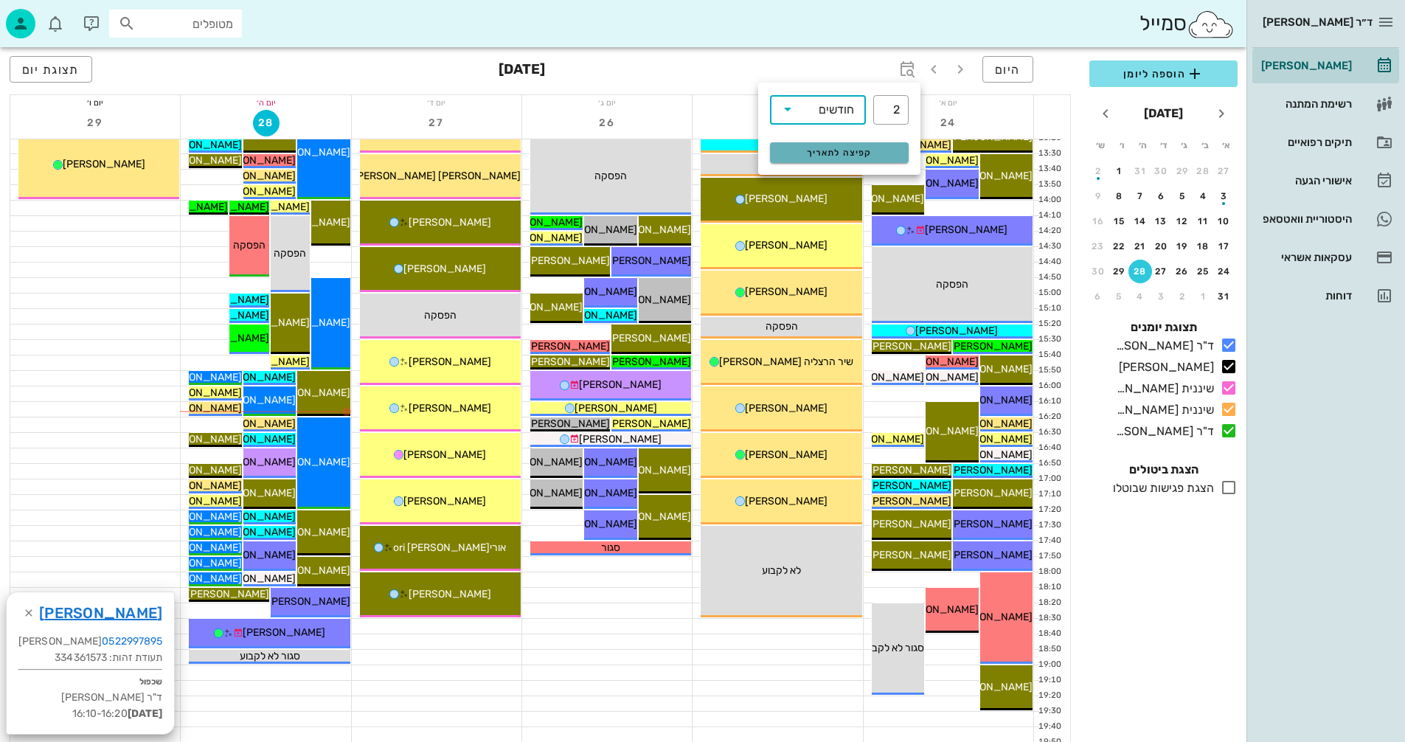
click at [815, 153] on span "קפיצה לתאריך" at bounding box center [839, 153] width 120 height 10
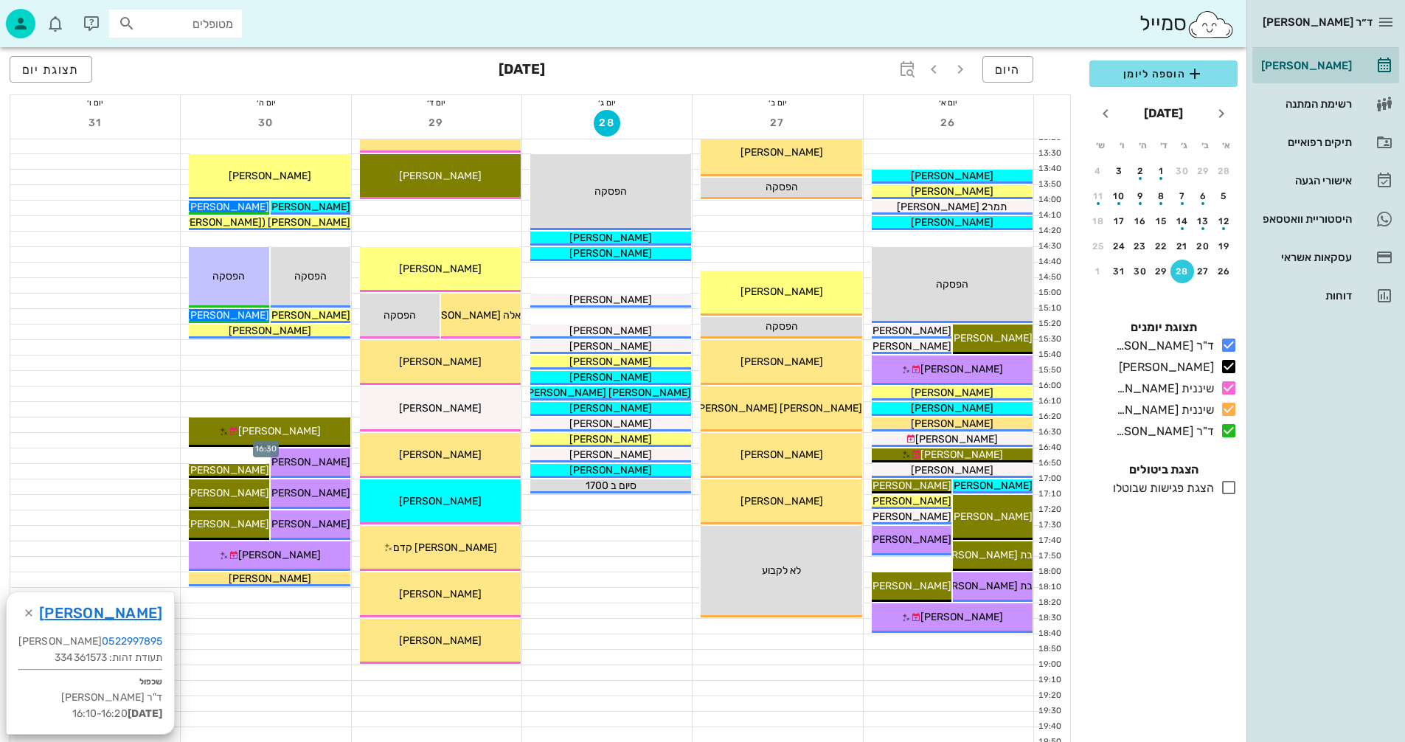
click at [186, 440] on div at bounding box center [266, 440] width 170 height 15
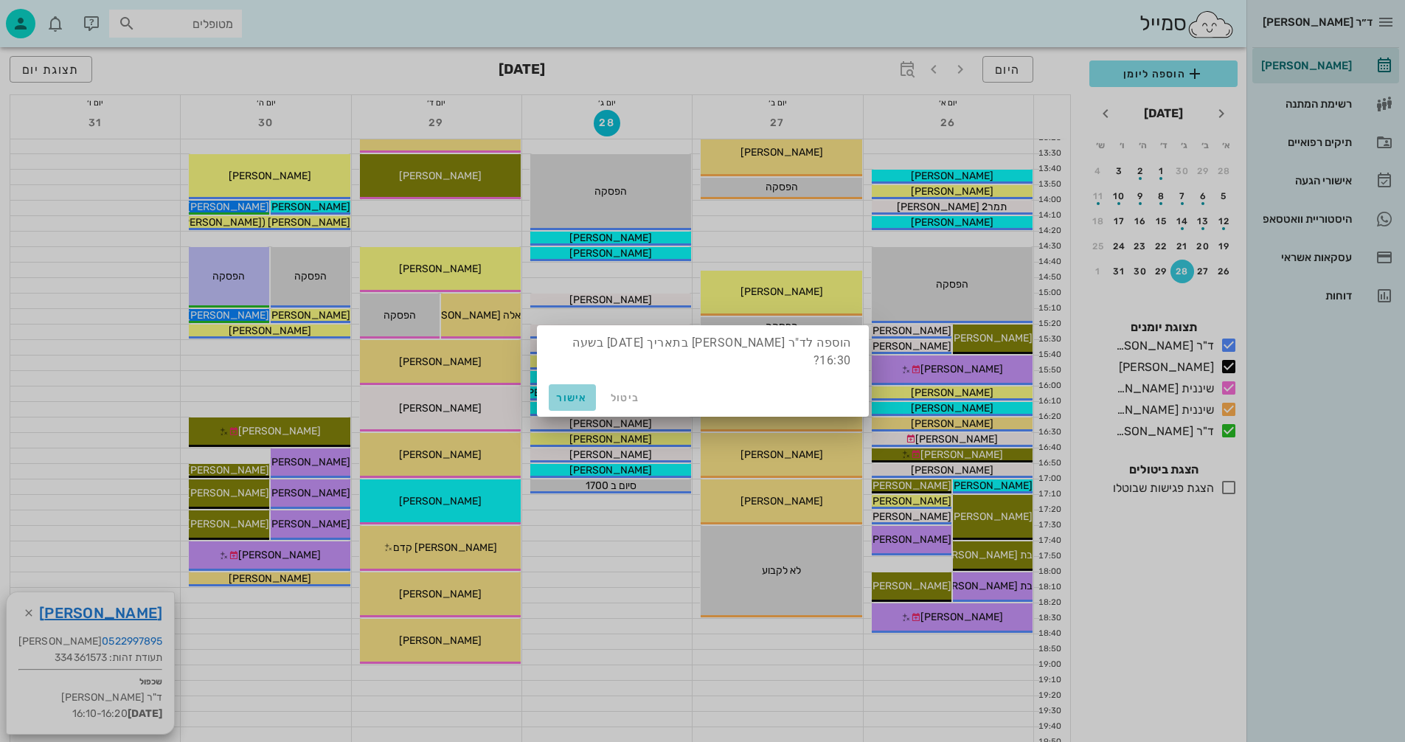
click at [558, 400] on span "אישור" at bounding box center [572, 398] width 35 height 13
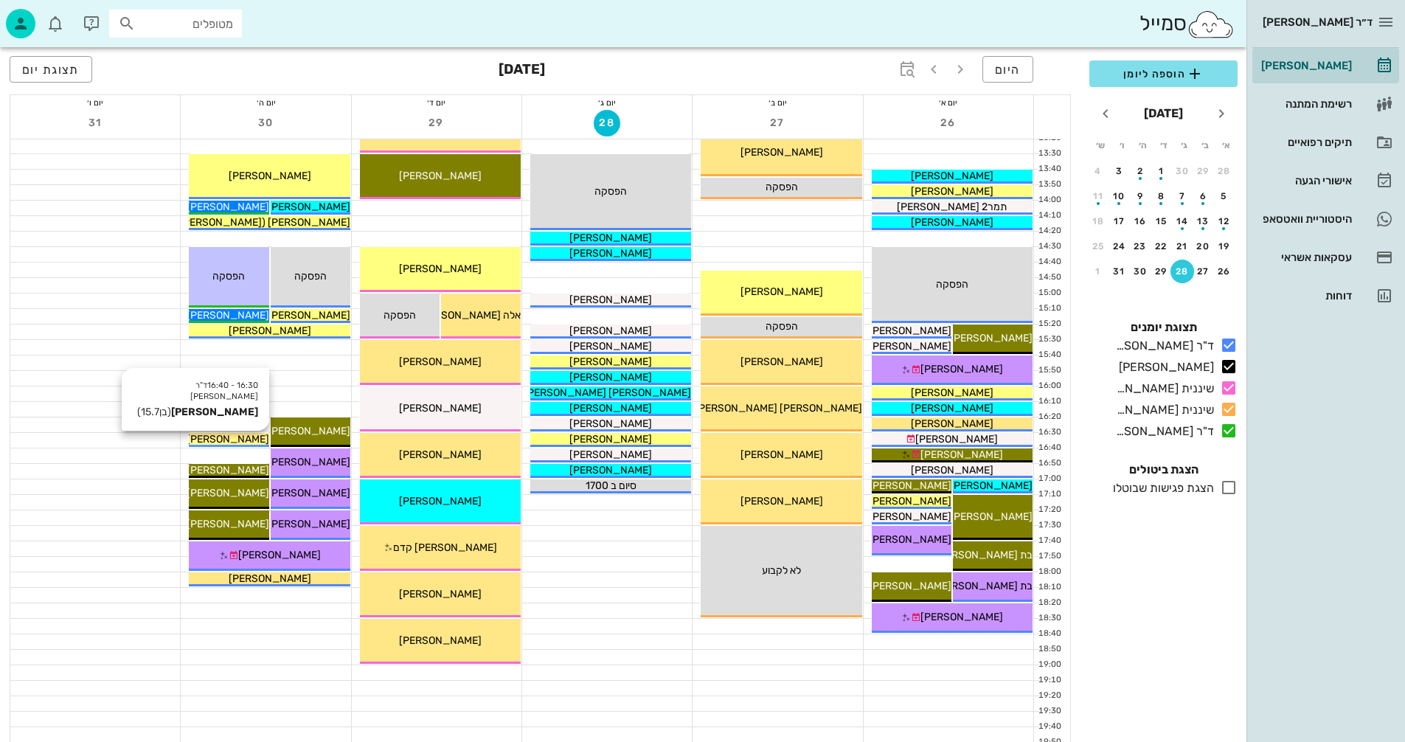
click at [235, 436] on span "[PERSON_NAME]" at bounding box center [228, 439] width 83 height 13
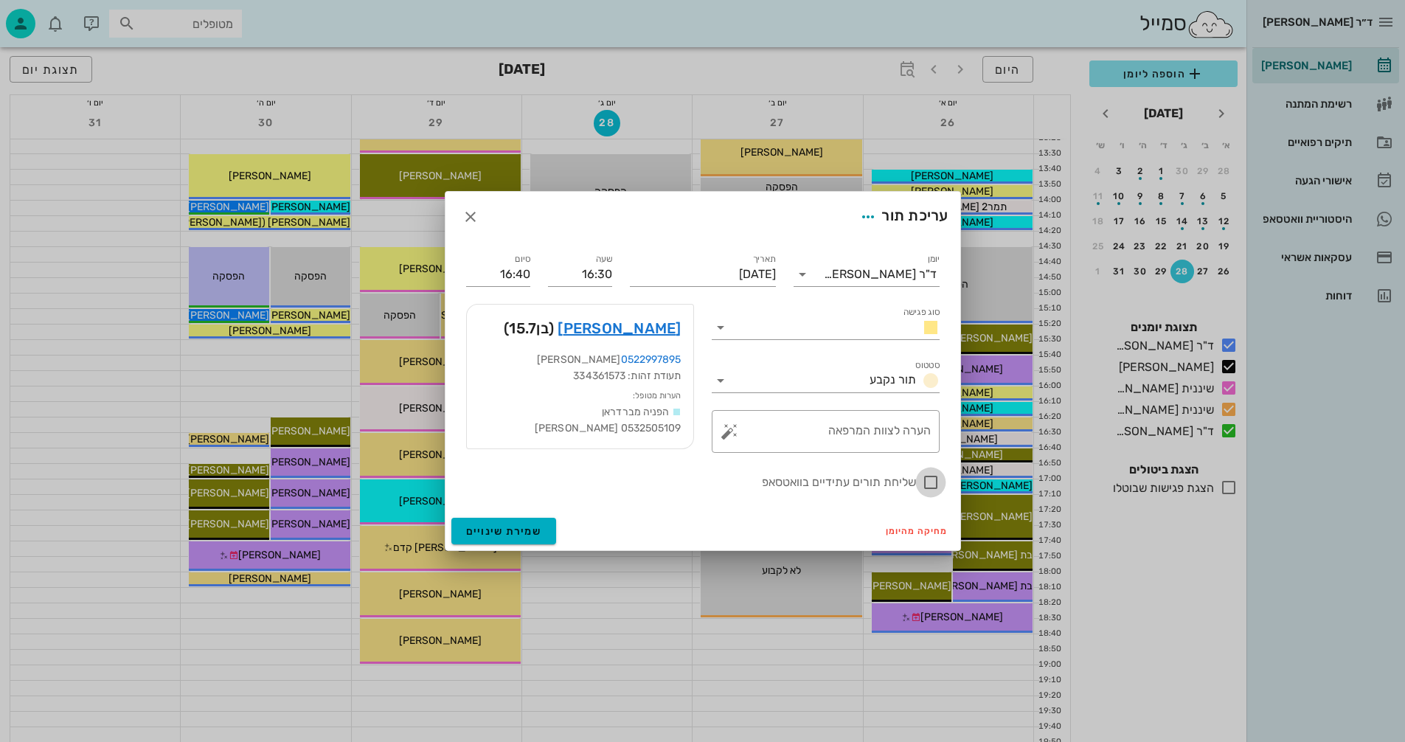
click at [929, 479] on div at bounding box center [930, 482] width 25 height 25
checkbox input "true"
click at [502, 530] on span "שמירת שינויים" at bounding box center [504, 531] width 76 height 13
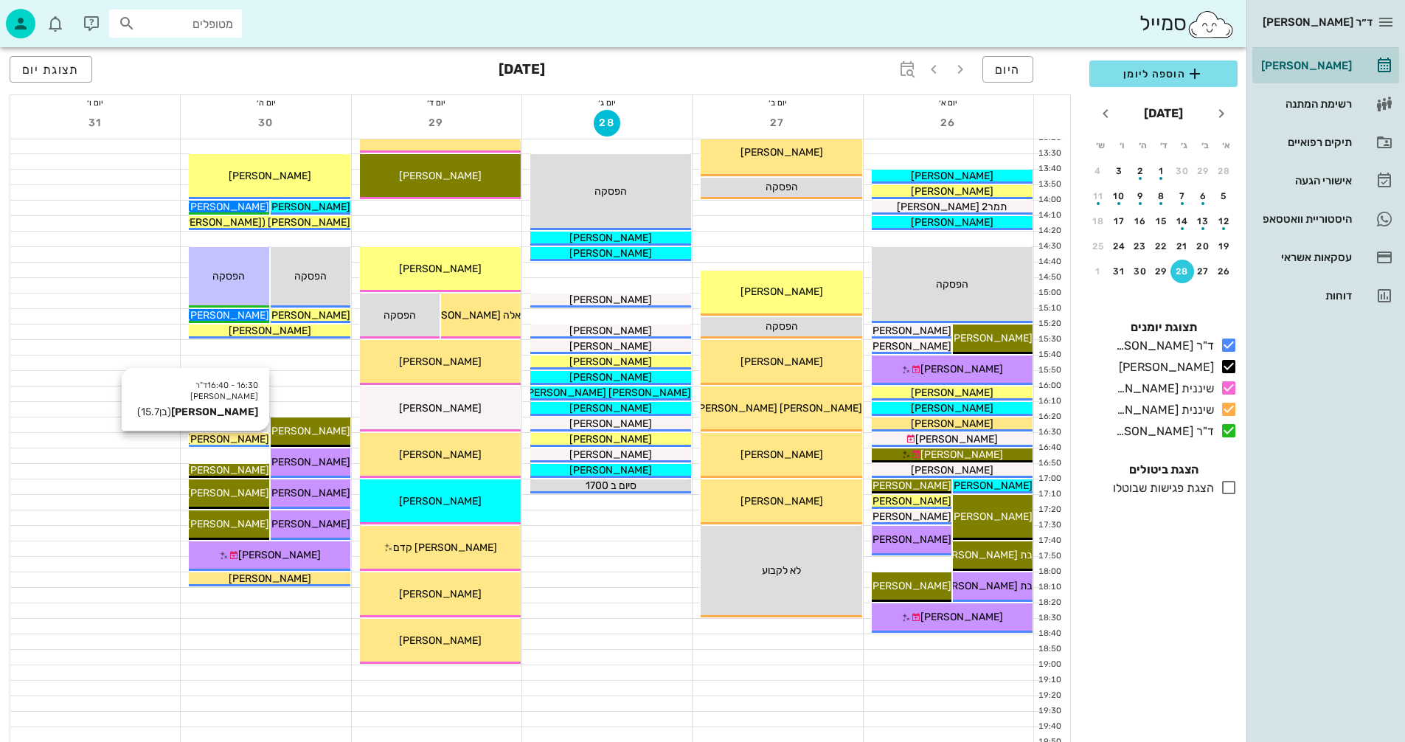
click at [235, 437] on span "[PERSON_NAME]" at bounding box center [228, 439] width 83 height 13
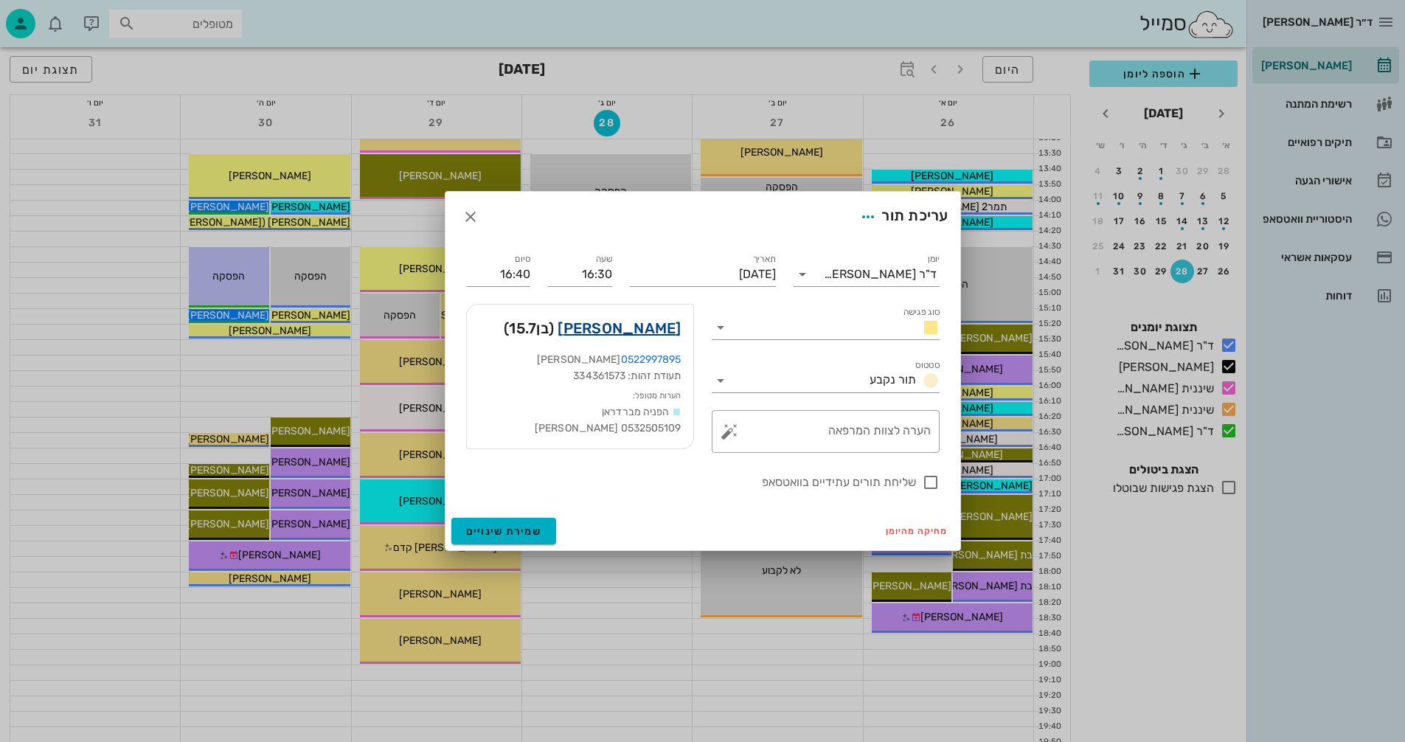
click at [628, 327] on link "[PERSON_NAME]" at bounding box center [619, 328] width 123 height 24
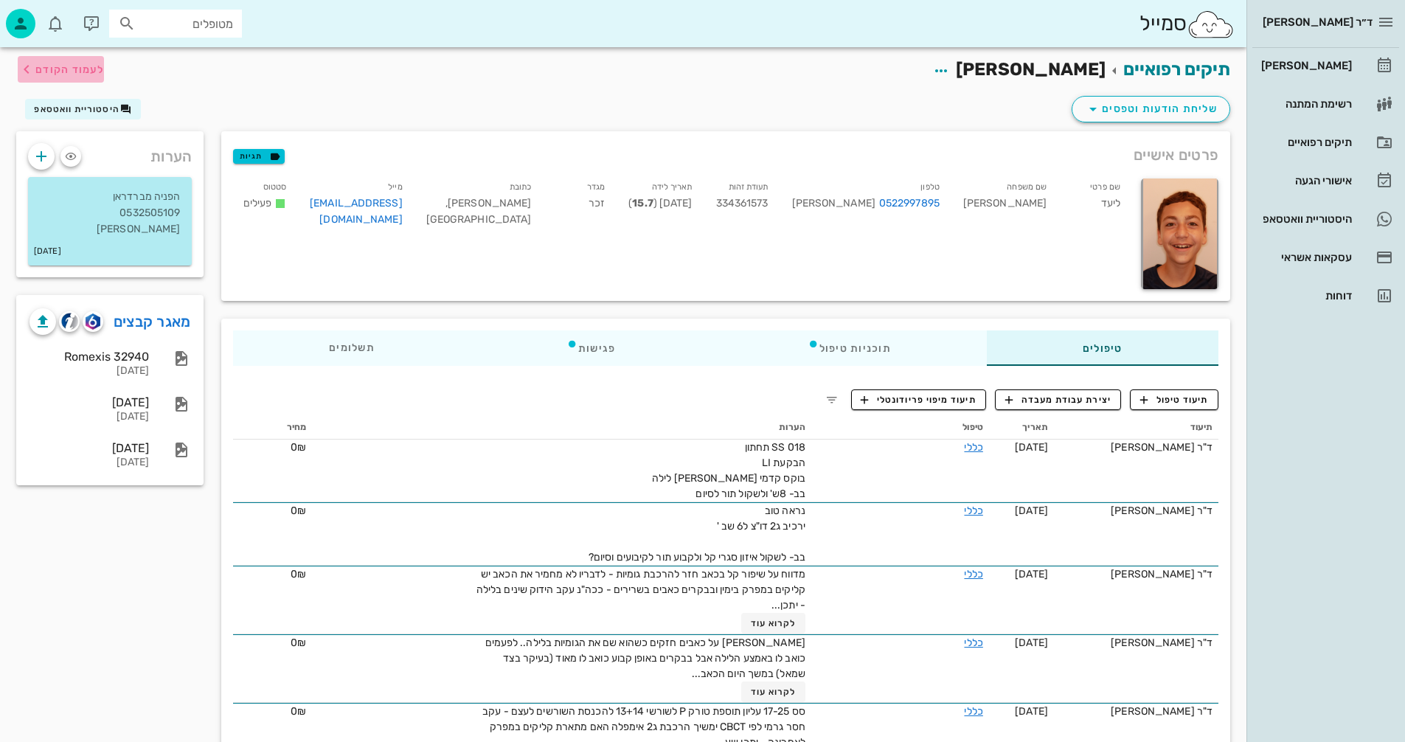
click at [72, 68] on span "לעמוד הקודם" at bounding box center [69, 69] width 69 height 13
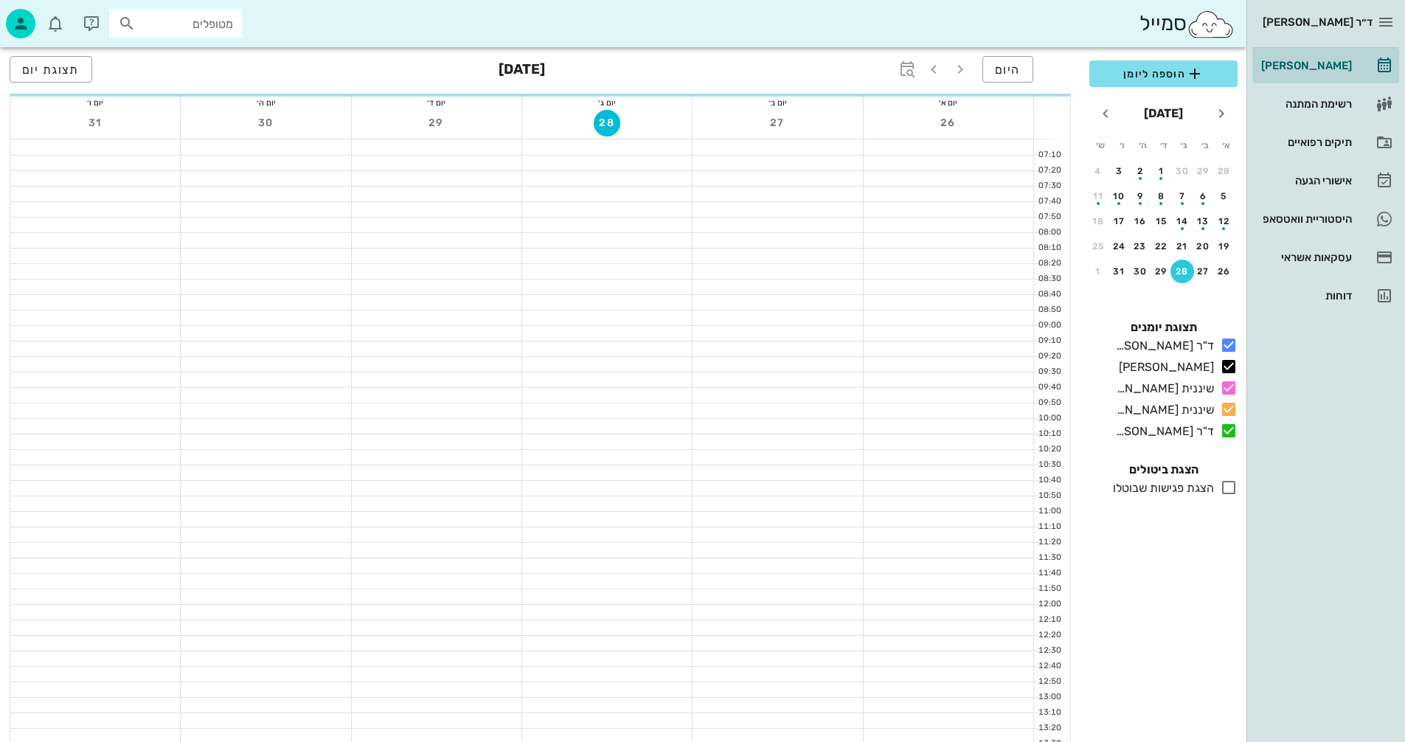
scroll to position [590, 0]
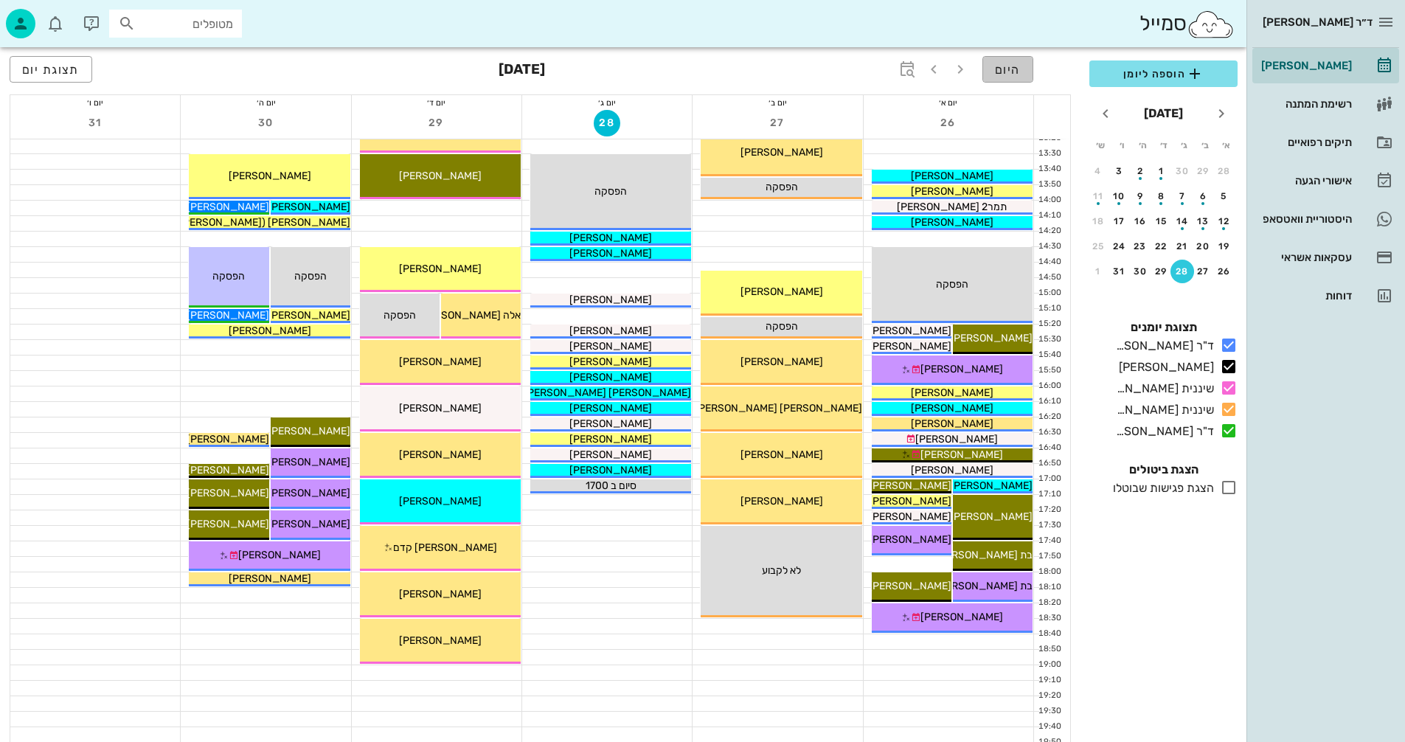
click at [1011, 71] on span "היום" at bounding box center [1008, 70] width 26 height 14
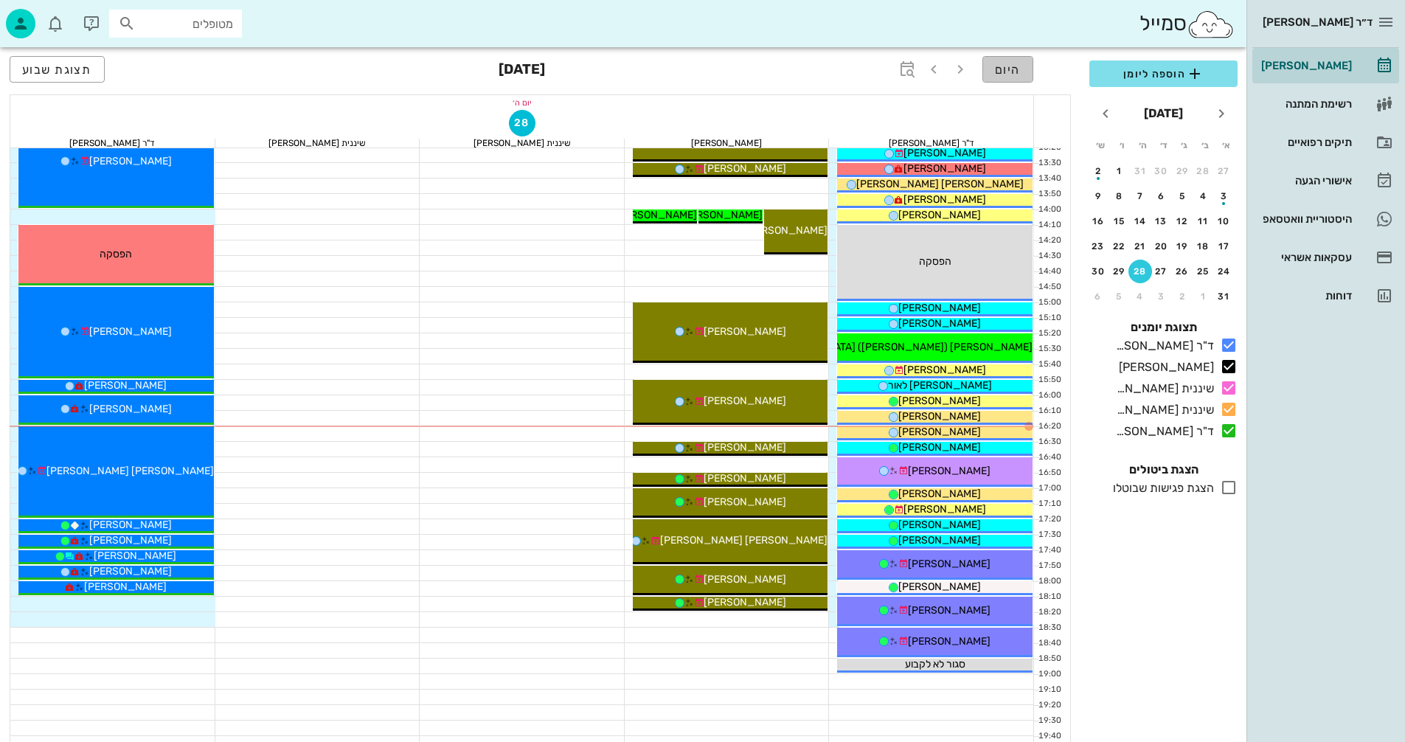
click at [1006, 73] on span "היום" at bounding box center [1008, 70] width 26 height 14
click at [1006, 71] on span "היום" at bounding box center [1008, 70] width 26 height 14
click at [46, 70] on span "תצוגת שבוע" at bounding box center [57, 70] width 70 height 14
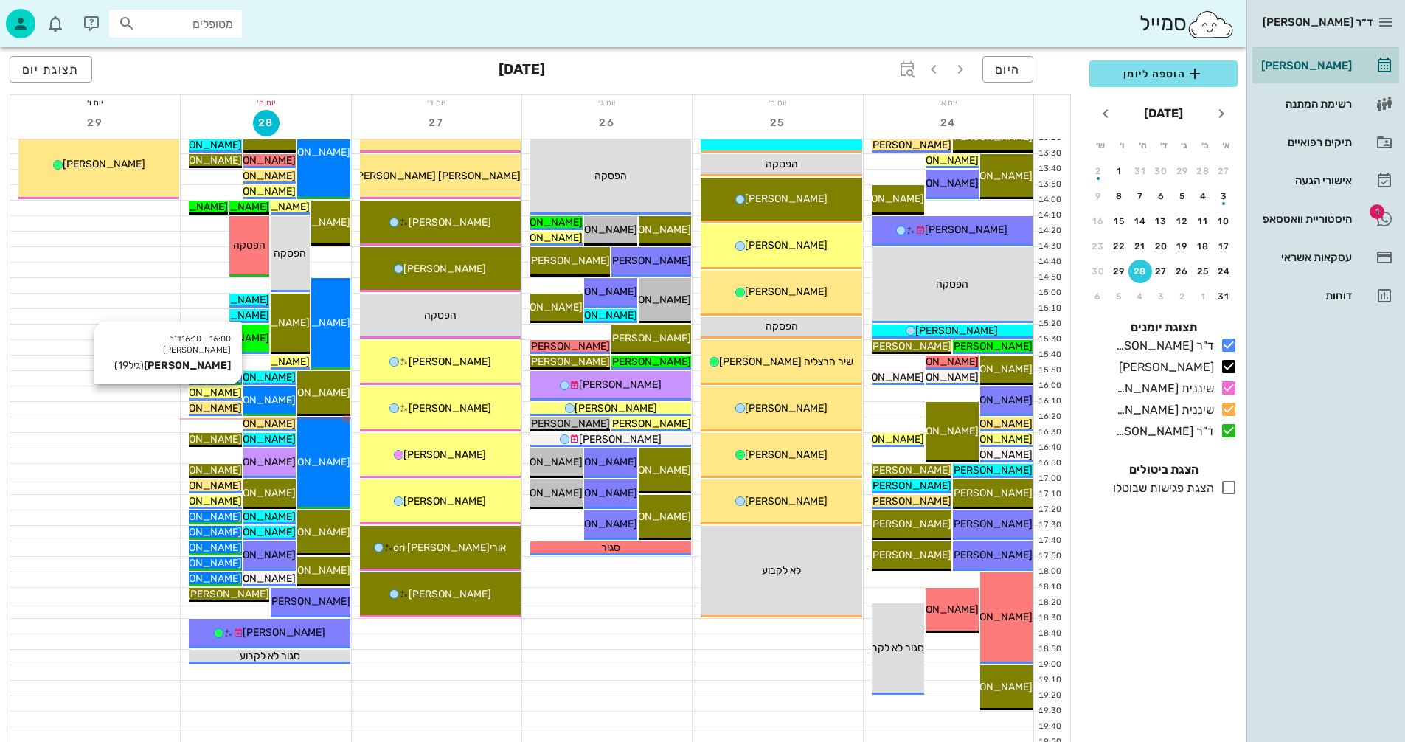
click at [223, 389] on span "[PERSON_NAME]" at bounding box center [200, 392] width 83 height 13
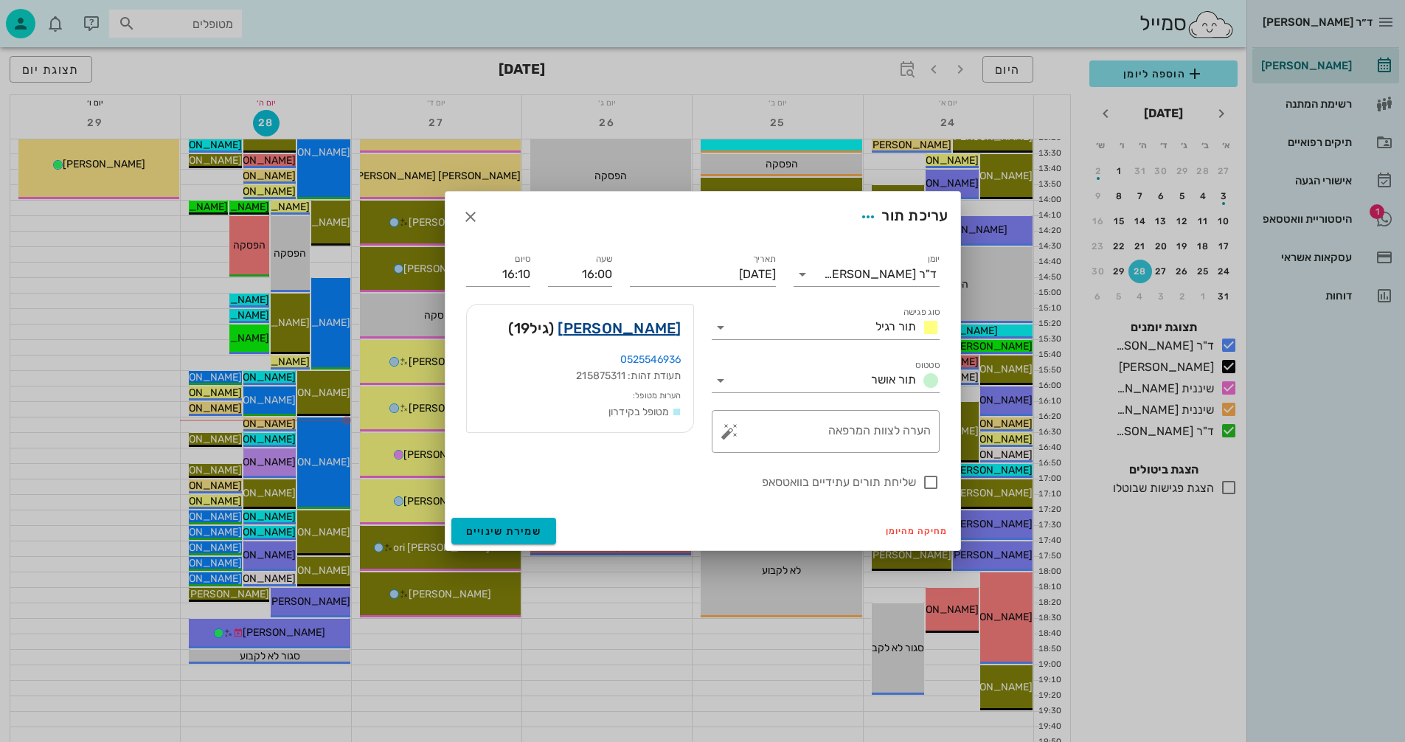
click at [665, 328] on link "[PERSON_NAME]" at bounding box center [619, 328] width 123 height 24
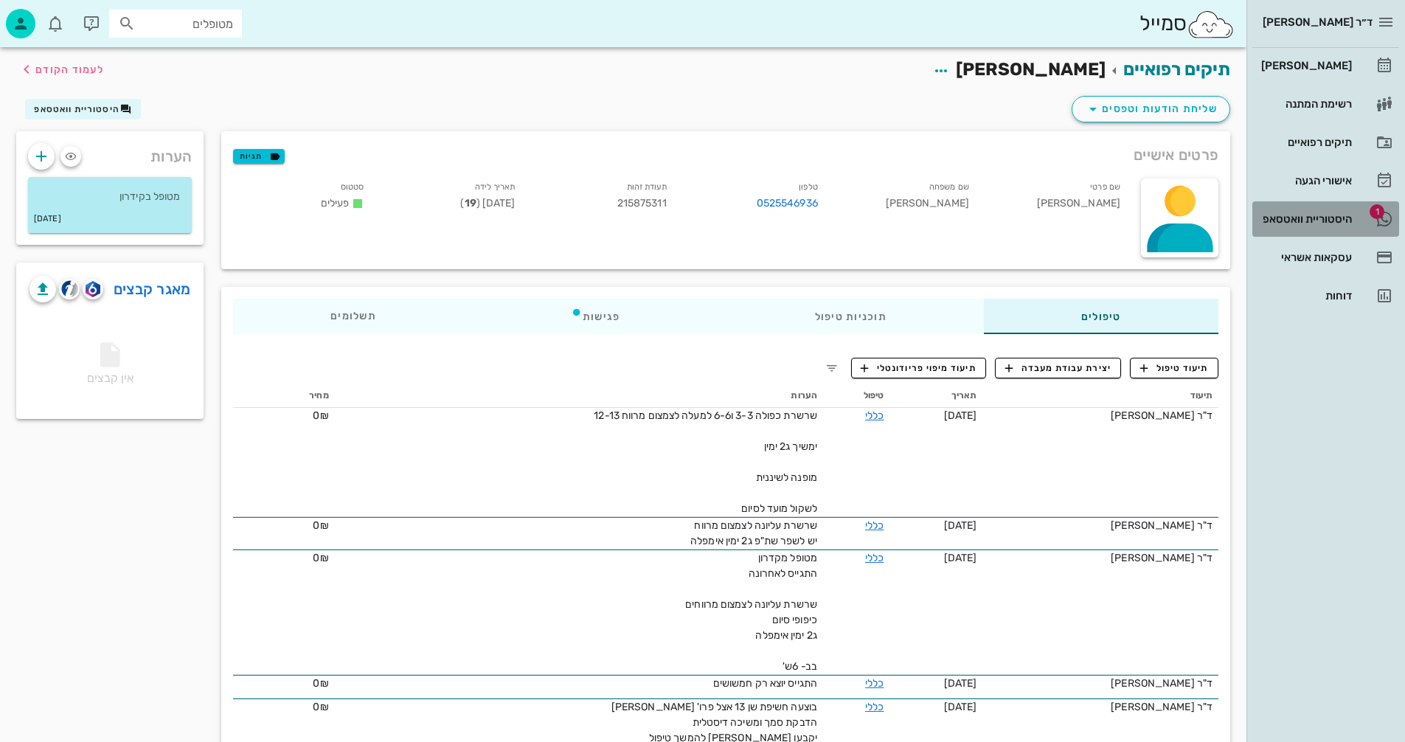
click at [1318, 220] on div "היסטוריית וואטסאפ" at bounding box center [1305, 219] width 94 height 12
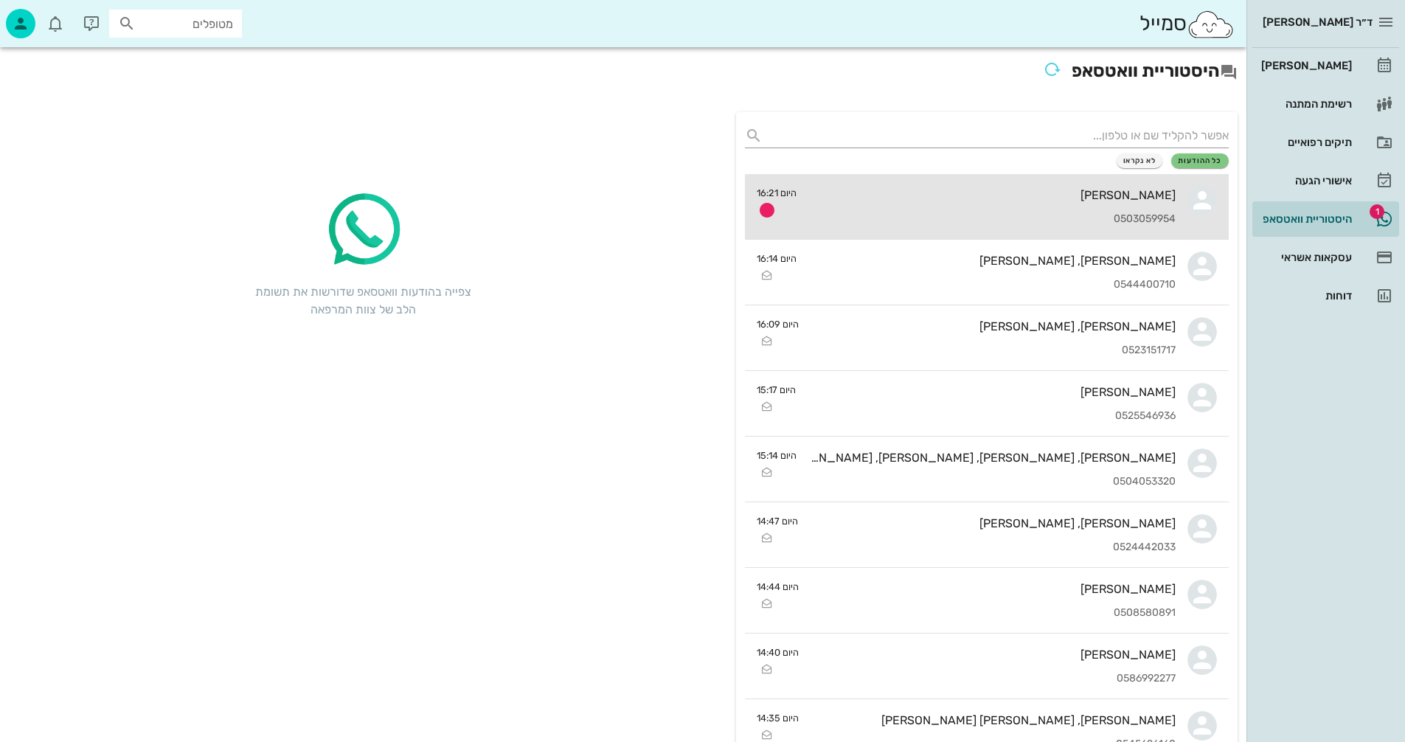
click at [1010, 215] on div "0503059954" at bounding box center [991, 219] width 367 height 13
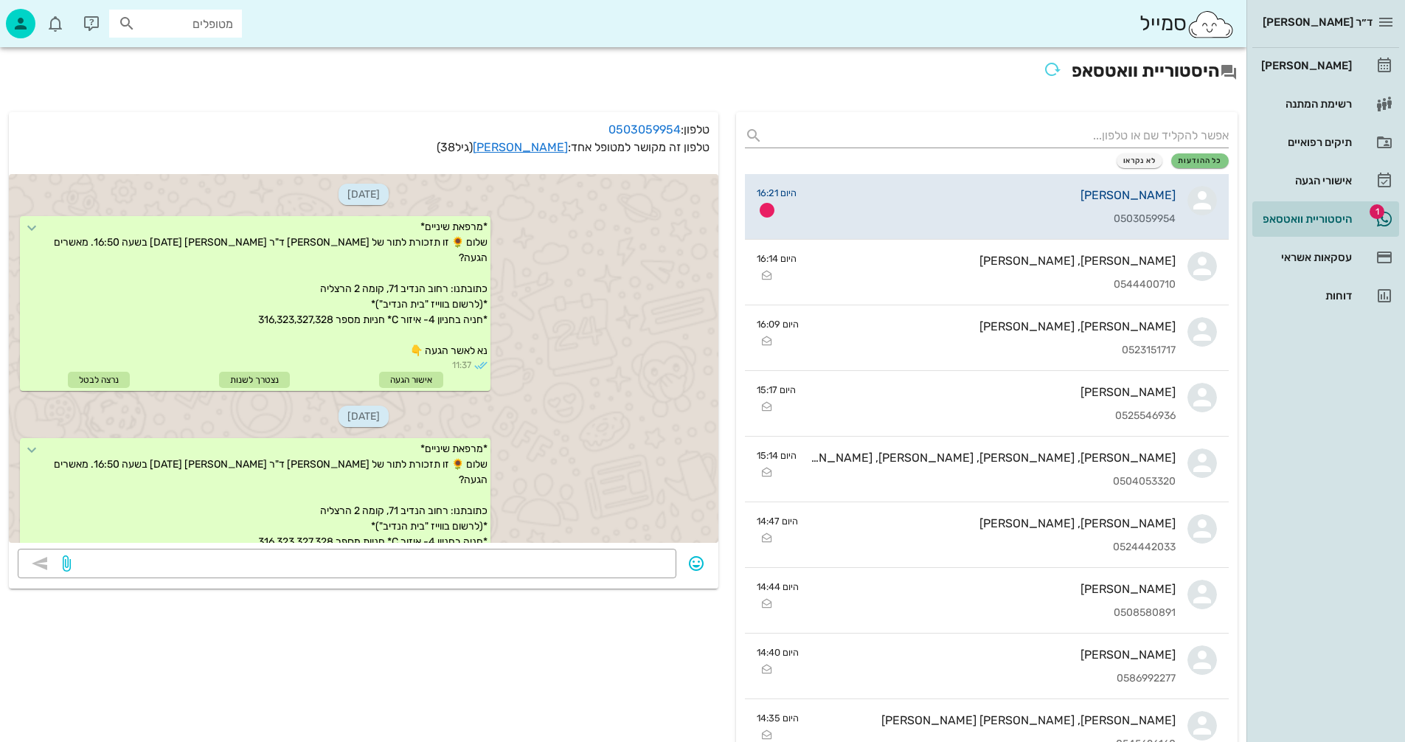
scroll to position [2229, 0]
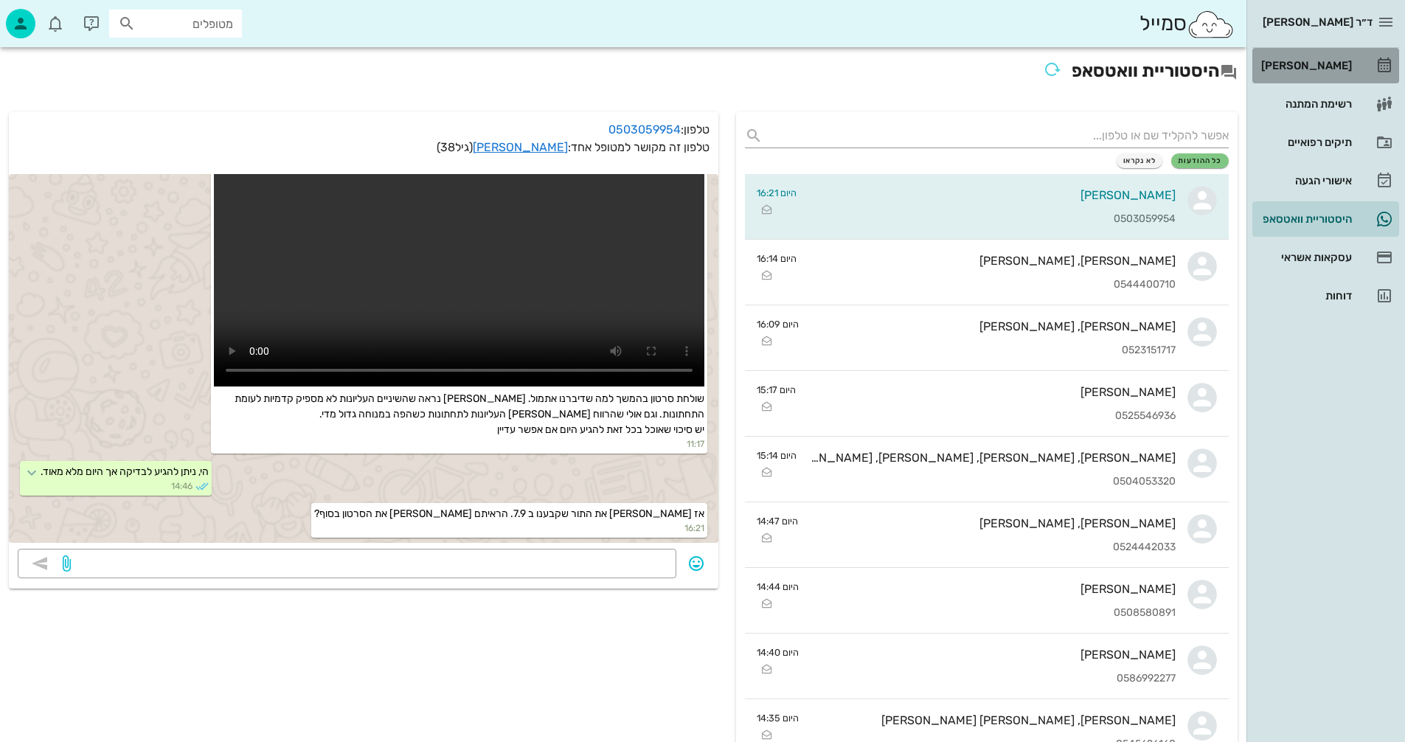
click at [1310, 58] on div "[PERSON_NAME]" at bounding box center [1305, 66] width 94 height 24
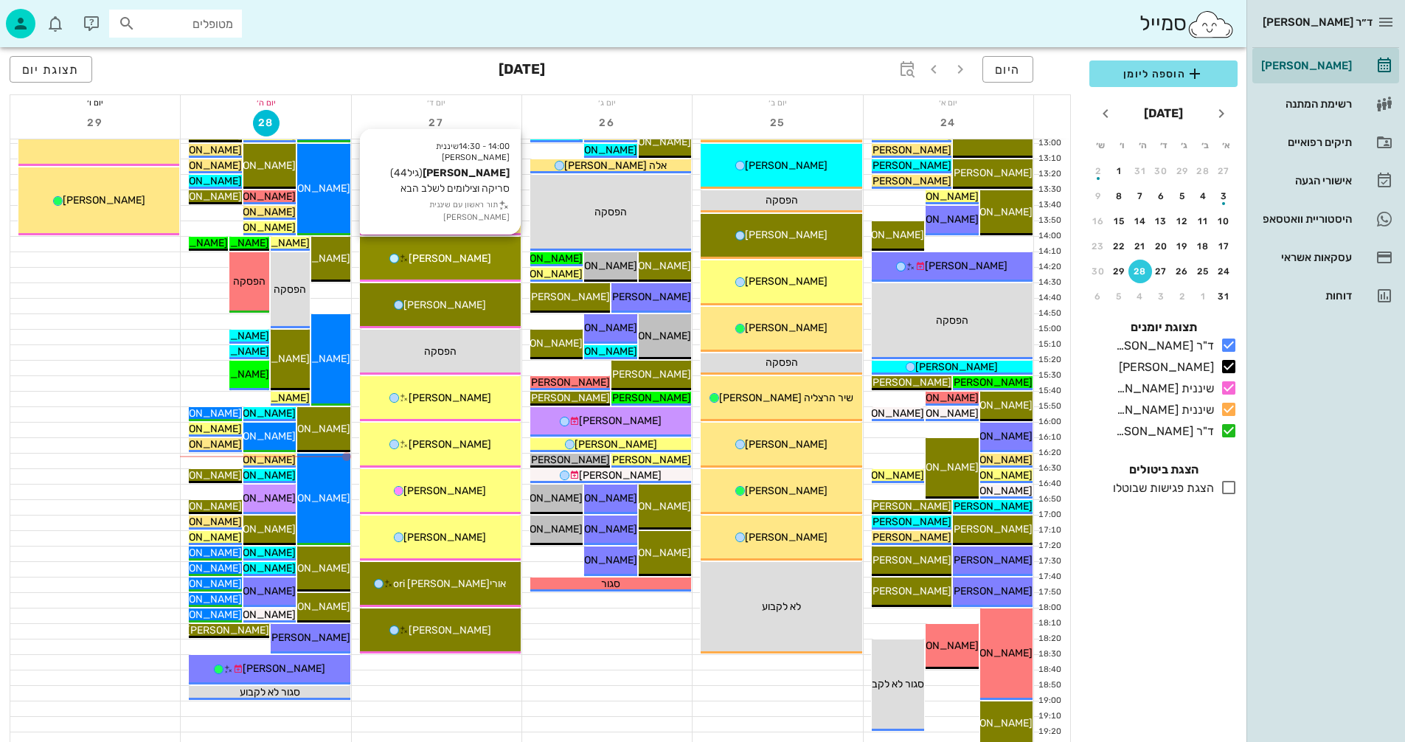
scroll to position [590, 0]
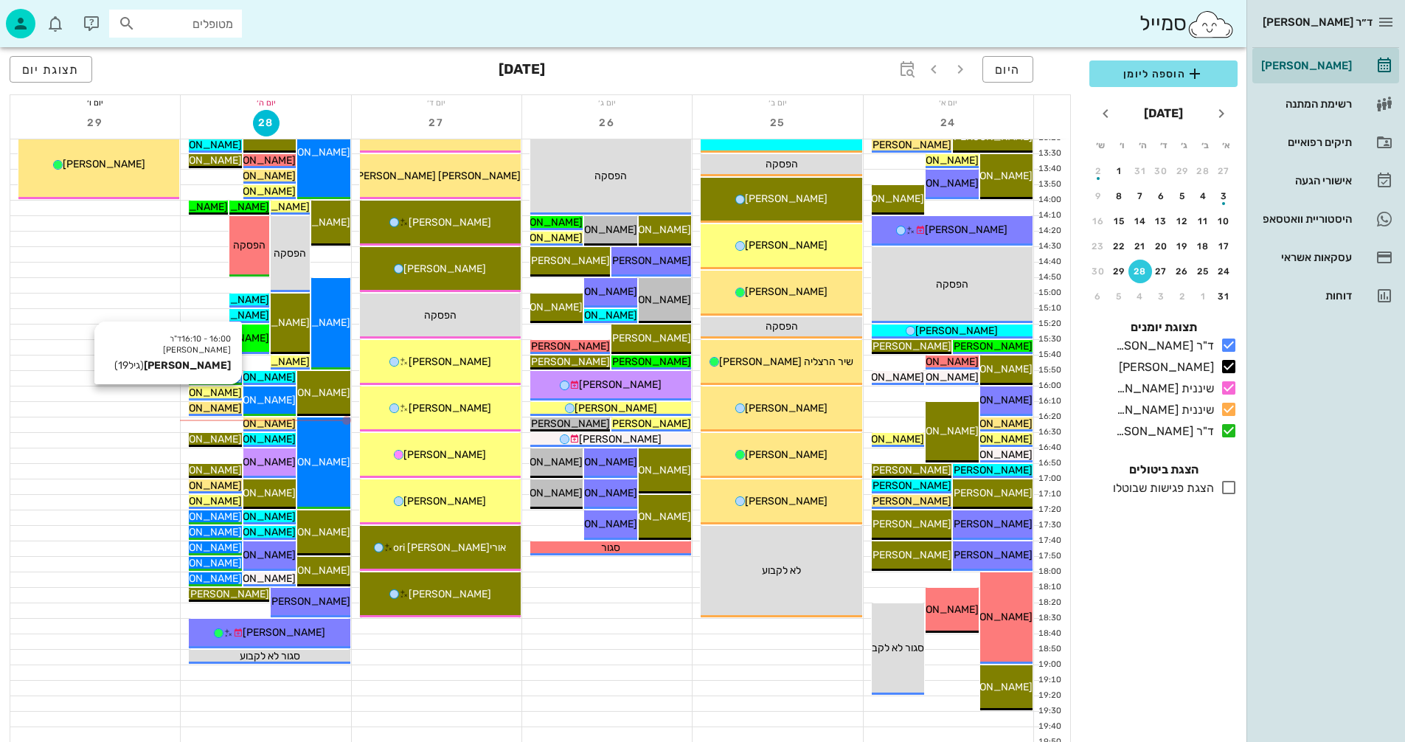
click at [213, 395] on span "[PERSON_NAME]" at bounding box center [200, 392] width 83 height 13
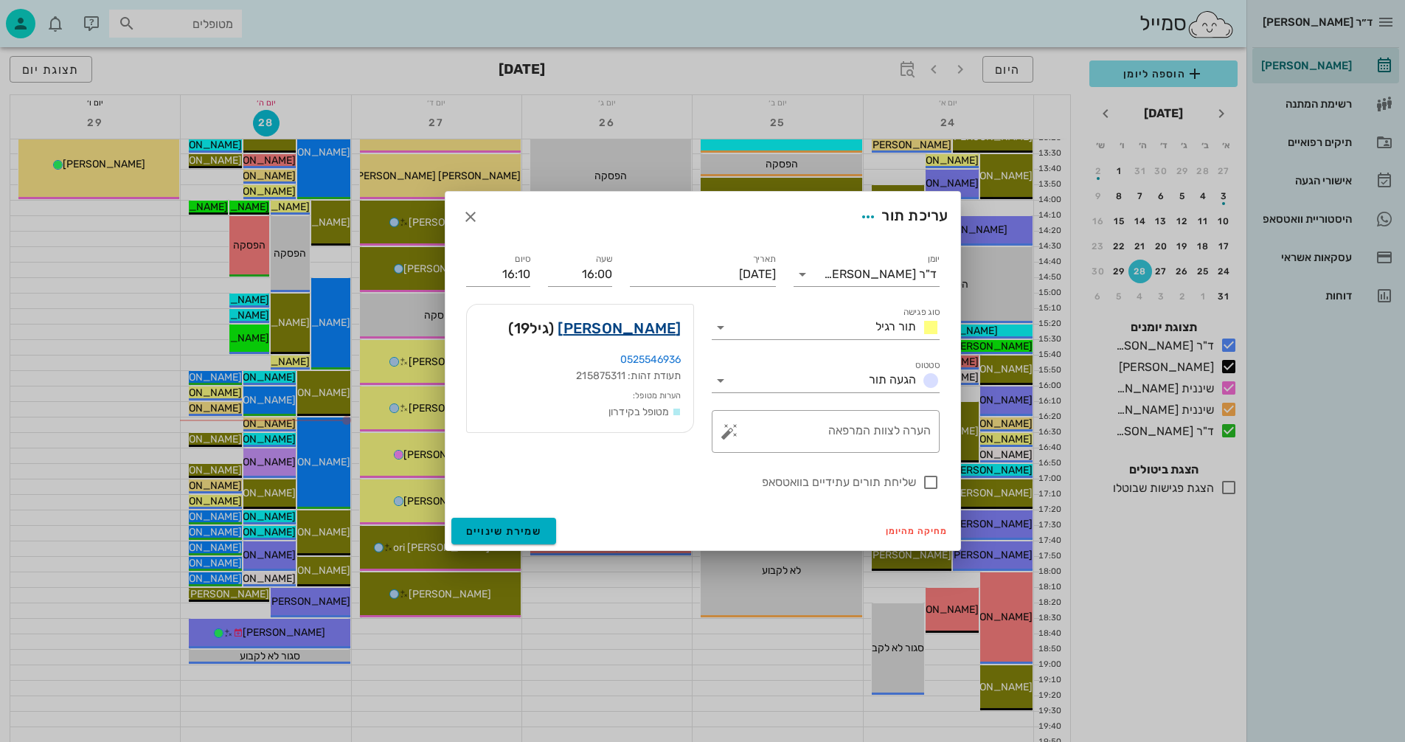
click at [658, 331] on link "[PERSON_NAME]" at bounding box center [619, 328] width 123 height 24
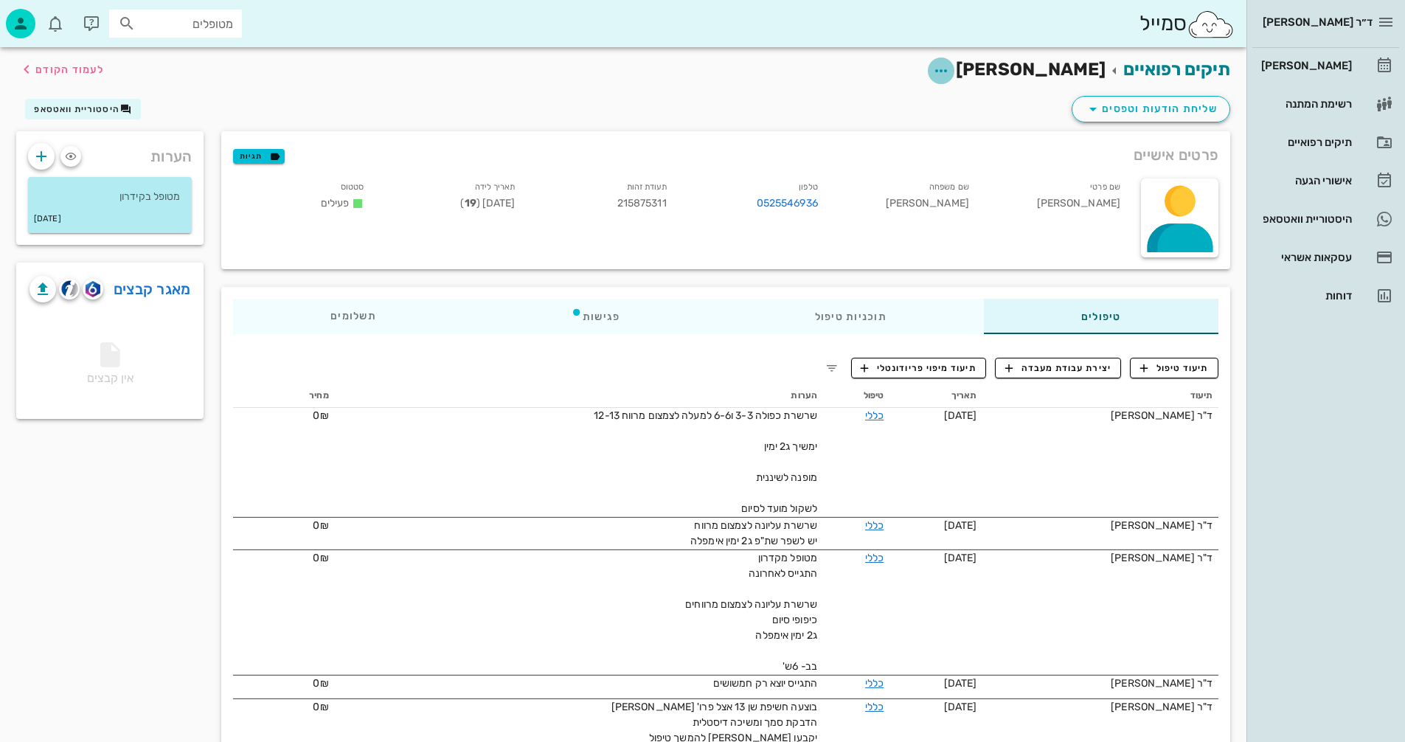
click at [950, 69] on icon "button" at bounding box center [941, 71] width 18 height 18
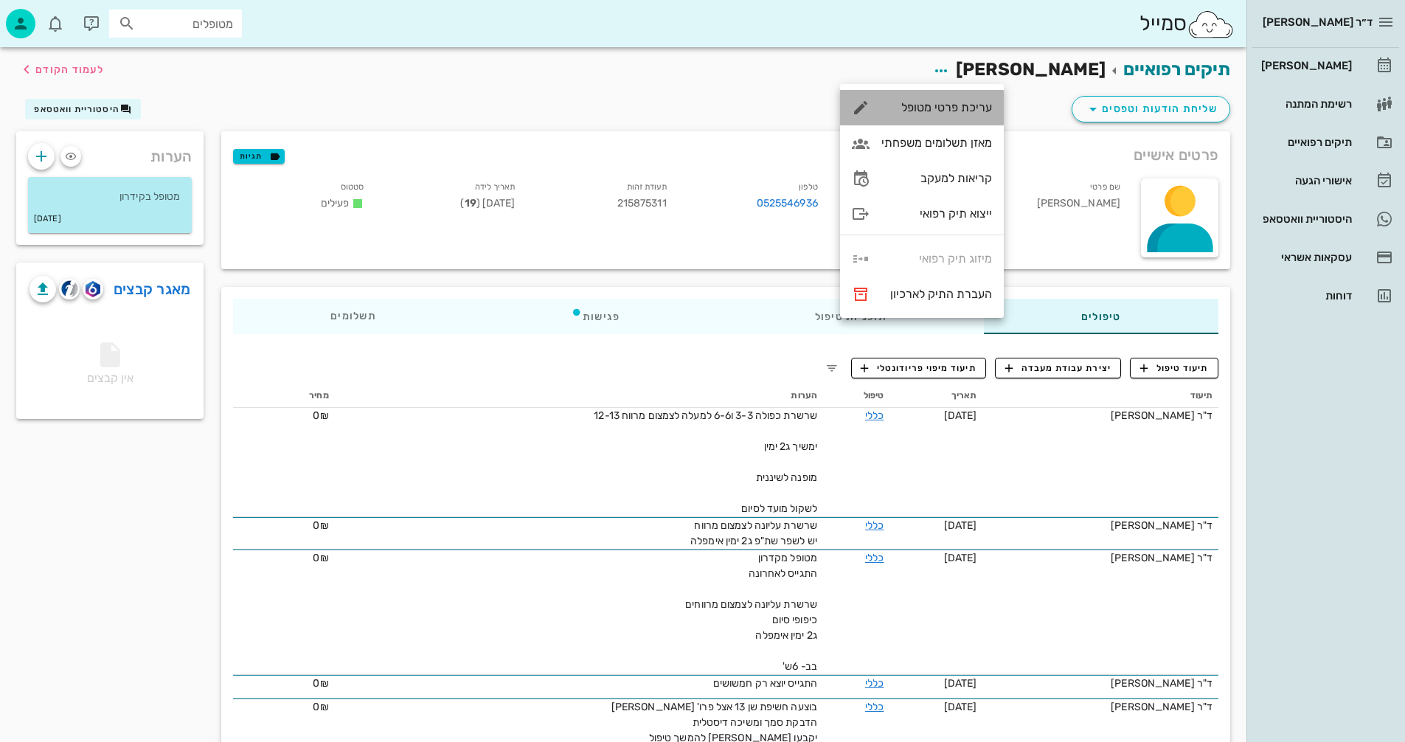
click at [945, 103] on div "עריכת פרטי מטופל" at bounding box center [936, 107] width 111 height 14
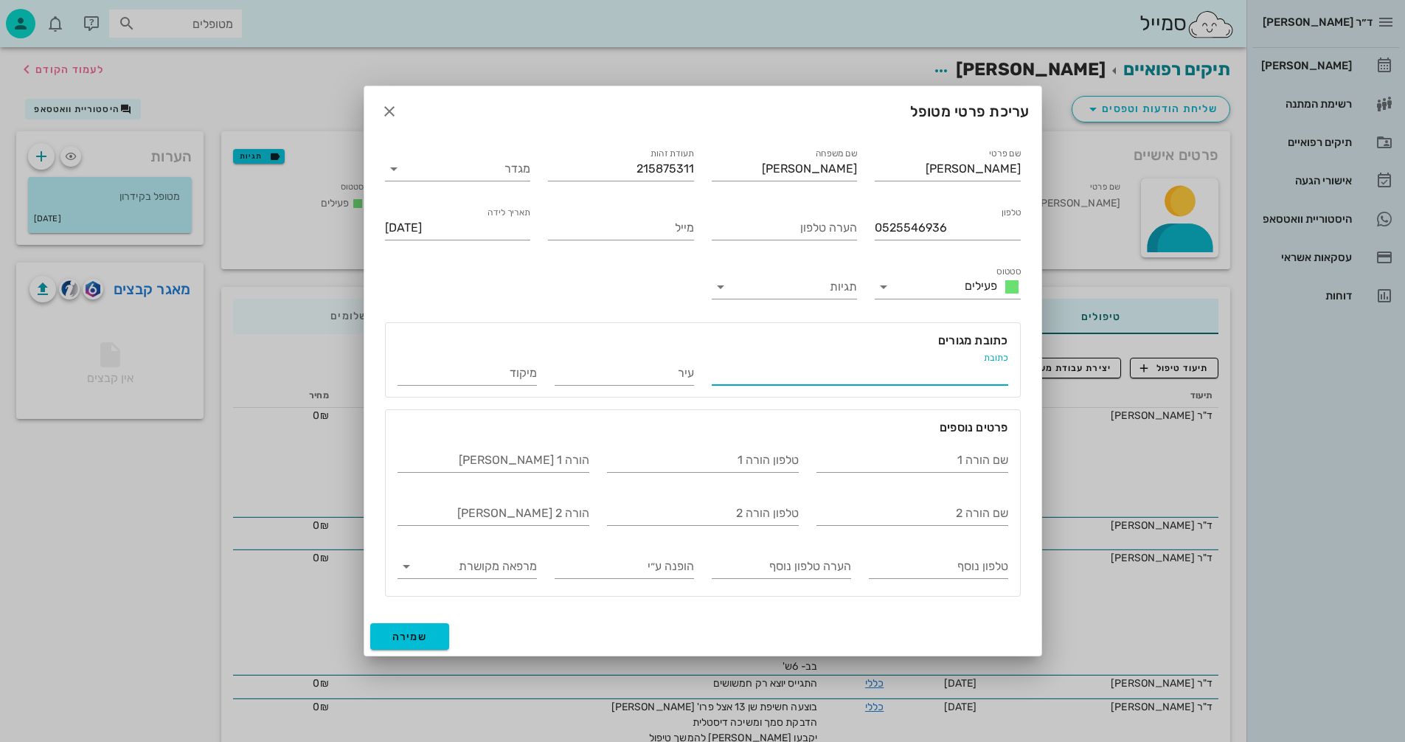
click at [876, 373] on input "כתובת" at bounding box center [860, 373] width 296 height 24
type input "[GEOGRAPHIC_DATA]"
click at [915, 457] on input "שם הורה 1" at bounding box center [912, 460] width 192 height 24
type input "[PERSON_NAME]"
click at [398, 637] on span "שמירה" at bounding box center [409, 637] width 35 height 13
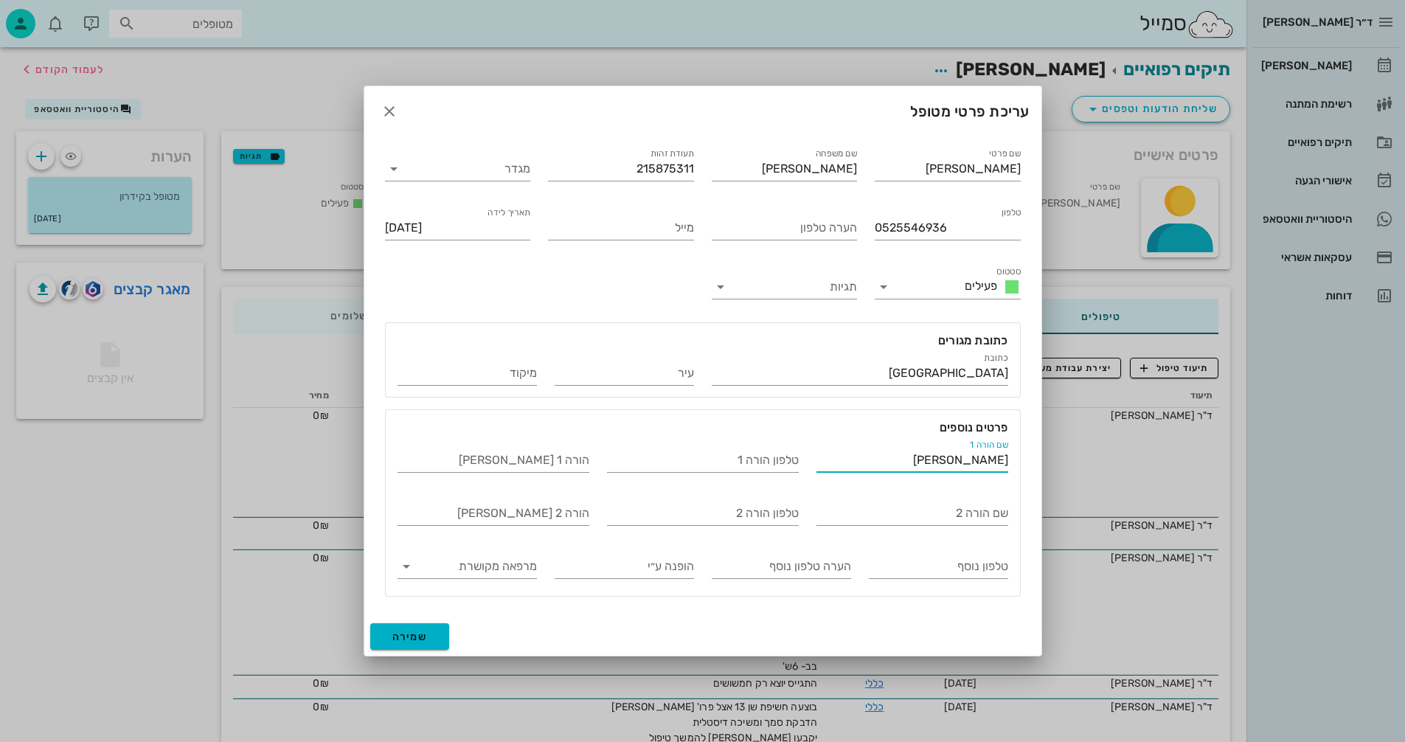
type input "[DATE]"
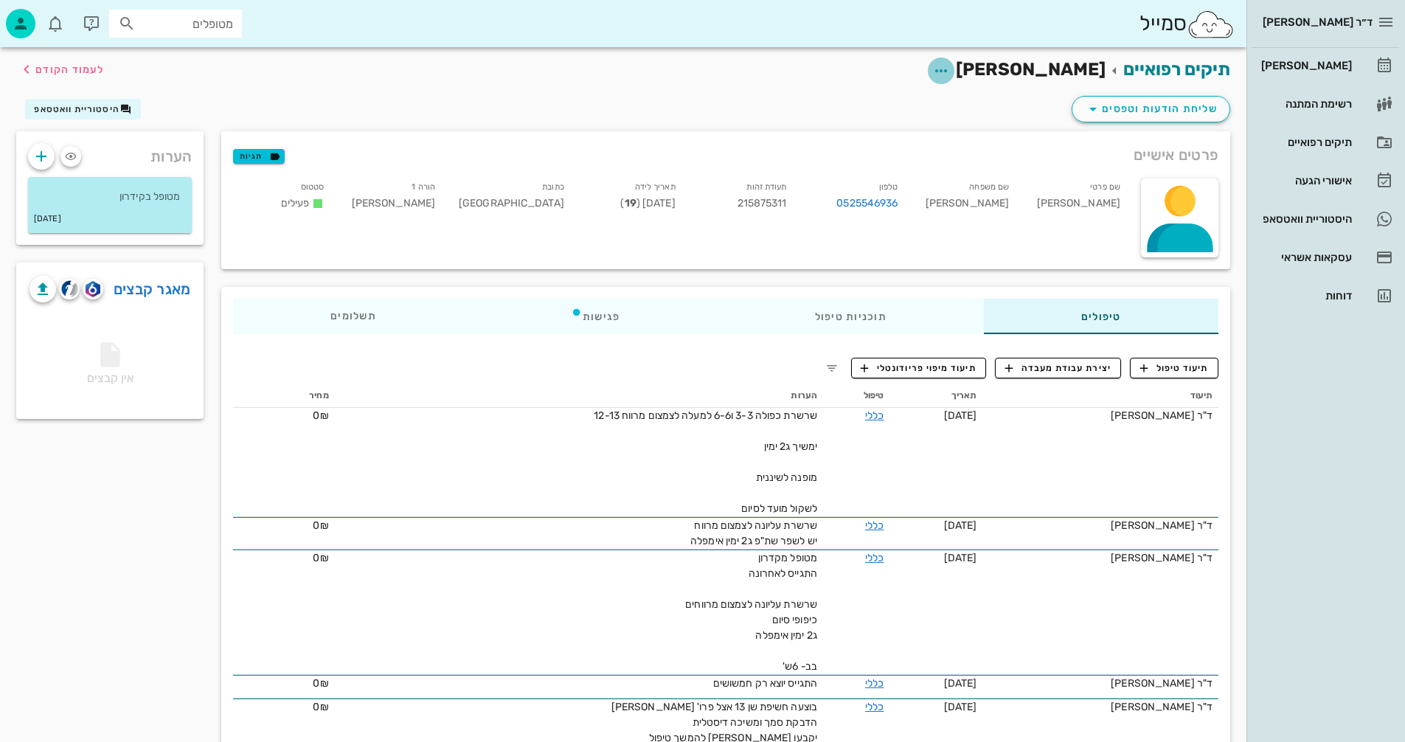
click at [950, 69] on icon "button" at bounding box center [941, 71] width 18 height 18
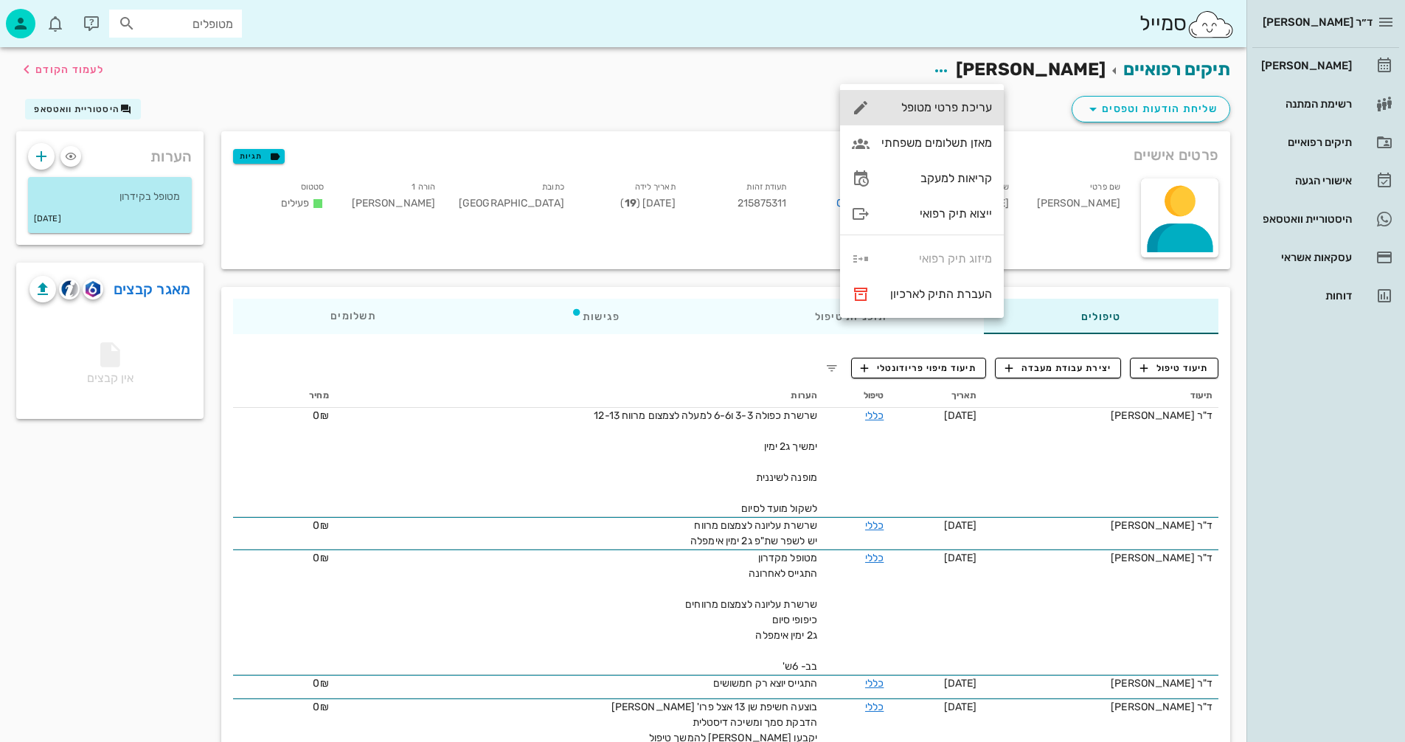
click at [933, 109] on div "עריכת פרטי מטופל" at bounding box center [936, 107] width 111 height 14
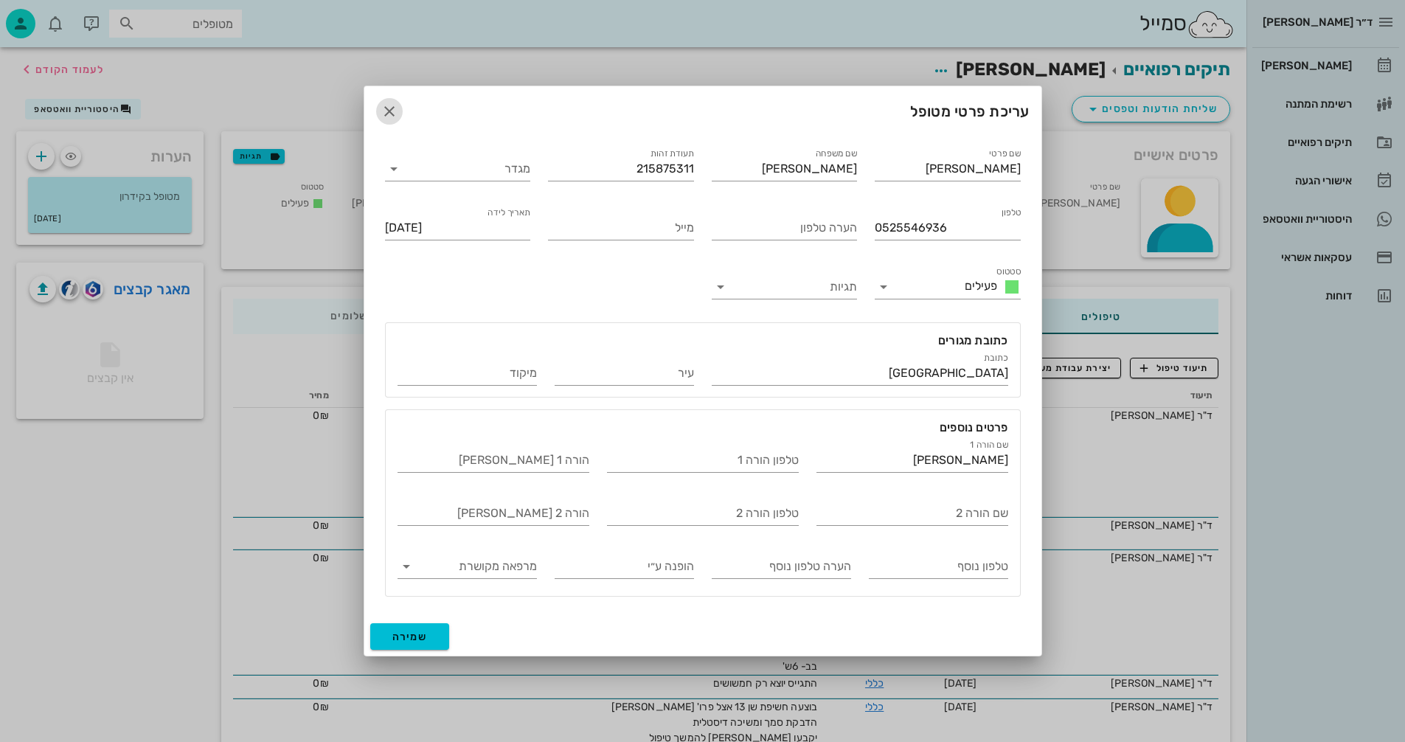
click at [385, 113] on icon "button" at bounding box center [390, 112] width 18 height 18
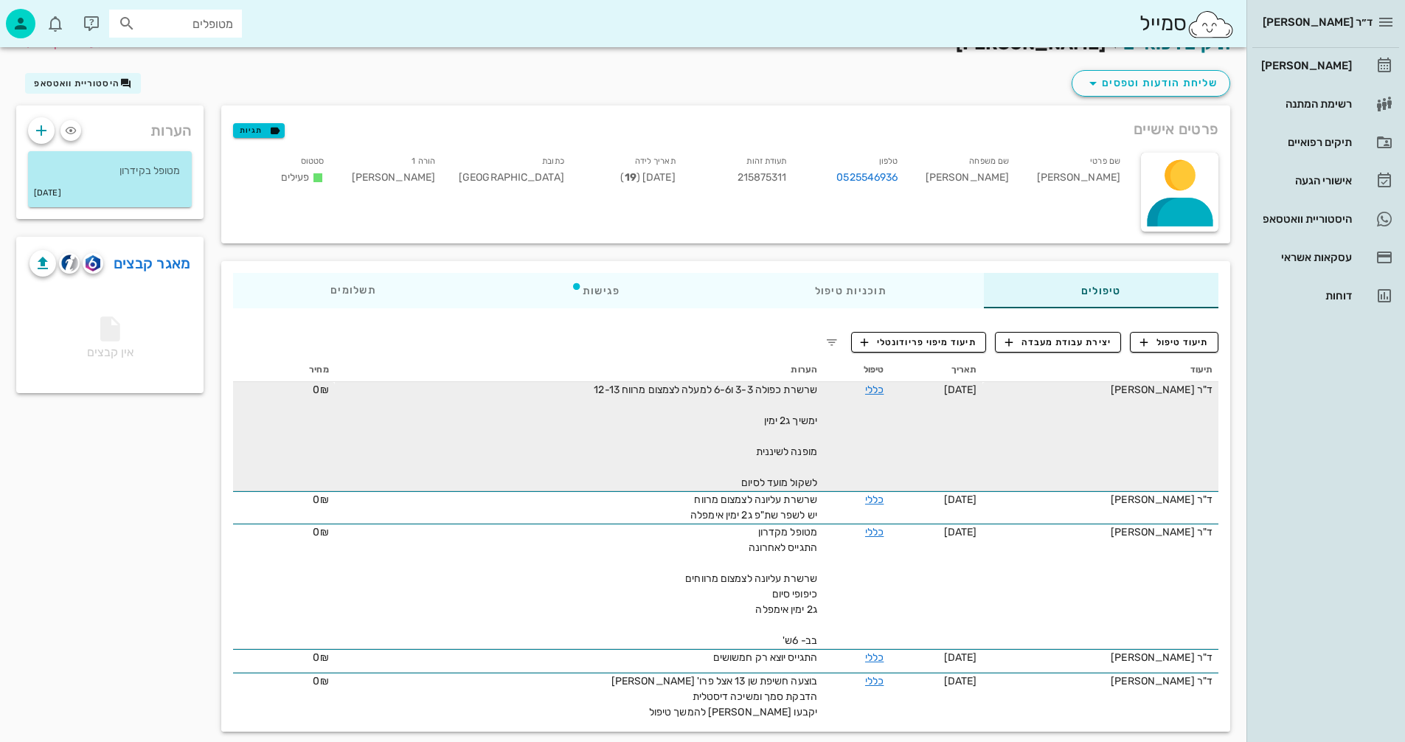
scroll to position [39, 0]
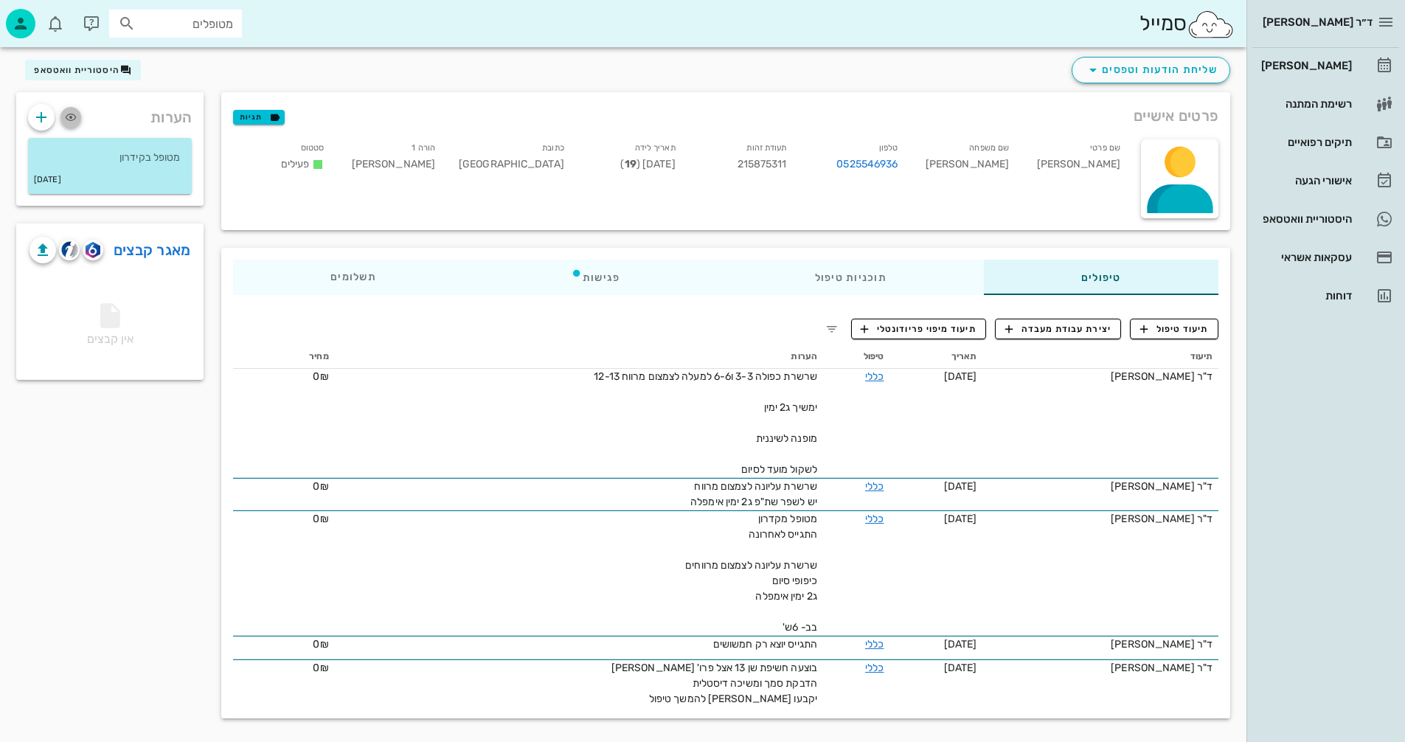
click at [71, 117] on icon "button" at bounding box center [71, 117] width 18 height 18
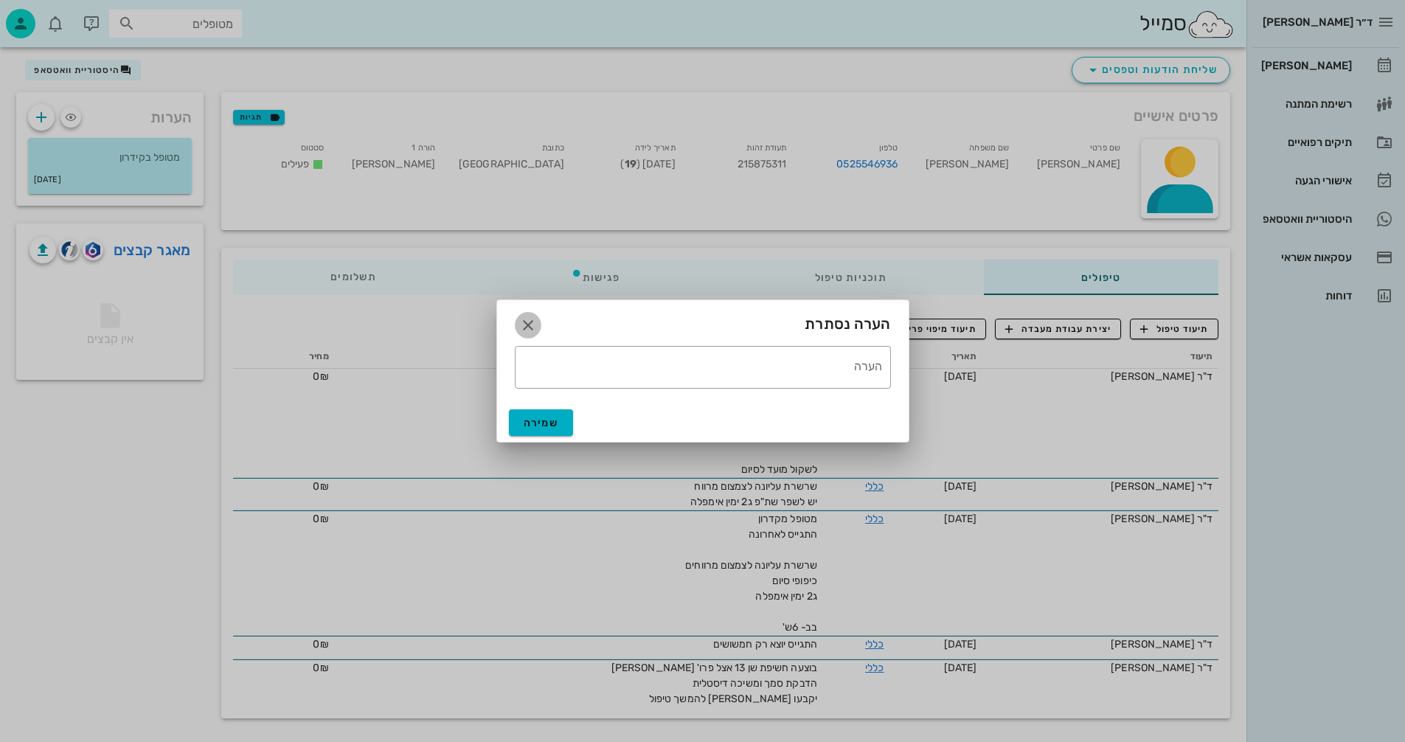
click at [527, 325] on icon "button" at bounding box center [528, 325] width 18 height 18
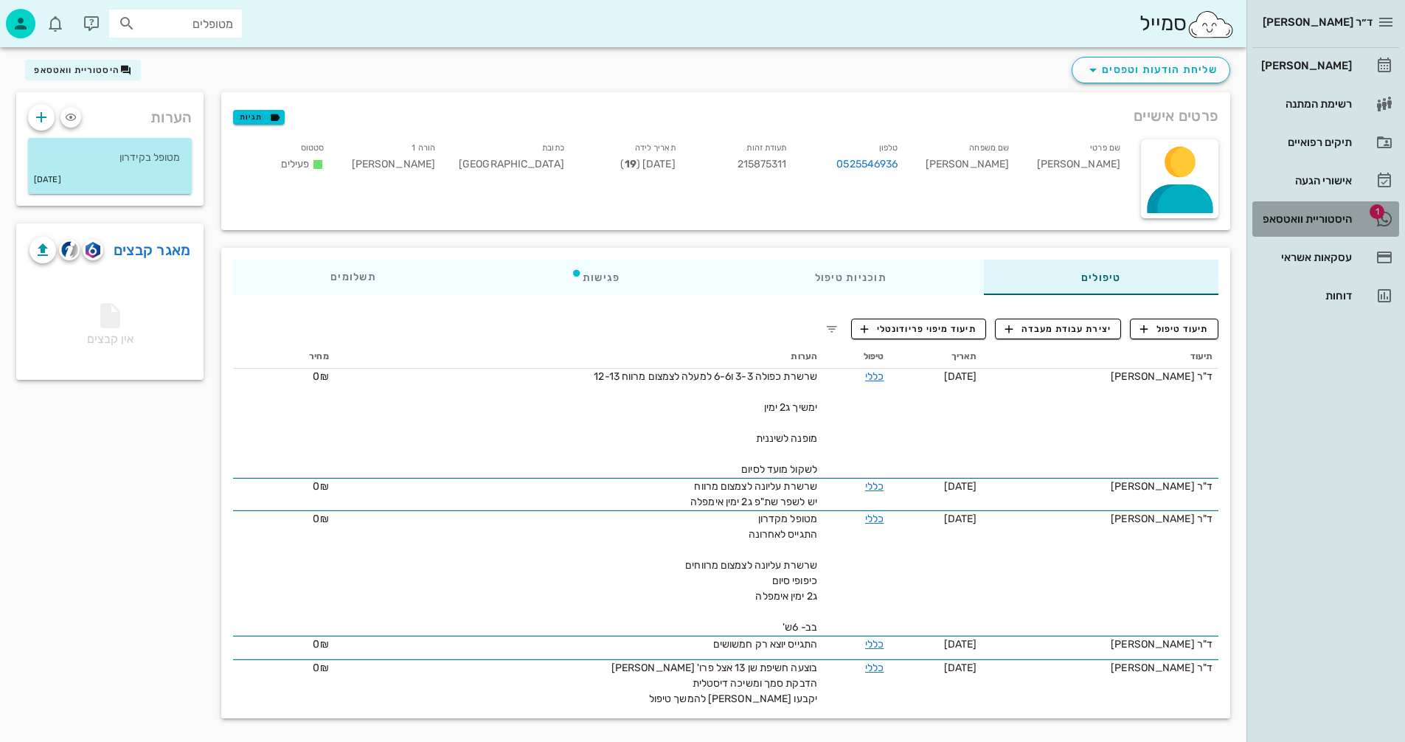
click at [1285, 217] on div "היסטוריית וואטסאפ" at bounding box center [1305, 219] width 94 height 12
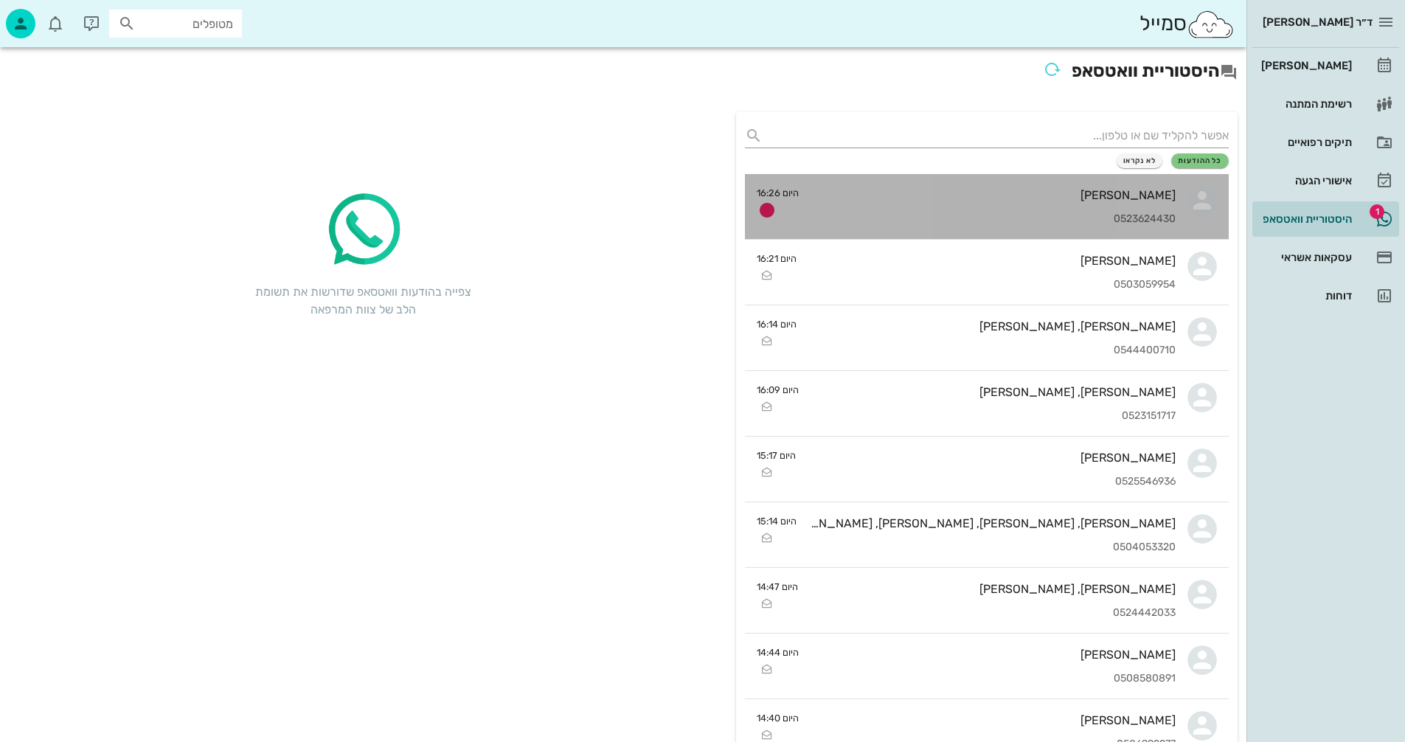
click at [934, 209] on div "[PERSON_NAME] 0523624430" at bounding box center [993, 206] width 365 height 65
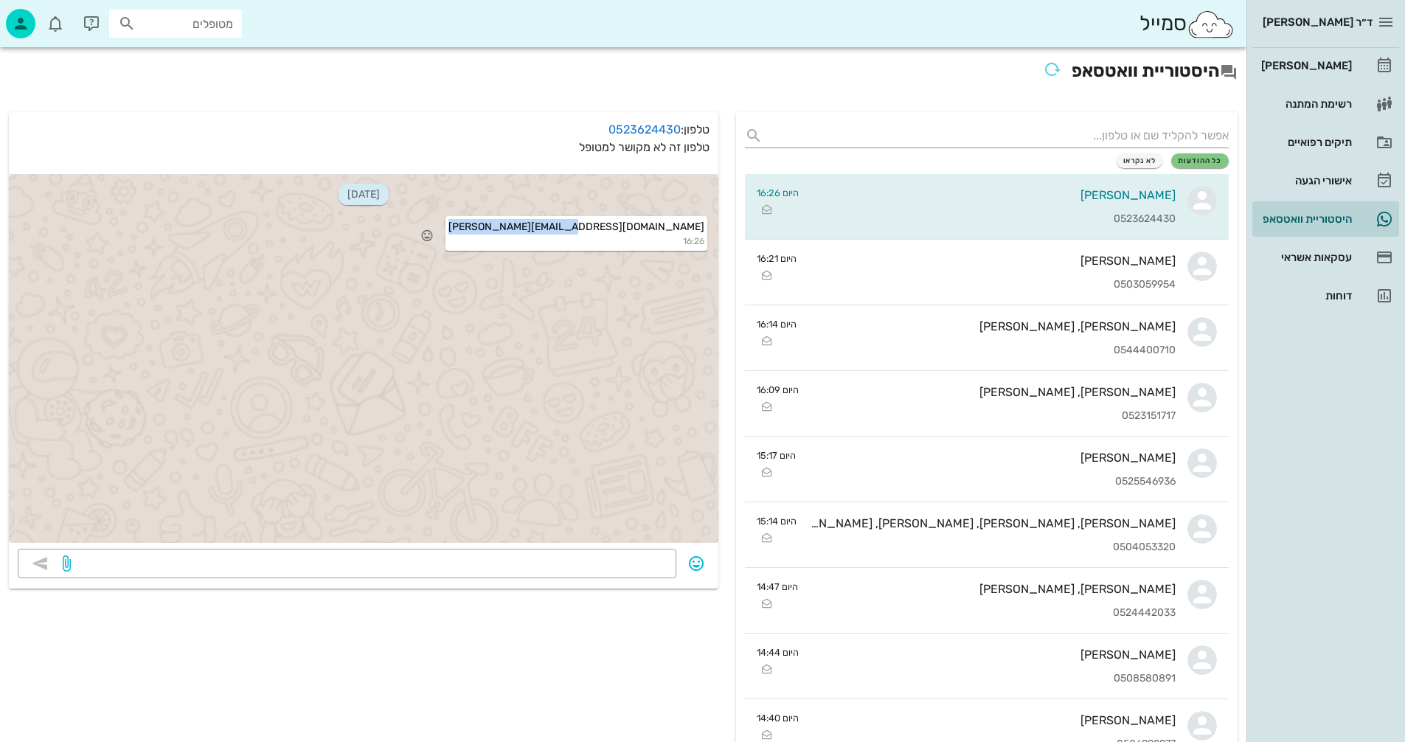
drag, startPoint x: 586, startPoint y: 226, endPoint x: 705, endPoint y: 226, distance: 119.5
click at [705, 226] on div "[PERSON_NAME][EMAIL_ADDRESS][DOMAIN_NAME] 16:26" at bounding box center [576, 233] width 262 height 35
copy span "[PERSON_NAME][EMAIL_ADDRESS][DOMAIN_NAME]"
click at [1310, 62] on div "[PERSON_NAME]" at bounding box center [1305, 66] width 94 height 12
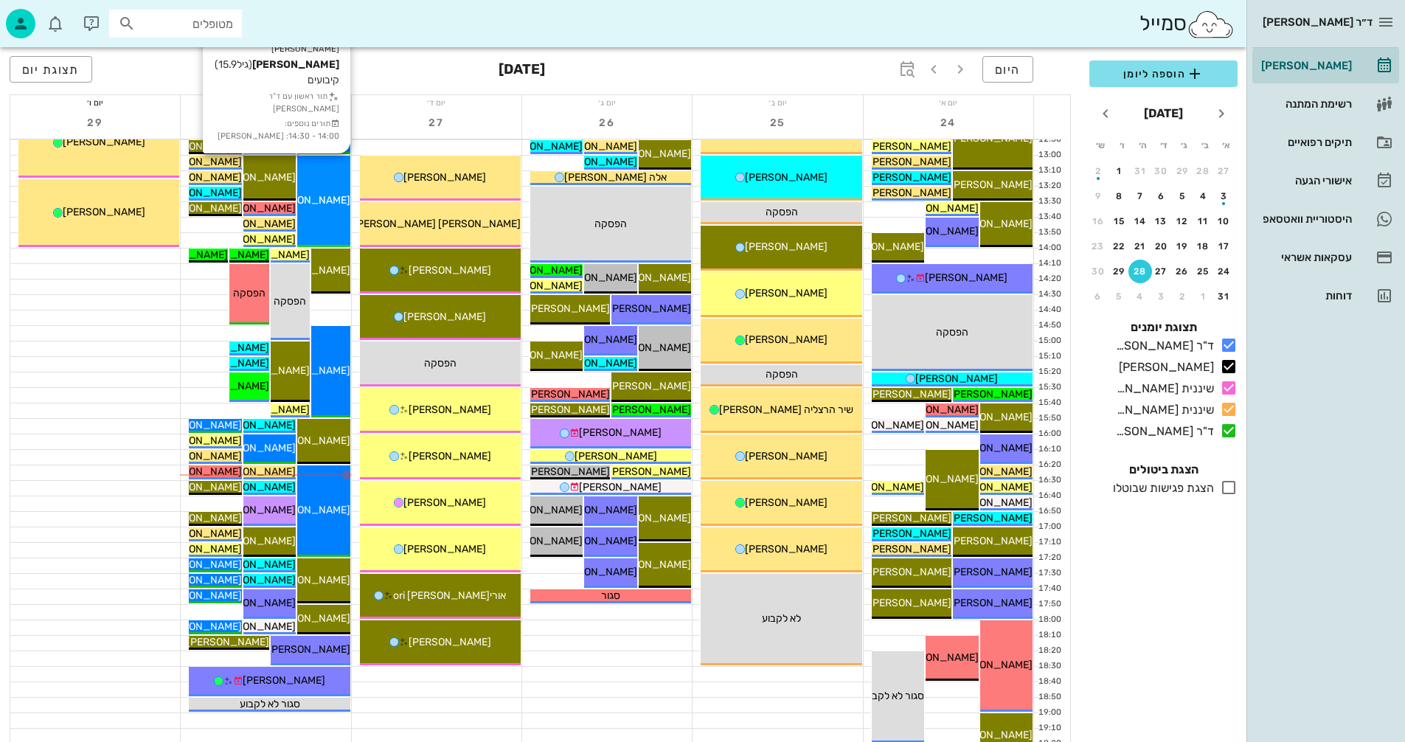
scroll to position [516, 0]
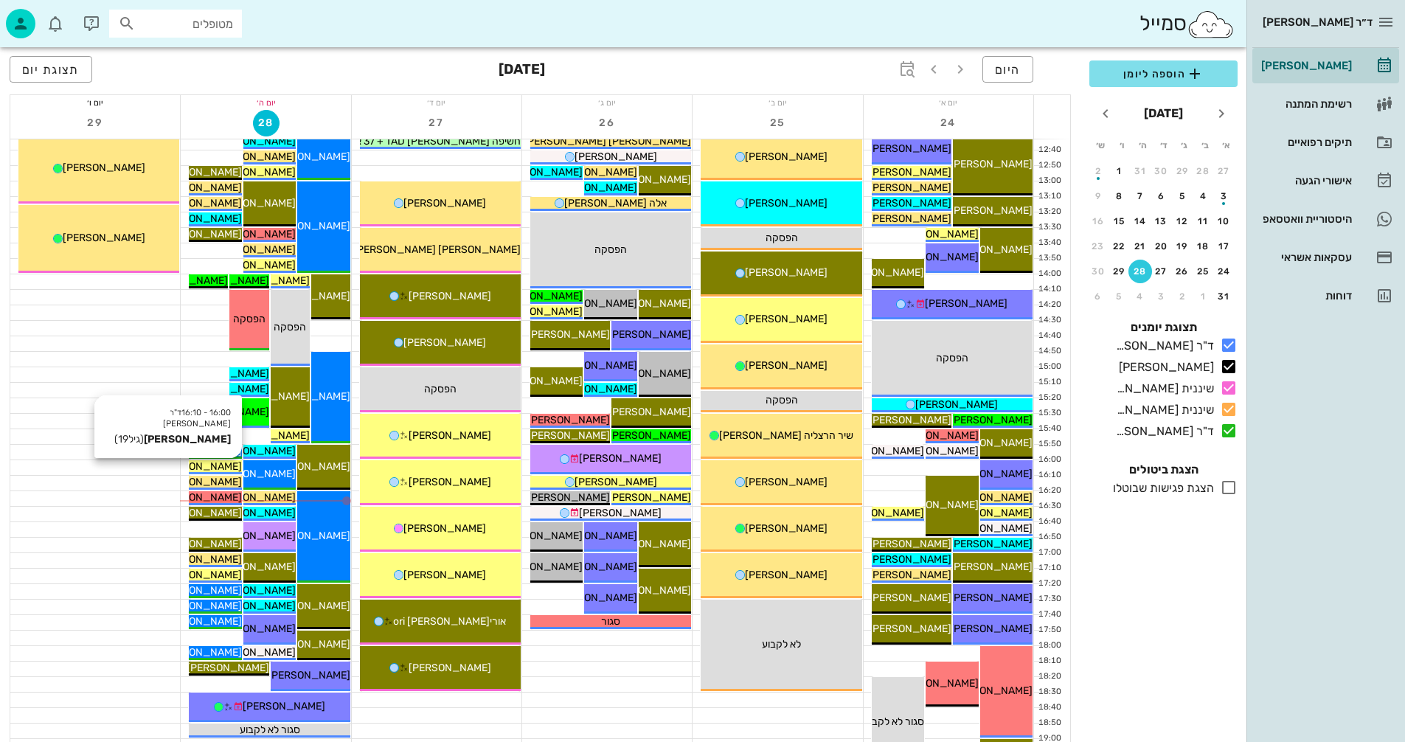
click at [214, 464] on span "[PERSON_NAME]" at bounding box center [200, 466] width 83 height 13
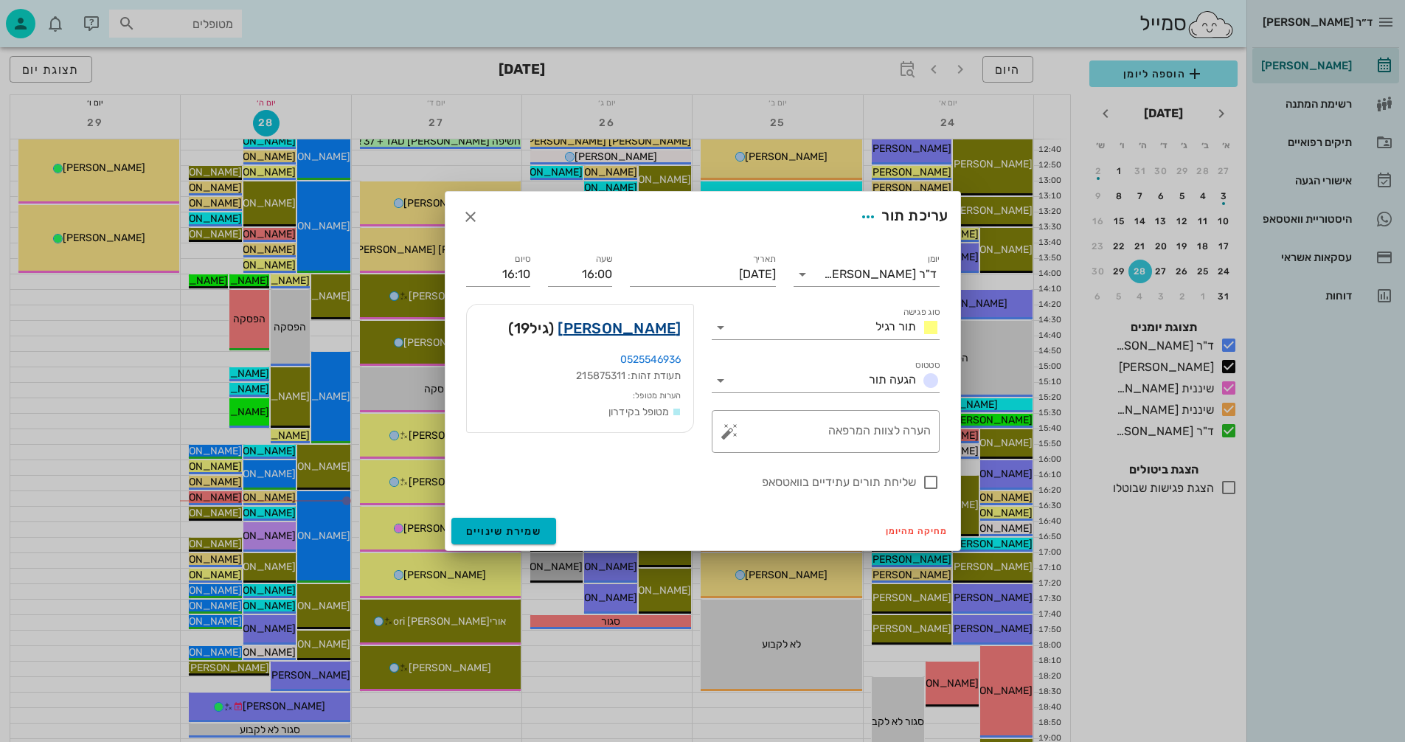
click at [647, 323] on link "[PERSON_NAME]" at bounding box center [619, 328] width 123 height 24
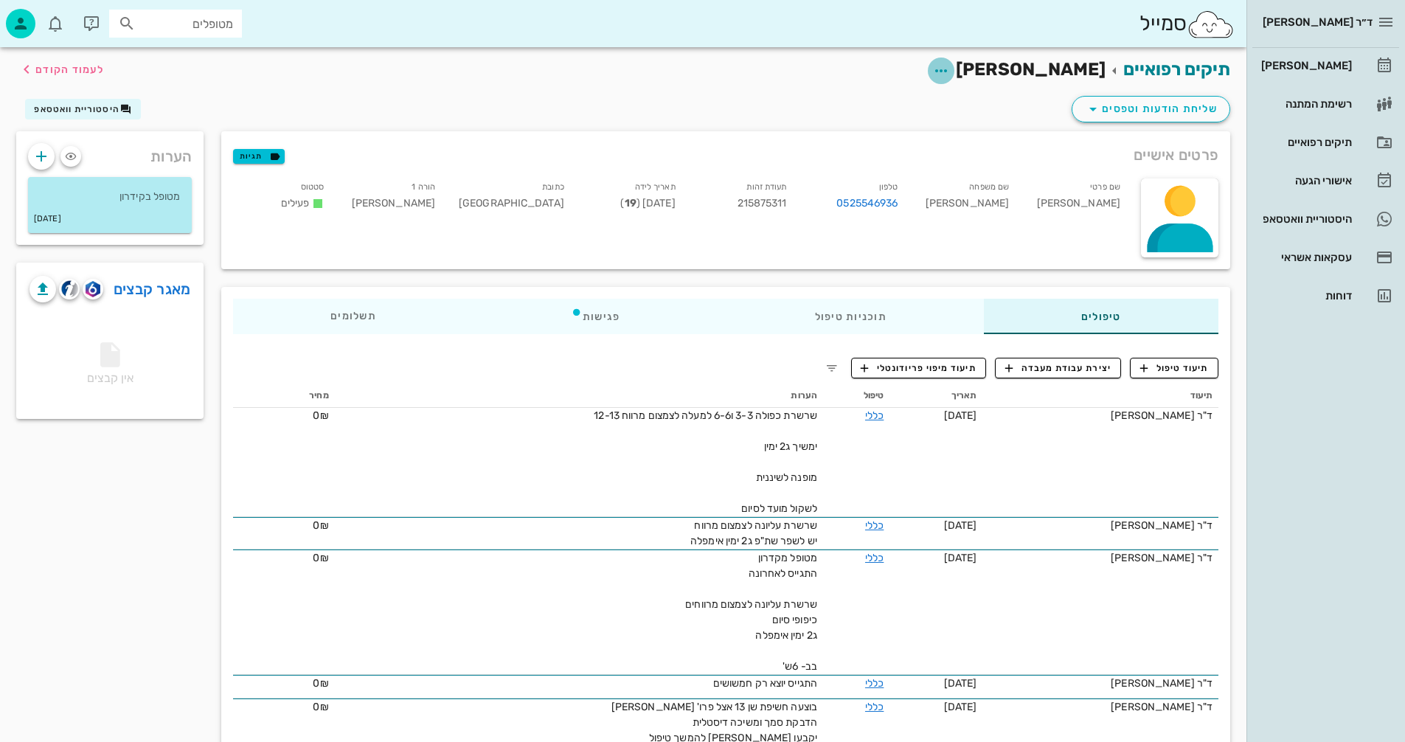
click at [950, 72] on icon "button" at bounding box center [941, 71] width 18 height 18
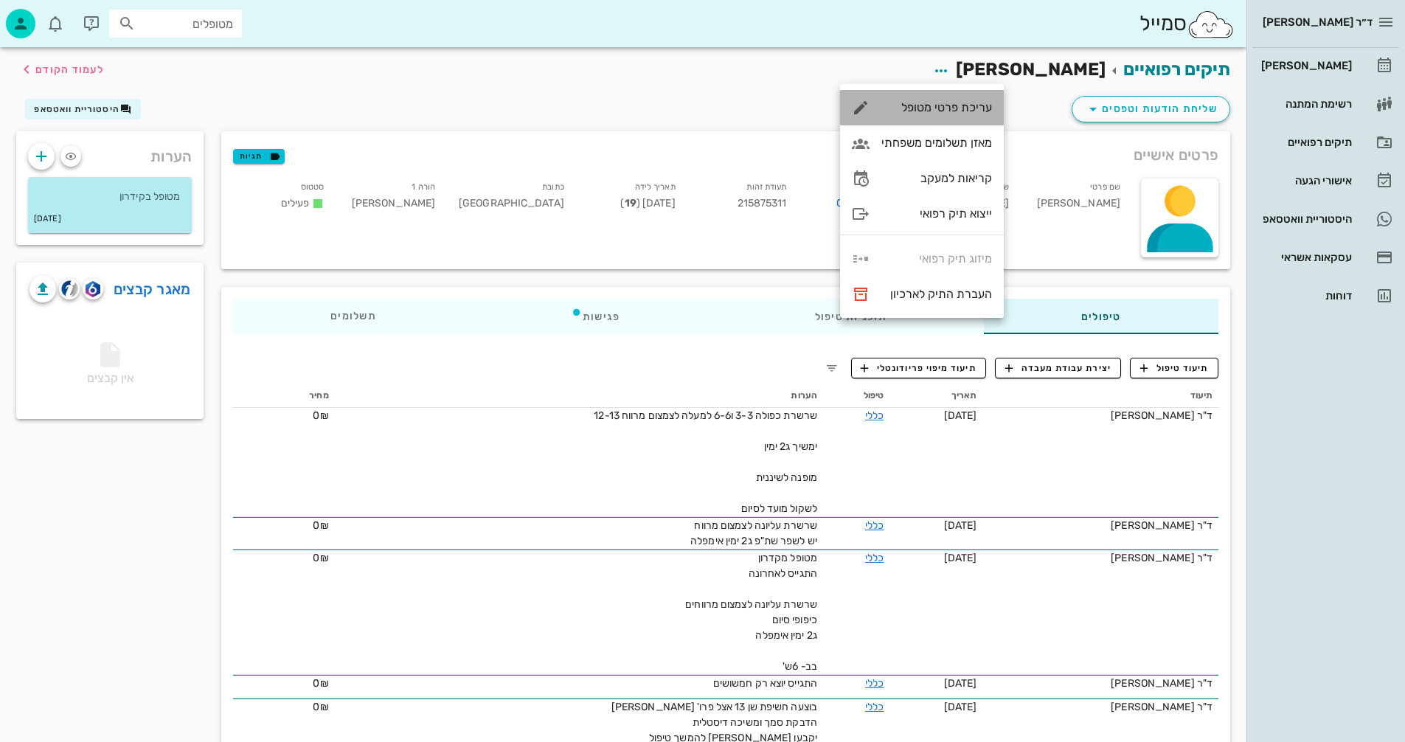
click at [918, 100] on div "עריכת פרטי מטופל" at bounding box center [936, 107] width 111 height 14
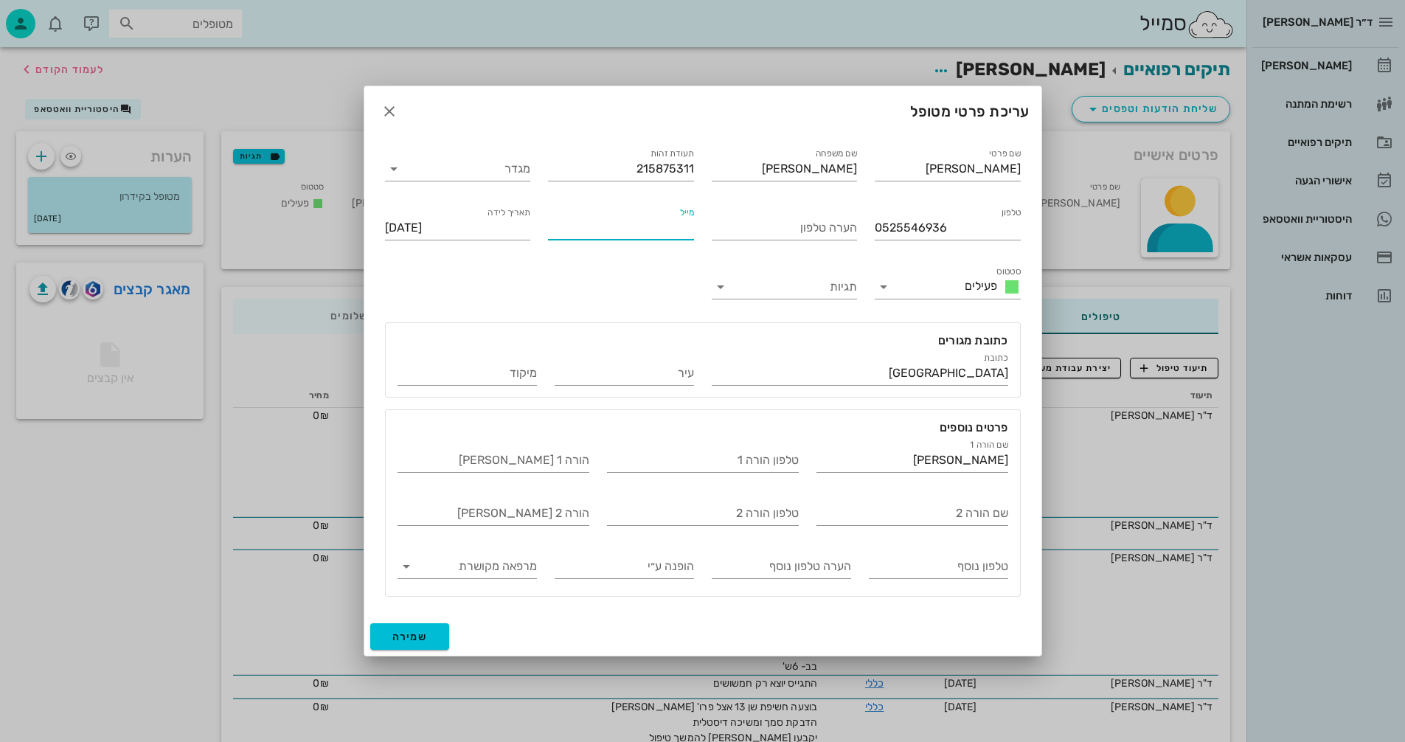
paste input "[PERSON_NAME][EMAIL_ADDRESS][DOMAIN_NAME]"
type input "[PERSON_NAME][EMAIL_ADDRESS][DOMAIN_NAME]"
click at [406, 639] on span "שמירה" at bounding box center [409, 637] width 35 height 13
type input "[DATE]"
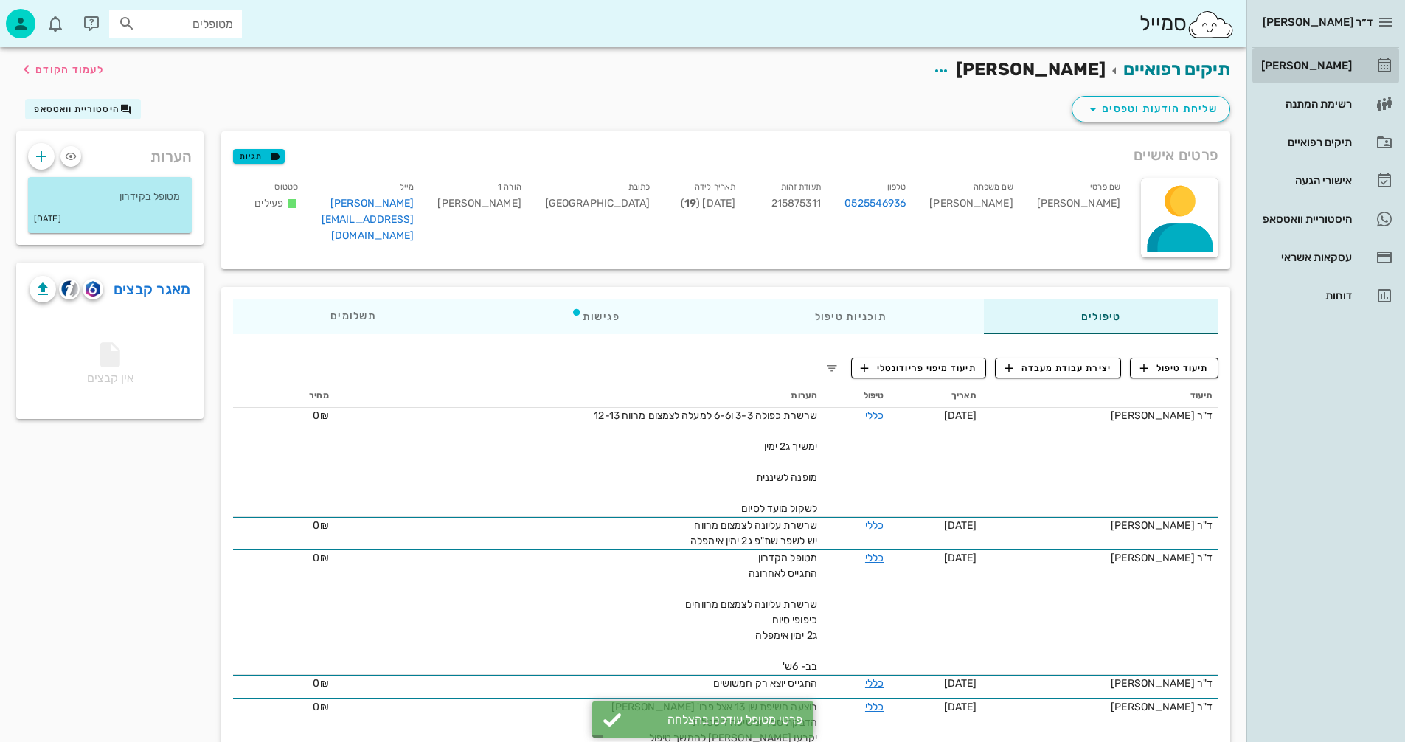
click at [1314, 66] on div "[PERSON_NAME]" at bounding box center [1305, 66] width 94 height 12
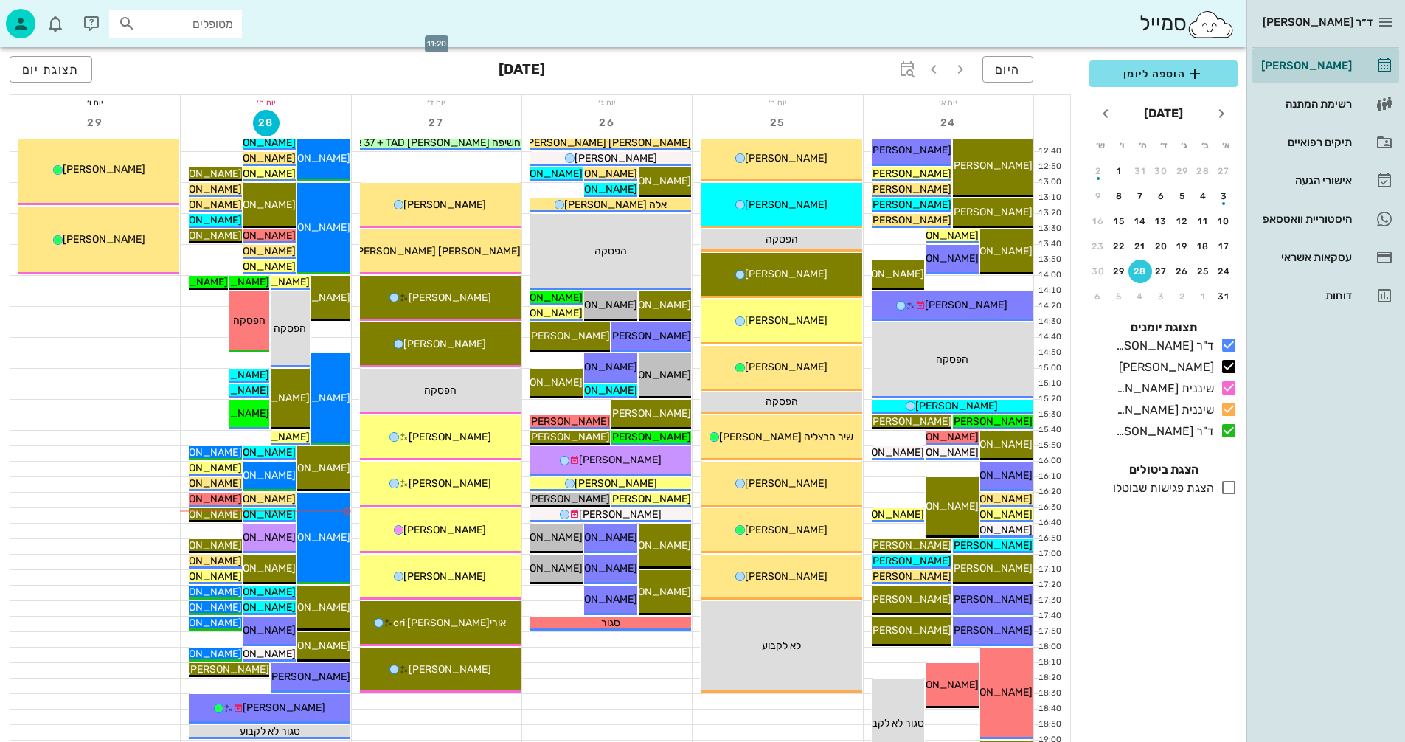
scroll to position [516, 0]
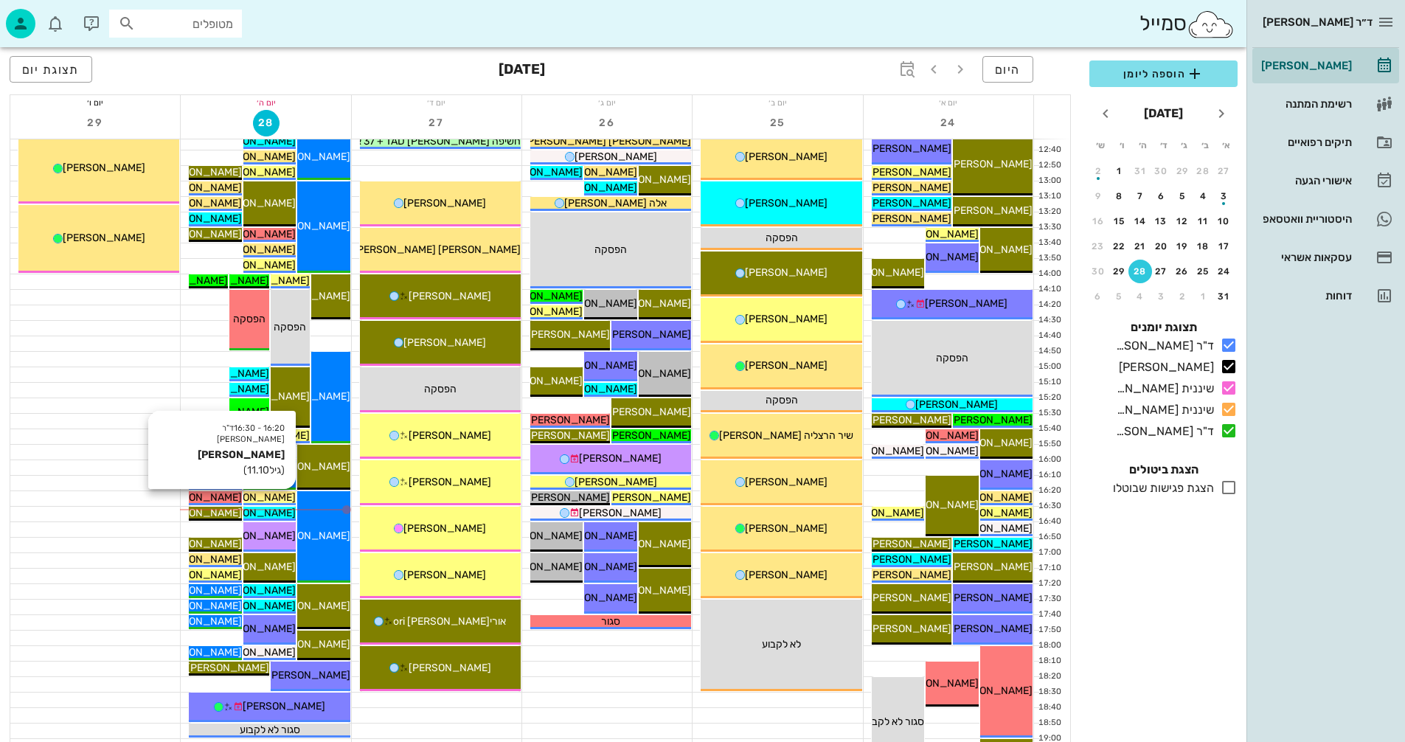
click at [276, 498] on span "[PERSON_NAME]" at bounding box center [254, 497] width 83 height 13
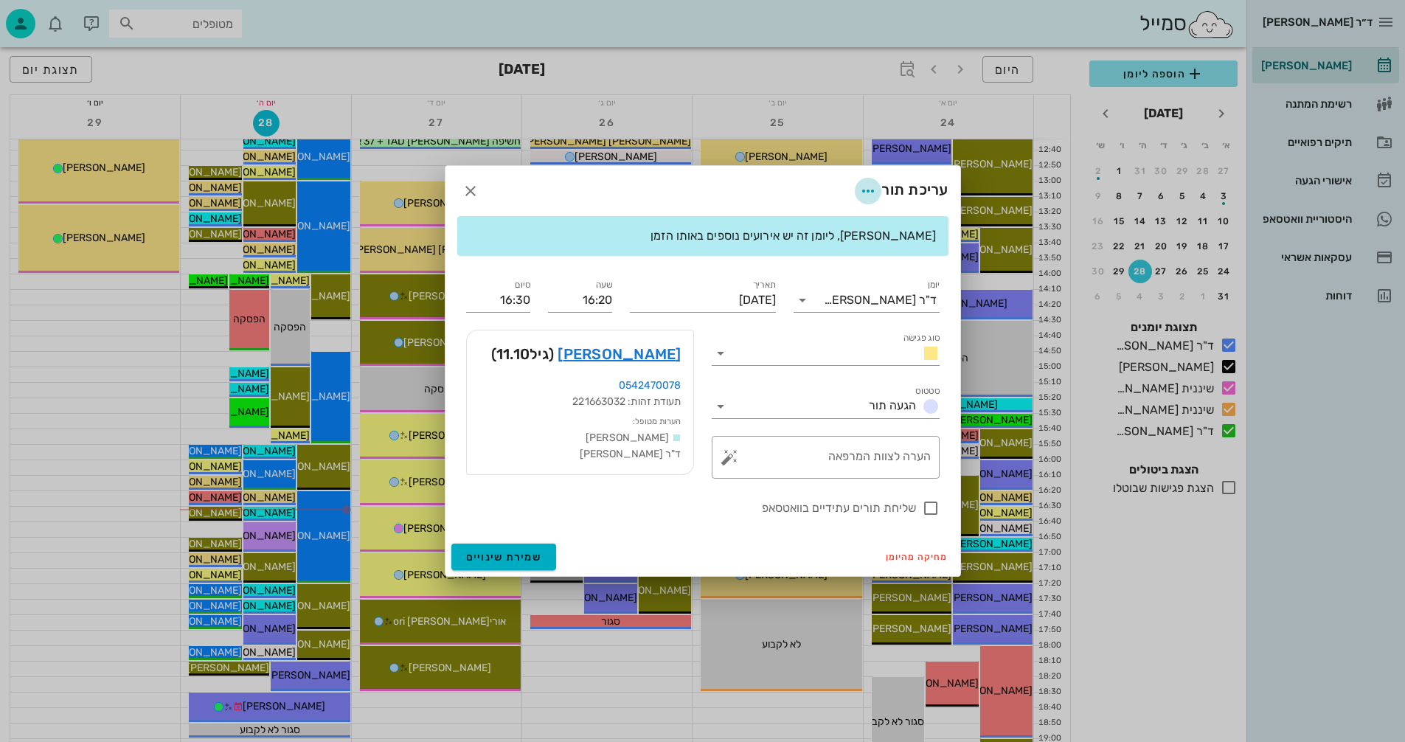
click at [872, 187] on icon "button" at bounding box center [868, 191] width 18 height 18
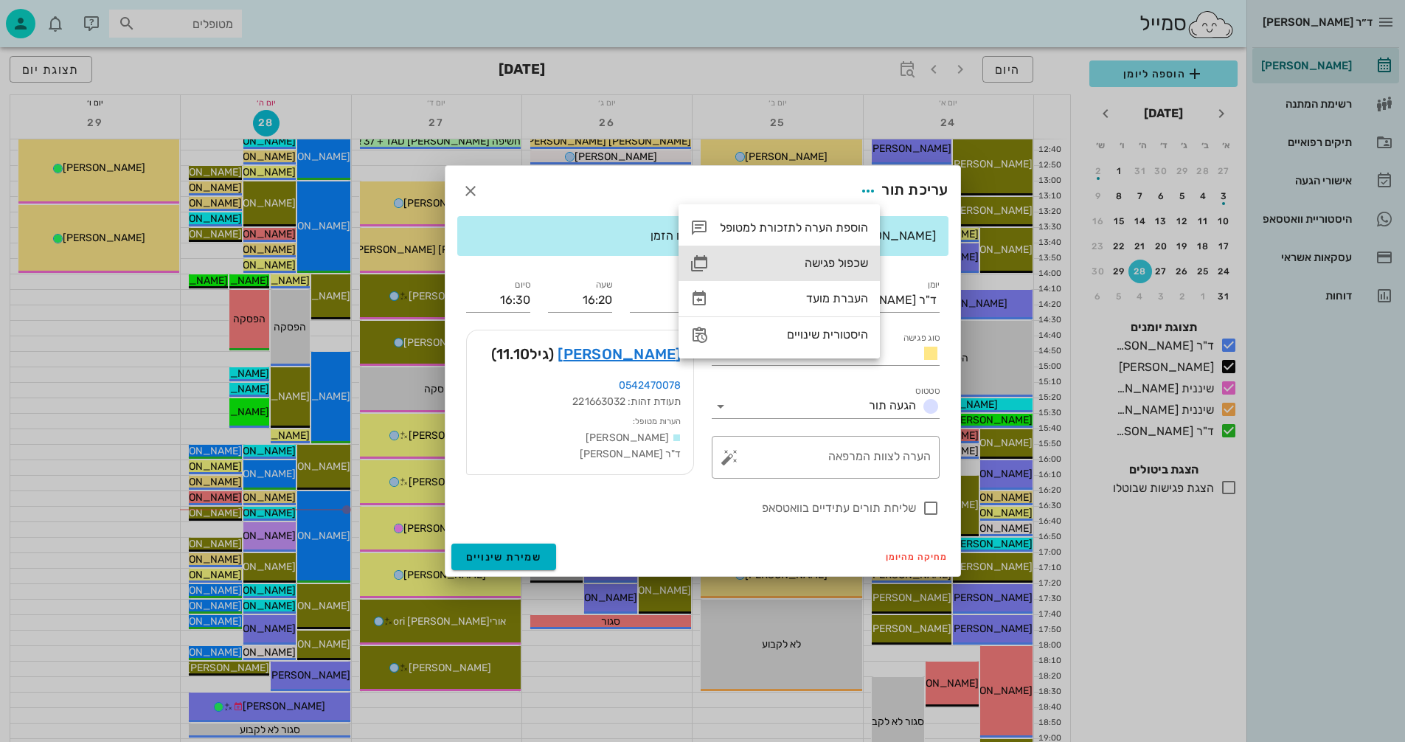
click at [822, 260] on div "שכפול פגישה" at bounding box center [794, 263] width 148 height 14
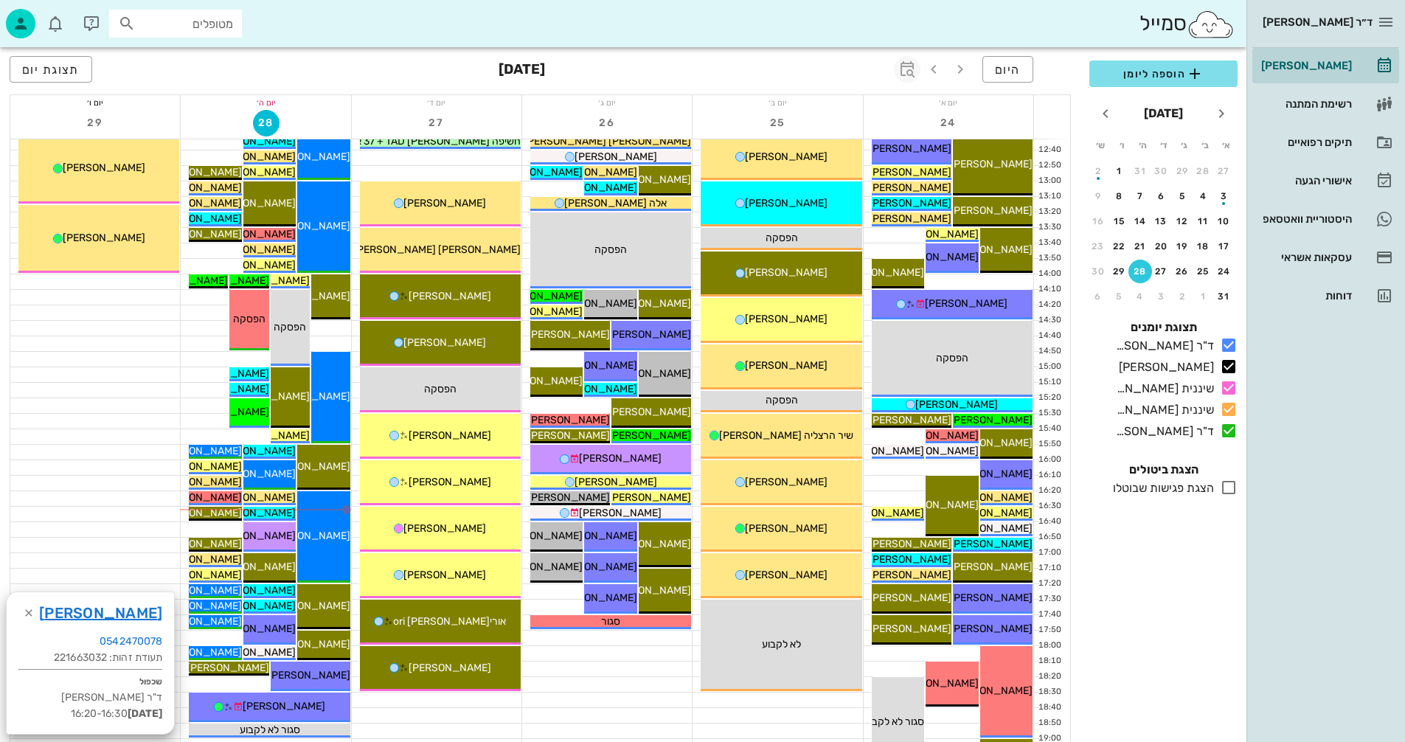
click at [912, 65] on icon "button" at bounding box center [907, 69] width 18 height 18
click at [887, 107] on input "text" at bounding box center [891, 110] width 18 height 24
type input "7"
click at [807, 105] on input "text" at bounding box center [809, 109] width 18 height 24
click at [845, 173] on div "חודשים" at bounding box center [818, 174] width 72 height 12
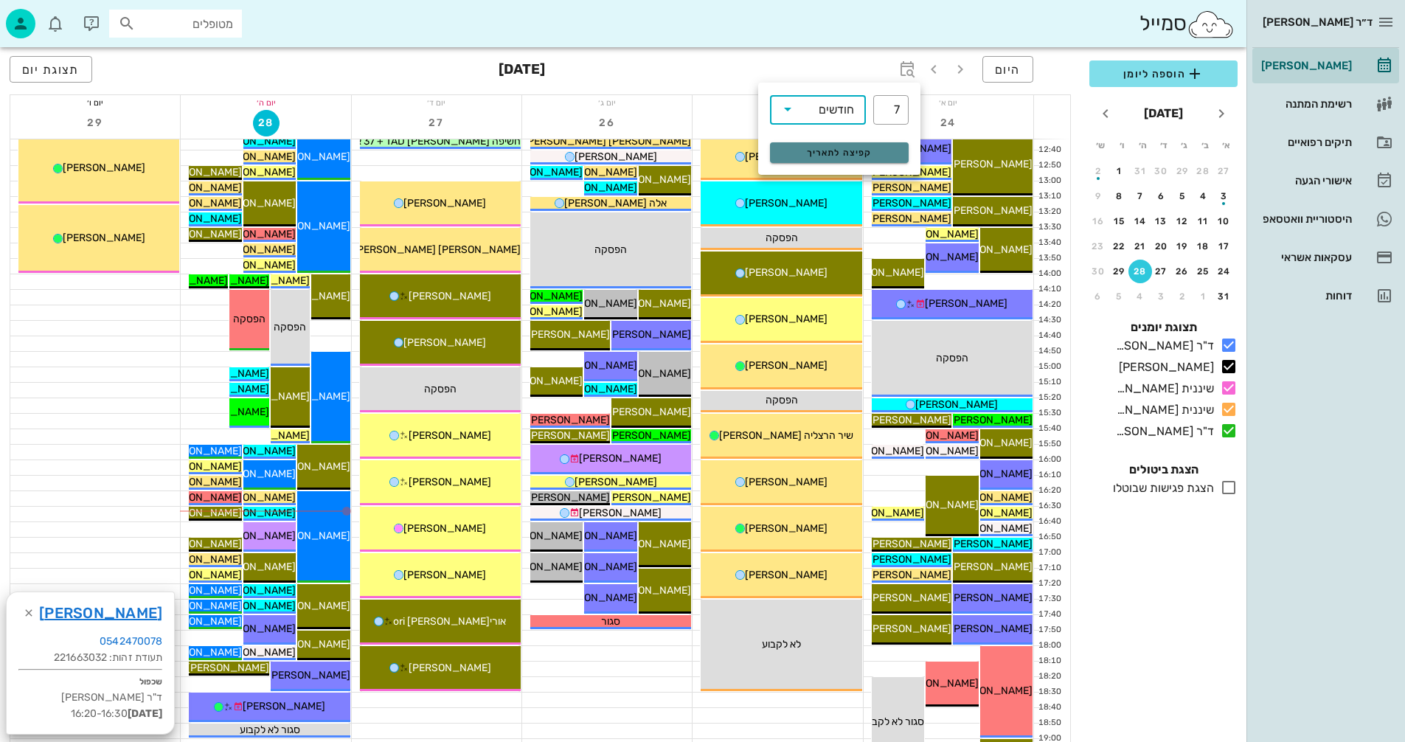
click at [814, 153] on span "קפיצה לתאריך" at bounding box center [839, 153] width 120 height 10
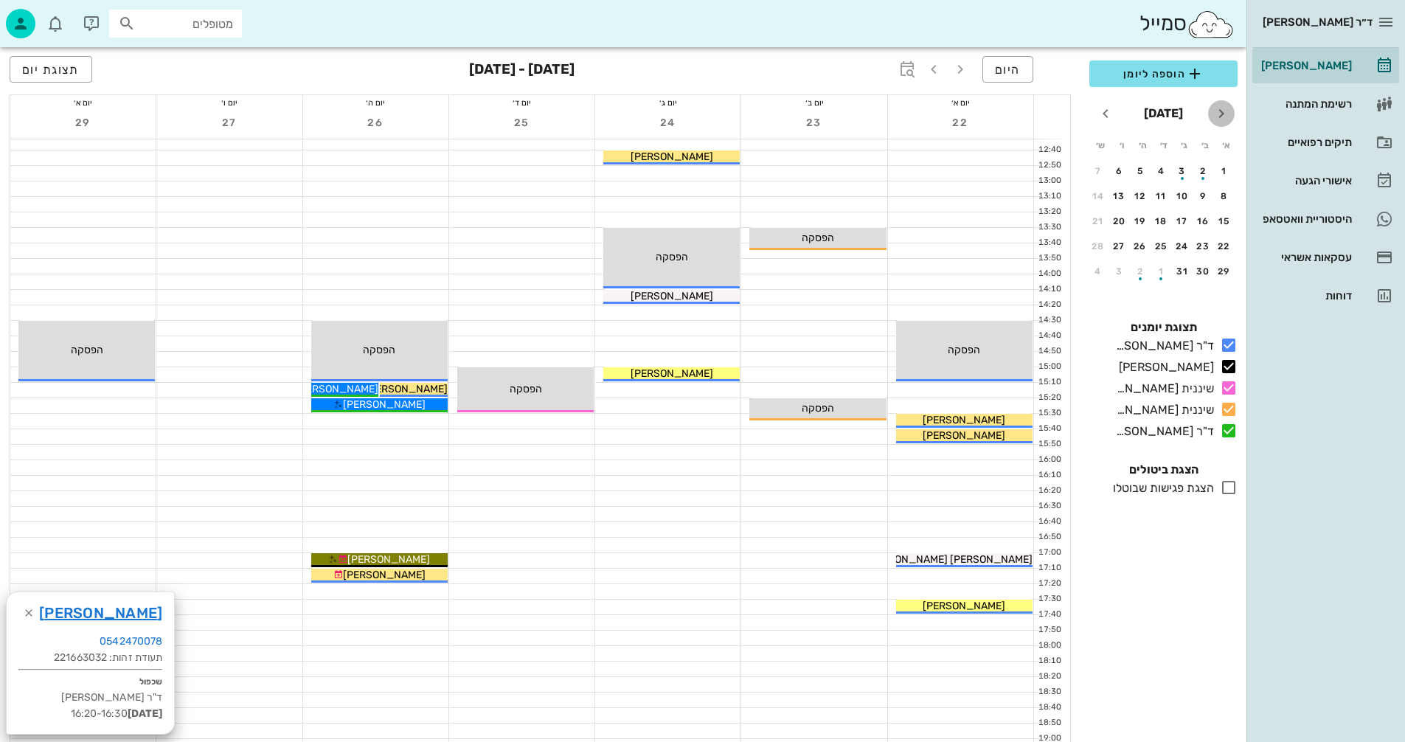
click at [1221, 112] on icon "חודש שעבר" at bounding box center [1222, 114] width 18 height 18
click at [1137, 295] on div "5" at bounding box center [1140, 296] width 24 height 10
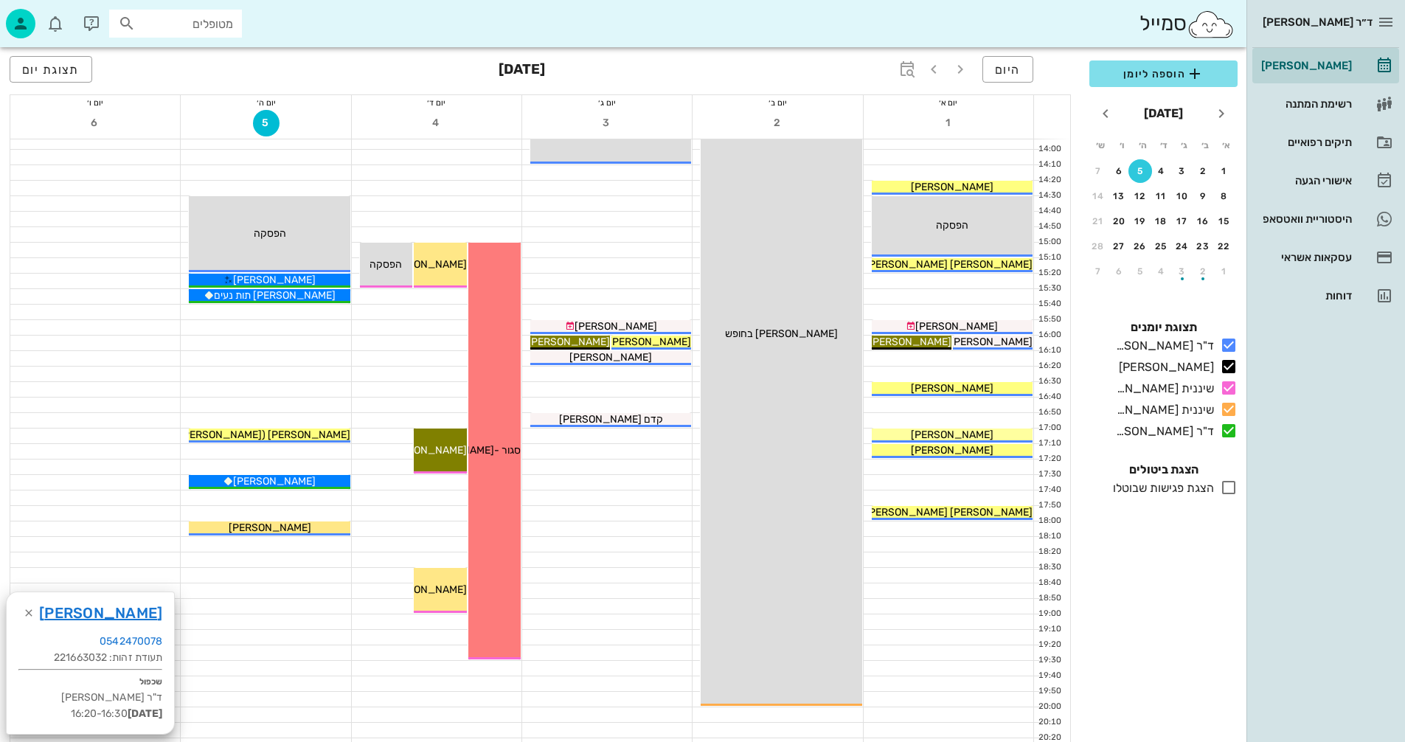
scroll to position [590, 0]
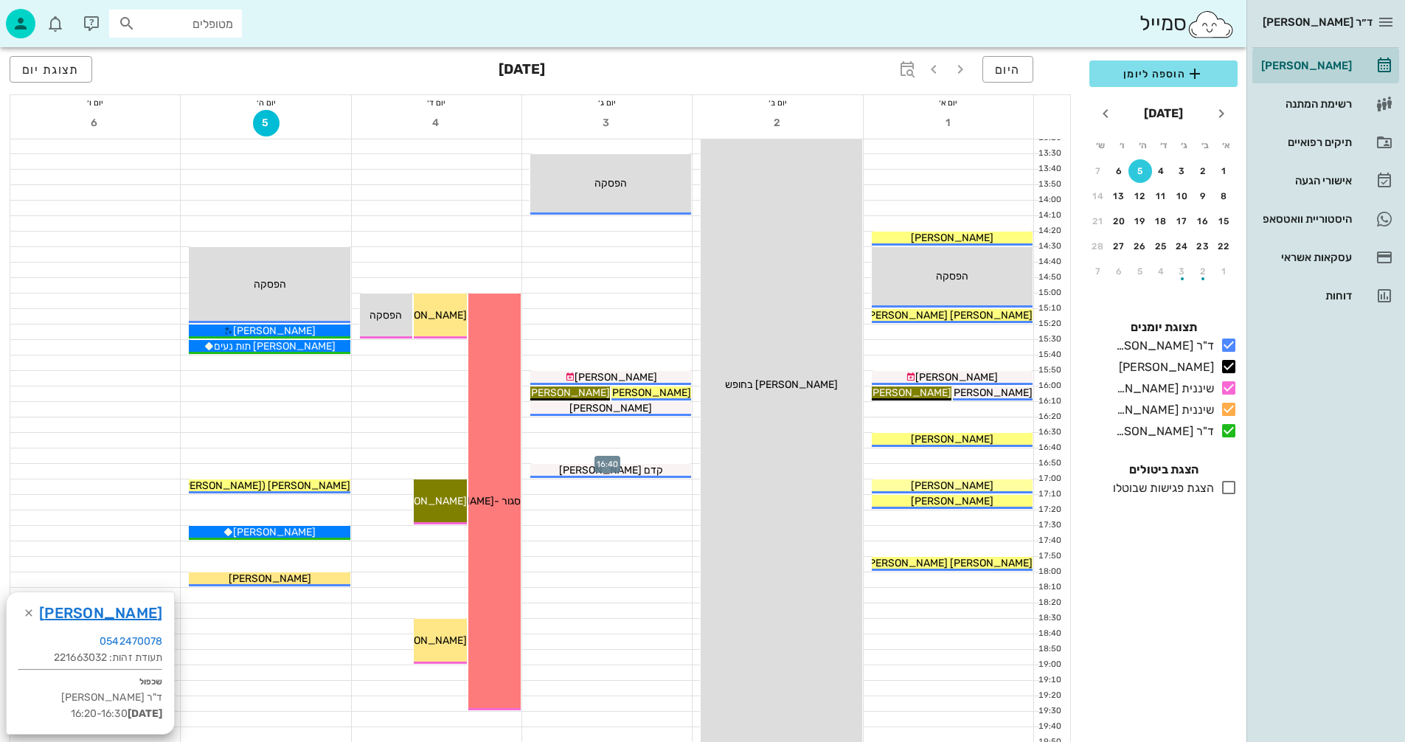
click at [579, 455] on div at bounding box center [607, 455] width 170 height 15
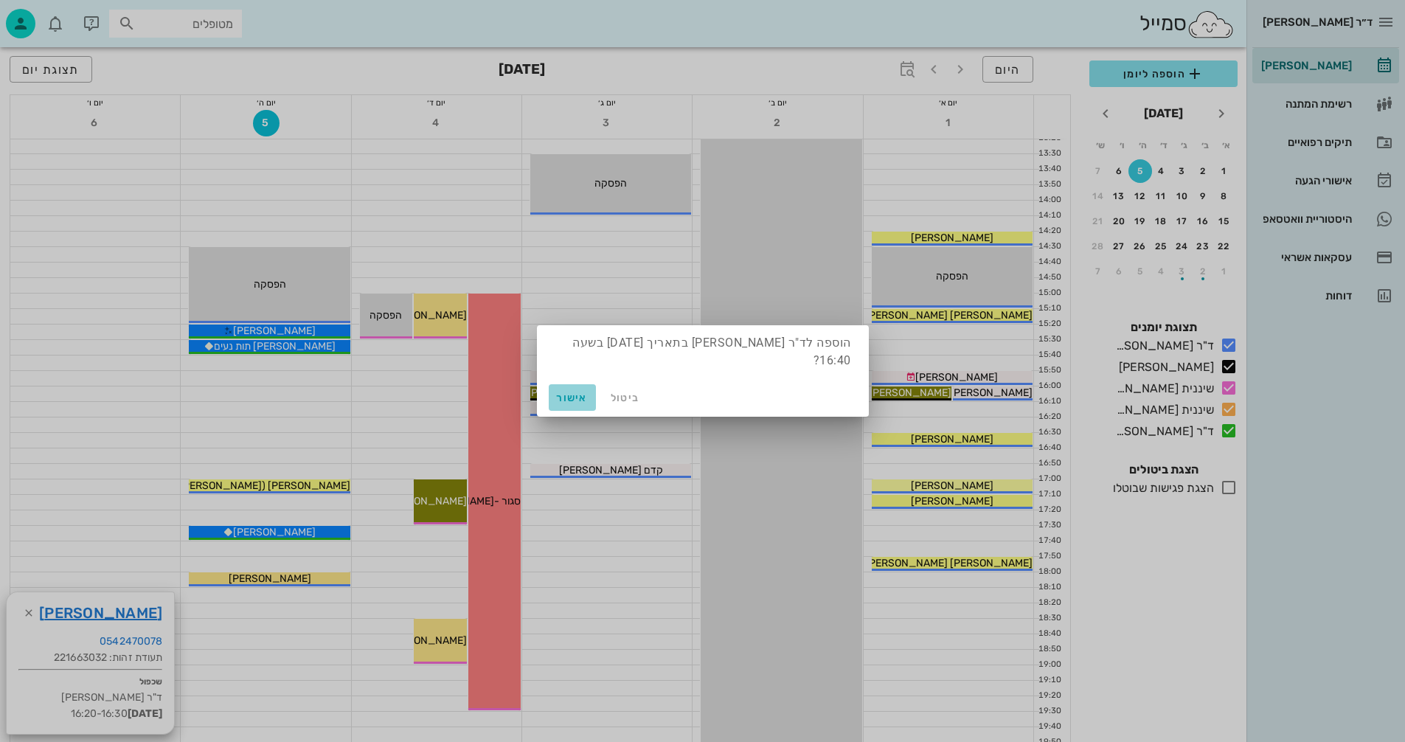
click at [575, 398] on span "אישור" at bounding box center [572, 398] width 35 height 13
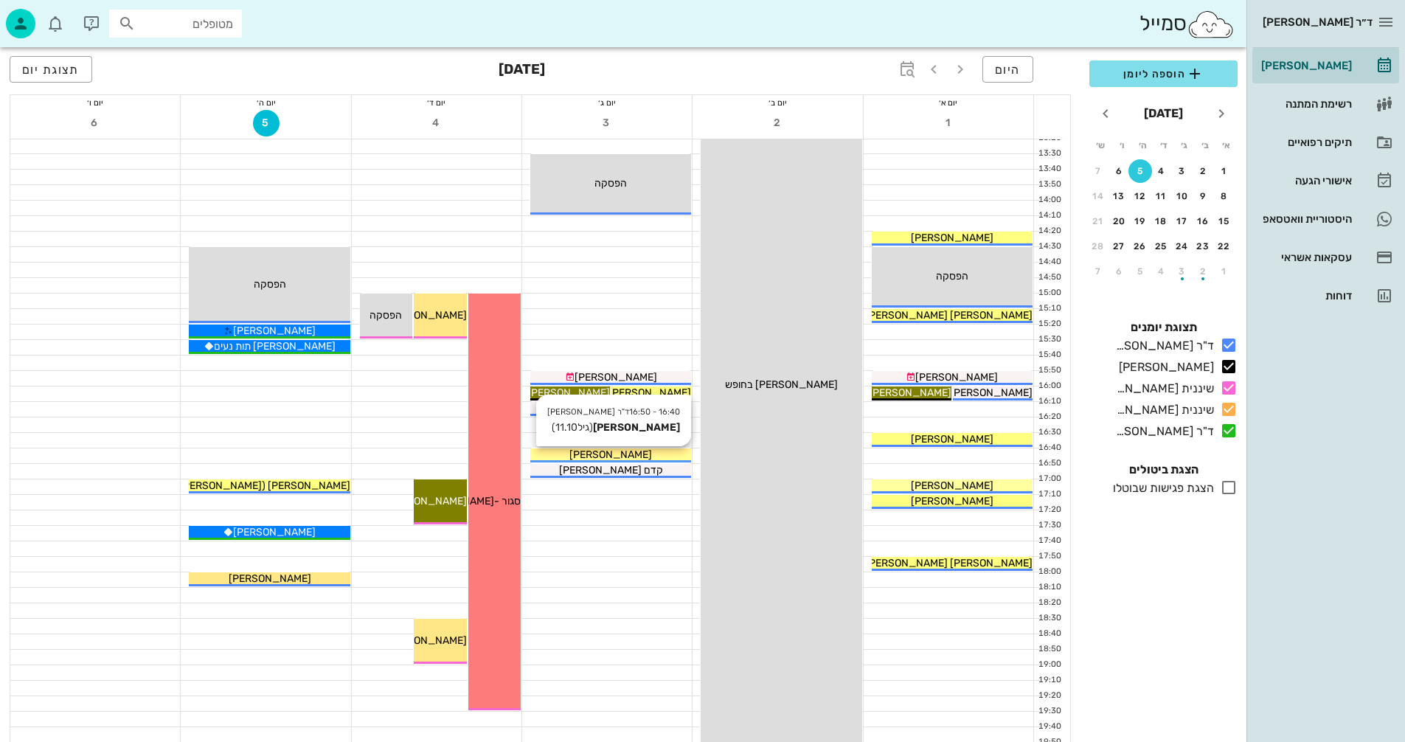
click at [670, 456] on div "[PERSON_NAME]" at bounding box center [610, 454] width 161 height 15
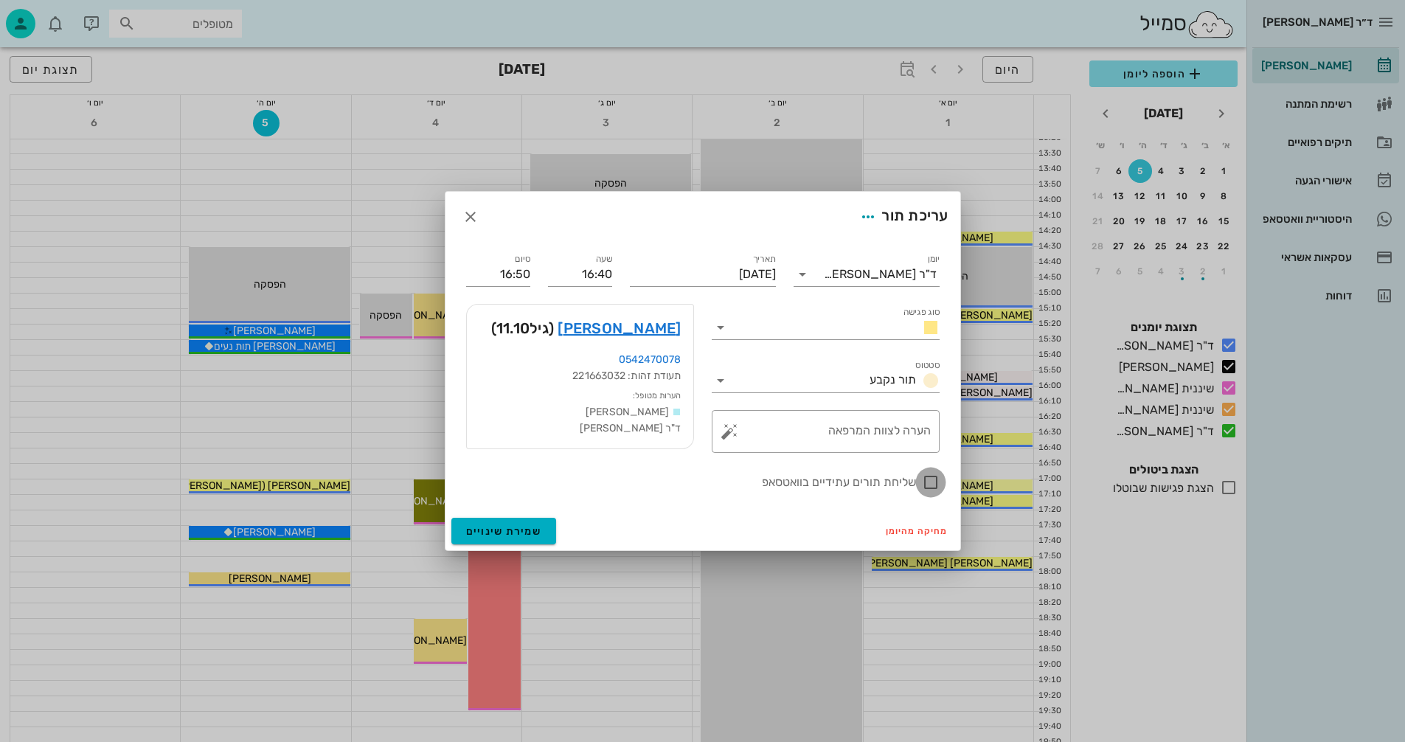
click at [927, 479] on div at bounding box center [930, 482] width 25 height 25
checkbox input "true"
click at [479, 529] on span "שמירת שינויים" at bounding box center [504, 531] width 76 height 13
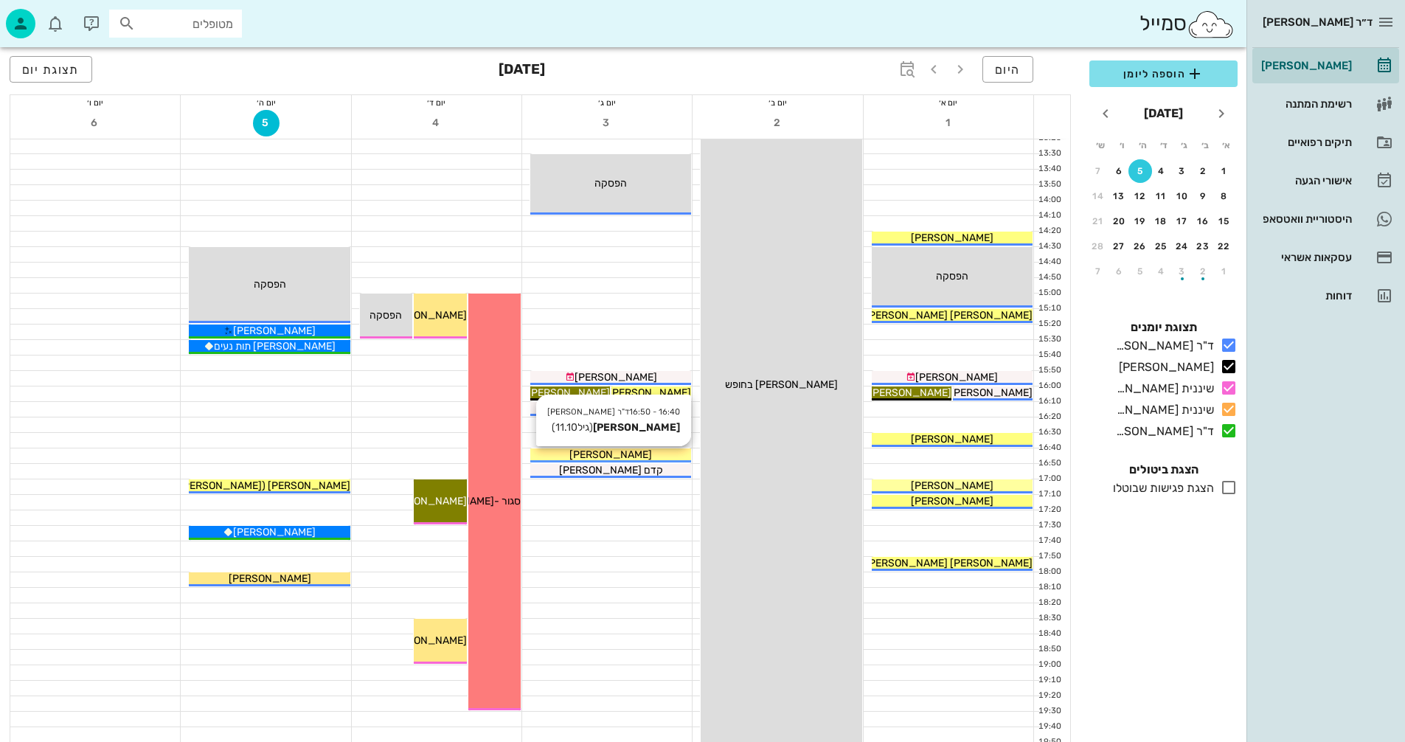
click at [650, 453] on span "[PERSON_NAME]" at bounding box center [610, 454] width 83 height 13
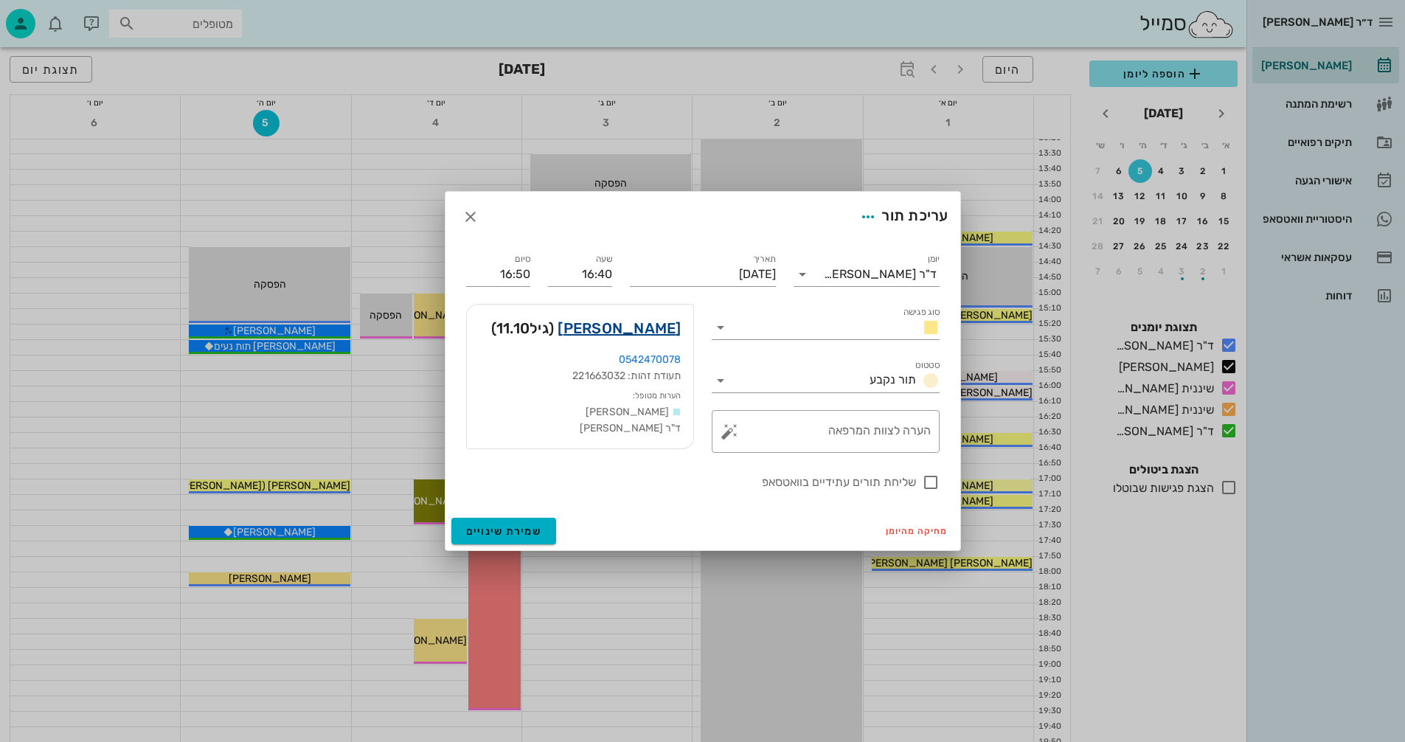
click at [623, 326] on link "[PERSON_NAME]" at bounding box center [619, 328] width 123 height 24
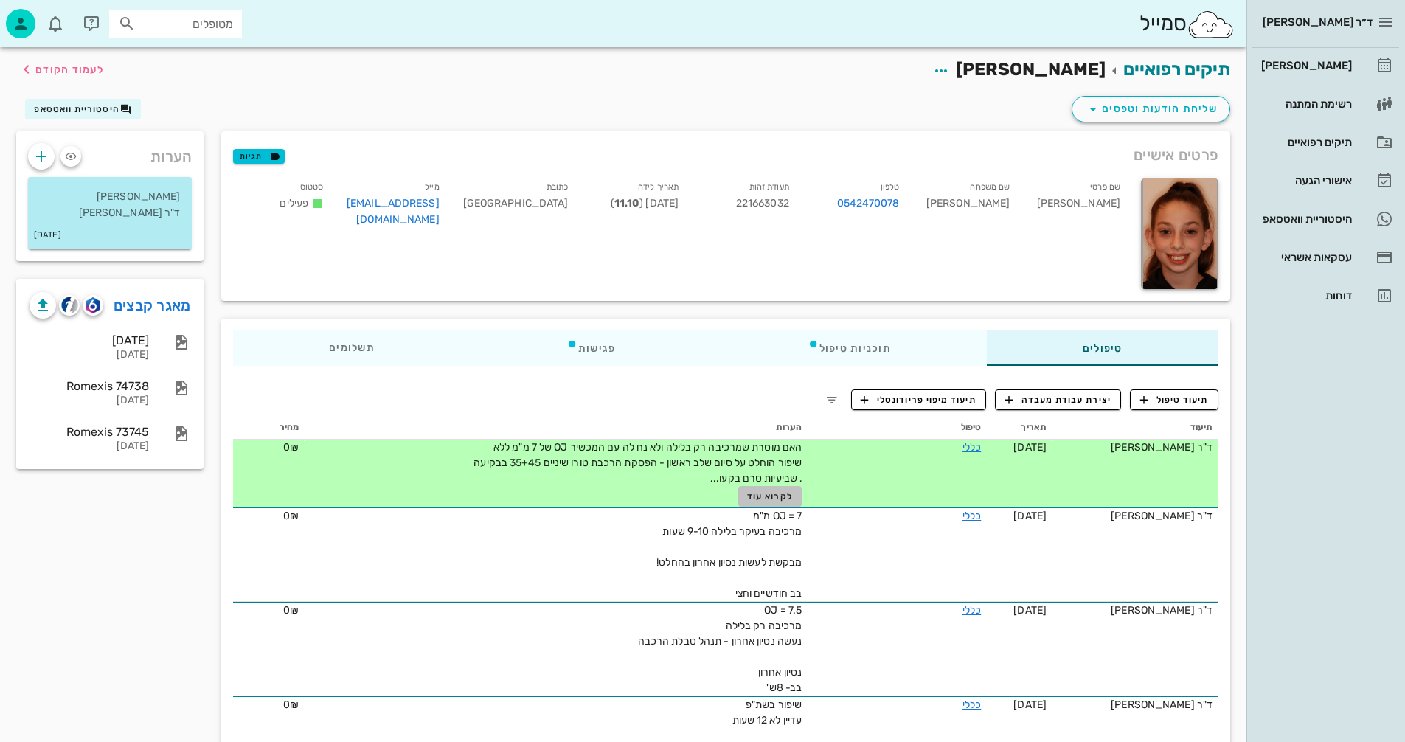
click at [758, 494] on span "לקרוא עוד" at bounding box center [770, 496] width 46 height 10
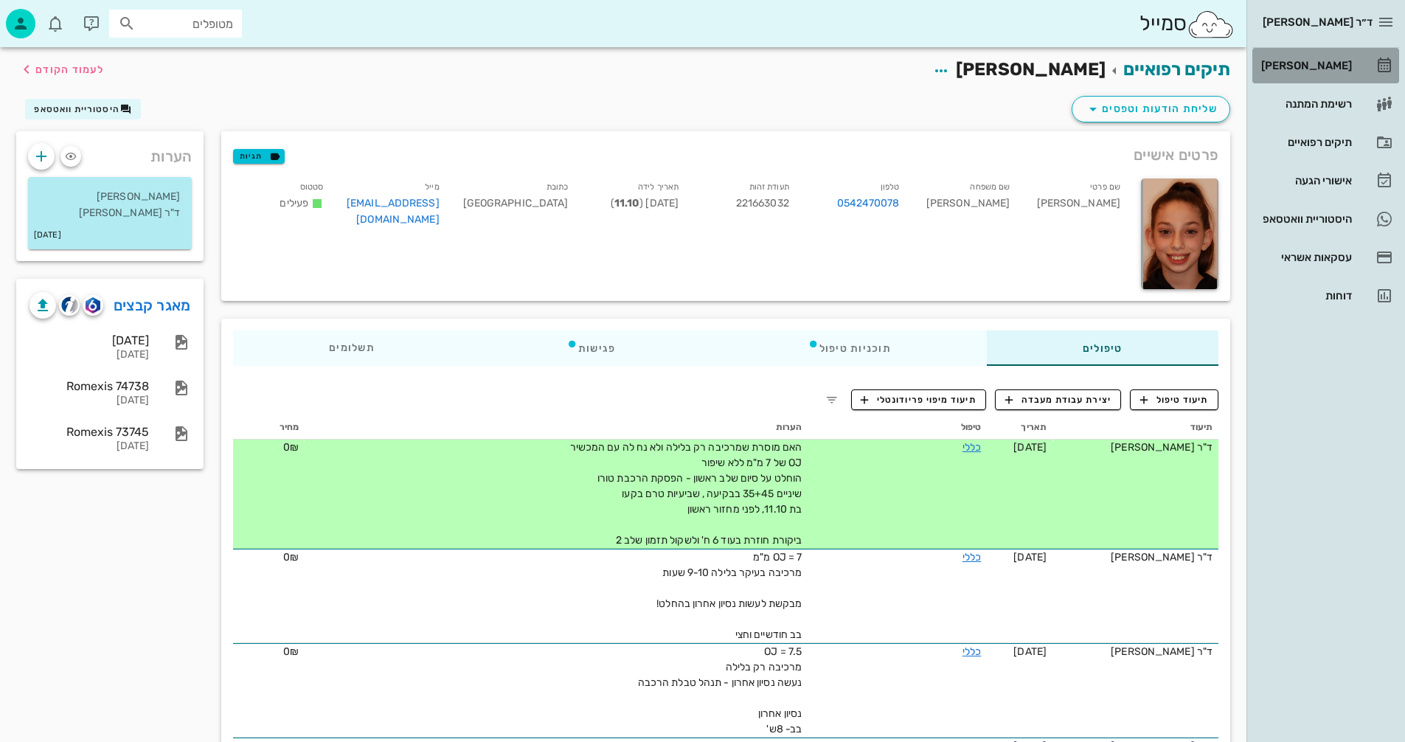
click at [1327, 65] on div "[PERSON_NAME]" at bounding box center [1305, 66] width 94 height 12
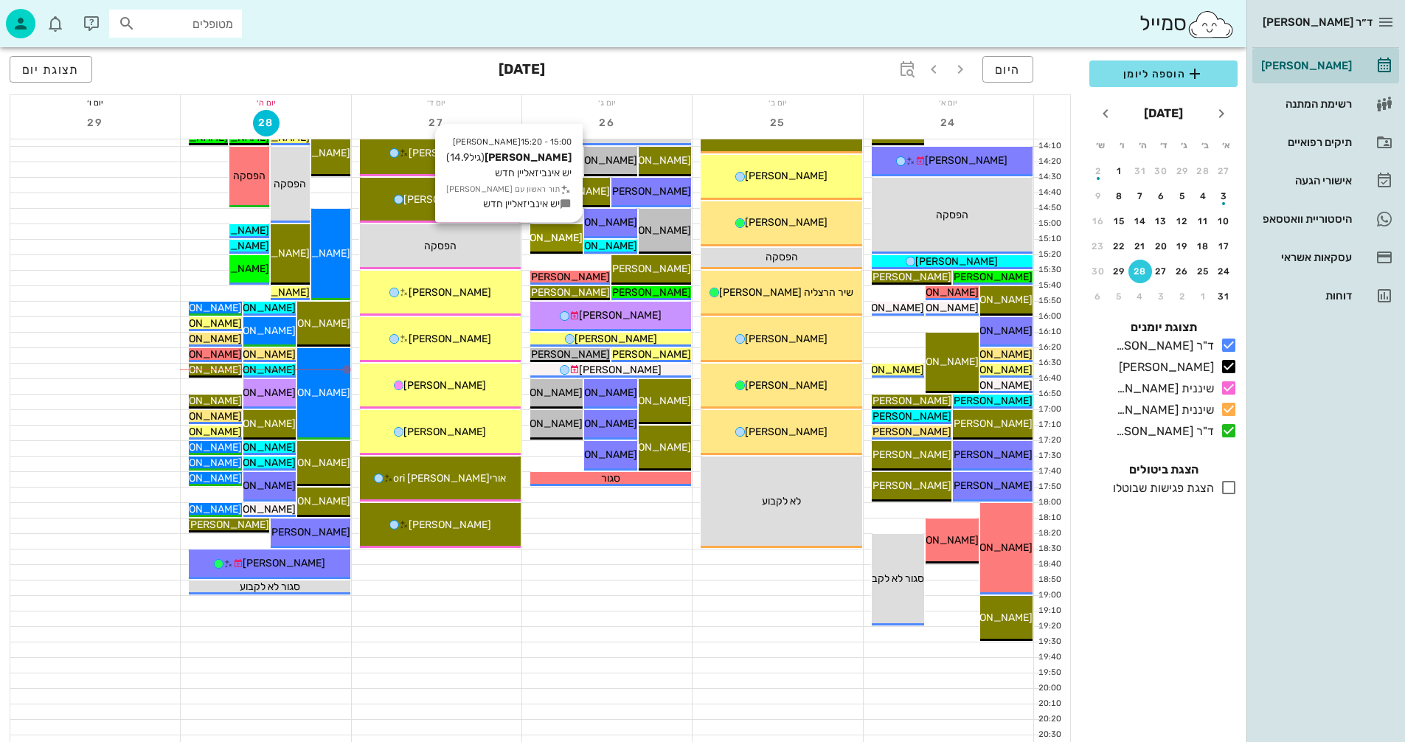
scroll to position [664, 0]
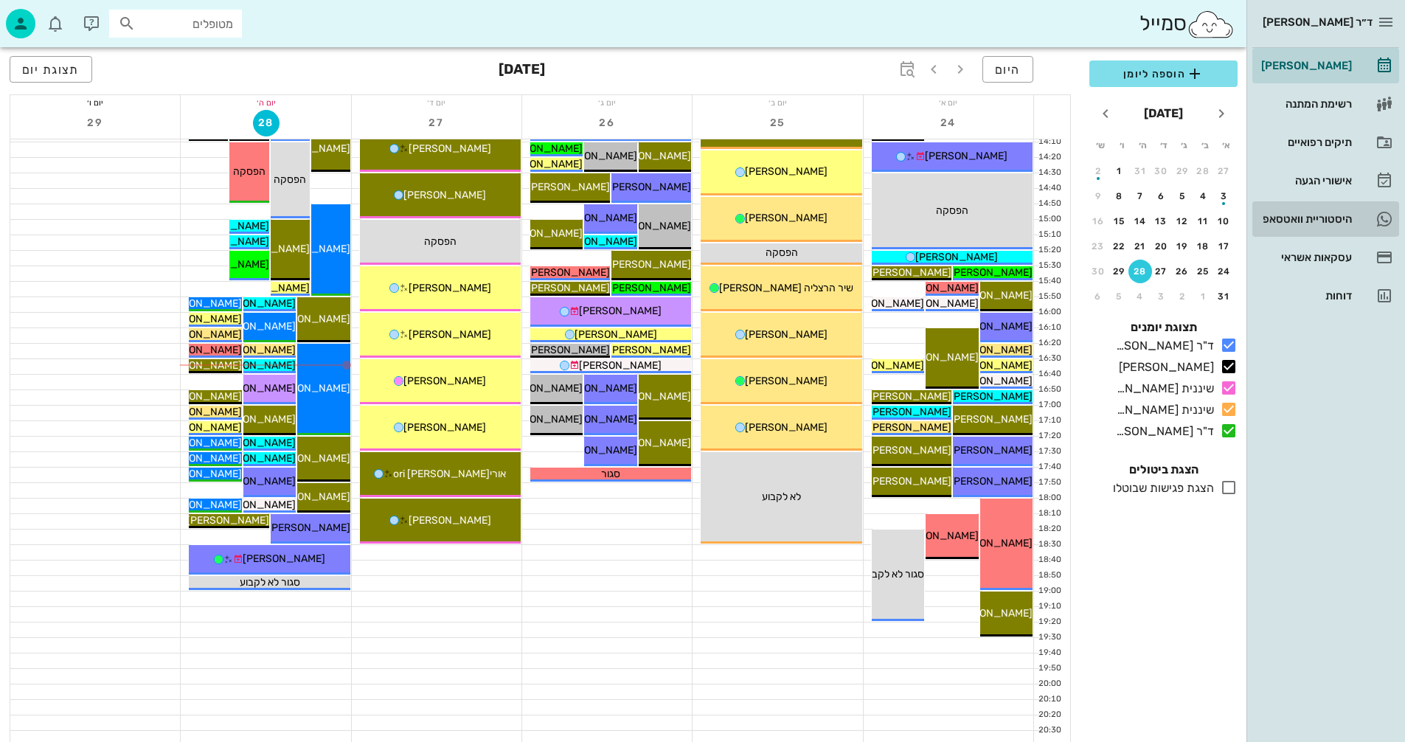
click at [1281, 215] on div "היסטוריית וואטסאפ" at bounding box center [1305, 219] width 94 height 12
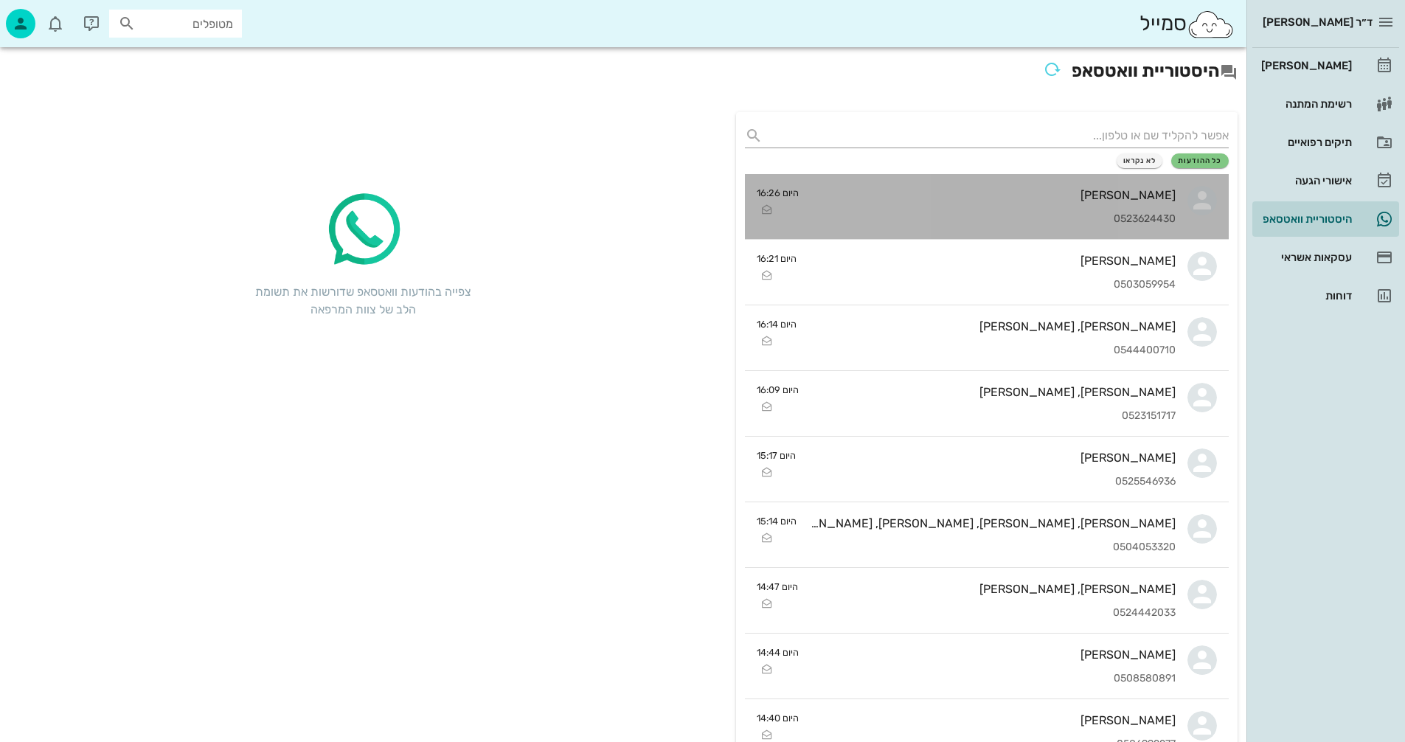
click at [1017, 213] on div "0523624430" at bounding box center [993, 219] width 365 height 13
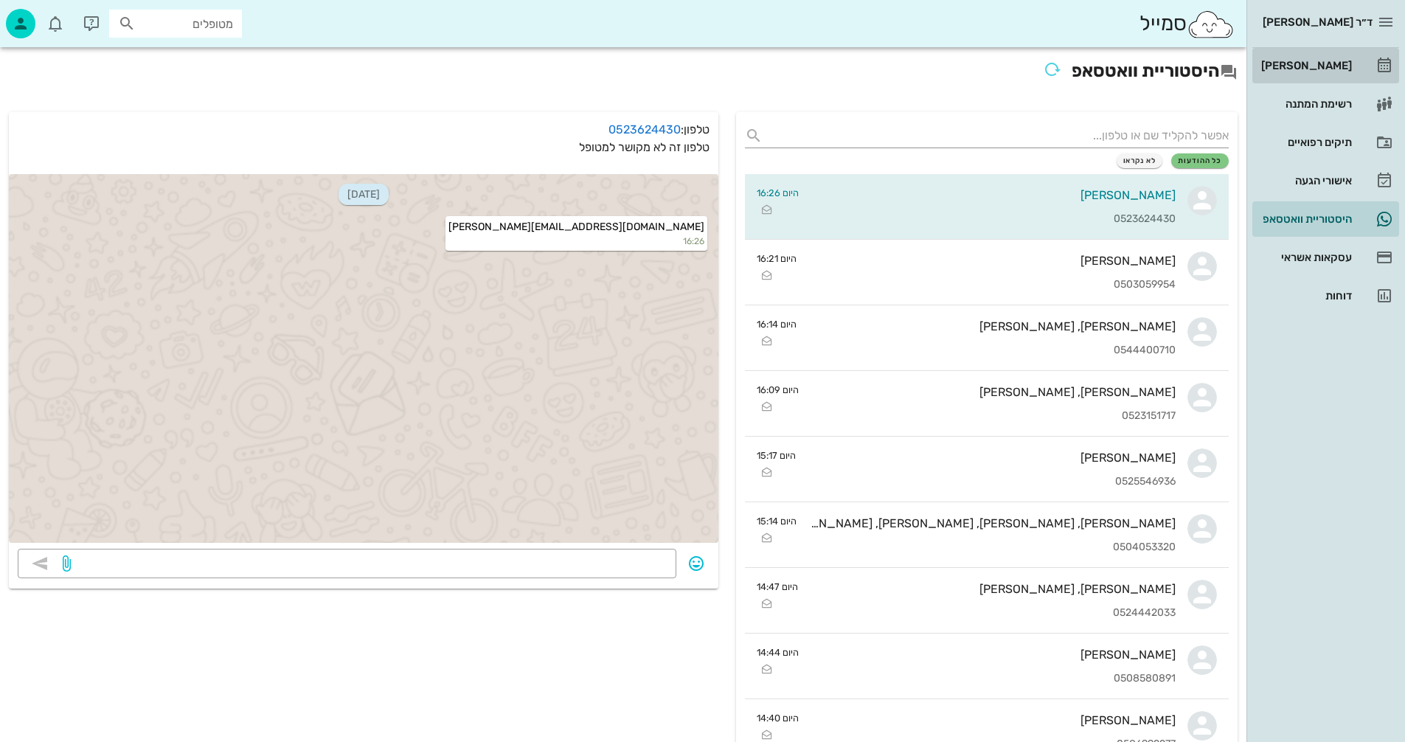
click at [1325, 60] on div "[PERSON_NAME]" at bounding box center [1305, 66] width 94 height 12
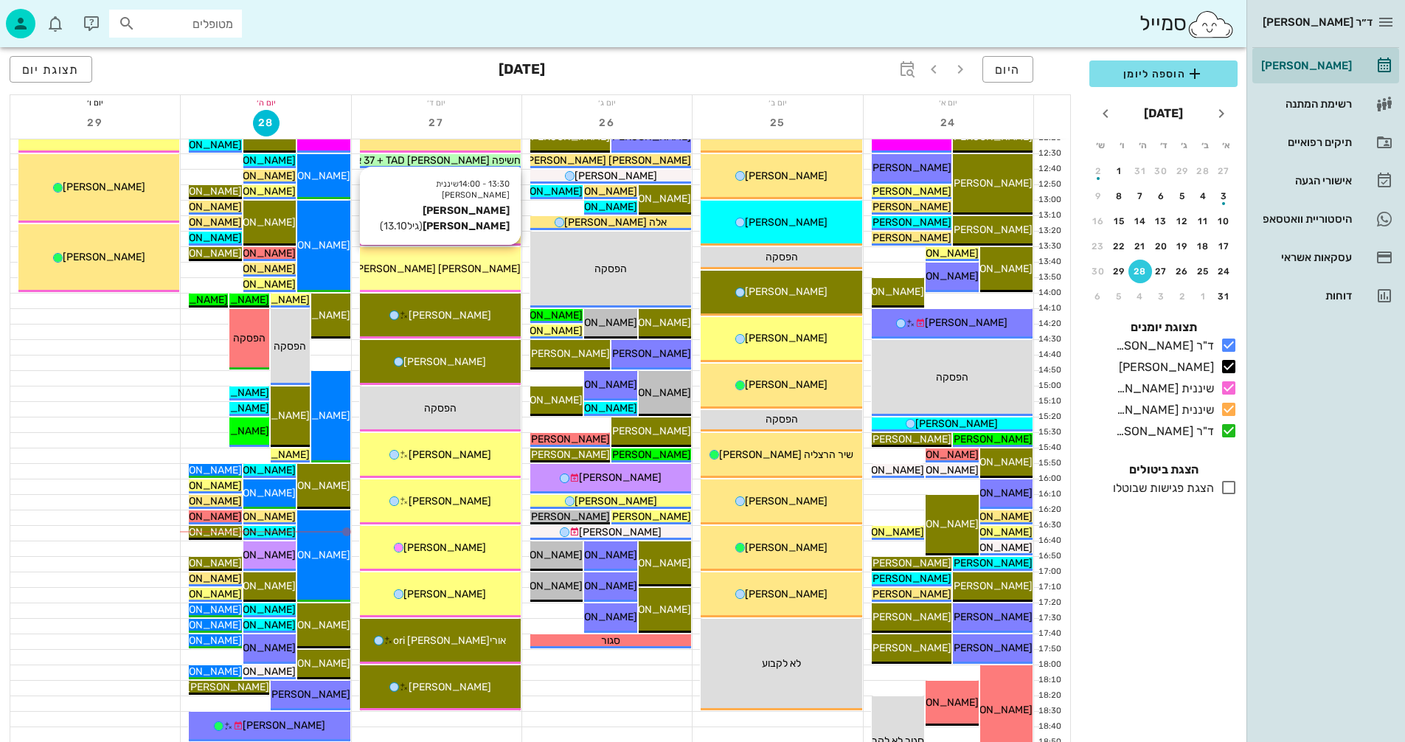
scroll to position [516, 0]
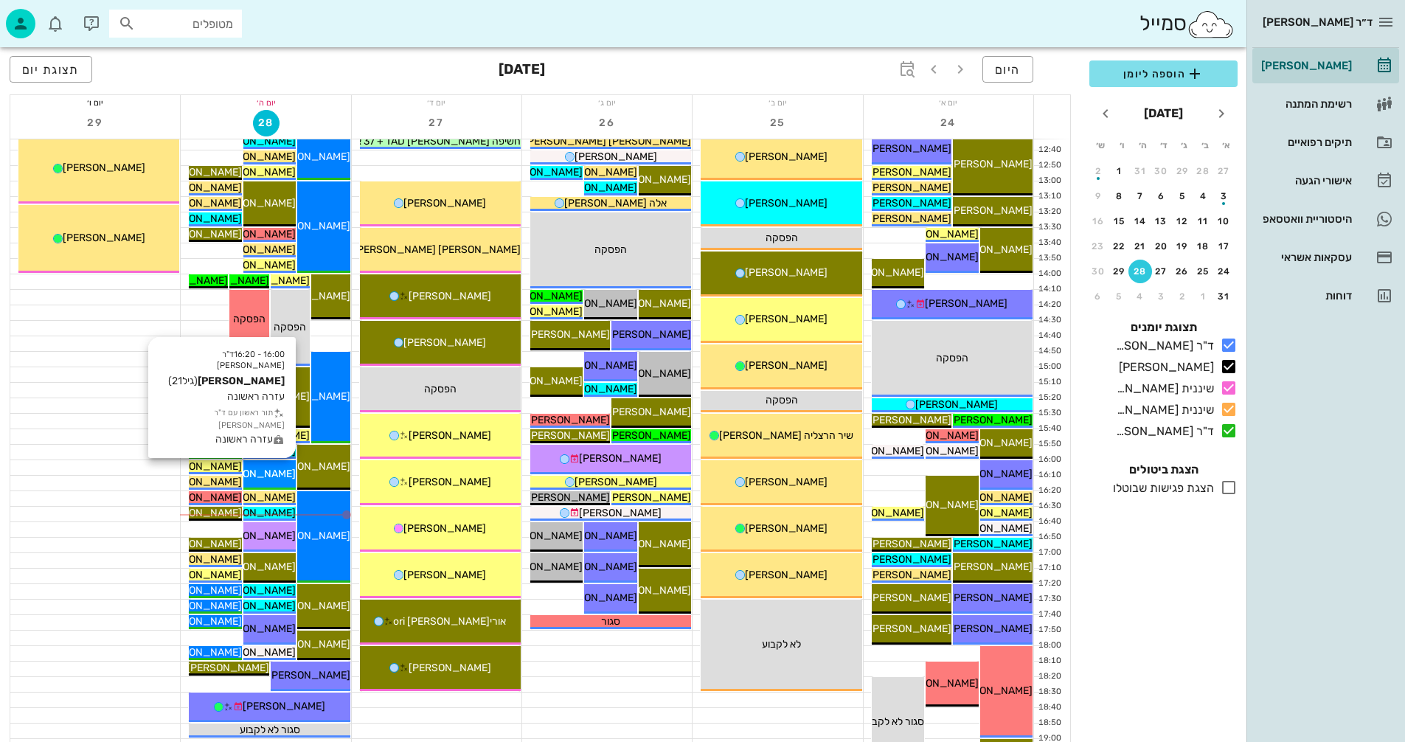
click at [282, 471] on span "[PERSON_NAME]" at bounding box center [254, 474] width 83 height 13
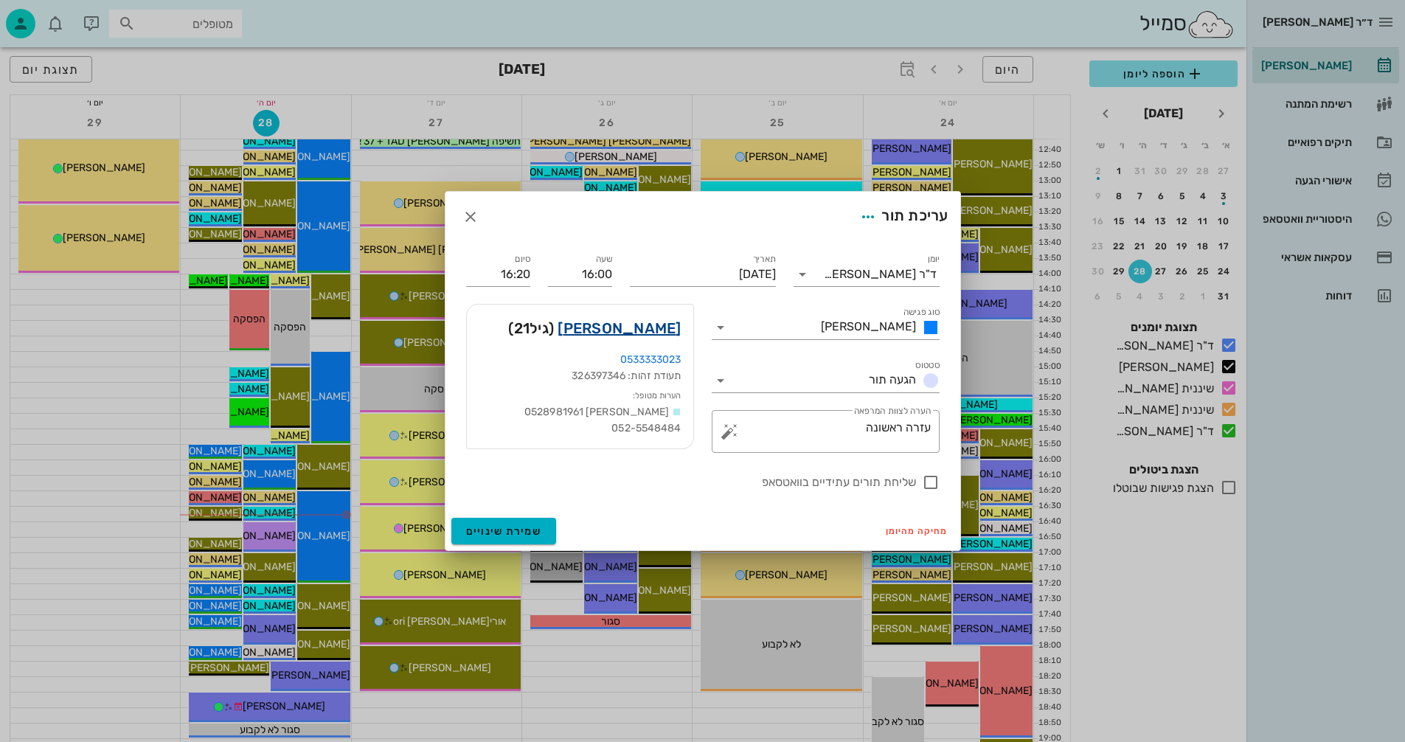
click at [653, 322] on link "[PERSON_NAME]" at bounding box center [619, 328] width 123 height 24
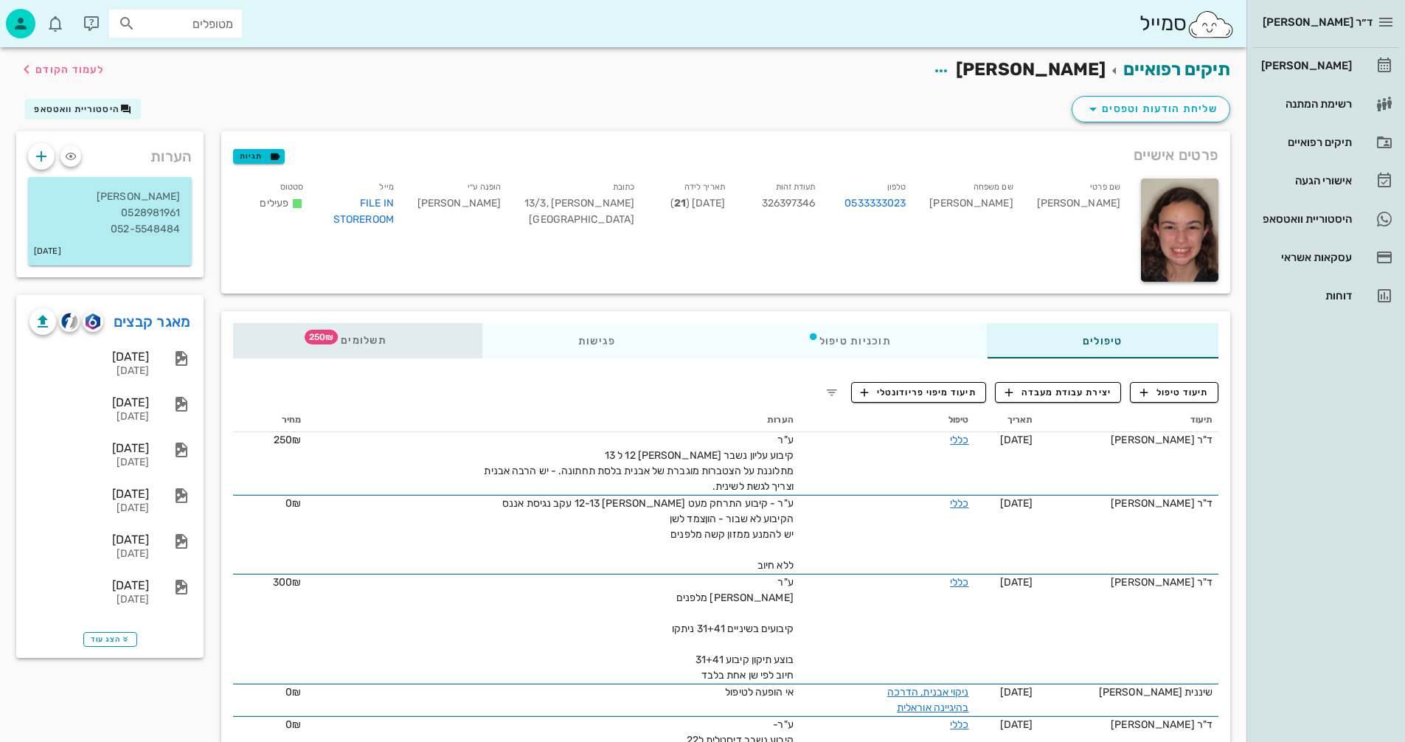
click at [370, 340] on span "תשלומים 250₪" at bounding box center [358, 341] width 58 height 10
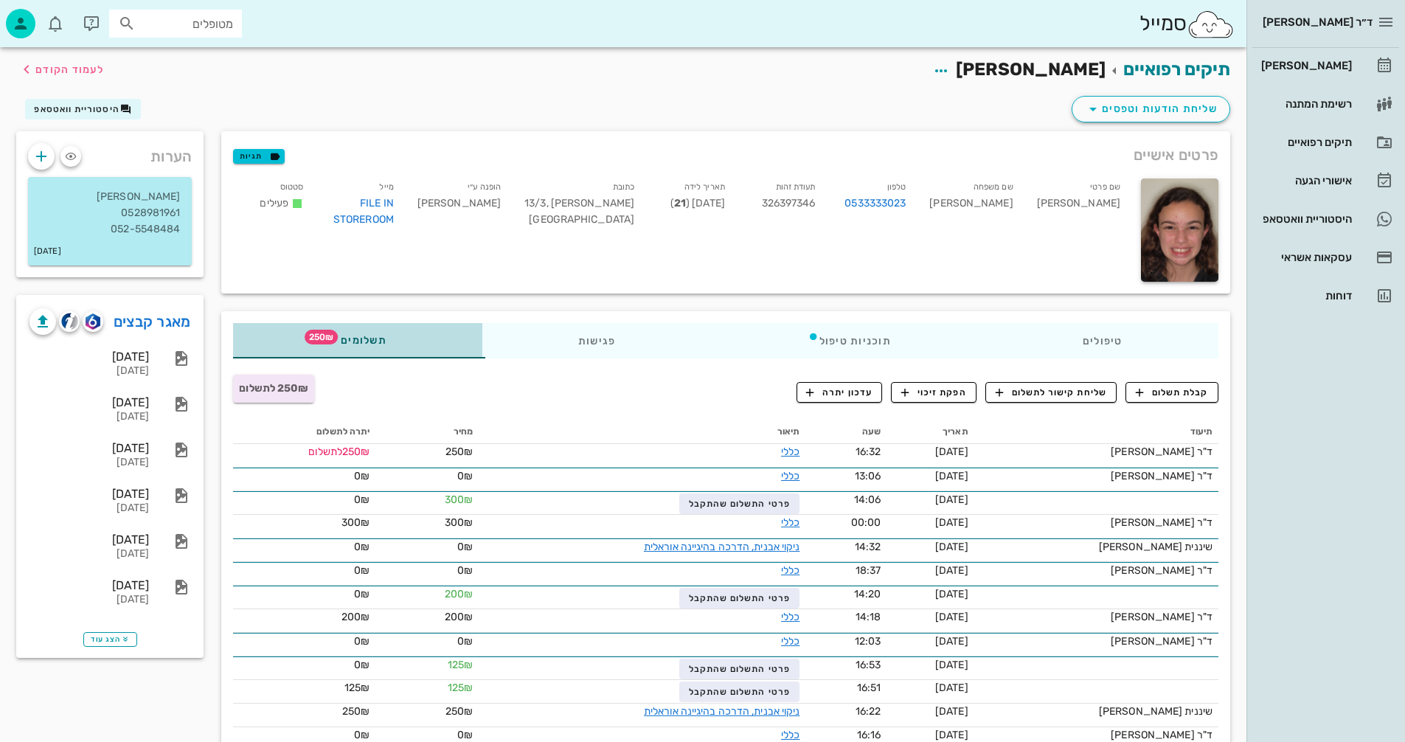
click at [358, 337] on span "תשלומים 250₪" at bounding box center [358, 341] width 58 height 10
click at [1176, 398] on span "קבלת תשלום" at bounding box center [1172, 392] width 73 height 13
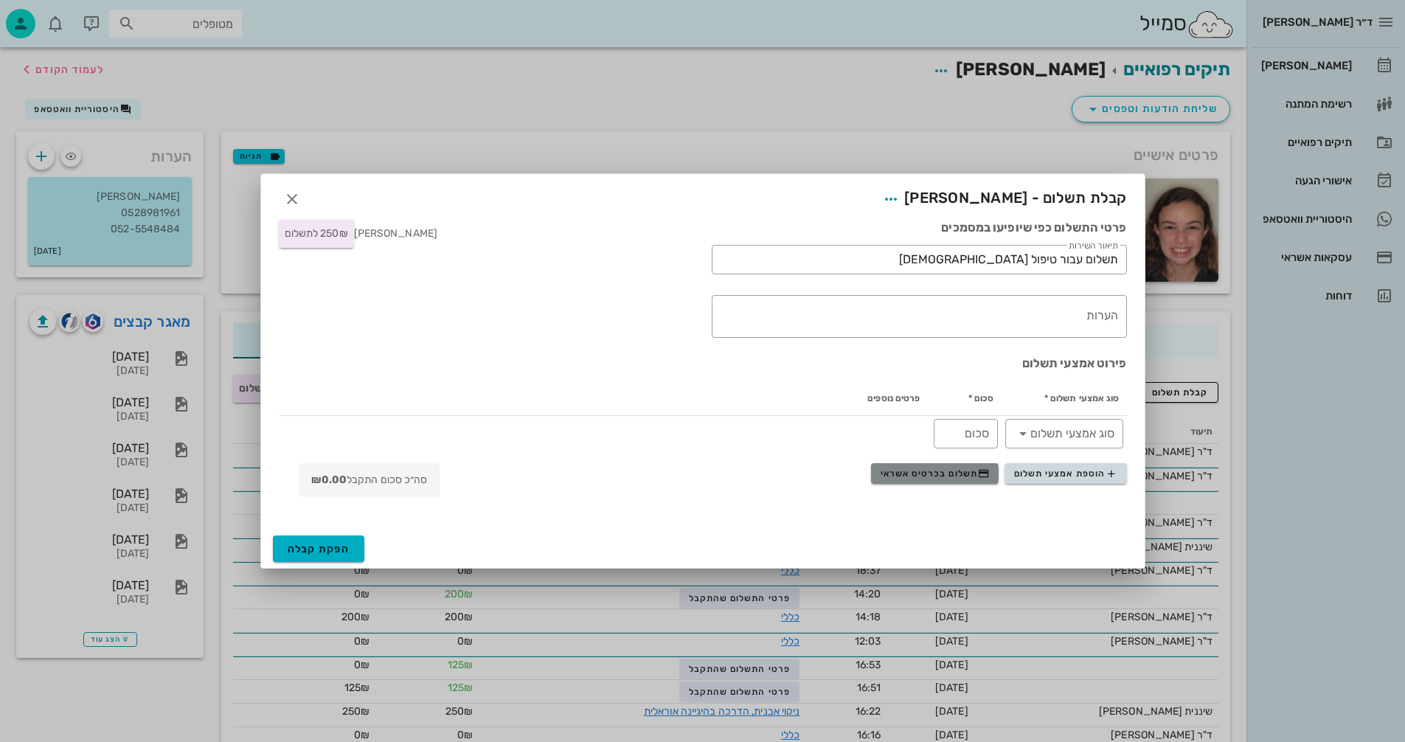
click at [899, 480] on button "תשלום בכרטיס אשראי" at bounding box center [935, 473] width 128 height 21
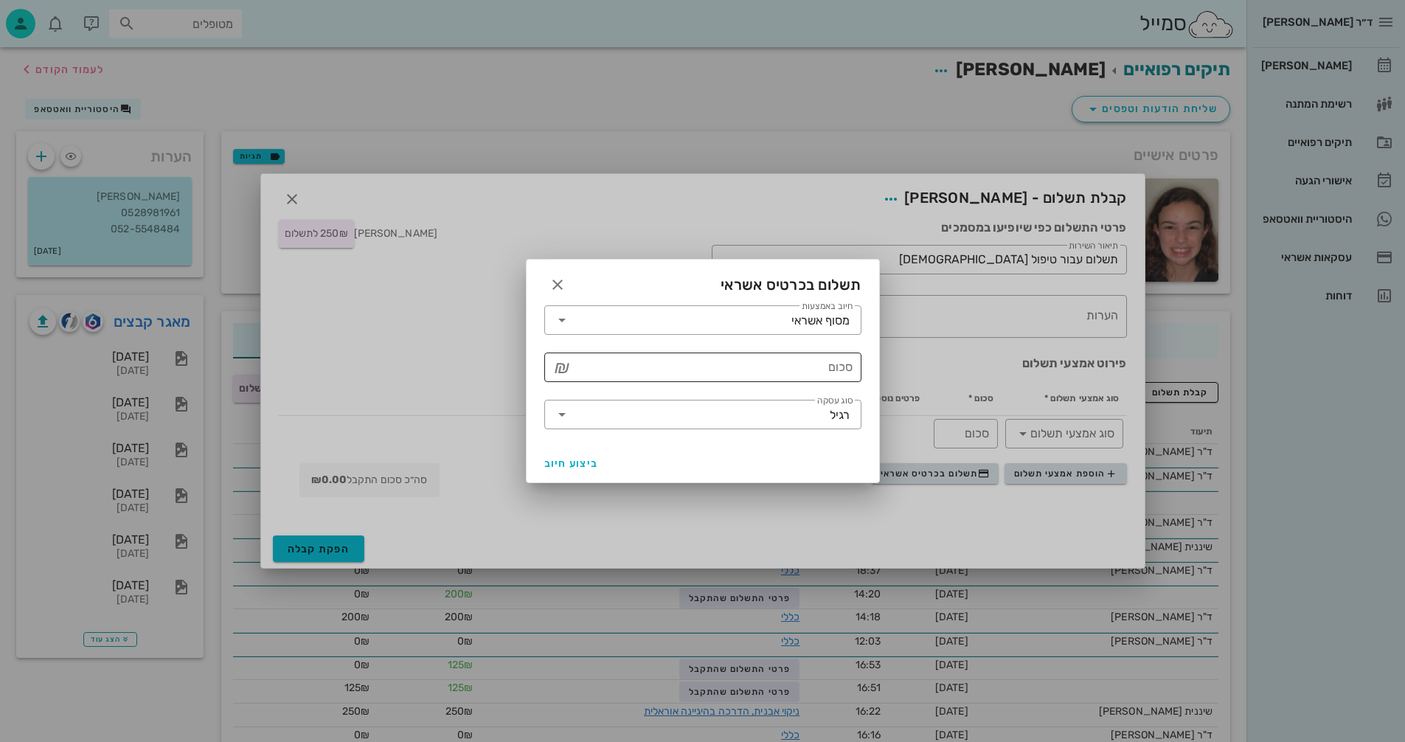
click at [704, 371] on input "סכום" at bounding box center [713, 367] width 279 height 24
type input "250"
click at [553, 466] on span "ביצוע חיוב" at bounding box center [571, 463] width 55 height 13
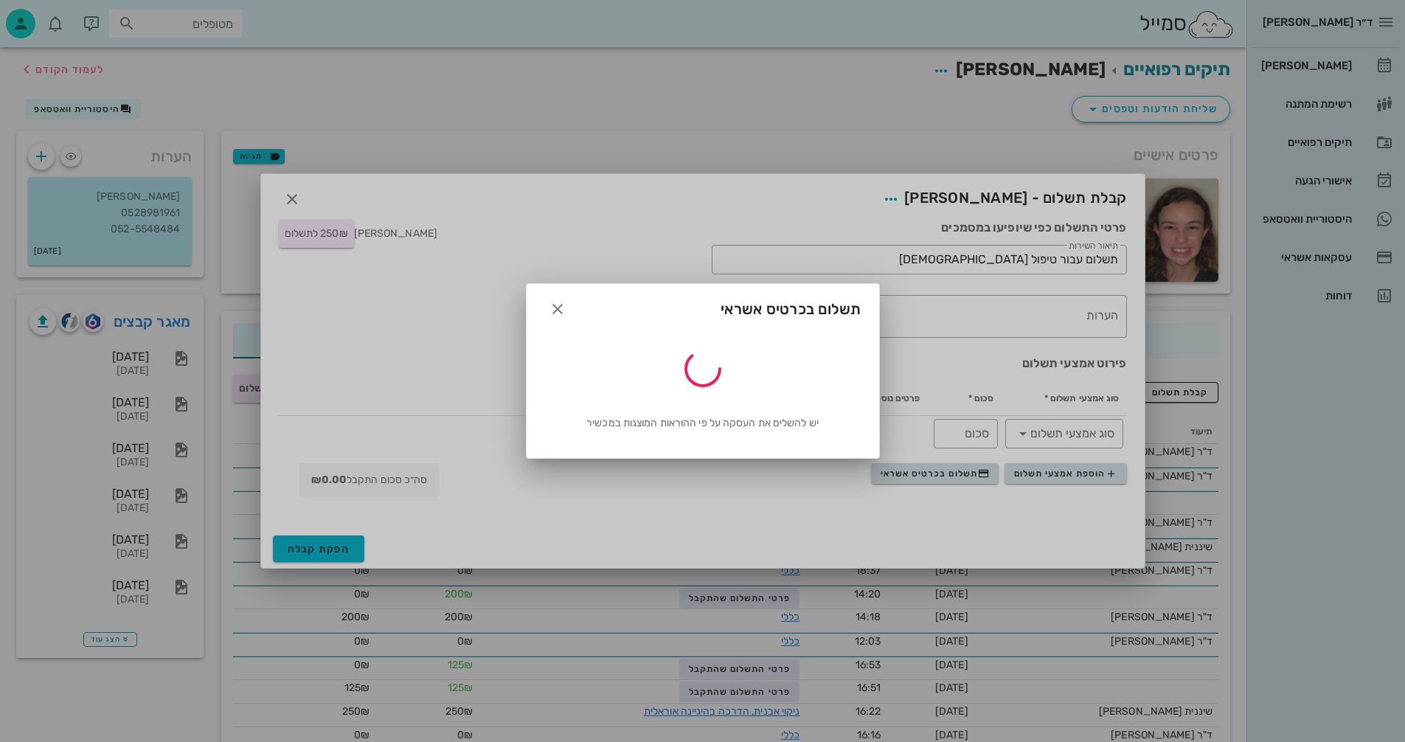
type input "250"
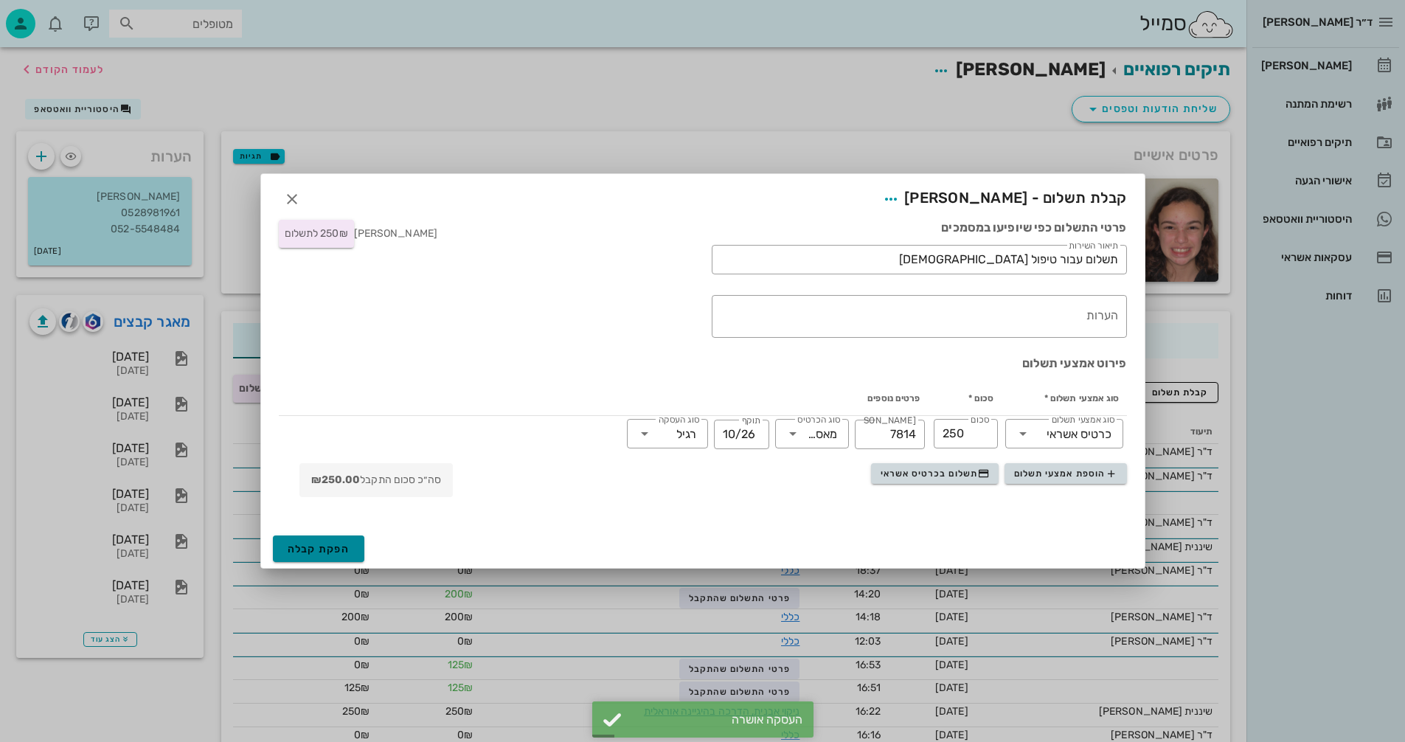
click at [322, 547] on span "הפקת קבלה" at bounding box center [319, 549] width 63 height 13
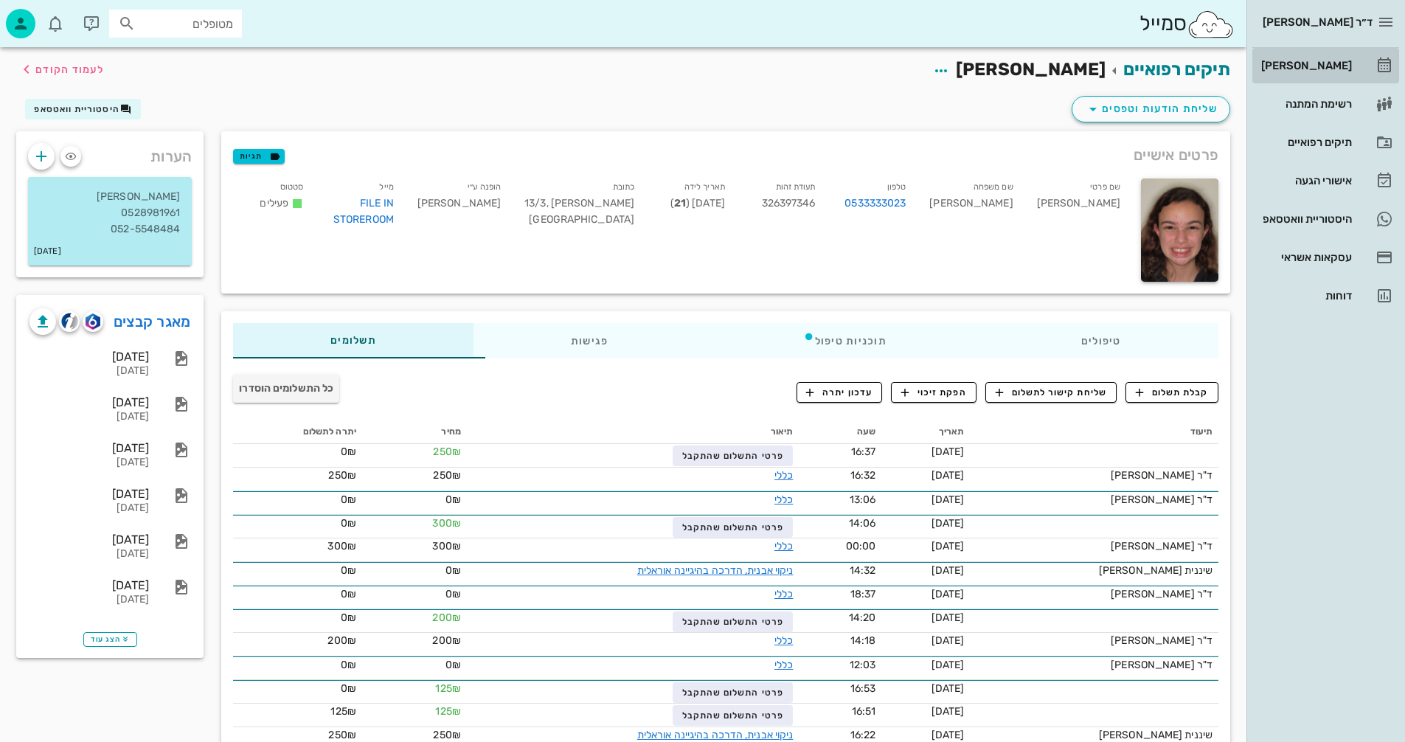
click at [1313, 60] on div "[PERSON_NAME]" at bounding box center [1305, 66] width 94 height 12
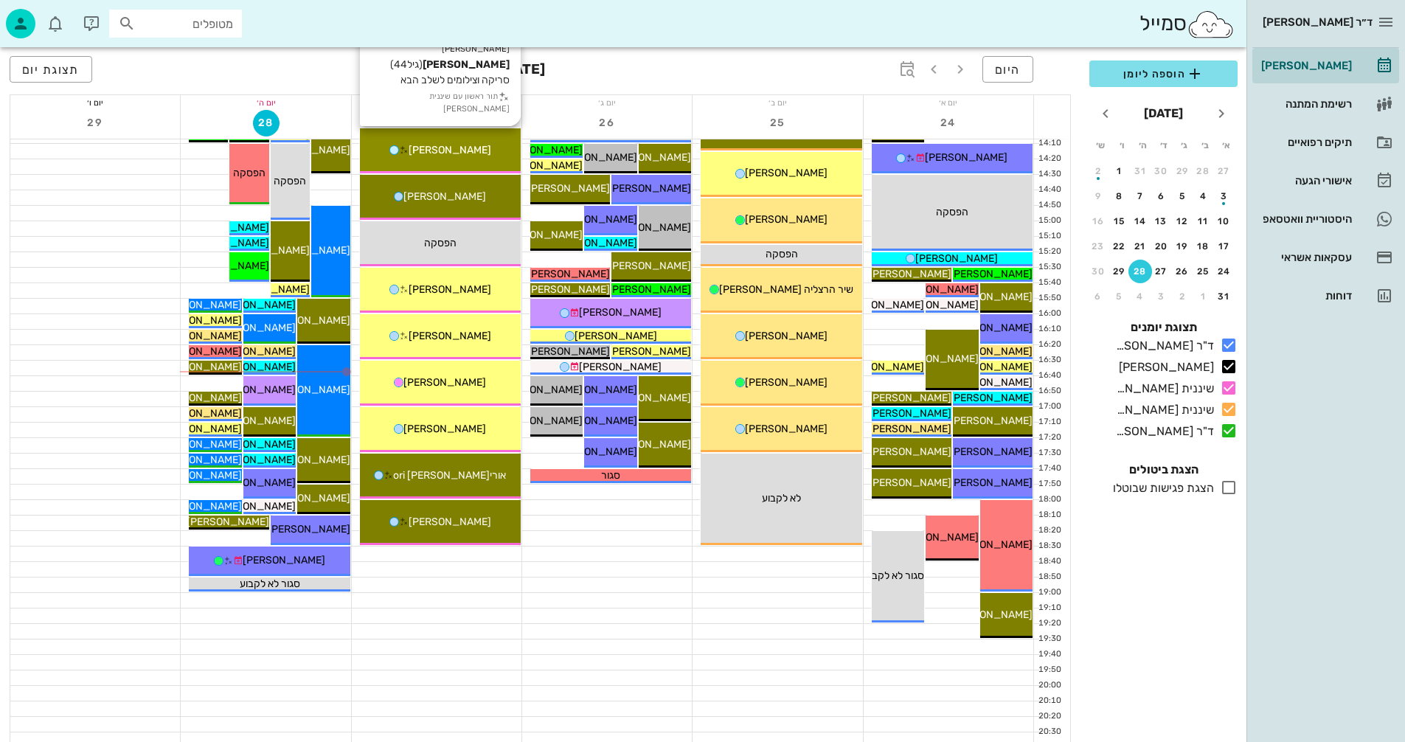
scroll to position [664, 0]
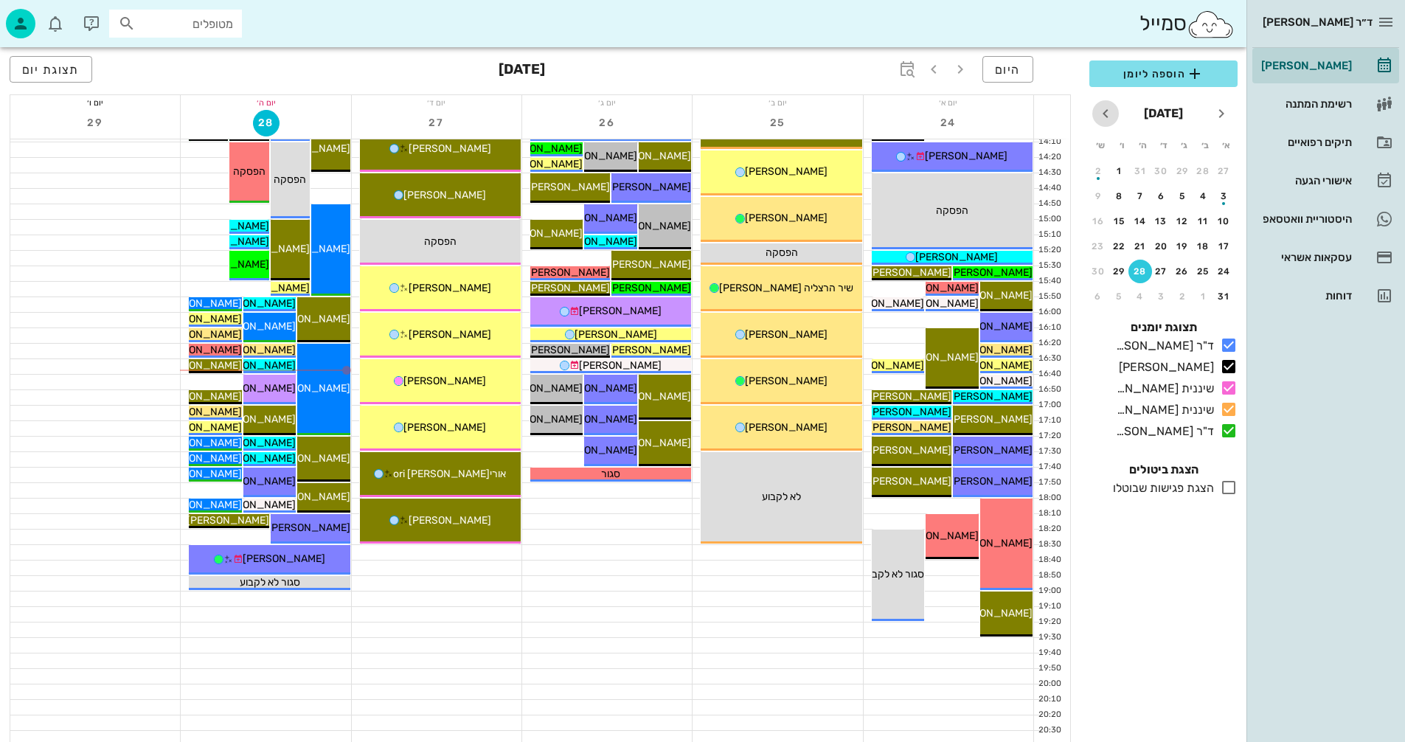
click at [1106, 112] on icon "חודש הבא" at bounding box center [1106, 114] width 18 height 18
click at [1201, 166] on div "1" at bounding box center [1204, 171] width 24 height 10
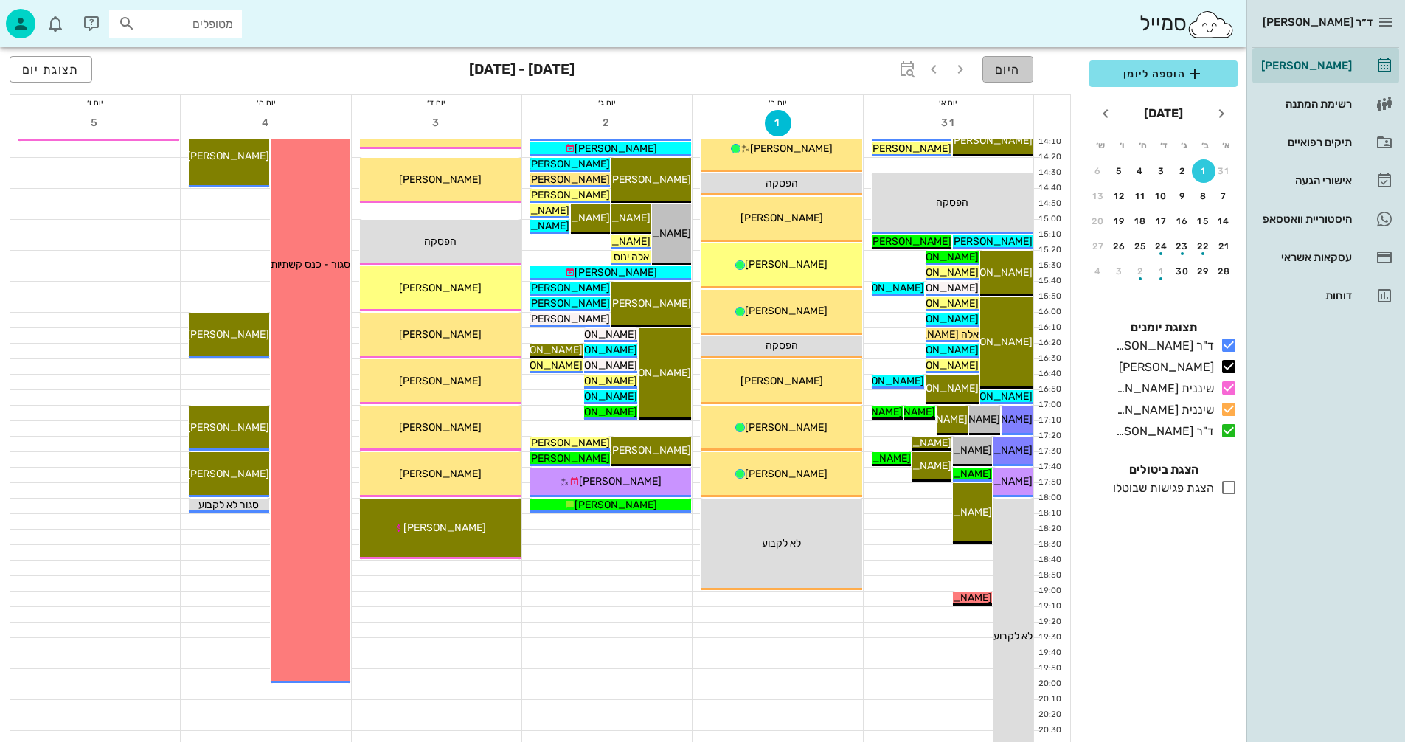
click at [1007, 67] on span "היום" at bounding box center [1008, 70] width 26 height 14
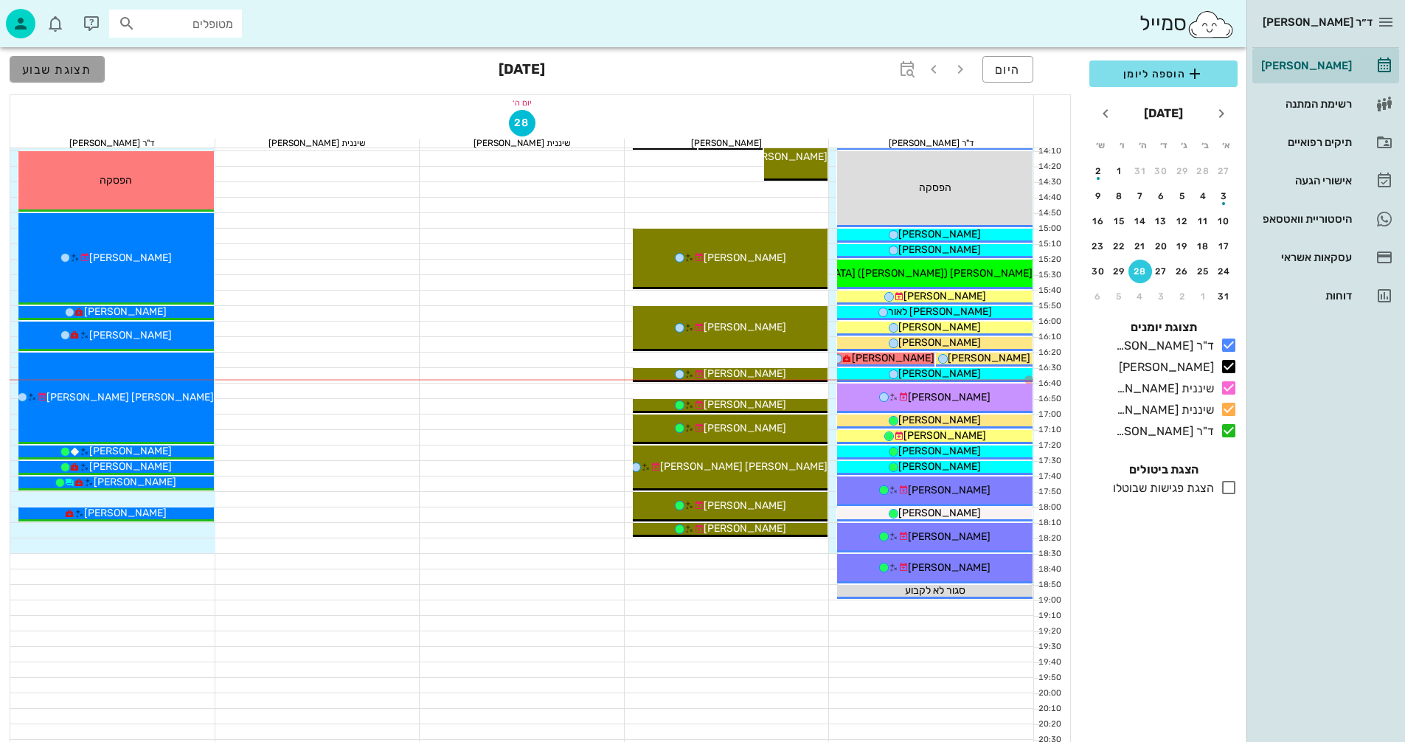
click at [72, 72] on span "תצוגת שבוע" at bounding box center [57, 70] width 70 height 14
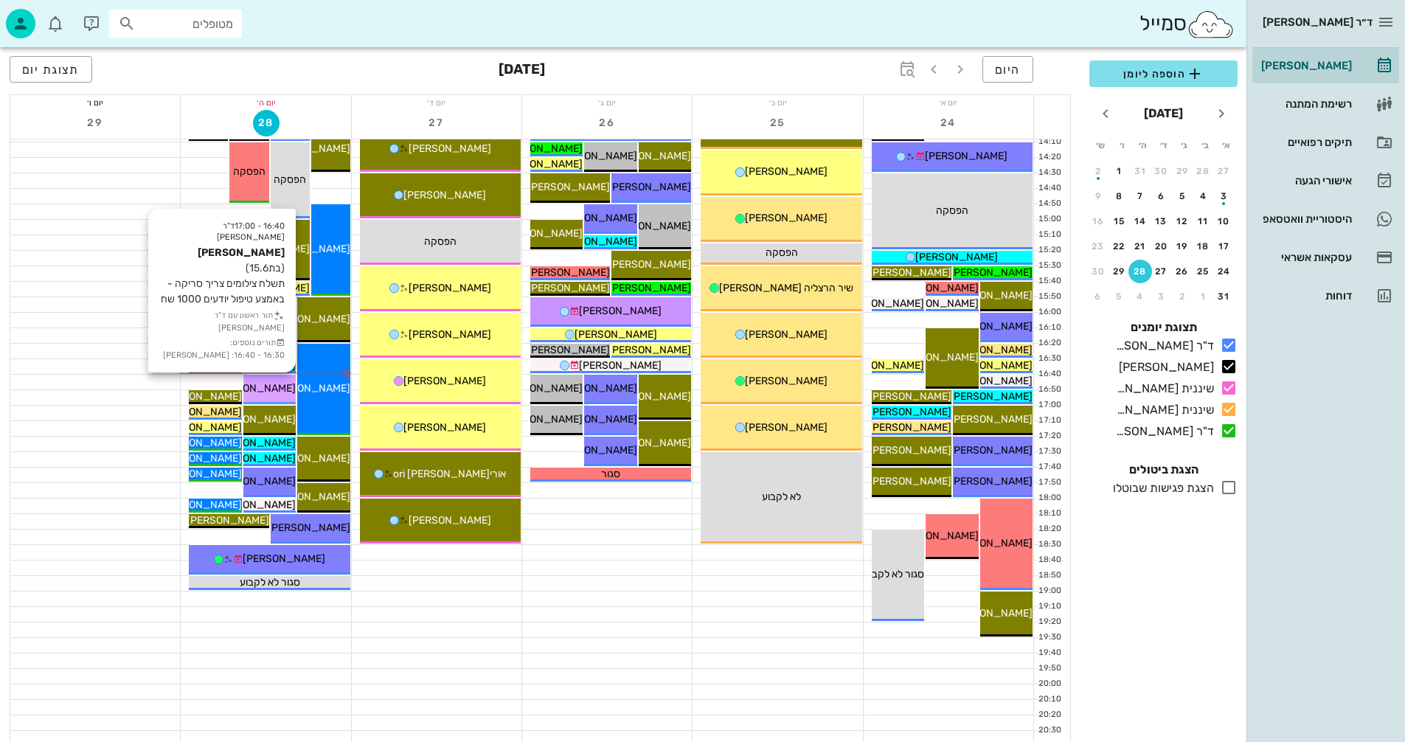
click at [264, 392] on span "[PERSON_NAME]" at bounding box center [254, 388] width 83 height 13
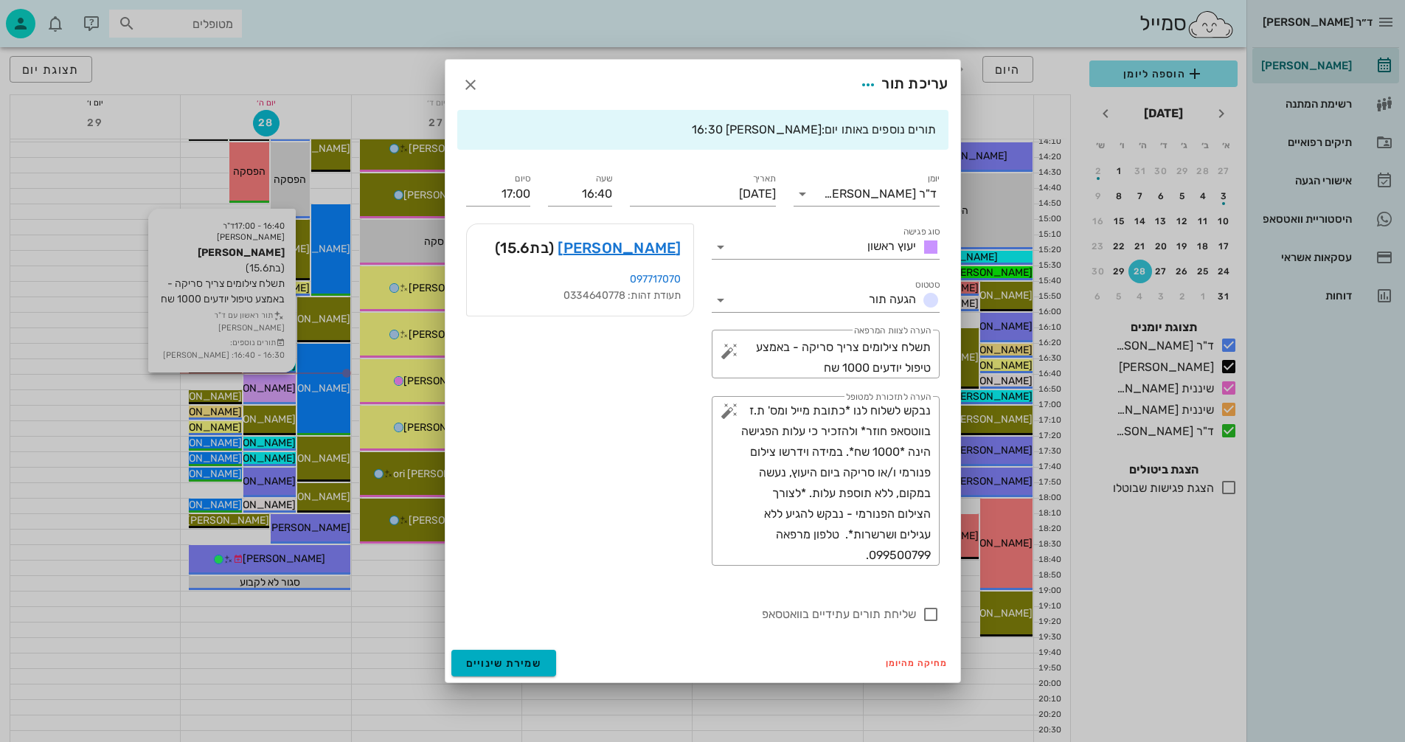
click at [264, 392] on div at bounding box center [702, 371] width 1405 height 742
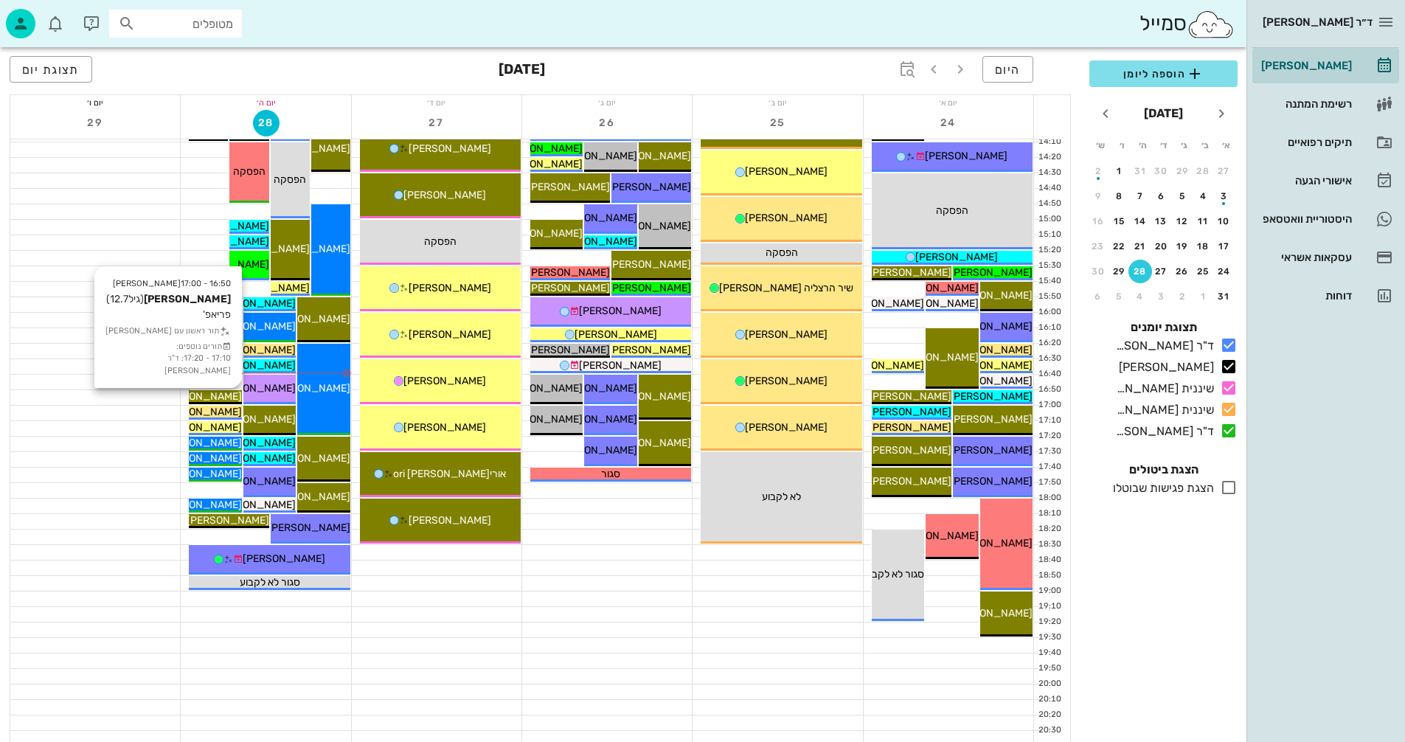
click at [216, 395] on span "[PERSON_NAME]" at bounding box center [200, 396] width 83 height 13
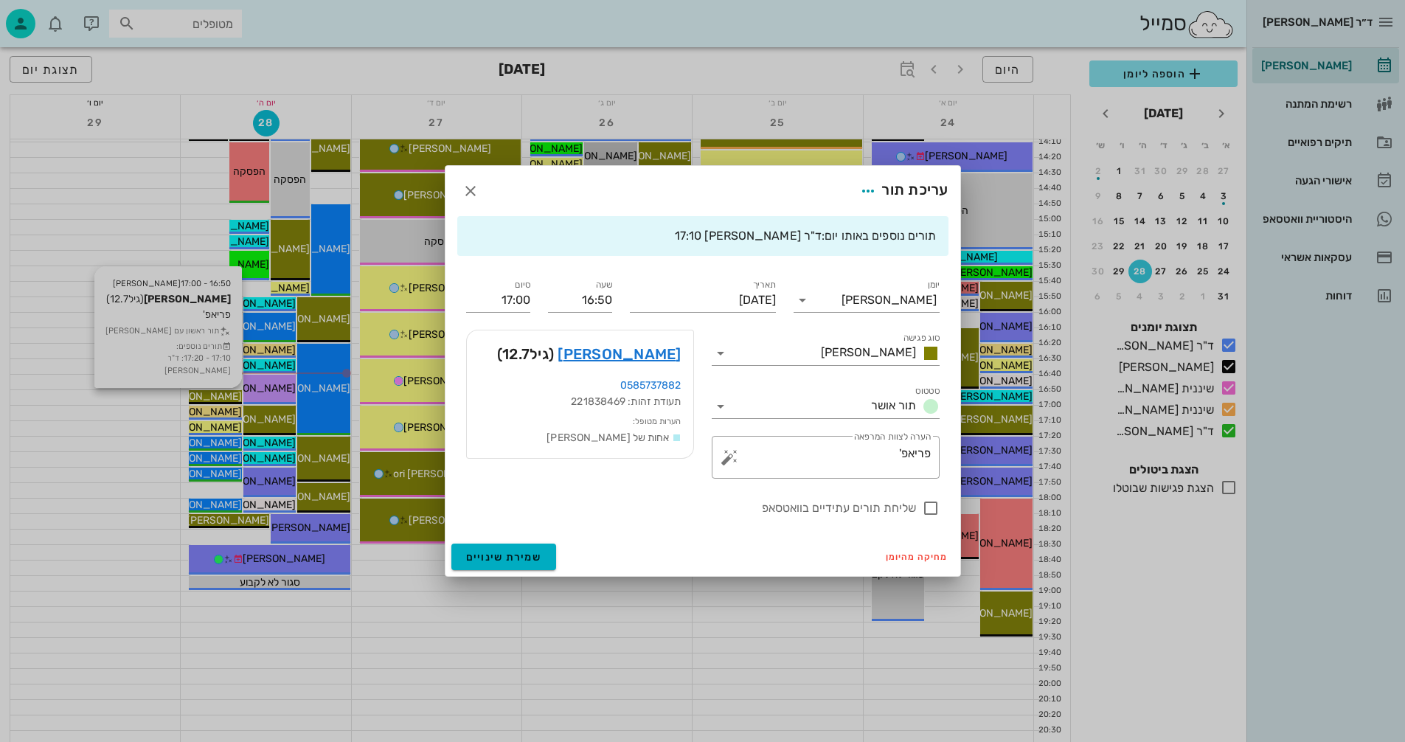
click at [216, 395] on div at bounding box center [702, 371] width 1405 height 742
